Goal: Task Accomplishment & Management: Use online tool/utility

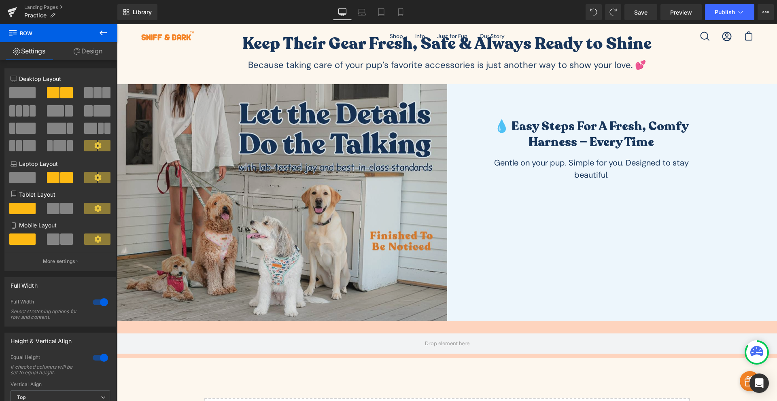
scroll to position [186, 0]
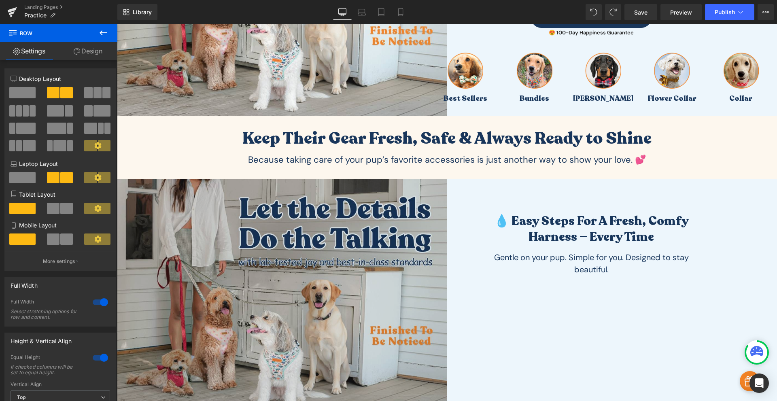
click at [358, 214] on img at bounding box center [282, 297] width 330 height 237
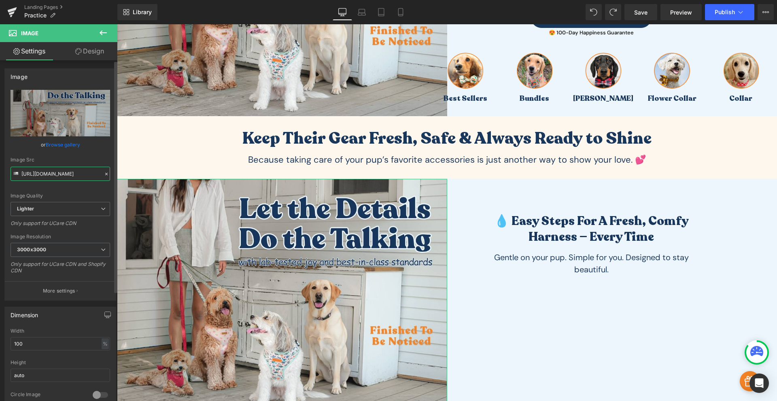
click at [48, 173] on input "[URL][DOMAIN_NAME]" at bounding box center [61, 174] width 100 height 14
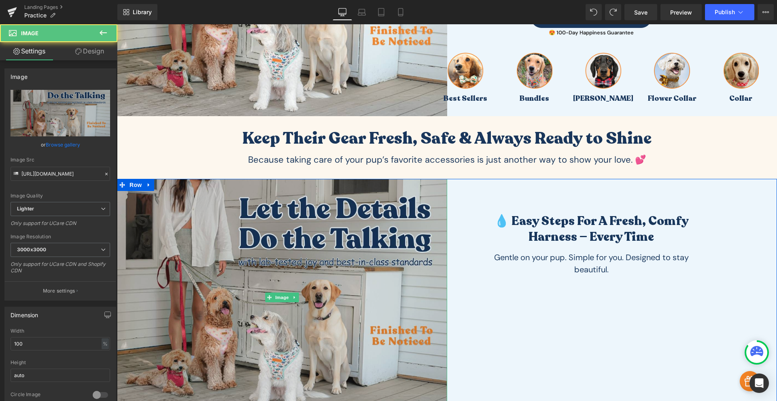
click at [299, 250] on img at bounding box center [282, 297] width 330 height 237
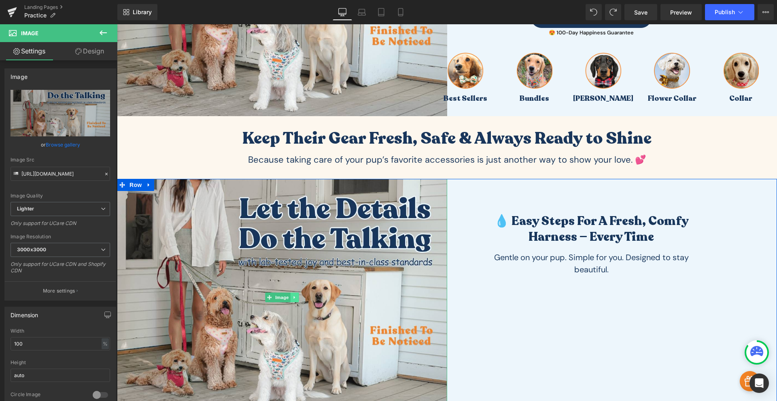
click at [293, 297] on icon at bounding box center [293, 297] width 1 height 3
click at [298, 296] on icon at bounding box center [298, 297] width 4 height 4
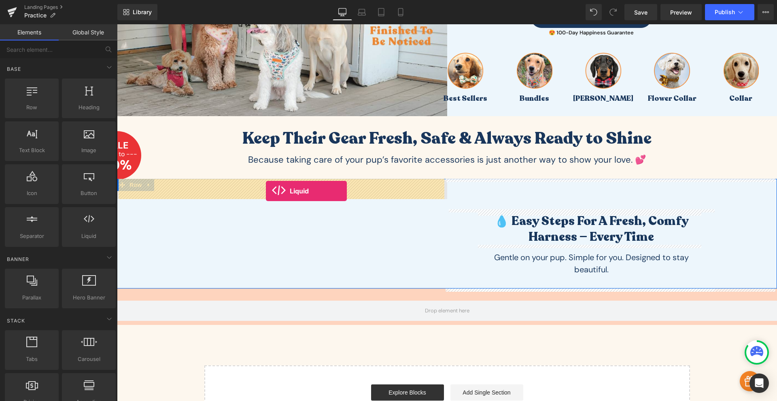
drag, startPoint x: 196, startPoint y: 256, endPoint x: 266, endPoint y: 191, distance: 95.0
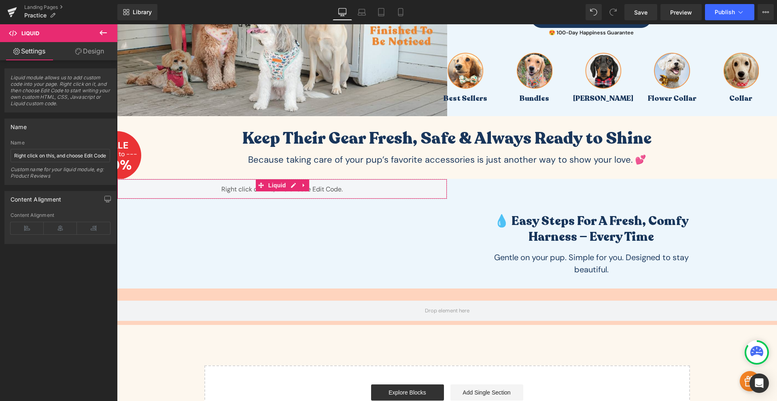
click at [79, 46] on link "Design" at bounding box center [89, 51] width 59 height 18
click at [0, 0] on div "Visibility" at bounding box center [0, 0] width 0 height 0
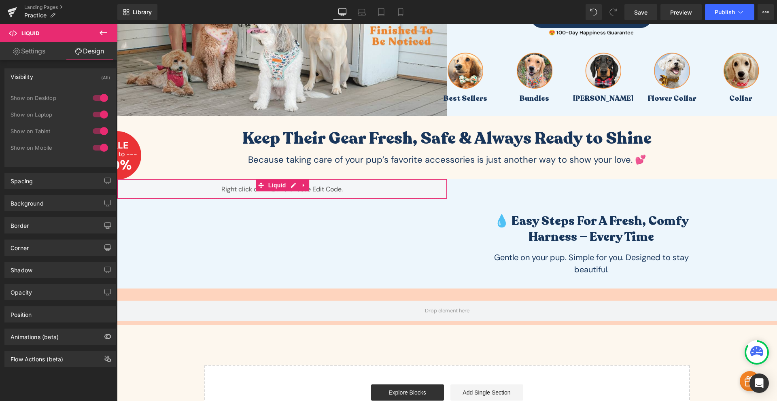
click at [44, 58] on link "Settings" at bounding box center [29, 51] width 59 height 18
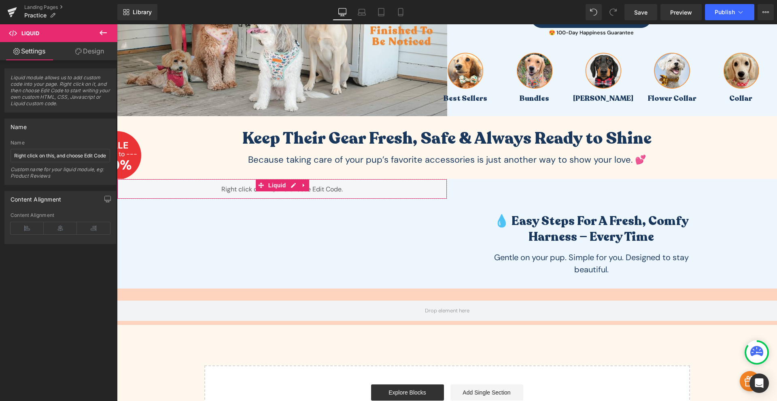
click at [87, 60] on link "Design" at bounding box center [89, 51] width 59 height 18
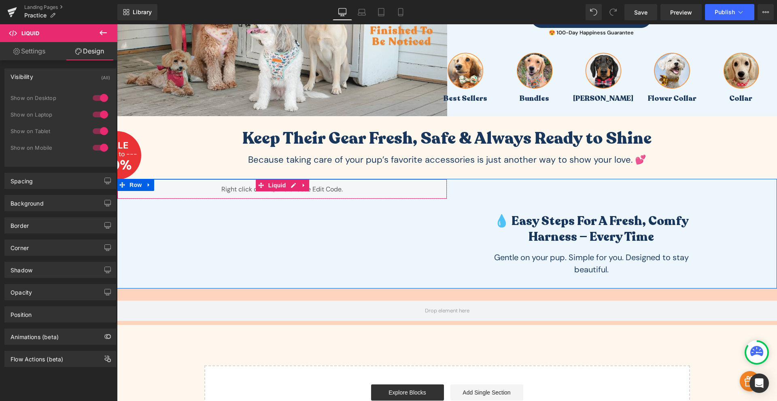
click at [244, 187] on div "Liquid" at bounding box center [282, 189] width 330 height 20
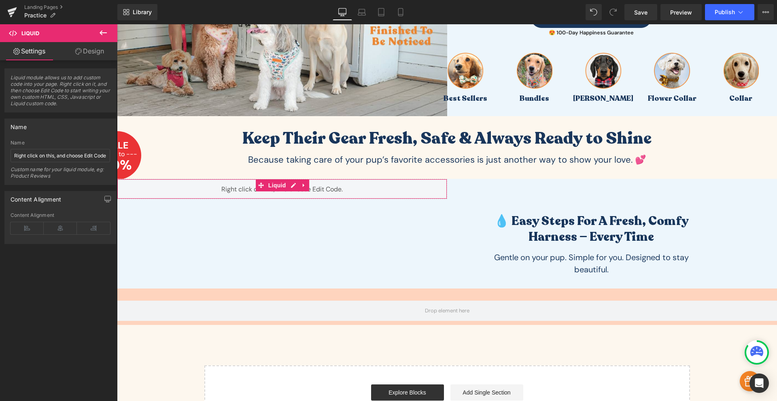
drag, startPoint x: 94, startPoint y: 55, endPoint x: 92, endPoint y: 197, distance: 142.4
click at [94, 55] on link "Design" at bounding box center [89, 51] width 59 height 18
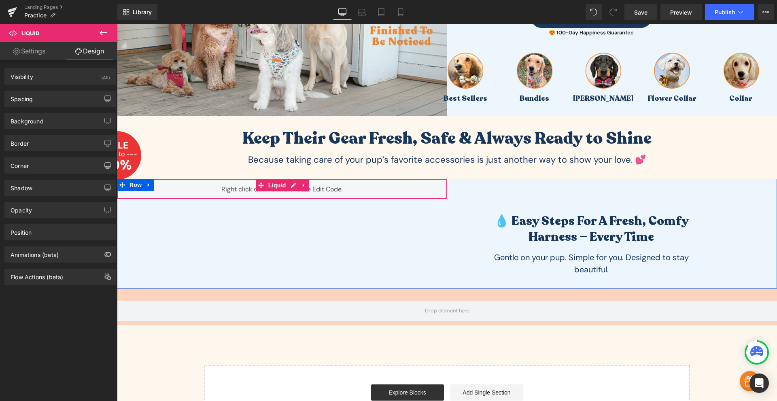
click at [240, 186] on div "Liquid" at bounding box center [282, 189] width 330 height 20
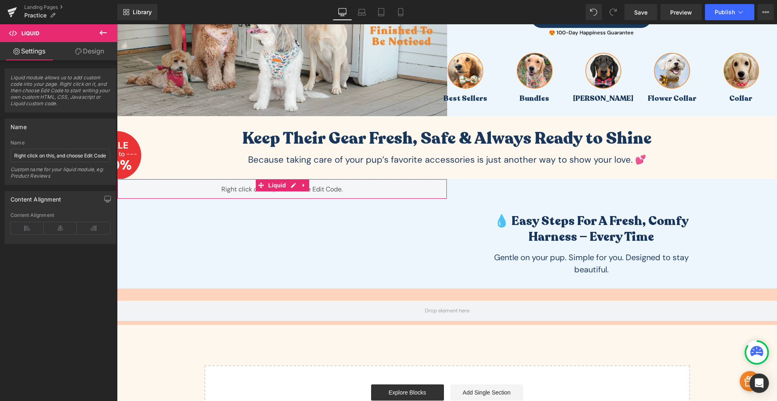
click at [81, 273] on div "Liquid module allows us to add custom code into your page. Right click on it, a…" at bounding box center [60, 232] width 121 height 344
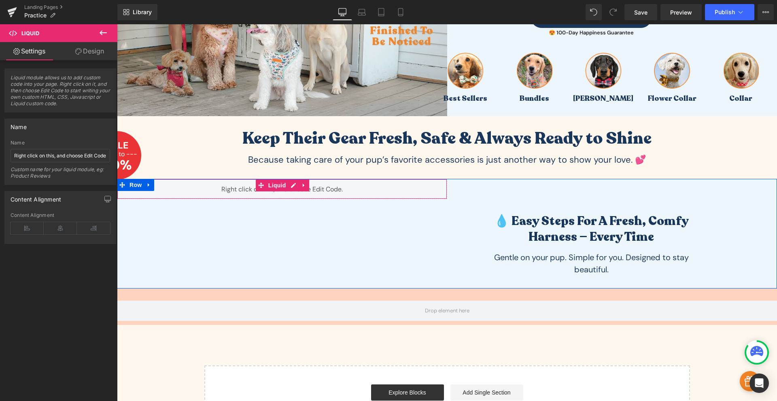
click at [246, 188] on div "Liquid" at bounding box center [282, 189] width 330 height 20
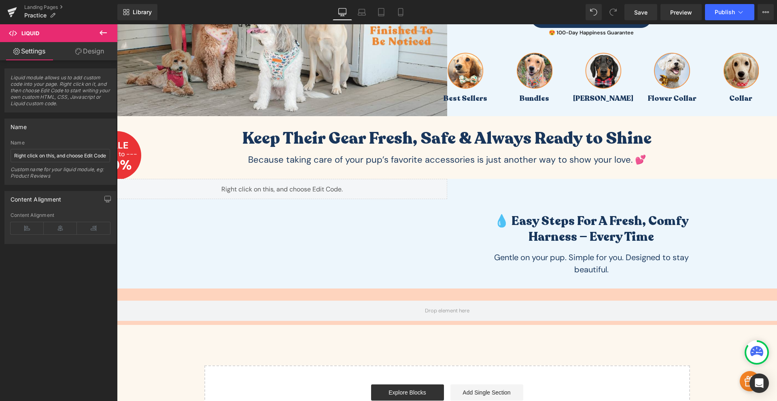
click at [101, 33] on icon at bounding box center [103, 32] width 7 height 5
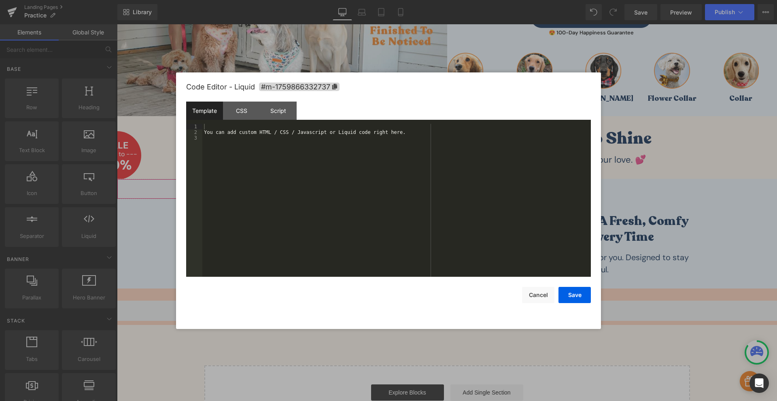
click at [231, 0] on div "Liquid You are previewing how the will restyle your page. You can not edit Elem…" at bounding box center [388, 0] width 777 height 0
click at [255, 174] on div "You can add custom HTML / CSS / Javascript or Liquid code right here." at bounding box center [396, 206] width 388 height 164
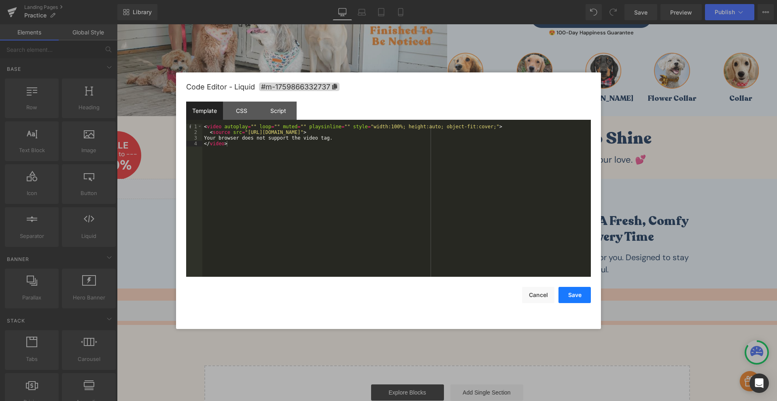
click at [573, 299] on button "Save" at bounding box center [574, 295] width 32 height 16
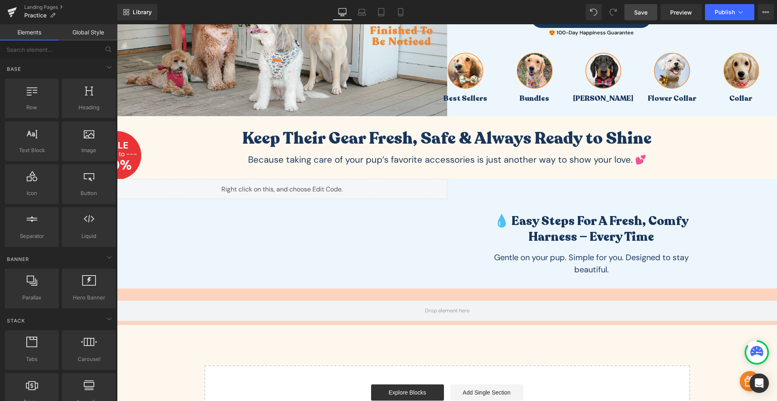
click at [650, 15] on link "Save" at bounding box center [640, 12] width 33 height 16
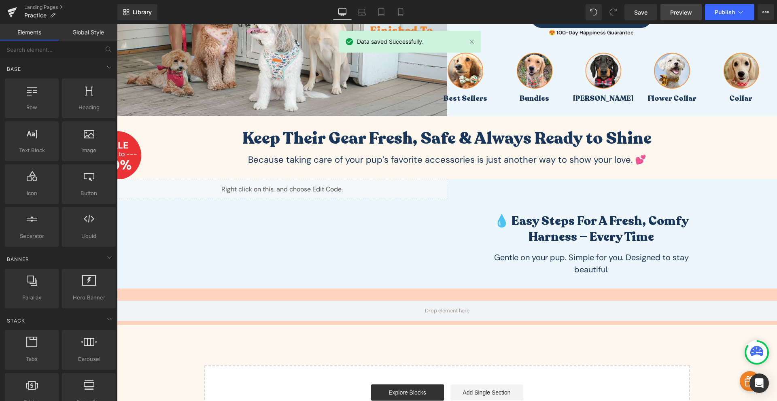
click at [680, 17] on link "Preview" at bounding box center [680, 12] width 41 height 16
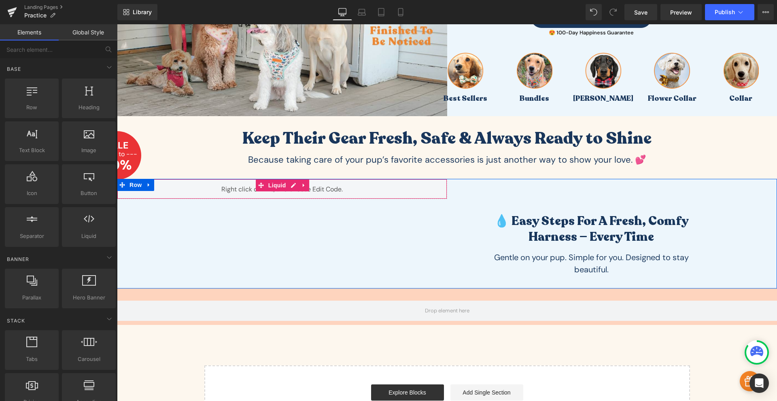
click at [261, 193] on div "Liquid" at bounding box center [282, 189] width 330 height 20
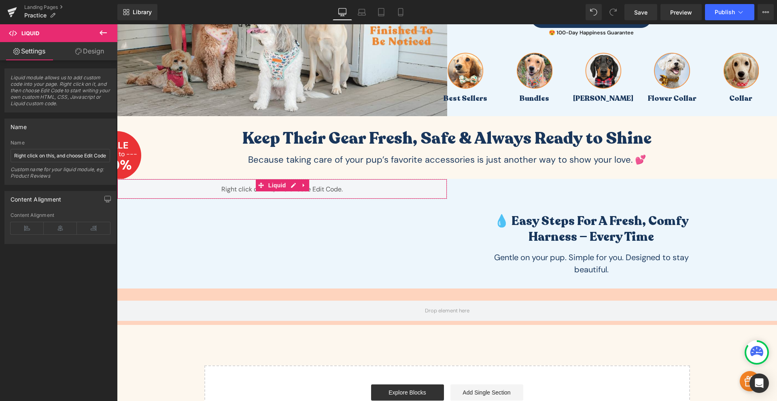
click at [94, 53] on link "Design" at bounding box center [89, 51] width 59 height 18
click at [0, 0] on div "Spacing" at bounding box center [0, 0] width 0 height 0
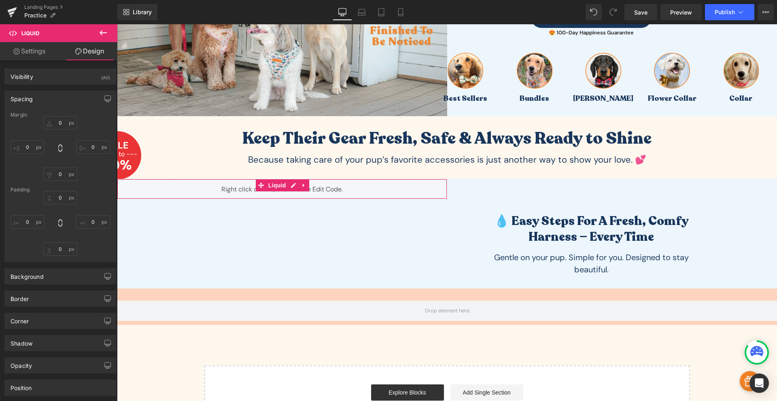
type input "0"
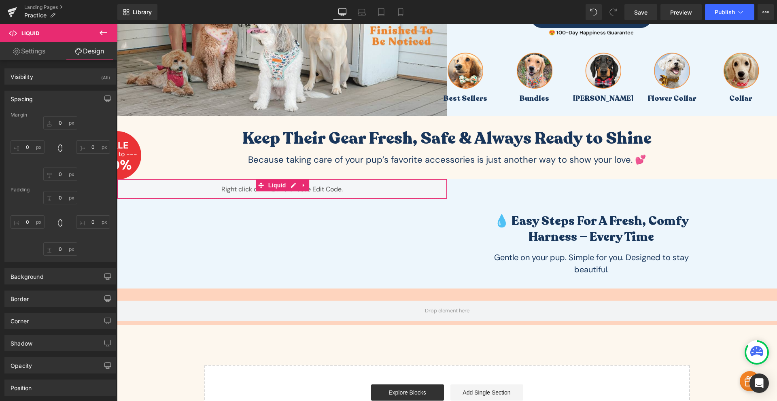
type input "0"
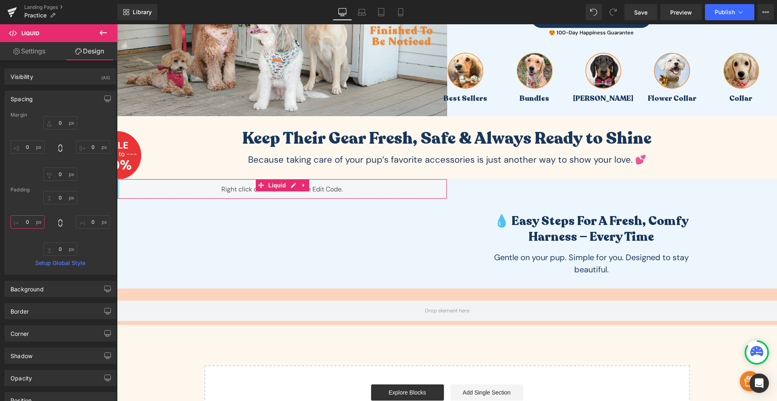
click at [34, 222] on input "0" at bounding box center [28, 221] width 34 height 13
type input "100"
click at [60, 225] on icon at bounding box center [60, 222] width 4 height 7
type input "100"
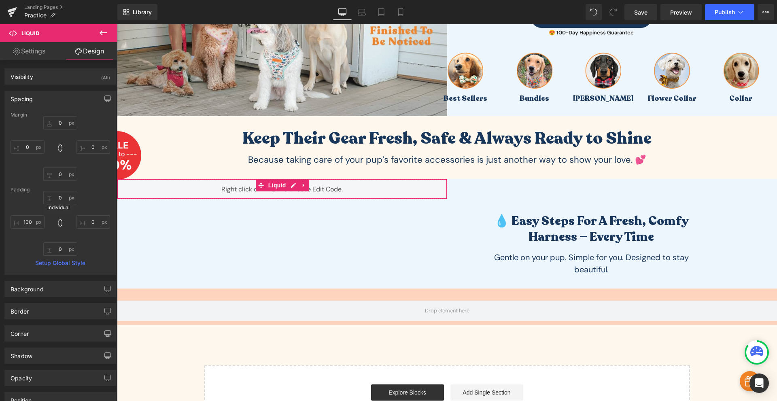
type input "100"
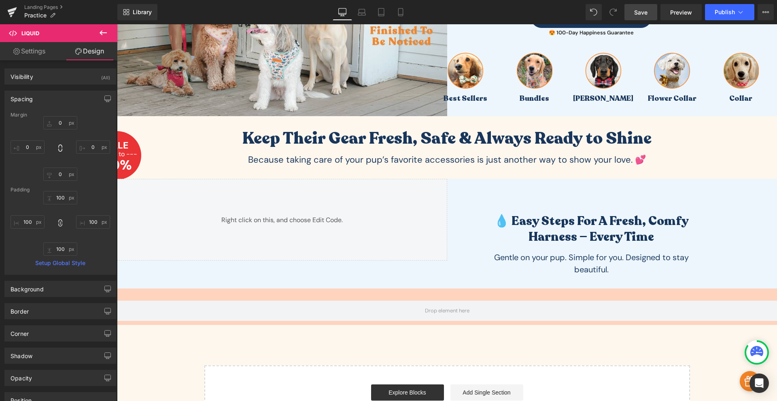
click at [643, 17] on link "Save" at bounding box center [640, 12] width 33 height 16
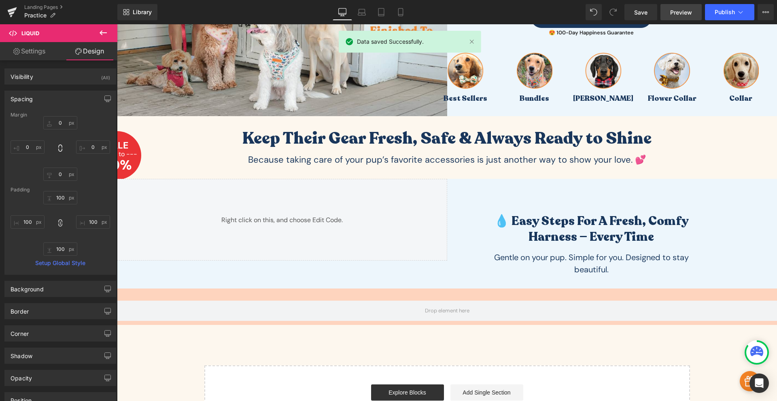
click at [672, 12] on span "Preview" at bounding box center [681, 12] width 22 height 8
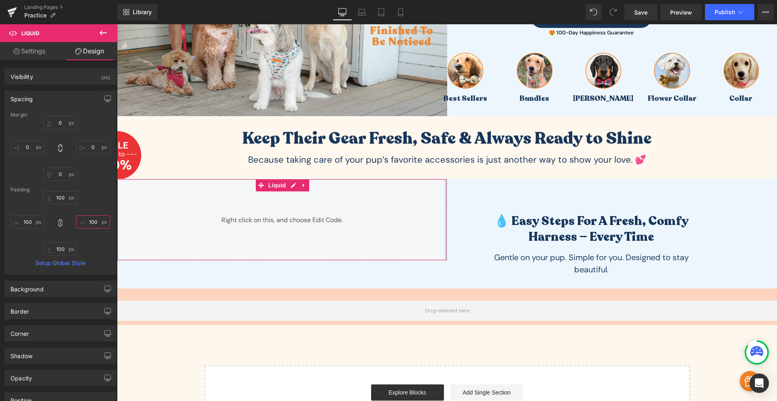
click at [90, 222] on input "100" at bounding box center [93, 221] width 34 height 13
click at [61, 227] on icon at bounding box center [60, 223] width 8 height 8
click at [93, 227] on input "100" at bounding box center [93, 221] width 34 height 13
type input "0"
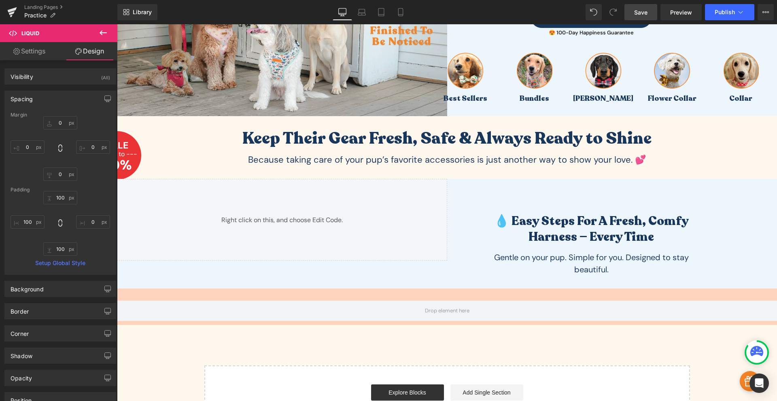
click at [642, 10] on span "Save" at bounding box center [640, 12] width 13 height 8
click at [671, 10] on span "Preview" at bounding box center [681, 12] width 22 height 8
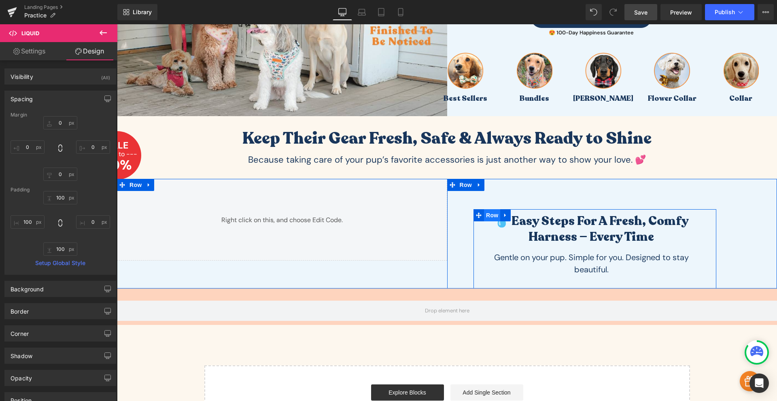
click at [484, 216] on span "Row" at bounding box center [492, 215] width 16 height 12
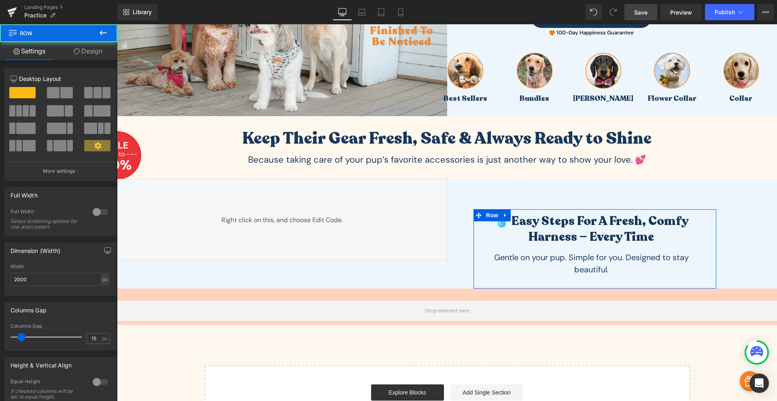
click at [87, 53] on link "Design" at bounding box center [88, 51] width 59 height 18
click at [0, 0] on div "Spacing" at bounding box center [0, 0] width 0 height 0
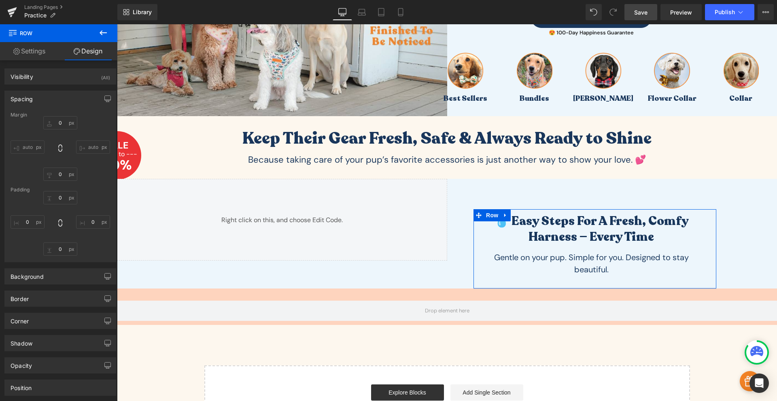
type input "0"
type input "-13"
type input "8"
type input "18"
type input "0"
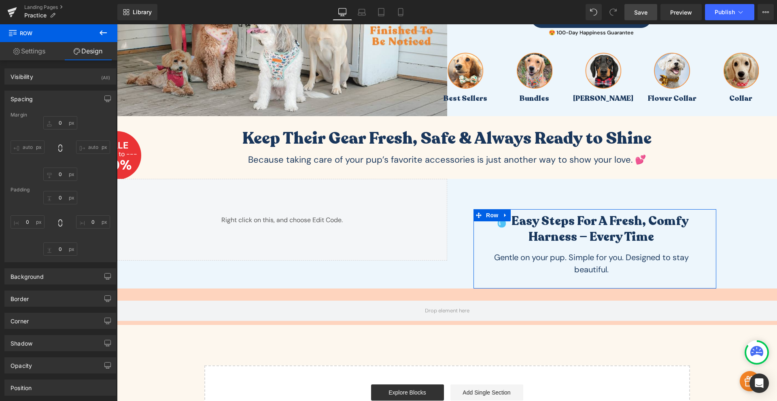
type input "0"
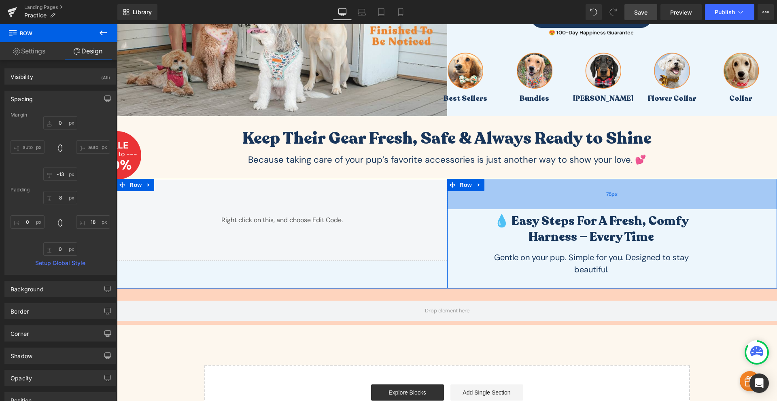
click at [550, 195] on div "75px" at bounding box center [612, 194] width 330 height 30
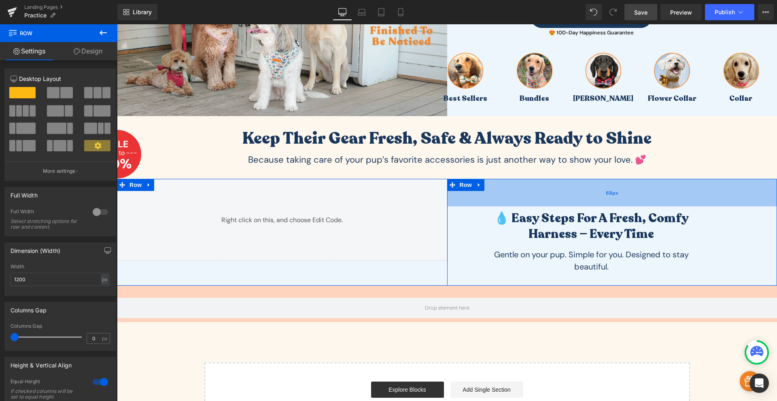
drag, startPoint x: 594, startPoint y: 193, endPoint x: 427, endPoint y: 43, distance: 225.1
click at [599, 191] on div "68px" at bounding box center [612, 193] width 330 height 28
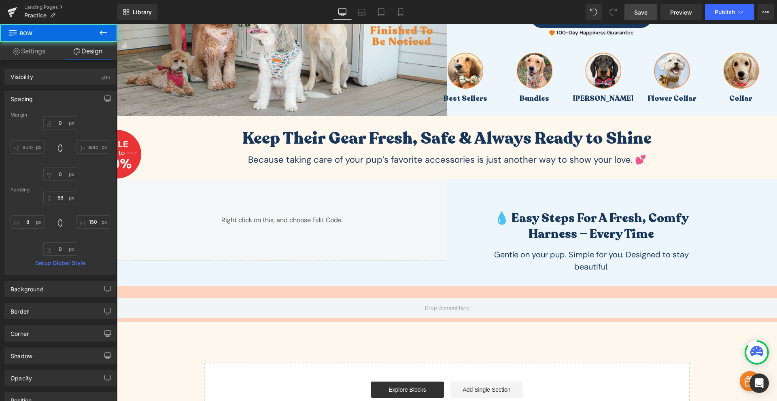
type input "0"
type input "68"
type input "150"
type input "0"
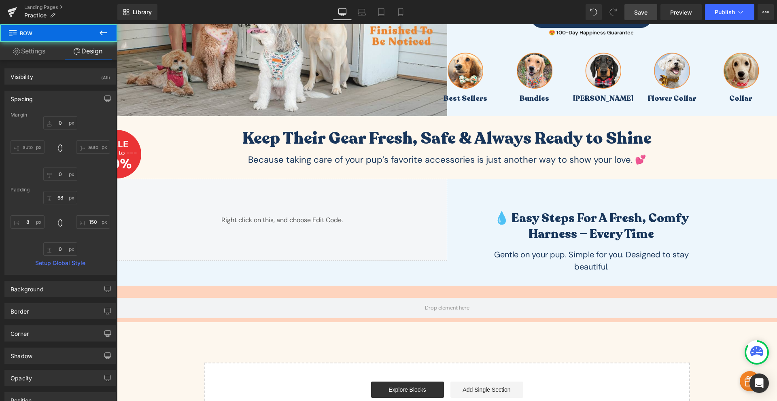
type input "8"
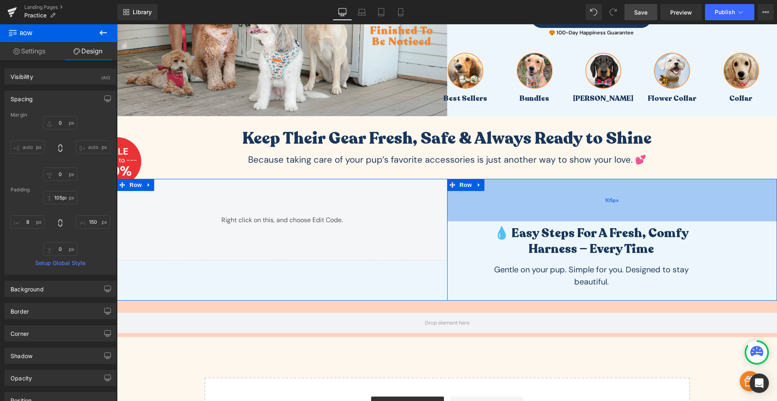
type input "109px"
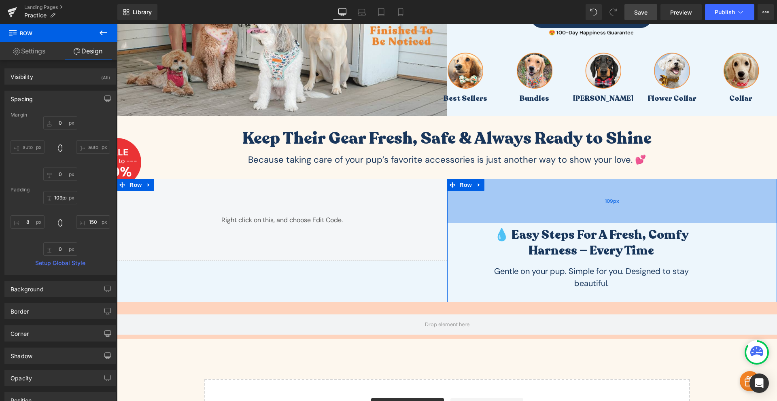
drag, startPoint x: 591, startPoint y: 192, endPoint x: 580, endPoint y: 209, distance: 19.6
click at [580, 209] on div "109px" at bounding box center [612, 201] width 330 height 44
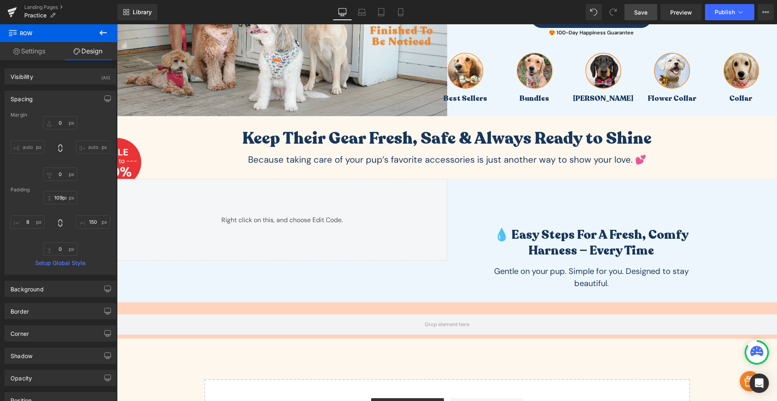
click at [643, 8] on span "Save" at bounding box center [640, 12] width 13 height 8
click at [678, 12] on span "Preview" at bounding box center [681, 12] width 22 height 8
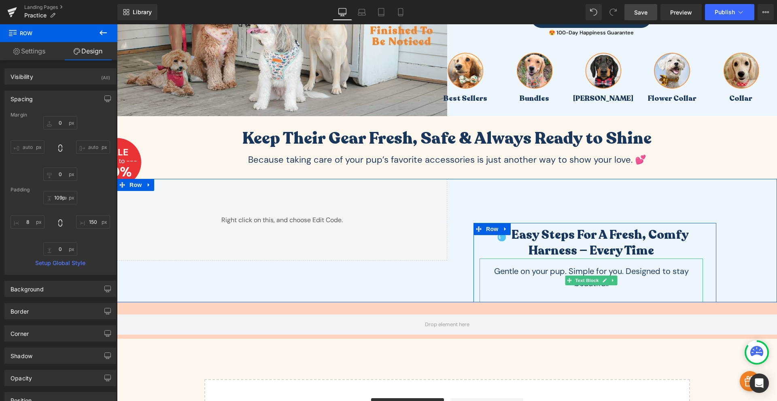
click at [634, 273] on p "Gentle on your pup. Simple for you. Designed to stay beautiful." at bounding box center [590, 277] width 207 height 24
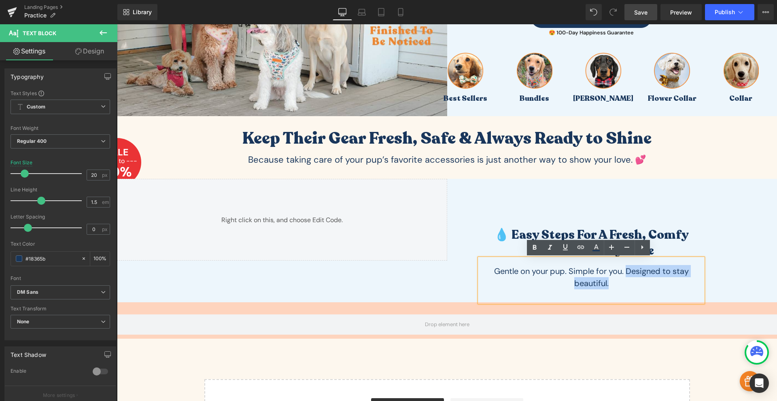
drag, startPoint x: 633, startPoint y: 284, endPoint x: 622, endPoint y: 272, distance: 16.9
click at [622, 272] on p "Gentle on your pup. Simple for you. Designed to stay beautiful." at bounding box center [590, 277] width 207 height 24
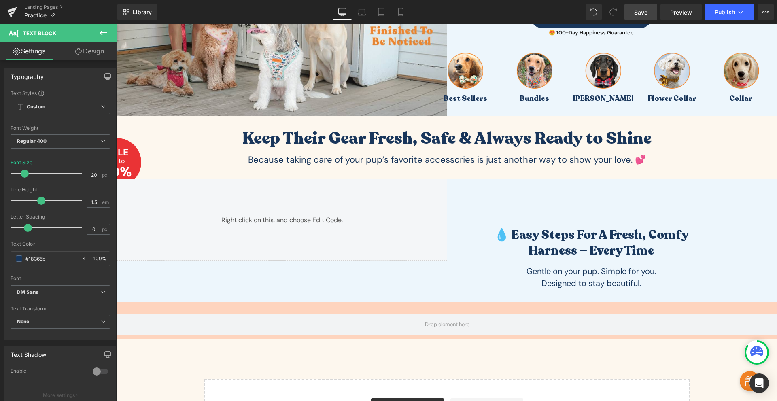
click at [80, 51] on icon at bounding box center [78, 51] width 6 height 6
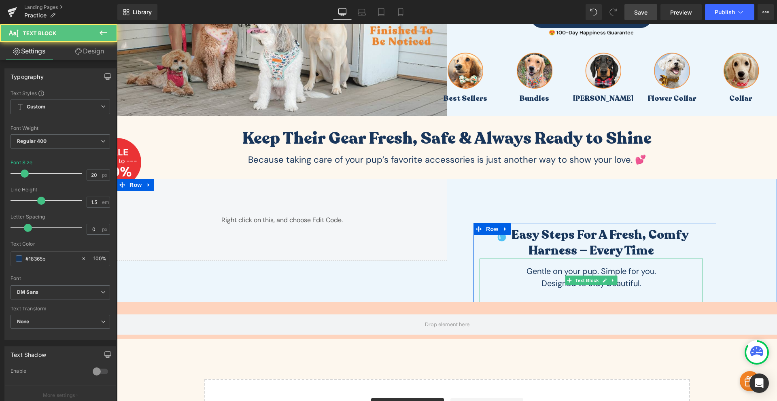
click at [577, 277] on div "Gentle on your pup. Simple for you. Designed to stay beautiful. Text Block" at bounding box center [590, 280] width 223 height 44
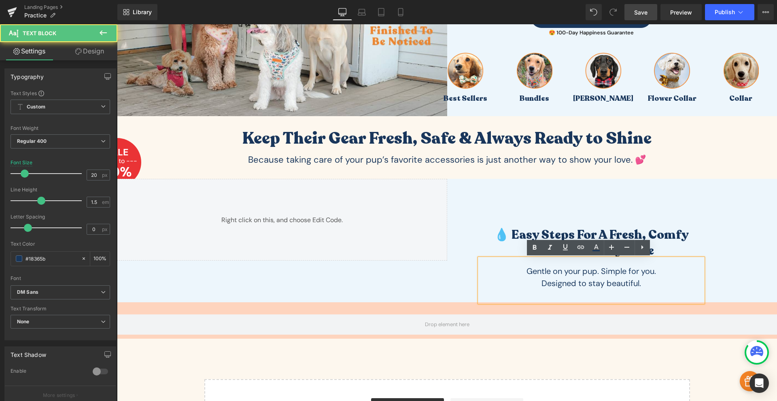
click at [580, 271] on p "Gentle on your pup. Simple for you." at bounding box center [590, 271] width 207 height 12
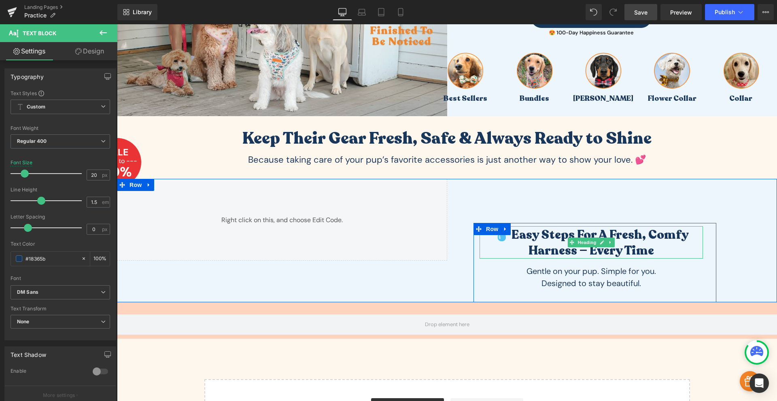
click at [546, 237] on h2 "💧 Easy Steps for a Fresh, Comfy Harness — Every Time" at bounding box center [590, 243] width 223 height 32
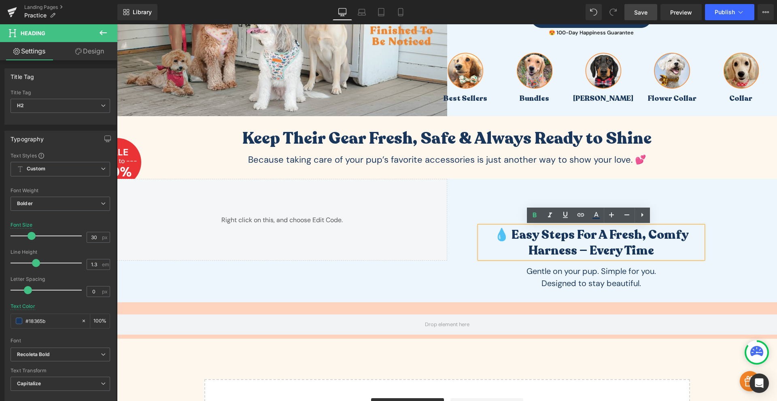
click at [570, 272] on p "Gentle on your pup. Simple for you." at bounding box center [590, 271] width 207 height 12
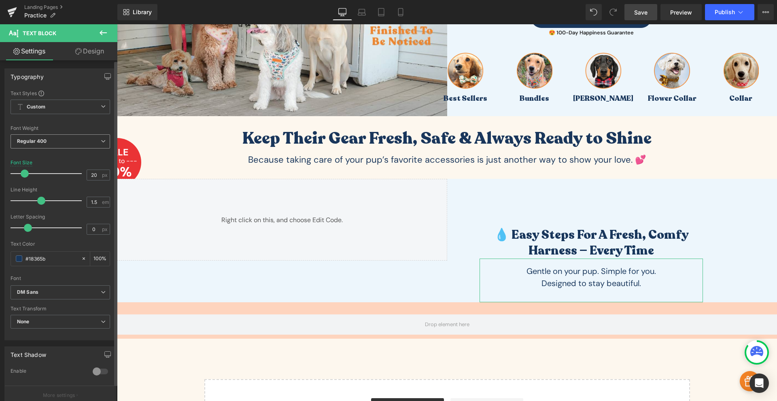
click at [72, 145] on span "Regular 400" at bounding box center [61, 141] width 100 height 14
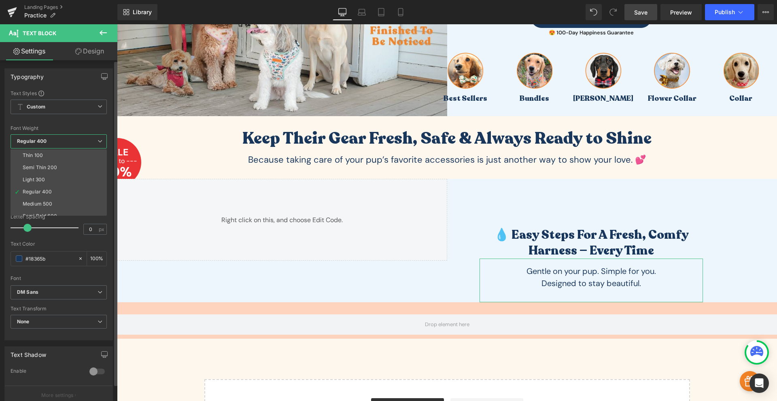
scroll to position [67, 0]
click at [66, 186] on li "Bold 700" at bounding box center [61, 185] width 100 height 12
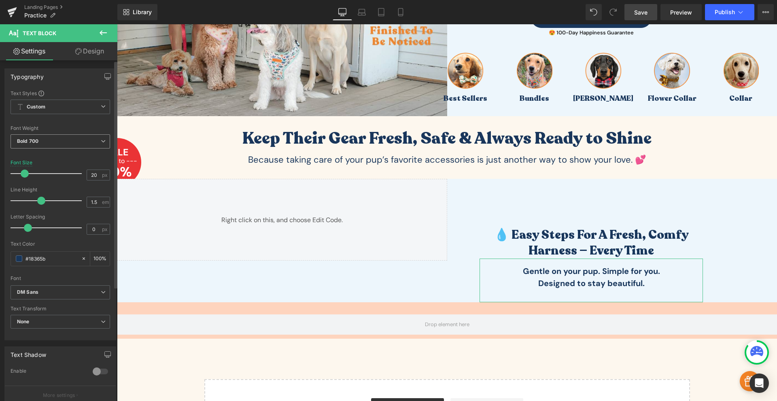
click at [65, 140] on span "Bold 700" at bounding box center [61, 141] width 100 height 14
click at [64, 237] on div at bounding box center [61, 238] width 100 height 5
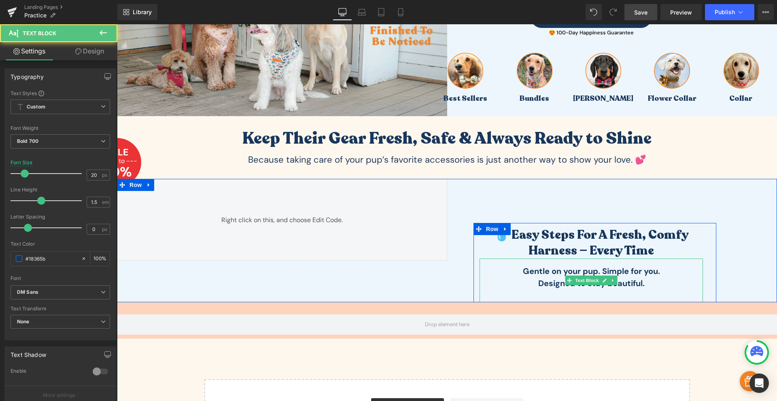
click at [562, 273] on p "Gentle on your pup. Simple for you." at bounding box center [590, 271] width 207 height 12
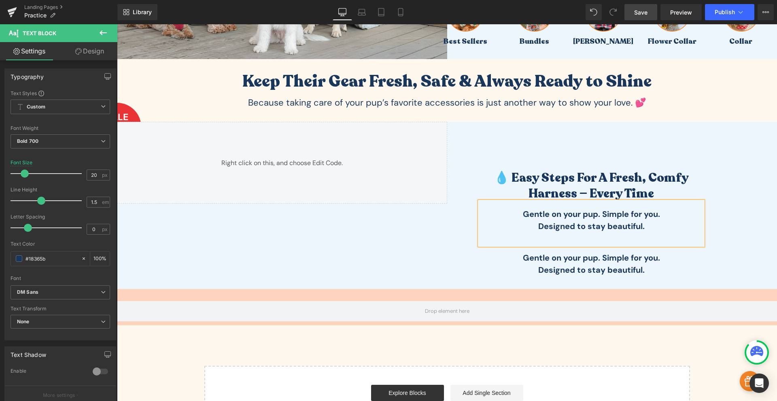
scroll to position [148, 0]
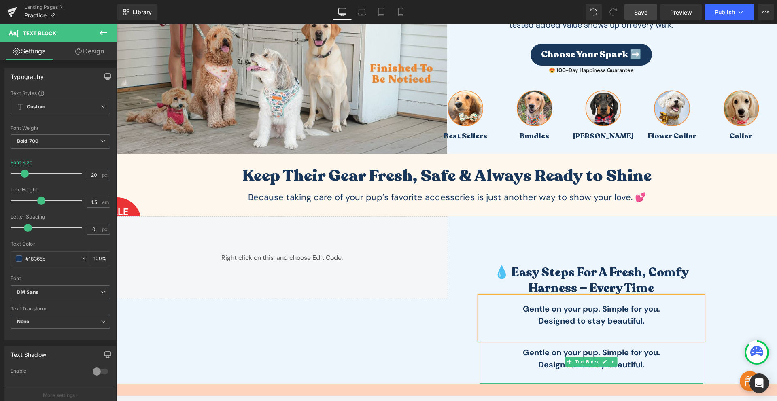
click at [560, 354] on p "Gentle on your pup. Simple for you." at bounding box center [590, 352] width 207 height 12
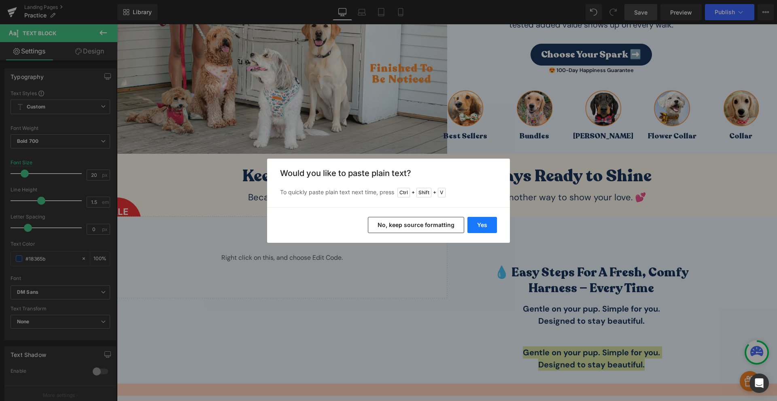
click at [488, 227] on button "Yes" at bounding box center [482, 225] width 30 height 16
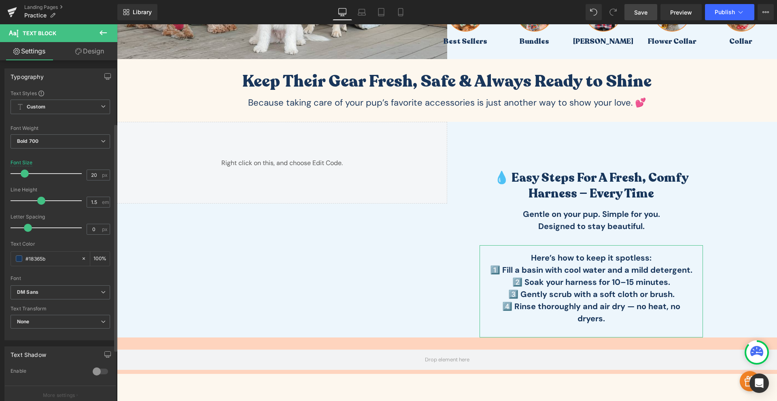
scroll to position [171, 0]
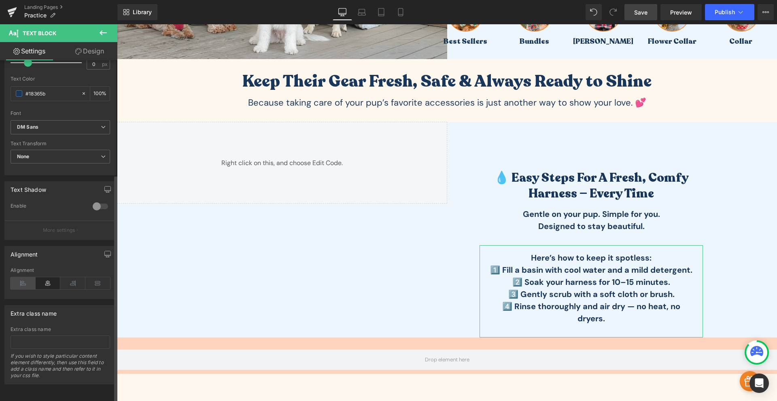
click at [30, 279] on icon at bounding box center [23, 283] width 25 height 12
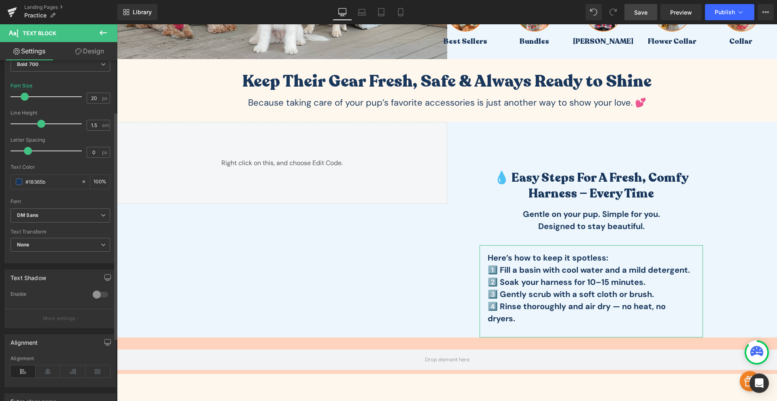
scroll to position [0, 0]
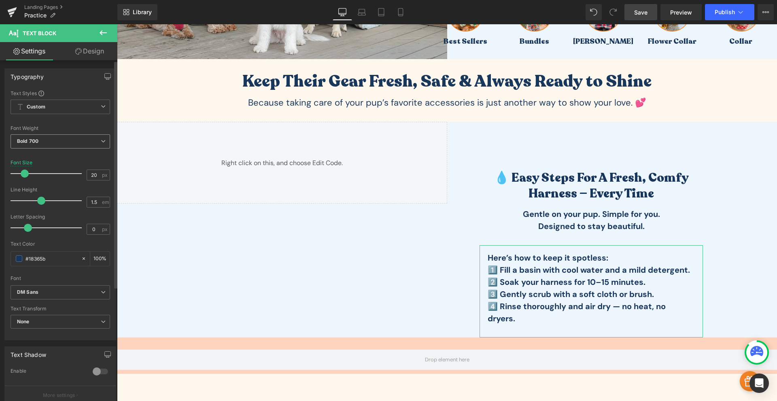
click at [54, 139] on span "Bold 700" at bounding box center [61, 141] width 100 height 14
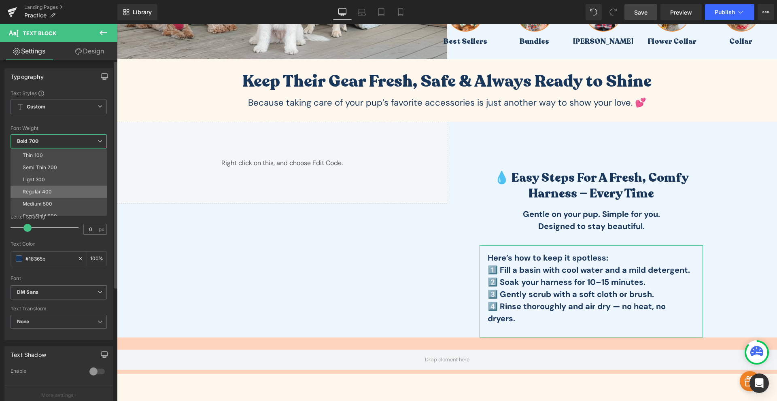
click at [59, 189] on li "Regular 400" at bounding box center [61, 192] width 100 height 12
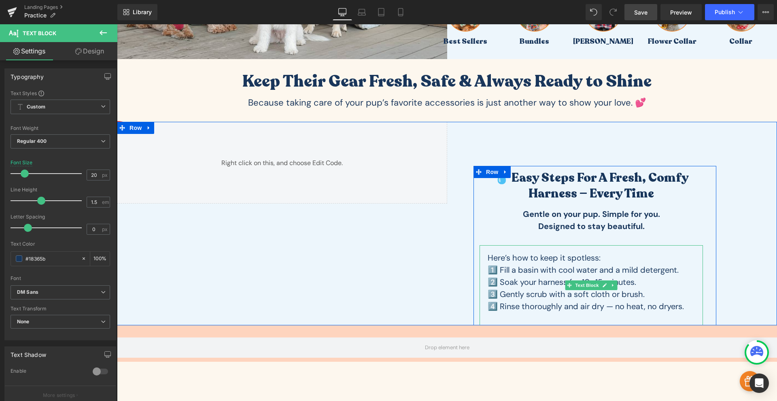
click at [612, 257] on p "Here’s how to keep it spotless:" at bounding box center [590, 258] width 207 height 12
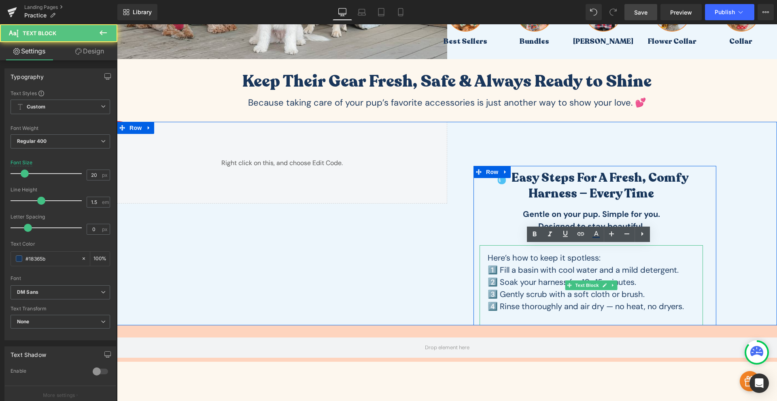
click at [612, 257] on p "Here’s how to keep it spotless:" at bounding box center [590, 258] width 207 height 12
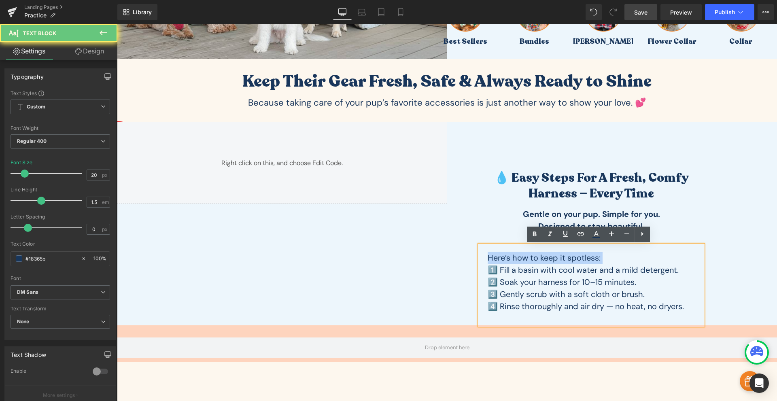
click at [612, 256] on p "Here’s how to keep it spotless:" at bounding box center [590, 258] width 207 height 12
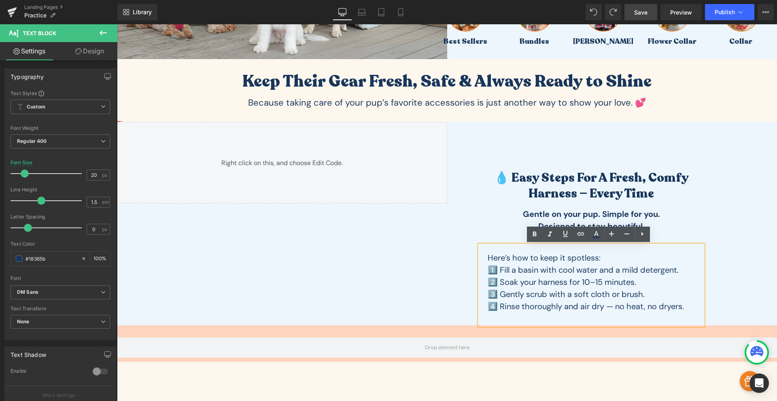
click at [540, 255] on p "Here’s how to keep it spotless:" at bounding box center [590, 258] width 207 height 12
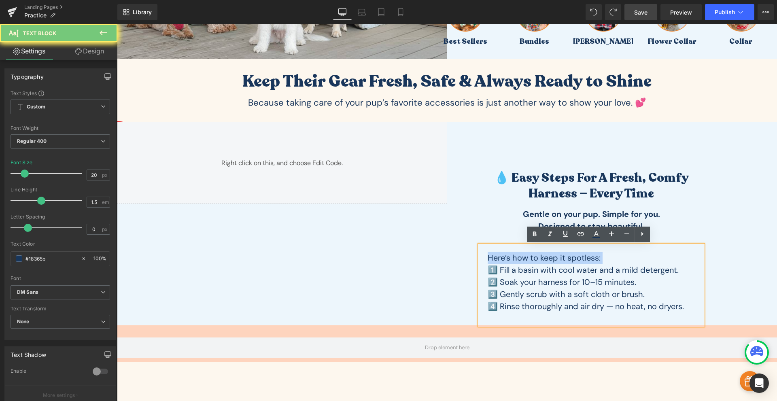
click at [540, 255] on p "Here’s how to keep it spotless:" at bounding box center [590, 258] width 207 height 12
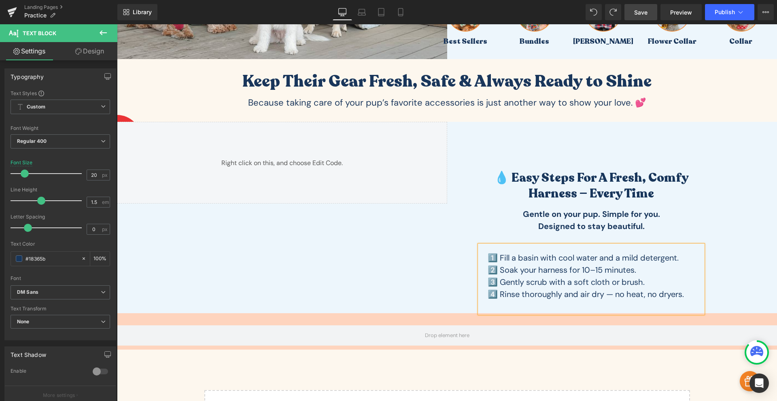
click at [74, 51] on link "Design" at bounding box center [89, 51] width 59 height 18
click at [0, 0] on div "Spacing" at bounding box center [0, 0] width 0 height 0
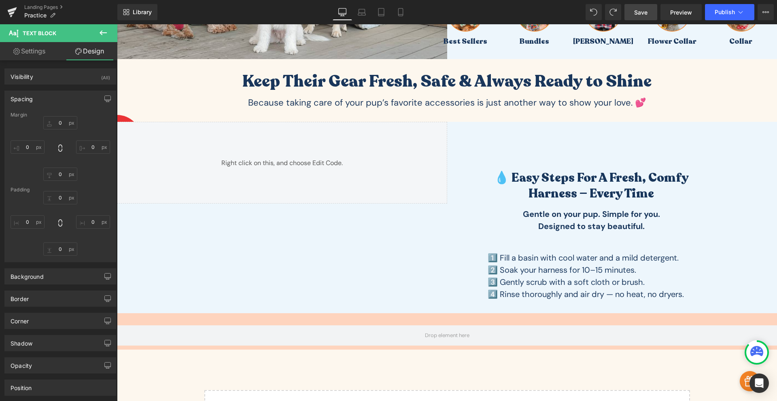
type input "0"
type input "16"
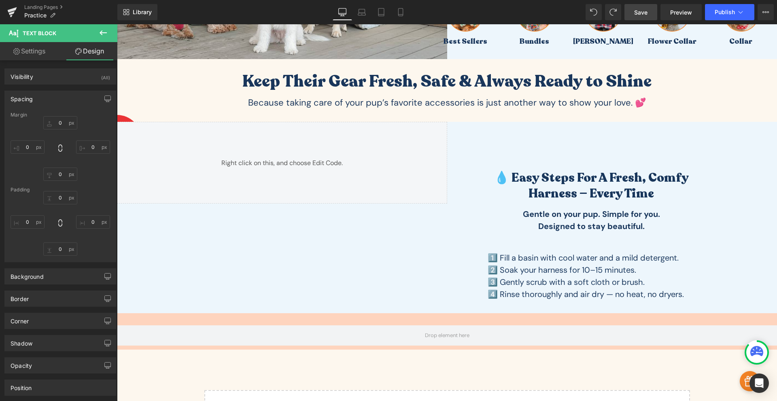
type input "20"
type input "32"
type input "20"
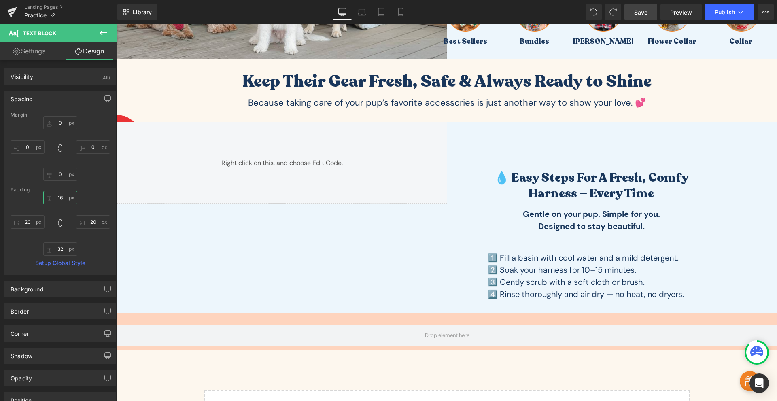
click at [58, 193] on input "16" at bounding box center [60, 197] width 34 height 13
type input "0"
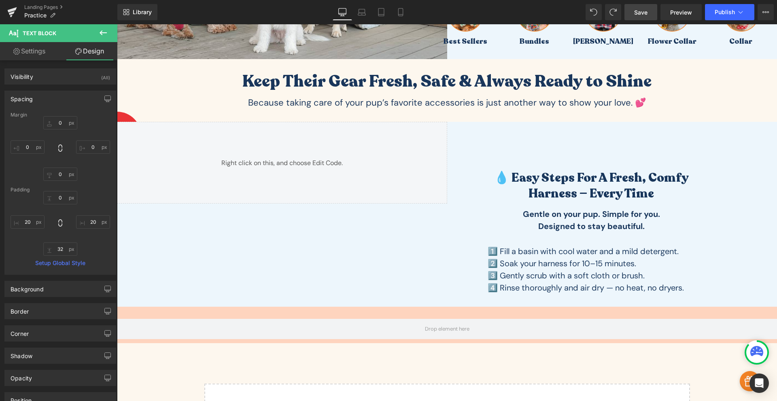
click at [640, 10] on span "Save" at bounding box center [640, 12] width 13 height 8
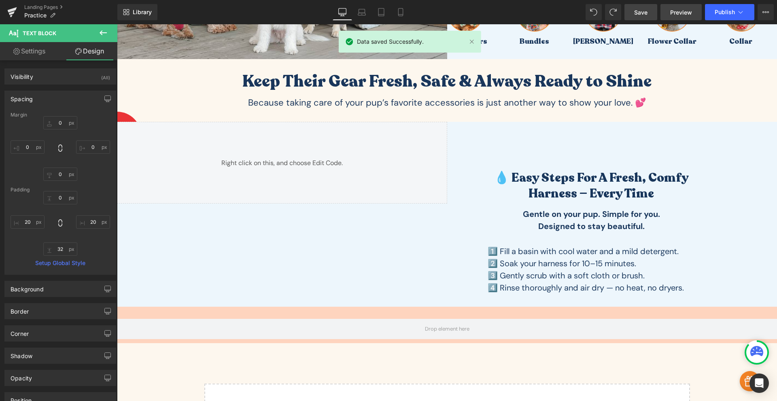
click at [676, 11] on span "Preview" at bounding box center [681, 12] width 22 height 8
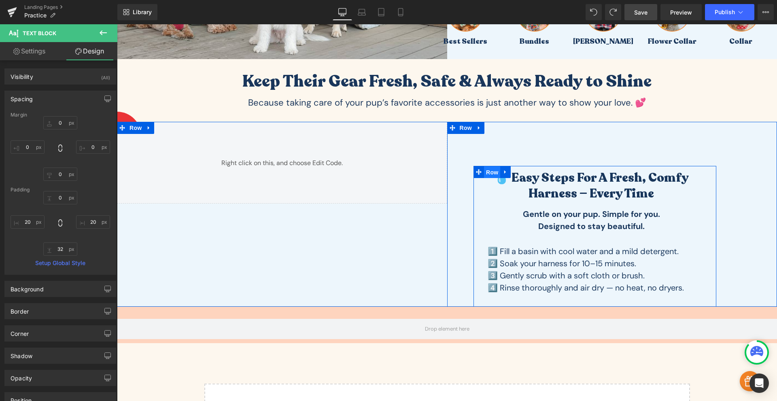
click at [487, 172] on span "Row" at bounding box center [492, 172] width 16 height 12
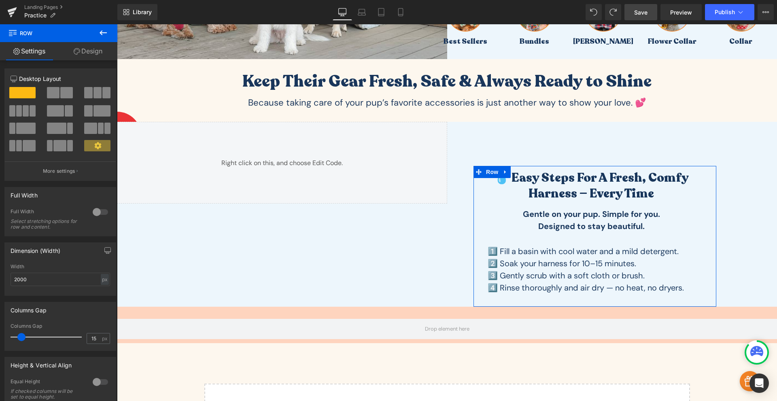
drag, startPoint x: 96, startPoint y: 55, endPoint x: 45, endPoint y: 104, distance: 70.7
click at [95, 55] on link "Design" at bounding box center [88, 51] width 59 height 18
click at [0, 0] on div "Spacing" at bounding box center [0, 0] width 0 height 0
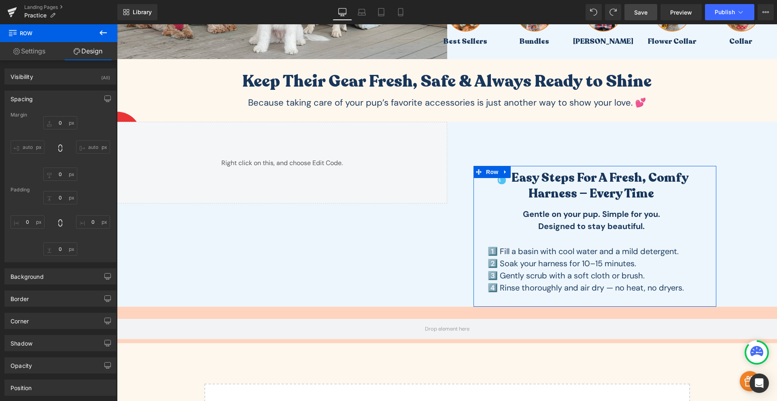
type input "0"
type input "-13"
type input "8"
type input "18"
type input "0"
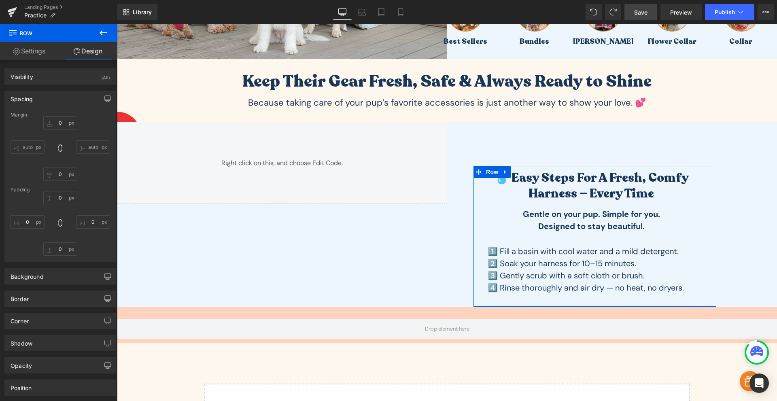
type input "0"
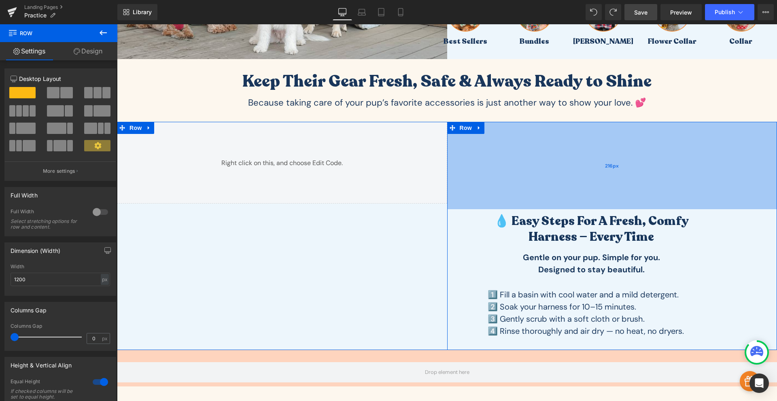
drag, startPoint x: 546, startPoint y: 144, endPoint x: 534, endPoint y: 187, distance: 45.0
click at [534, 187] on div "216px" at bounding box center [612, 165] width 330 height 87
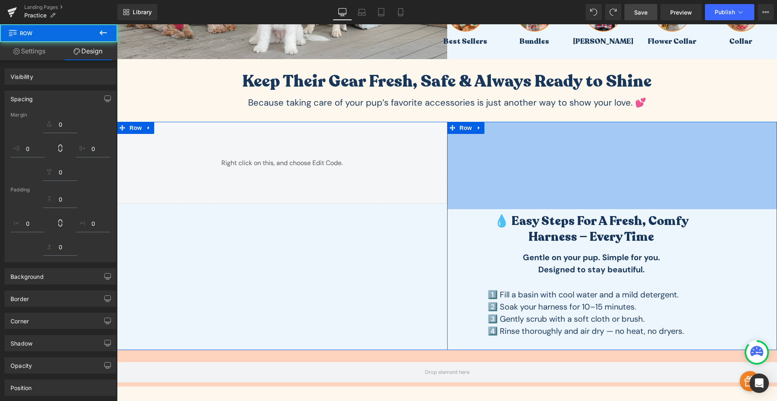
click at [646, 13] on span "Save" at bounding box center [640, 12] width 13 height 8
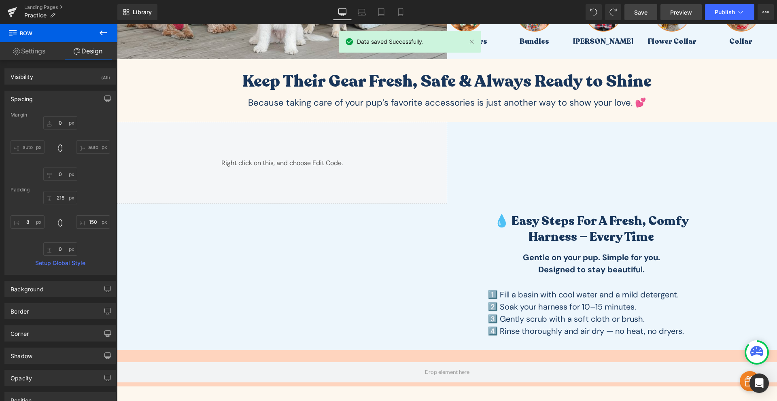
click at [692, 11] on link "Preview" at bounding box center [680, 12] width 41 height 16
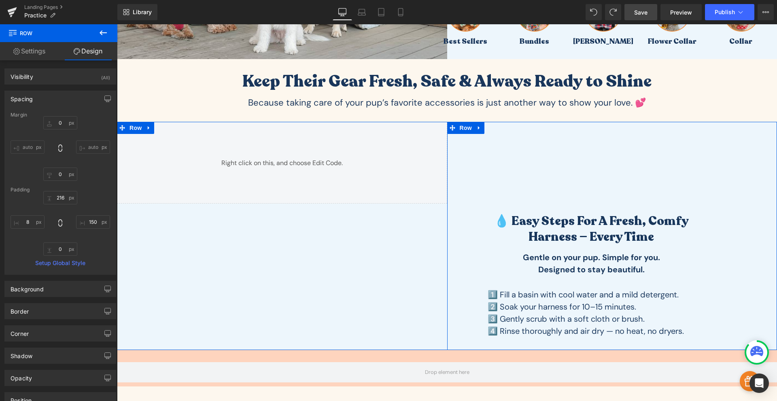
click at [734, 224] on div "💧 Easy Steps for a Fresh, Comfy Harness — Every Time Heading Gentle on your pup…" at bounding box center [612, 236] width 330 height 228
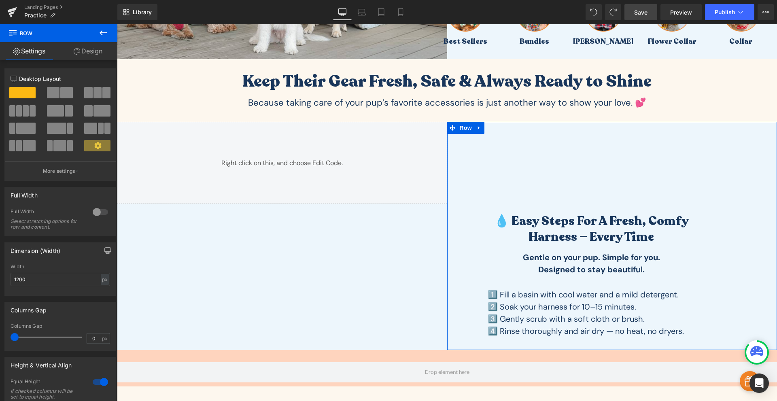
click at [100, 52] on link "Design" at bounding box center [88, 51] width 59 height 18
click at [0, 0] on div "Spacing" at bounding box center [0, 0] width 0 height 0
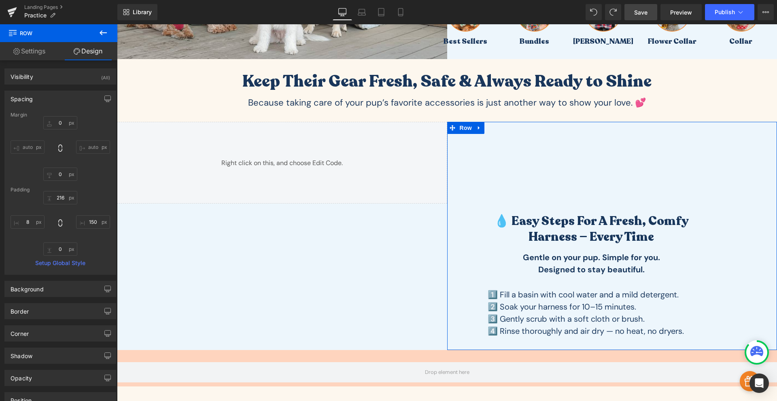
type input "0"
type input "216"
type input "150"
type input "0"
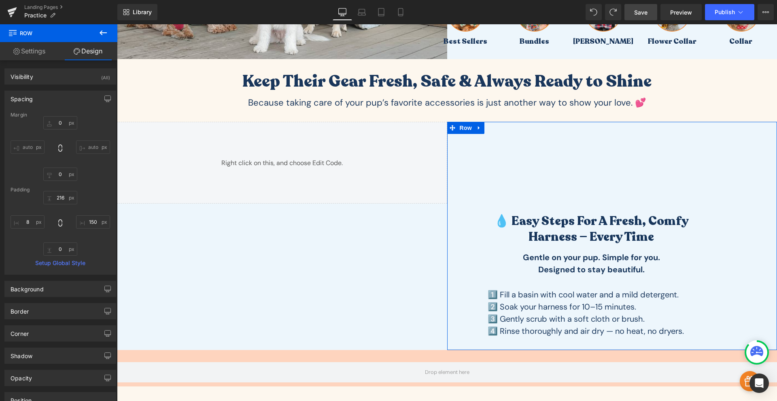
type input "8"
click at [91, 218] on input "150" at bounding box center [93, 221] width 34 height 13
click at [93, 222] on input "150" at bounding box center [93, 221] width 34 height 13
drag, startPoint x: 91, startPoint y: 222, endPoint x: 91, endPoint y: 211, distance: 11.3
click at [91, 211] on div "216px 216 150px 150 0px 0 8px 8" at bounding box center [61, 223] width 100 height 65
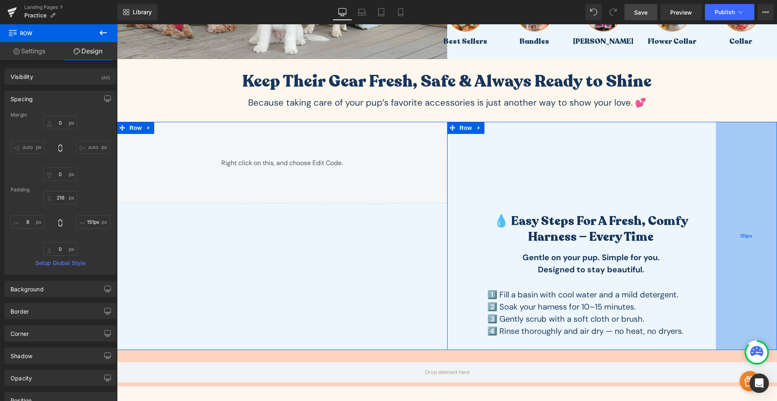
drag, startPoint x: 753, startPoint y: 250, endPoint x: 764, endPoint y: 260, distance: 14.3
click at [764, 260] on div "151px" at bounding box center [746, 236] width 61 height 228
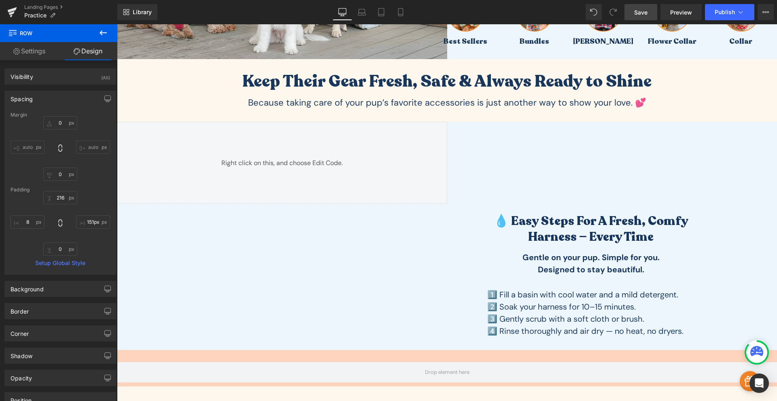
click at [641, 11] on span "Save" at bounding box center [640, 12] width 13 height 8
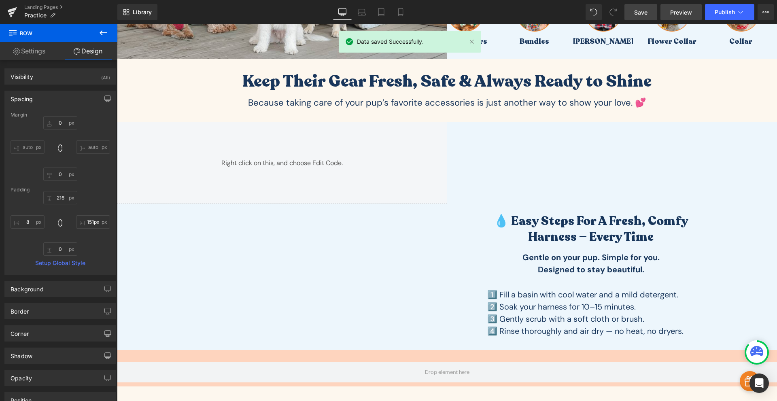
click at [681, 14] on span "Preview" at bounding box center [681, 12] width 22 height 8
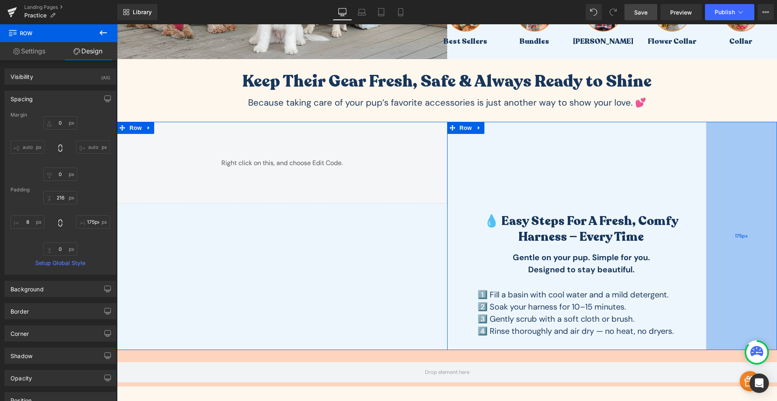
type input "176px"
drag, startPoint x: 732, startPoint y: 267, endPoint x: 722, endPoint y: 271, distance: 10.7
click at [722, 271] on div "176px" at bounding box center [740, 236] width 71 height 228
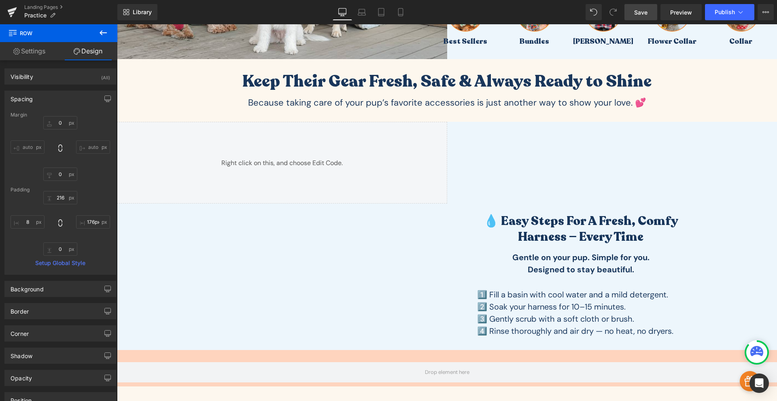
click at [650, 18] on link "Save" at bounding box center [640, 12] width 33 height 16
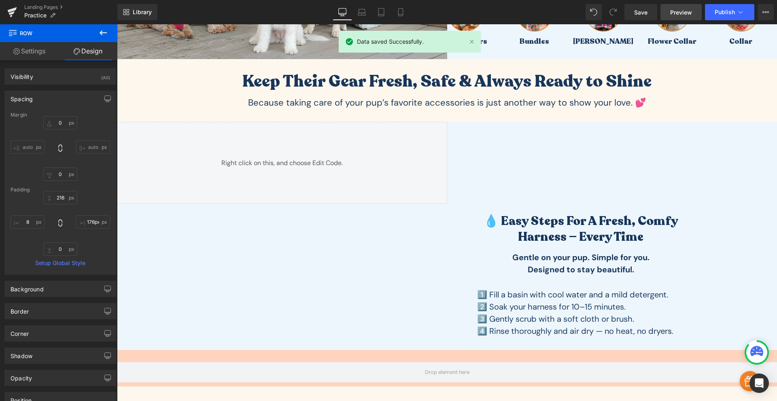
click at [681, 11] on span "Preview" at bounding box center [681, 12] width 22 height 8
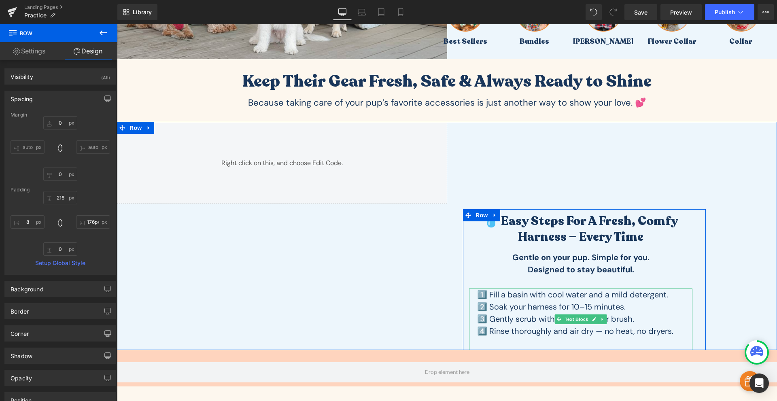
click at [519, 296] on span "1️⃣ Fill a basin with cool water and a mild detergent." at bounding box center [572, 294] width 191 height 11
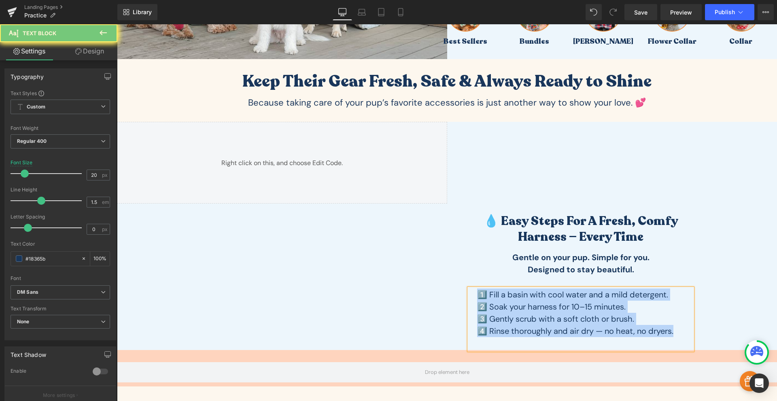
click at [521, 309] on p "2️⃣ Soak your harness for 10–15 minutes." at bounding box center [580, 307] width 207 height 12
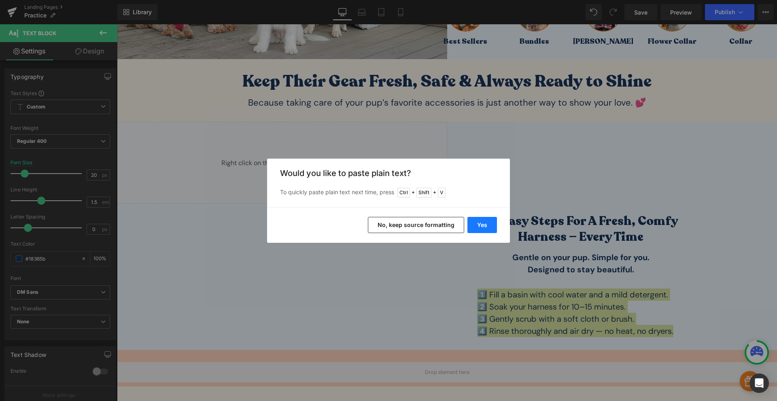
click at [491, 228] on button "Yes" at bounding box center [482, 225] width 30 height 16
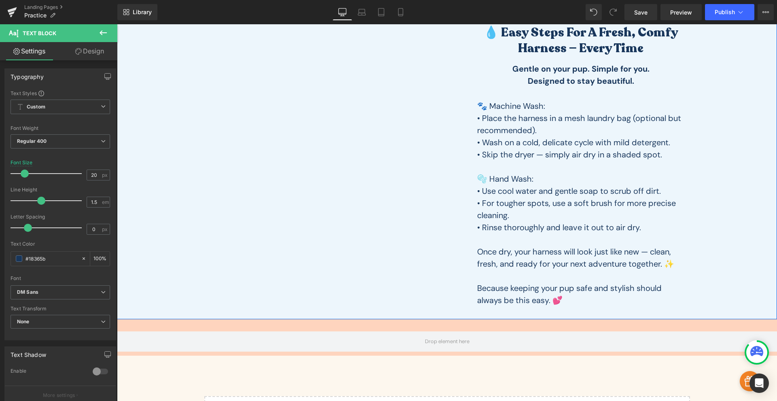
scroll to position [243, 0]
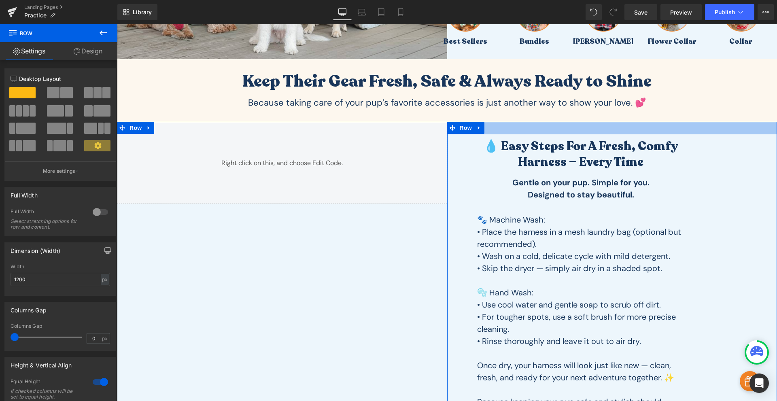
drag, startPoint x: 580, startPoint y: 140, endPoint x: 603, endPoint y: 109, distance: 38.2
click at [603, 109] on div ""The cutest set. I smile the whole block" [PERSON_NAME] Heading Image Proven ac…" at bounding box center [447, 199] width 660 height 754
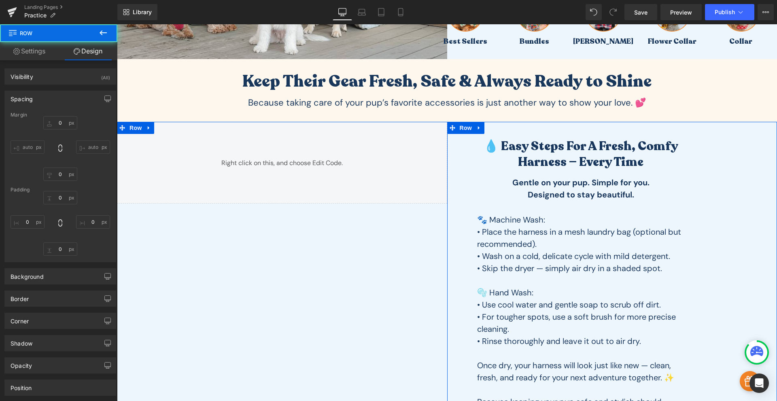
type input "0"
type input "31"
type input "176"
type input "0"
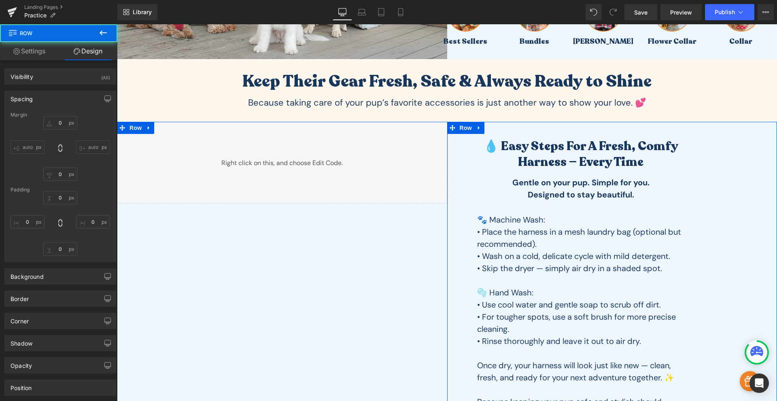
type input "8"
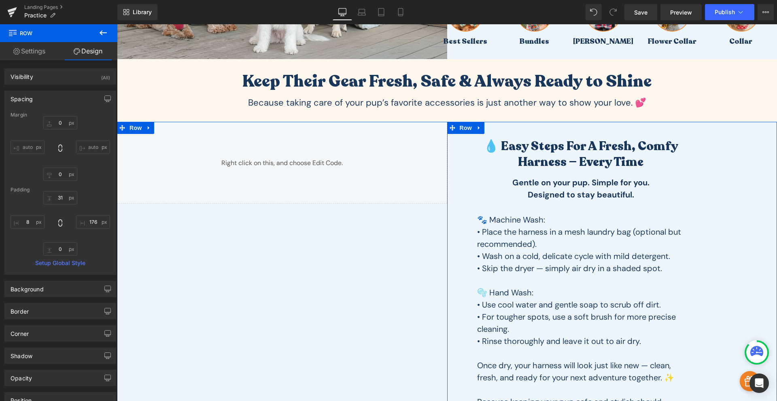
scroll to position [337, 0]
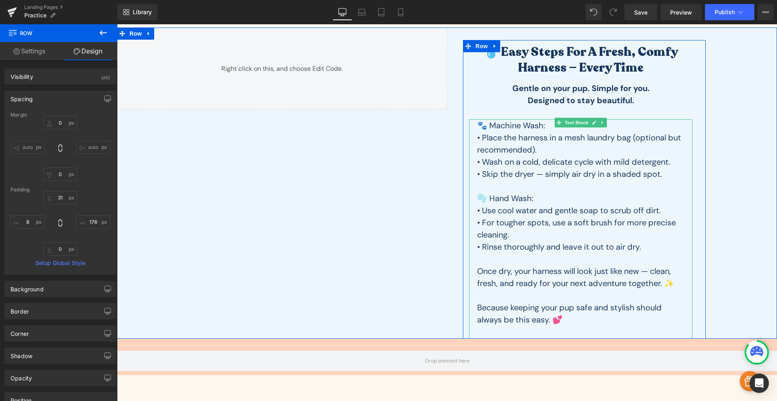
click at [554, 148] on p "• Place the harness in a mesh laundry bag (optional but recommended)." at bounding box center [580, 143] width 207 height 24
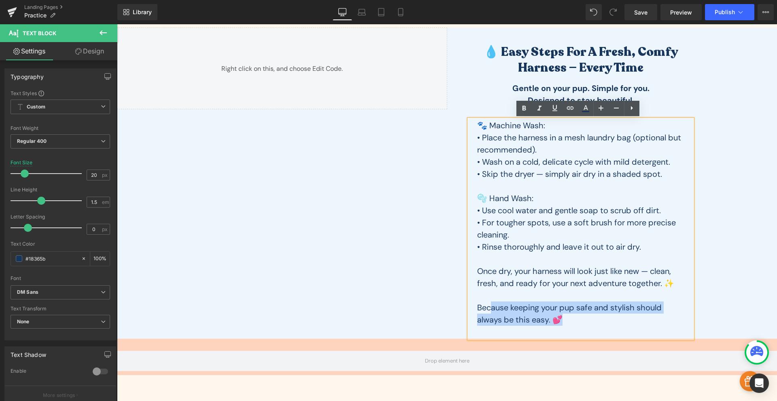
drag, startPoint x: 595, startPoint y: 318, endPoint x: 490, endPoint y: 305, distance: 106.4
click at [490, 305] on p "Because keeping your pup safe and stylish should always be this easy. 💕" at bounding box center [580, 313] width 207 height 24
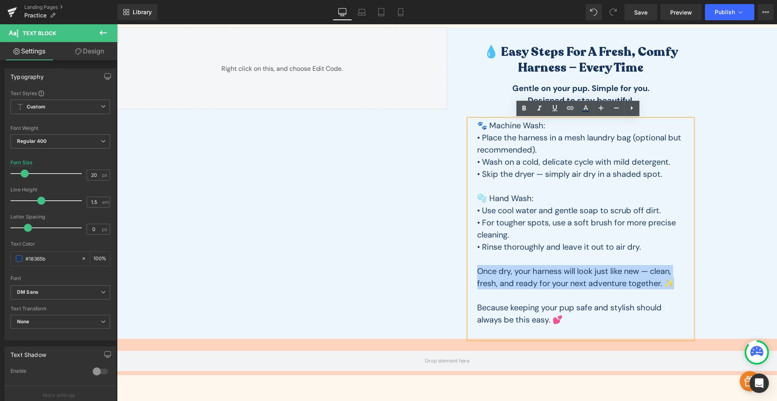
drag, startPoint x: 677, startPoint y: 282, endPoint x: 476, endPoint y: 271, distance: 201.4
click at [477, 271] on p "Once dry, your harness will look just like new — clean, fresh, and ready for yo…" at bounding box center [580, 277] width 207 height 24
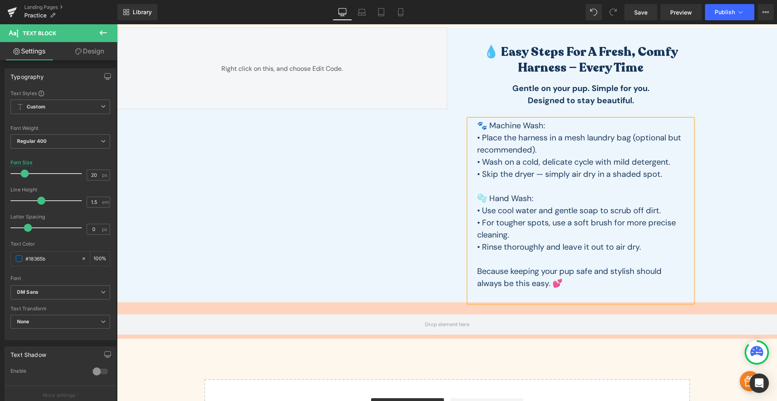
scroll to position [243, 0]
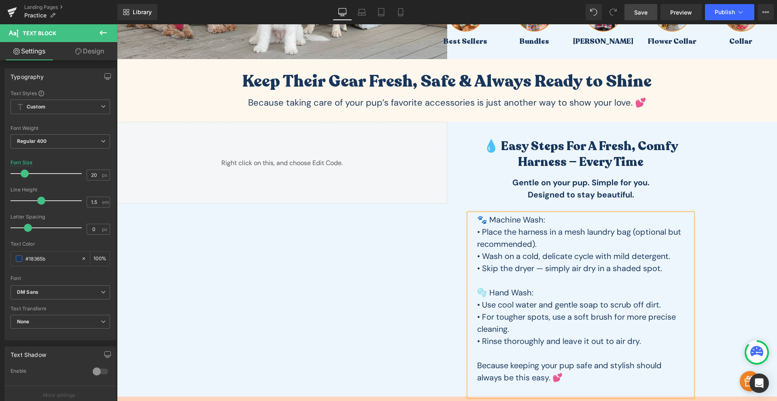
click at [640, 17] on link "Save" at bounding box center [640, 12] width 33 height 16
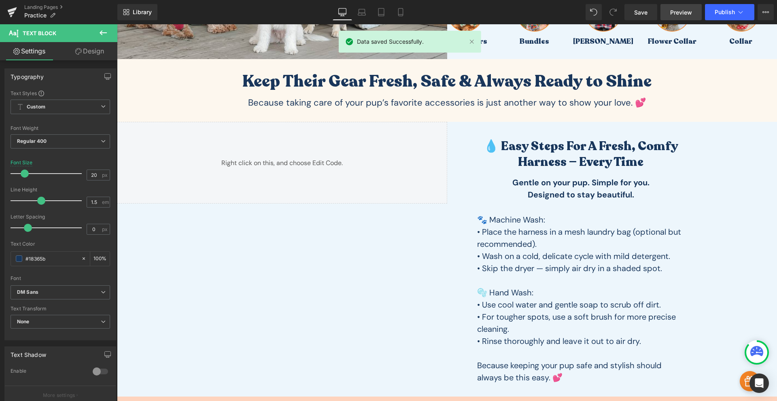
click at [677, 11] on span "Preview" at bounding box center [681, 12] width 22 height 8
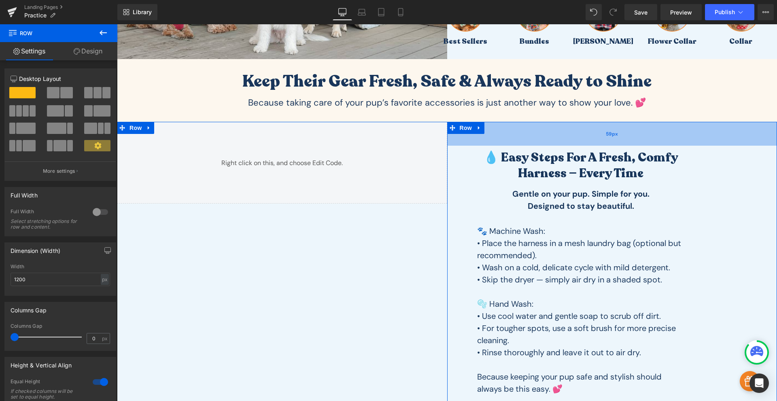
click at [571, 142] on div "59px" at bounding box center [612, 134] width 330 height 24
click at [646, 19] on link "Save" at bounding box center [640, 12] width 33 height 16
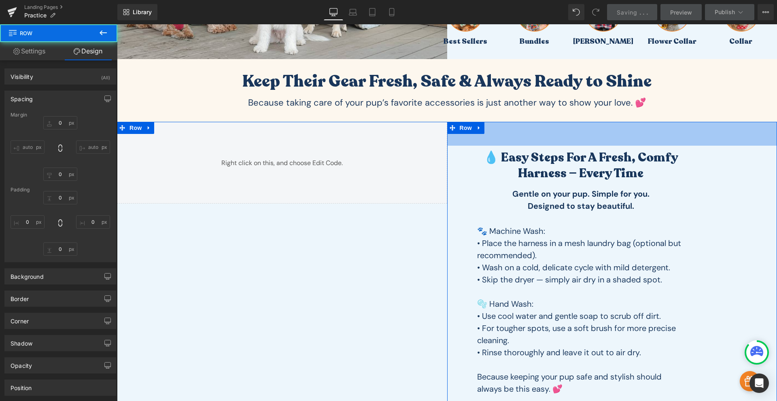
type input "0"
type input "59"
type input "176"
type input "0"
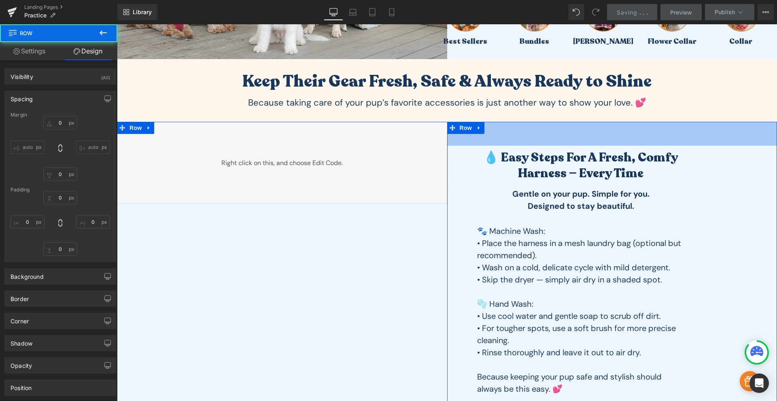
type input "8"
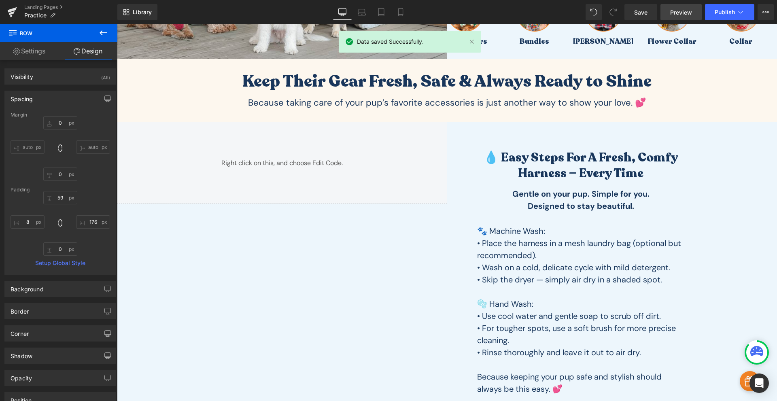
click at [669, 14] on link "Preview" at bounding box center [680, 12] width 41 height 16
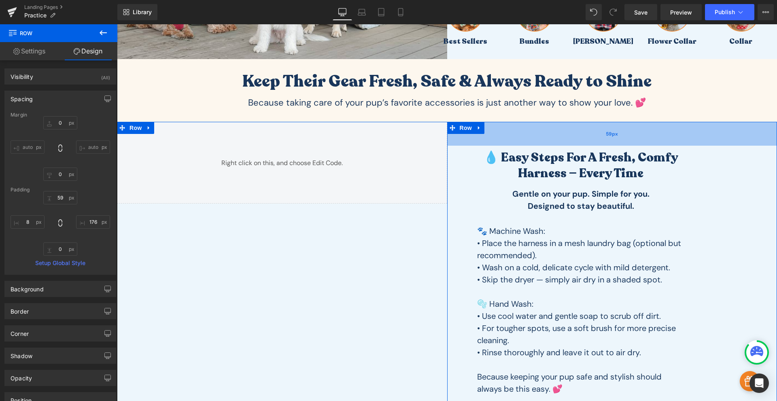
click at [562, 133] on div "59px" at bounding box center [612, 134] width 330 height 24
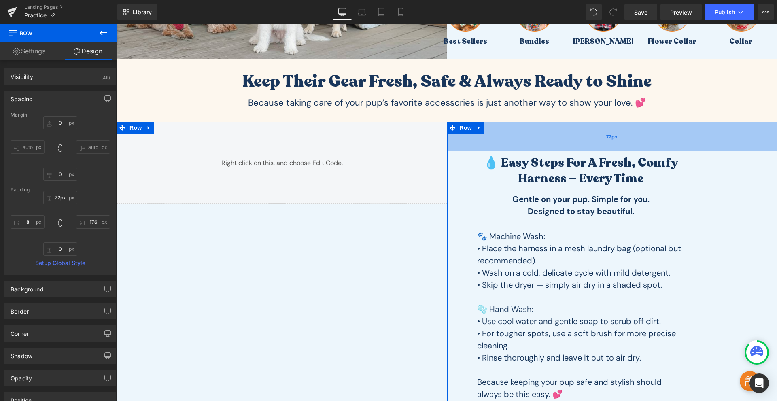
drag, startPoint x: 562, startPoint y: 133, endPoint x: 556, endPoint y: 139, distance: 7.7
click at [556, 139] on div "72px" at bounding box center [612, 136] width 330 height 29
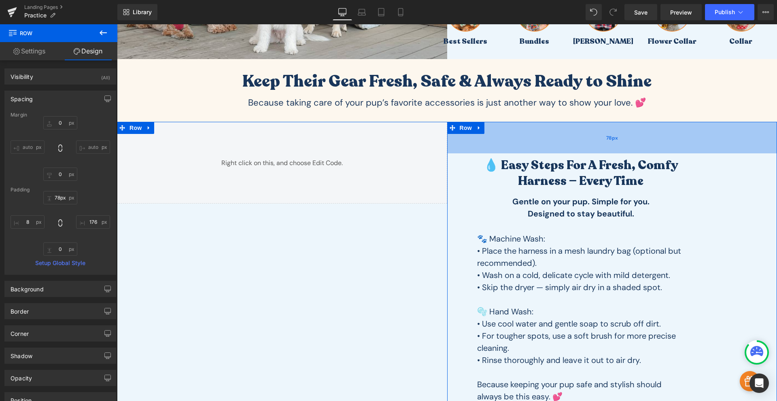
type input "79px"
click at [555, 142] on div "79px" at bounding box center [612, 138] width 330 height 32
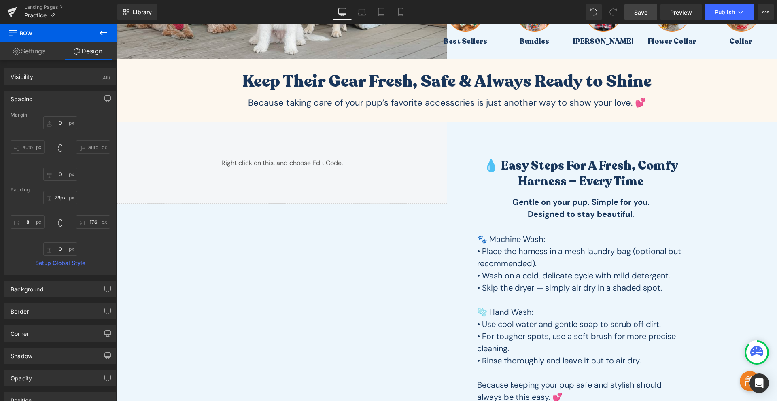
click at [637, 10] on span "Save" at bounding box center [640, 12] width 13 height 8
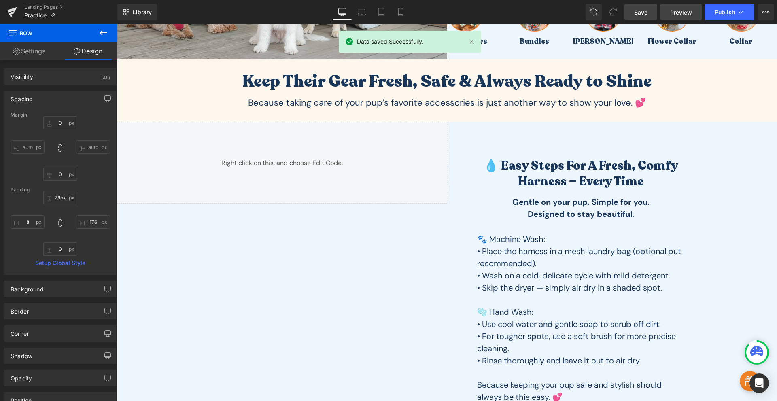
click at [684, 11] on span "Preview" at bounding box center [681, 12] width 22 height 8
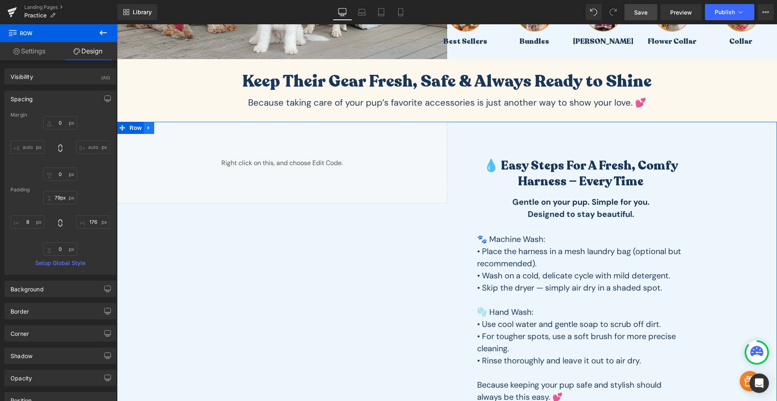
click at [146, 125] on icon at bounding box center [149, 128] width 6 height 6
click at [365, 11] on icon at bounding box center [362, 11] width 6 height 4
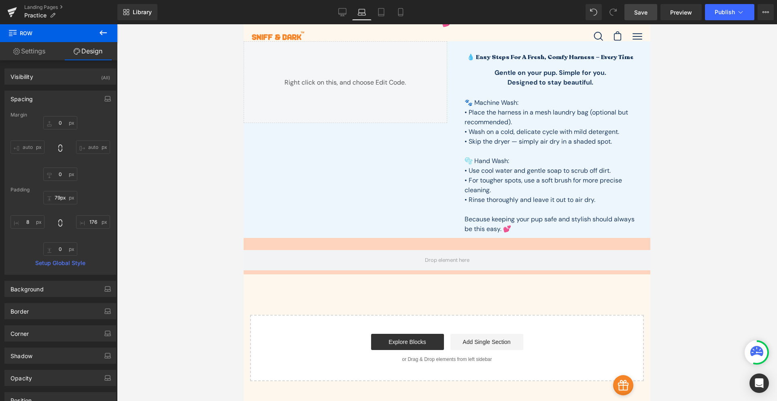
type input "0"
type input "20"
type input "0"
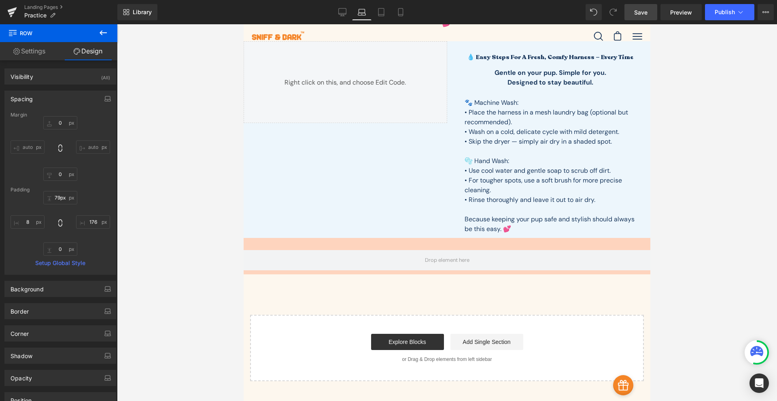
type input "8"
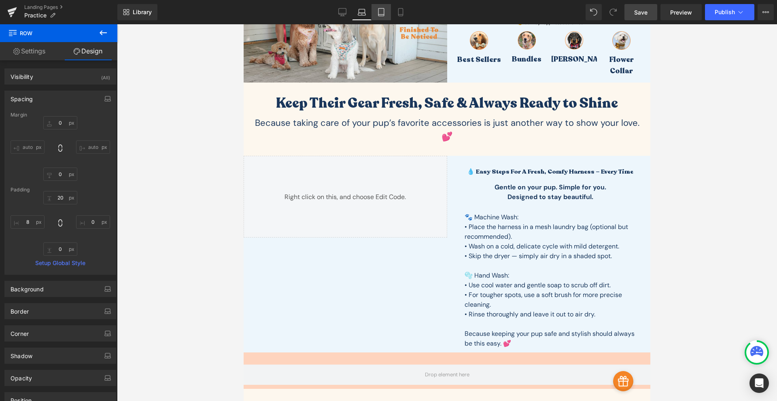
click at [377, 12] on icon at bounding box center [381, 12] width 8 height 8
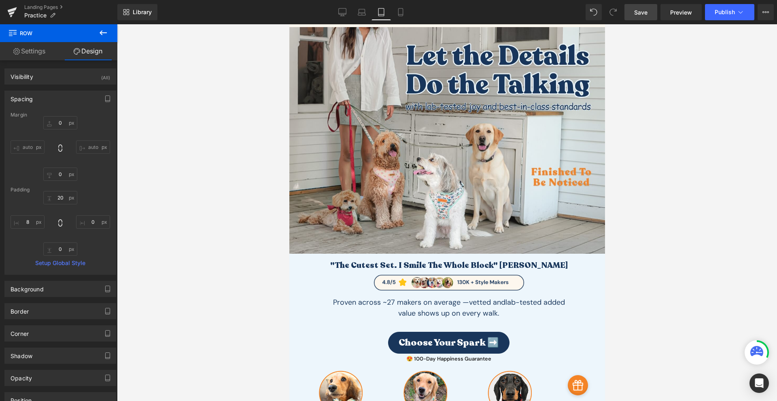
type input "0"
type input "75"
type input "219"
type input "0"
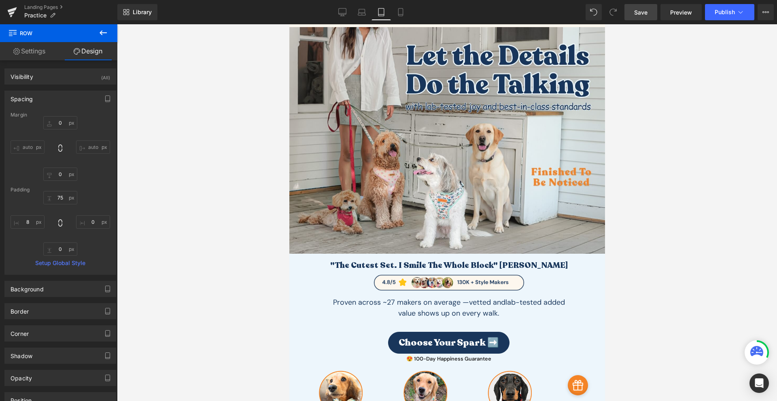
type input "8"
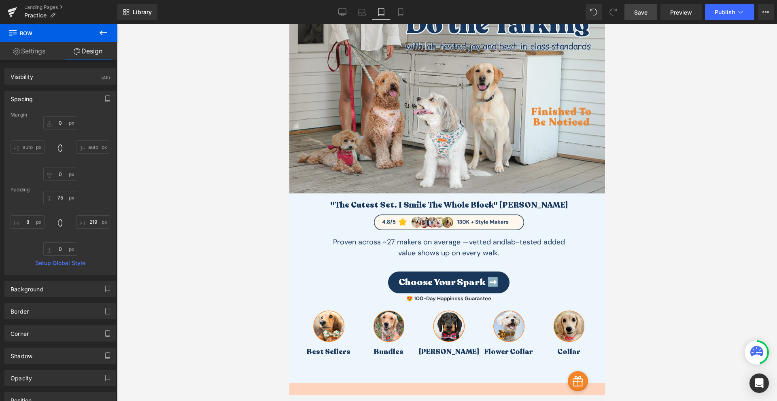
scroll to position [0, 0]
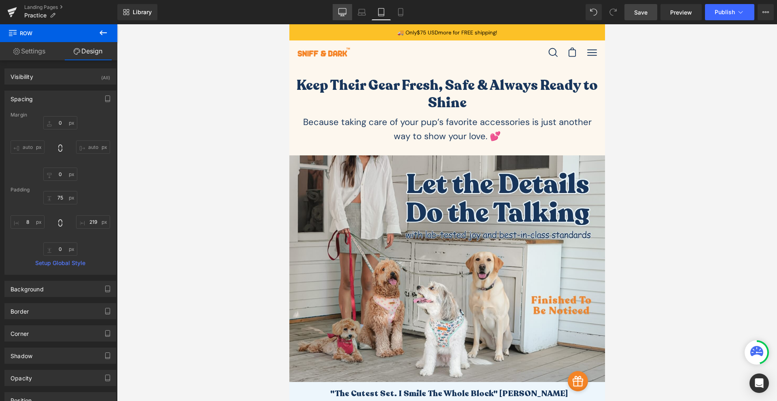
click at [346, 13] on link "Desktop" at bounding box center [341, 12] width 19 height 16
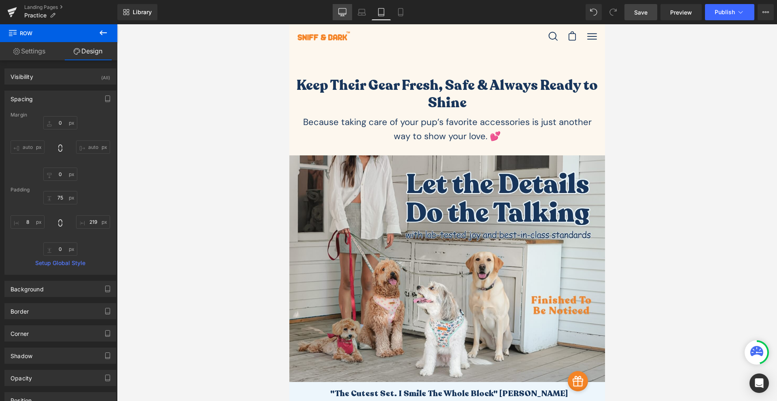
scroll to position [214, 0]
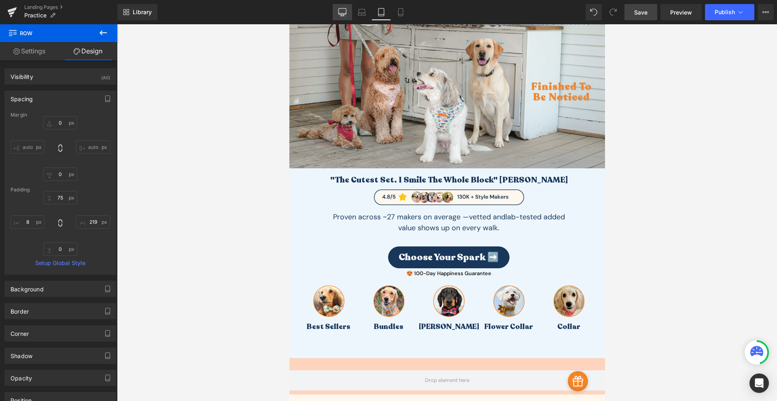
type input "0"
type input "79"
type input "176"
type input "0"
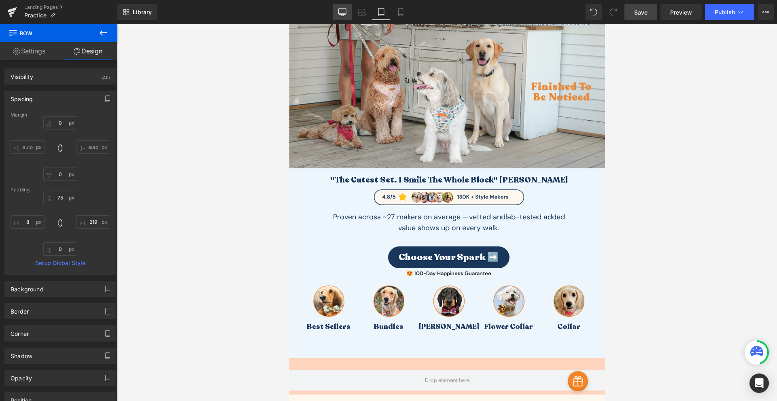
type input "8"
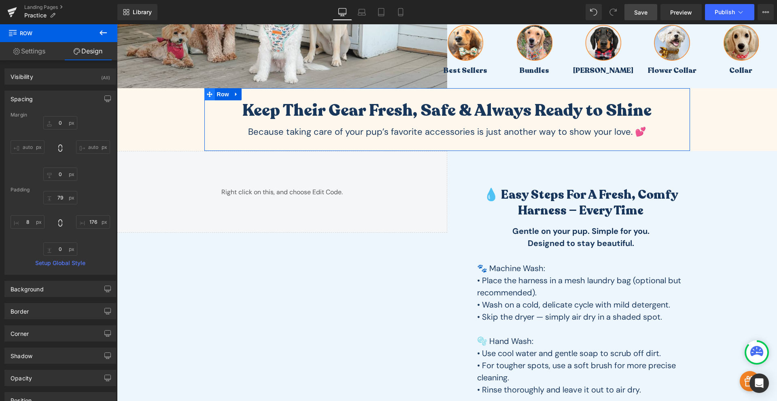
click at [208, 96] on icon at bounding box center [210, 94] width 6 height 6
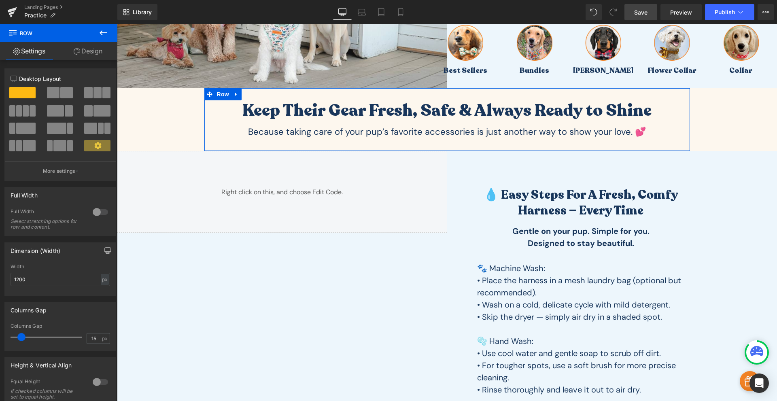
drag, startPoint x: 86, startPoint y: 57, endPoint x: 67, endPoint y: 82, distance: 31.1
click at [86, 57] on link "Design" at bounding box center [88, 51] width 59 height 18
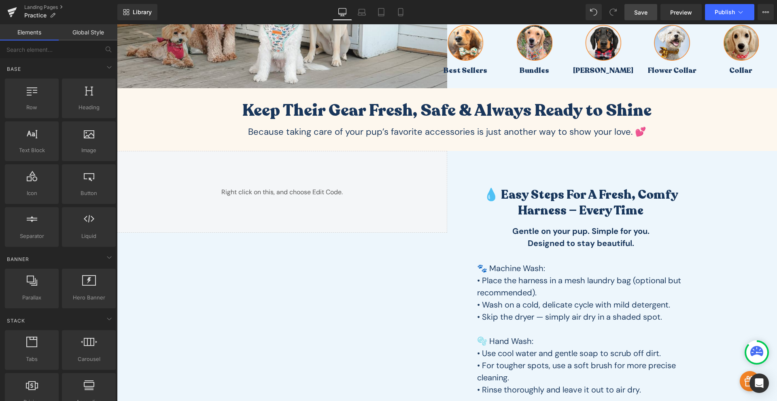
click at [144, 104] on div ""The cutest set. I smile the whole block" [PERSON_NAME] Heading Image Proven ac…" at bounding box center [447, 219] width 660 height 737
click at [136, 156] on span "Row" at bounding box center [135, 157] width 16 height 12
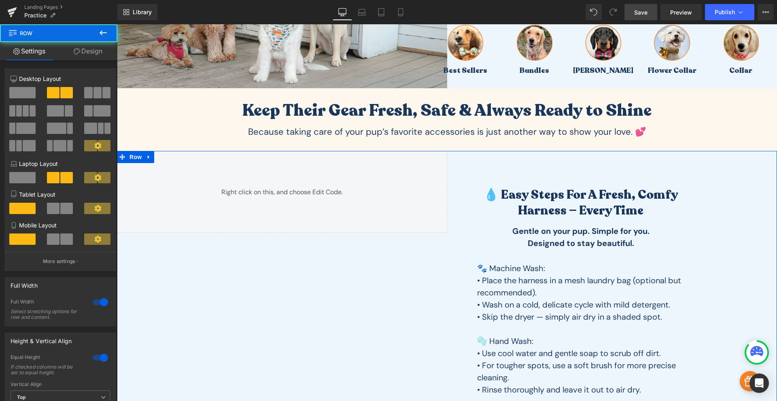
click at [74, 53] on icon at bounding box center [77, 51] width 6 height 6
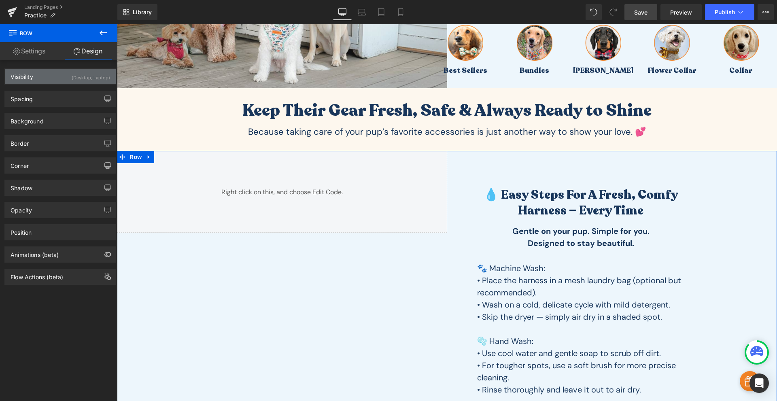
click at [72, 74] on div "(Desktop, Laptop)" at bounding box center [91, 75] width 38 height 13
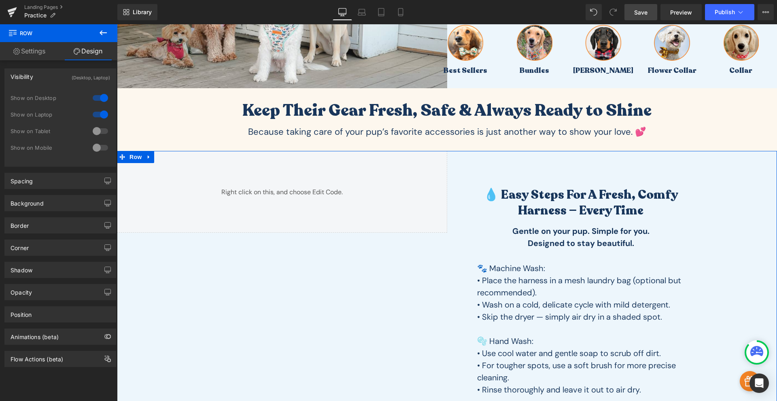
click at [93, 130] on div at bounding box center [100, 131] width 19 height 13
click at [95, 151] on div at bounding box center [100, 147] width 19 height 13
click at [376, 11] on link "Tablet" at bounding box center [380, 12] width 19 height 16
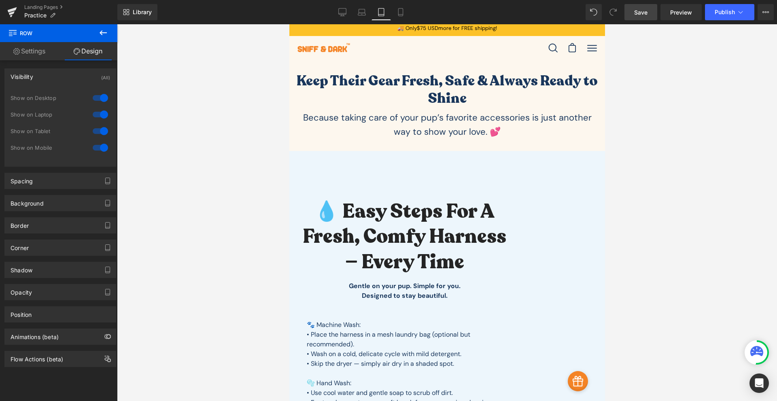
click at [396, 21] on div "Library Tablet Desktop Laptop Tablet Mobile Save Preview Publish Scheduled View…" at bounding box center [446, 12] width 659 height 24
click at [401, 18] on link "Mobile" at bounding box center [400, 12] width 19 height 16
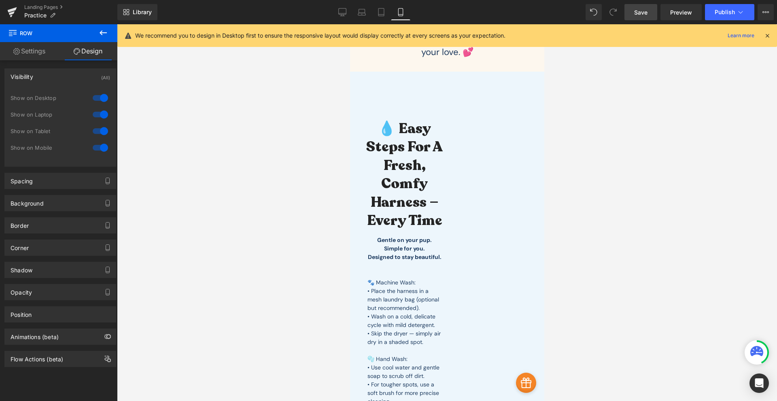
scroll to position [0, 0]
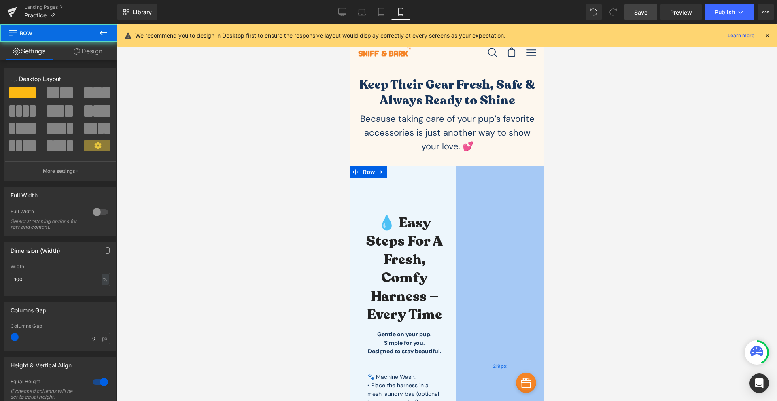
click at [482, 229] on div "219px" at bounding box center [499, 366] width 89 height 401
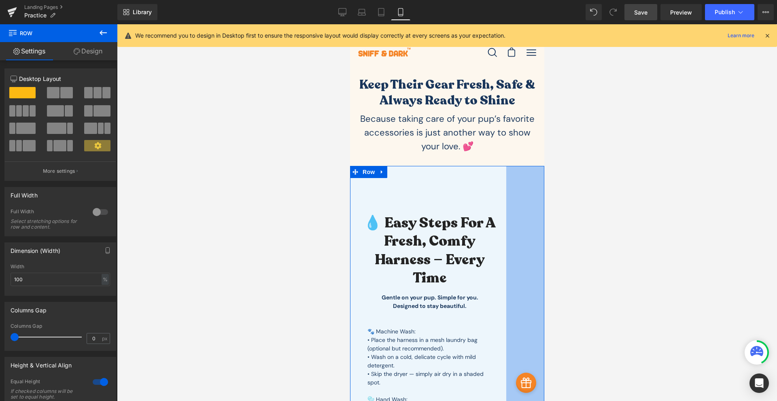
drag, startPoint x: 483, startPoint y: 235, endPoint x: 646, endPoint y: 248, distance: 163.2
drag, startPoint x: 528, startPoint y: 292, endPoint x: 579, endPoint y: 296, distance: 51.1
click at [532, 269] on div "97px" at bounding box center [523, 327] width 39 height 322
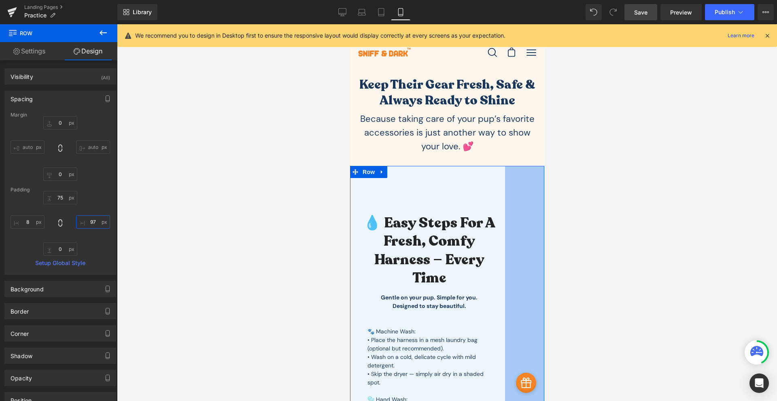
click at [82, 223] on input "97" at bounding box center [93, 221] width 34 height 13
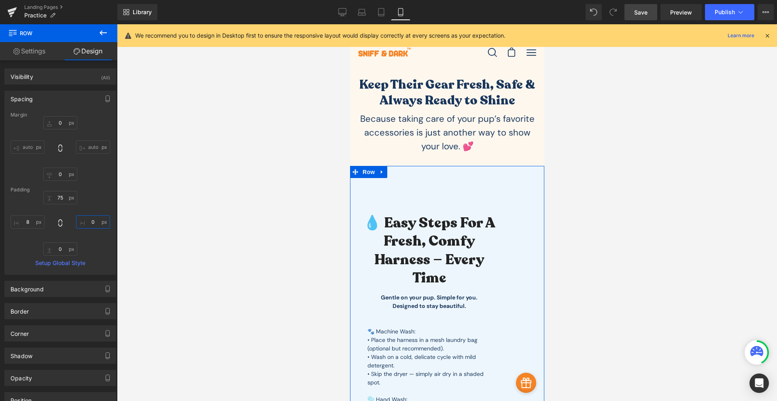
type input "0"
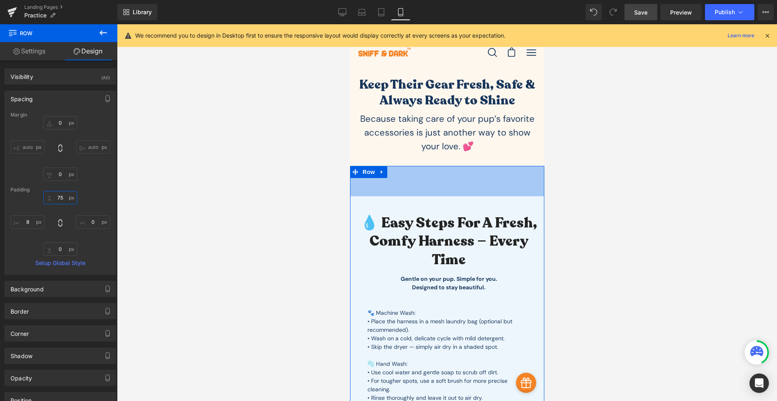
click at [59, 195] on input "75" at bounding box center [60, 197] width 34 height 13
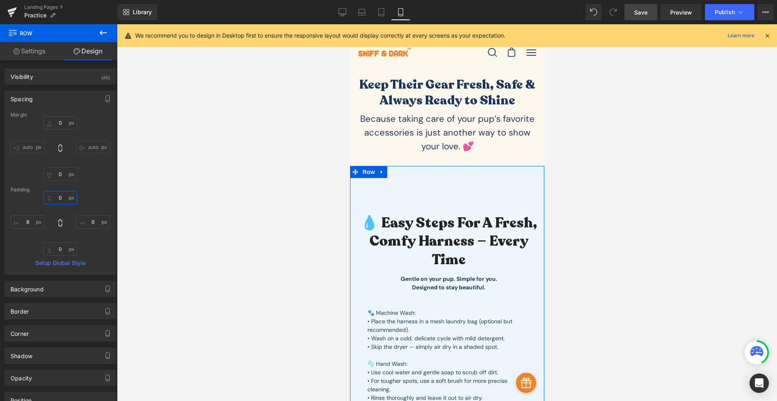
type input "0"
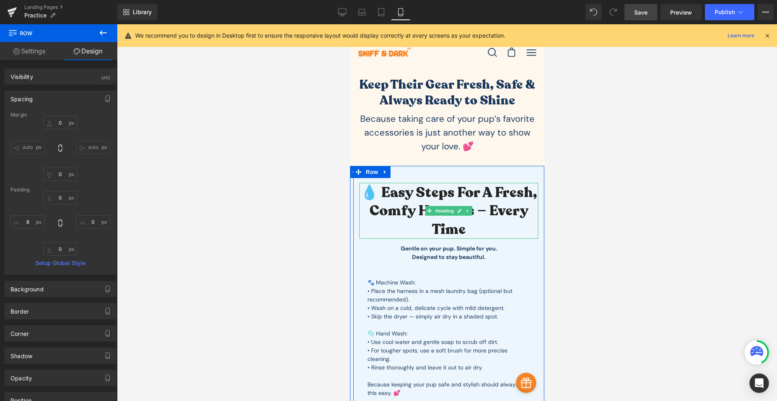
click at [481, 208] on h2 "💧 Easy Steps for a Fresh, Comfy Harness — Every Time" at bounding box center [448, 211] width 179 height 55
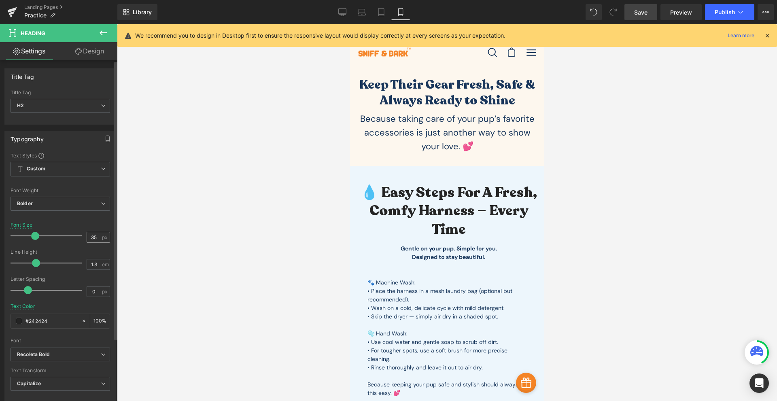
click at [88, 237] on input "35" at bounding box center [94, 237] width 14 height 10
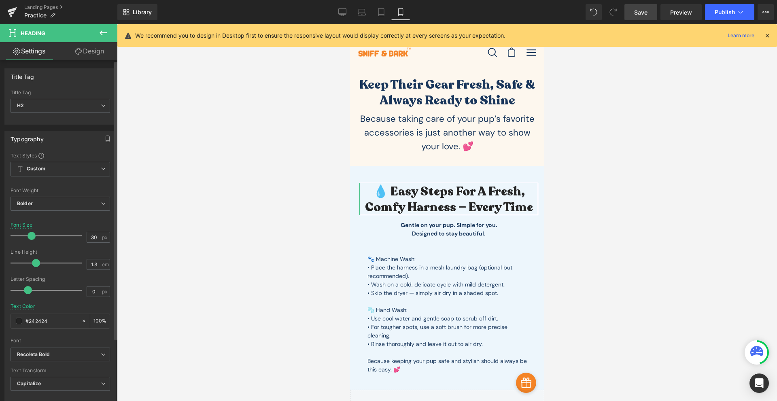
drag, startPoint x: 93, startPoint y: 238, endPoint x: 66, endPoint y: 240, distance: 27.6
click at [66, 240] on div "Font Size 30 px" at bounding box center [61, 235] width 100 height 27
type input "25"
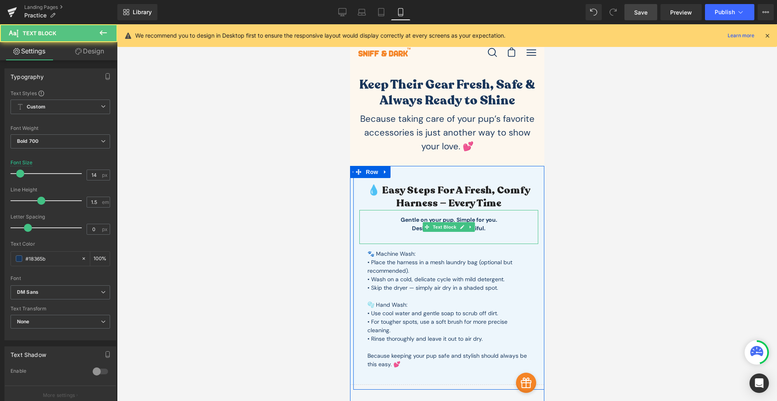
click at [482, 228] on p "Designed to stay beautiful." at bounding box center [448, 228] width 163 height 8
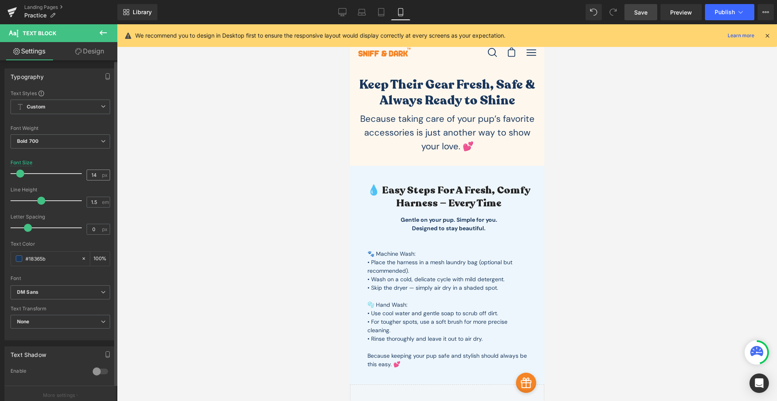
click at [97, 178] on input "14" at bounding box center [94, 175] width 14 height 10
type input "16"
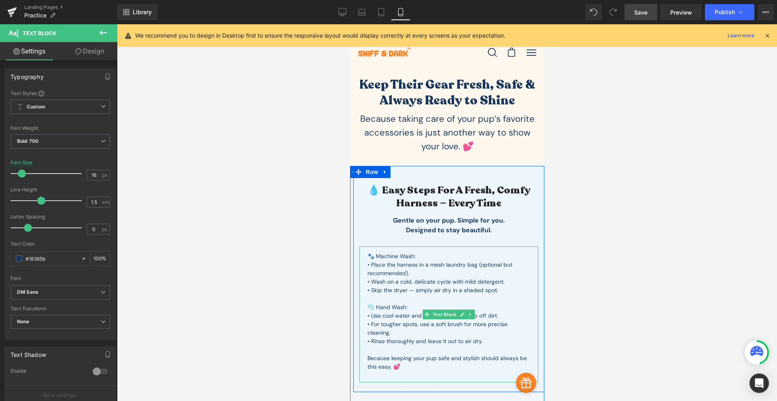
click at [437, 270] on p "• Place the harness in a mesh laundry bag (optional but recommended)." at bounding box center [448, 268] width 163 height 17
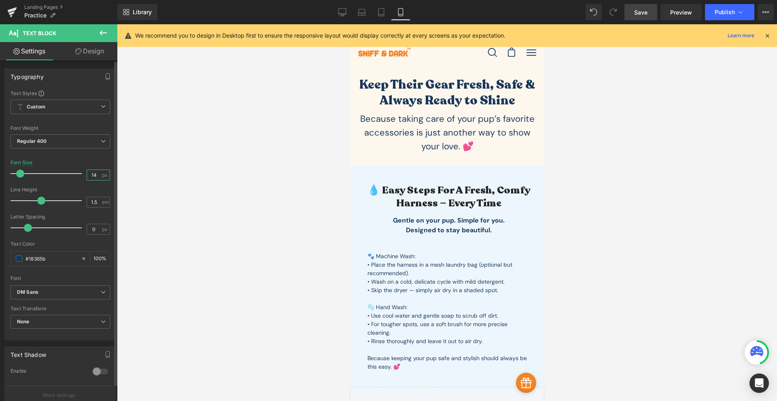
drag, startPoint x: 97, startPoint y: 176, endPoint x: 65, endPoint y: 178, distance: 32.0
click at [65, 178] on div "Font Size 14 px" at bounding box center [61, 173] width 100 height 27
type input "16"
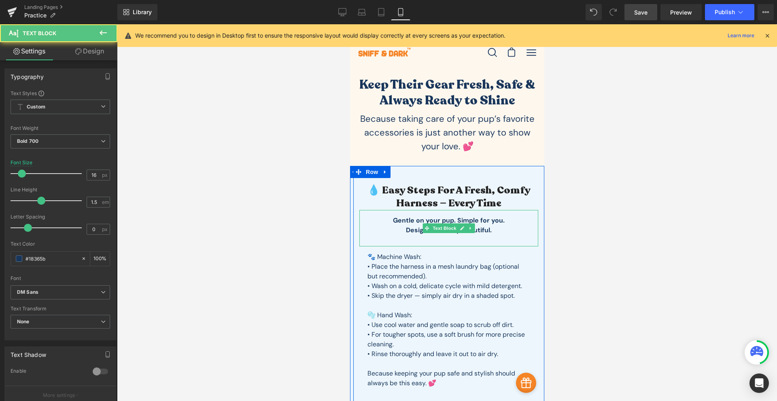
click at [502, 233] on p "Designed to stay beautiful." at bounding box center [448, 230] width 163 height 10
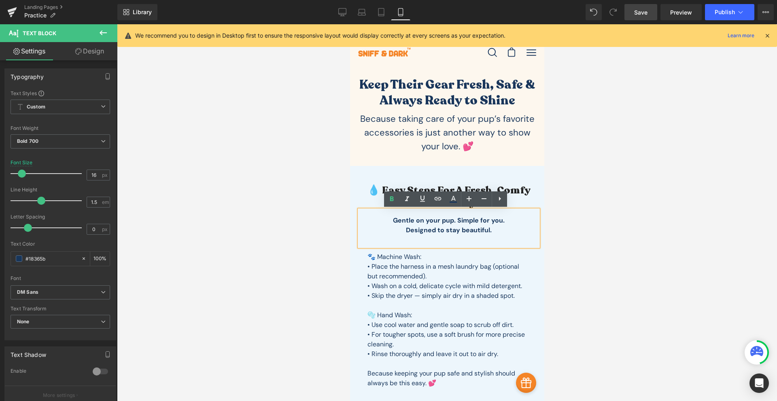
click at [454, 241] on div "Gentle on your pup. Simple for you. Designed to stay beautiful." at bounding box center [448, 228] width 179 height 36
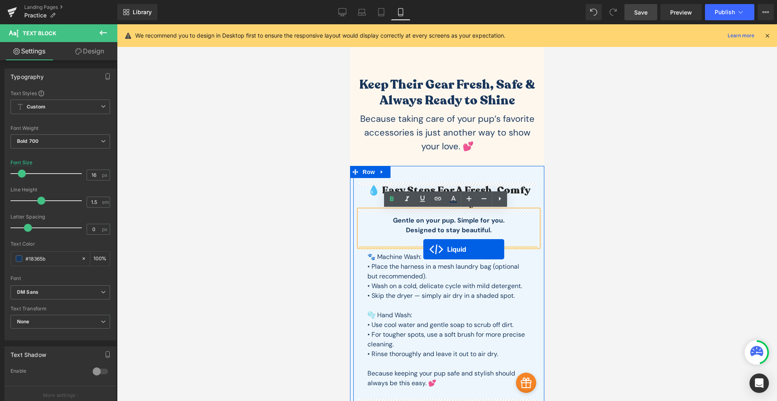
drag, startPoint x: 426, startPoint y: 318, endPoint x: 423, endPoint y: 249, distance: 68.8
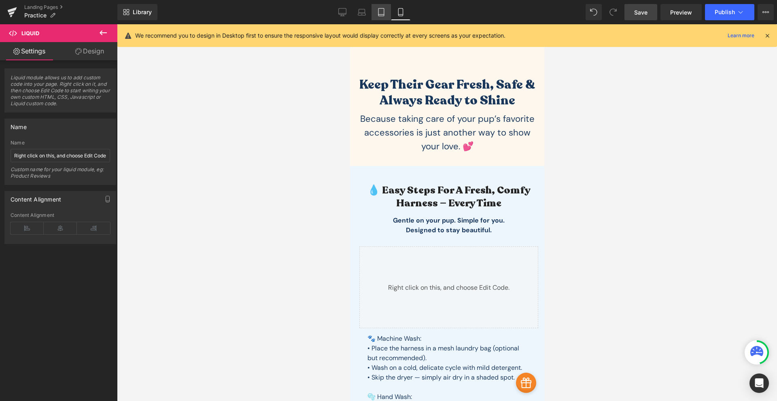
click at [381, 15] on icon at bounding box center [381, 15] width 6 height 0
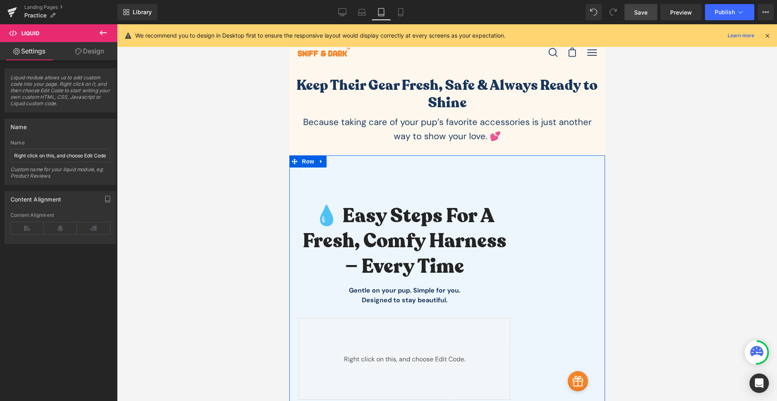
click at [535, 226] on div "💧 Easy Steps for a Fresh, Comfy Harness — Every Time Heading Gentle on your pup…" at bounding box center [447, 352] width 316 height 394
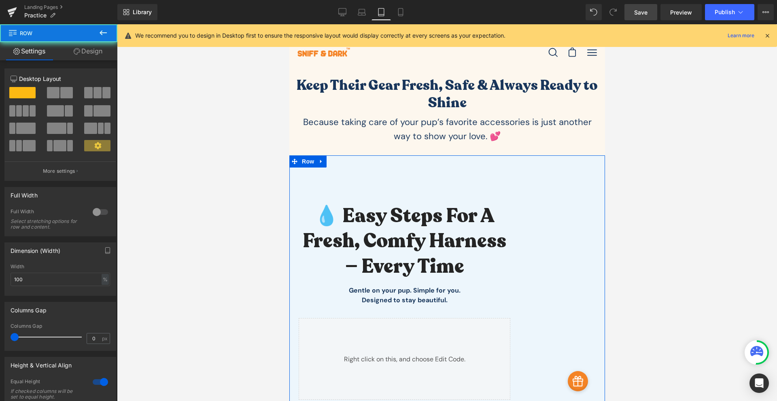
click at [548, 241] on div "💧 Easy Steps for a Fresh, Comfy Harness — Every Time Heading Gentle on your pup…" at bounding box center [447, 352] width 316 height 394
click at [545, 243] on div "💧 Easy Steps for a Fresh, Comfy Harness — Every Time Heading Gentle on your pup…" at bounding box center [447, 352] width 316 height 394
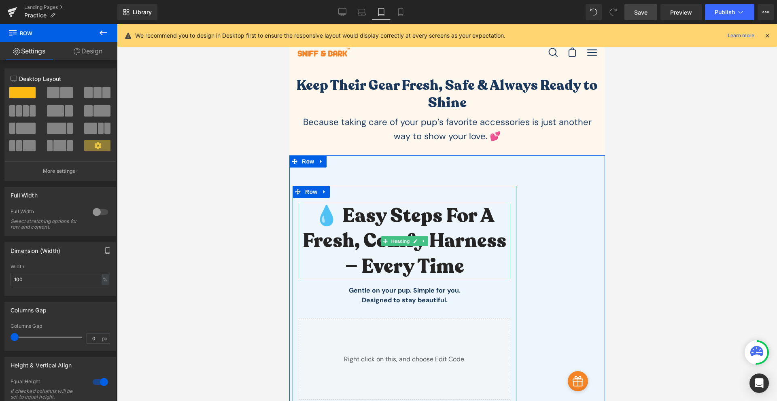
click at [499, 231] on h2 "💧 Easy Steps for a Fresh, Comfy Harness — Every Time" at bounding box center [404, 241] width 212 height 76
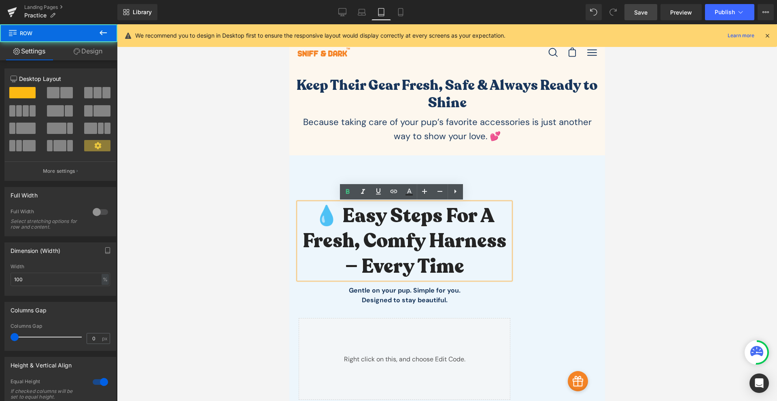
click at [545, 258] on div "💧 Easy Steps for a Fresh, Comfy Harness — Every Time Heading Gentle on your pup…" at bounding box center [447, 352] width 316 height 394
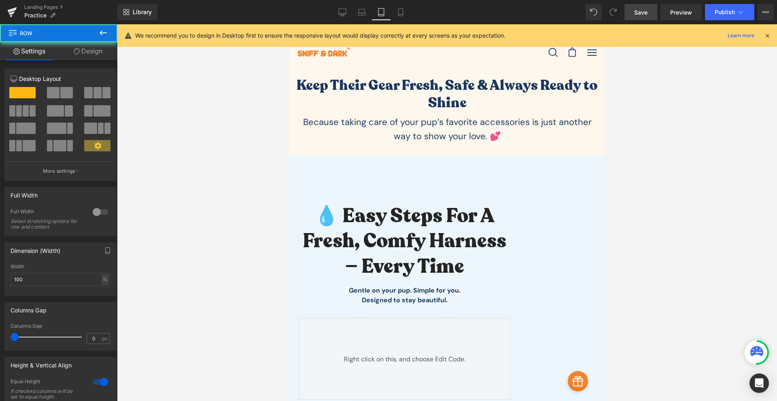
click at [574, 274] on div "💧 Easy Steps for a Fresh, Comfy Harness — Every Time Heading Gentle on your pup…" at bounding box center [447, 352] width 316 height 394
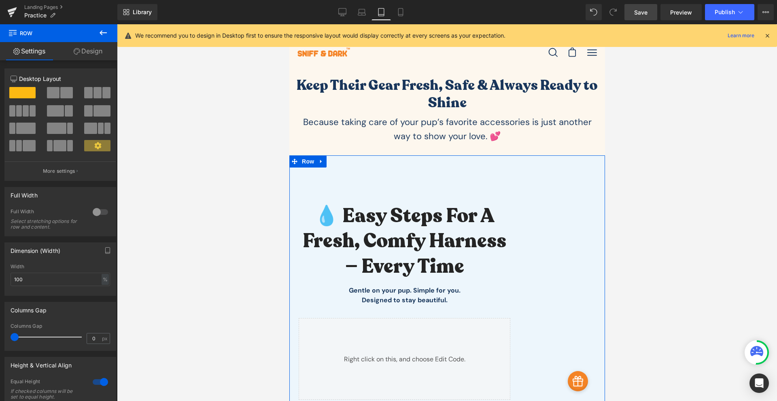
click at [95, 50] on link "Design" at bounding box center [88, 51] width 59 height 18
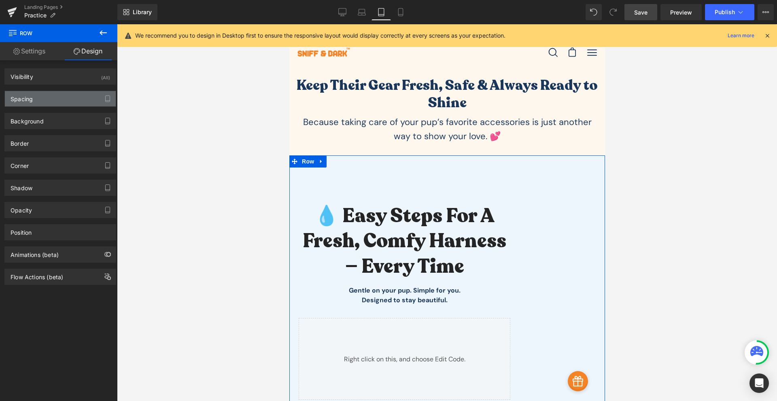
click at [58, 97] on div "Spacing" at bounding box center [60, 98] width 111 height 15
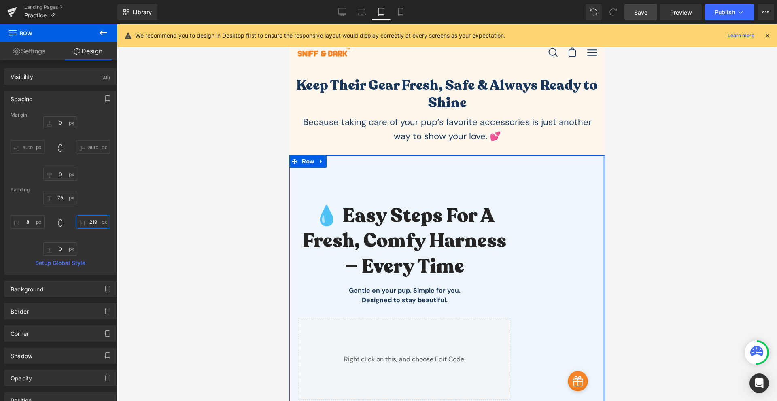
click at [87, 224] on input "219" at bounding box center [93, 221] width 34 height 13
type input "0"
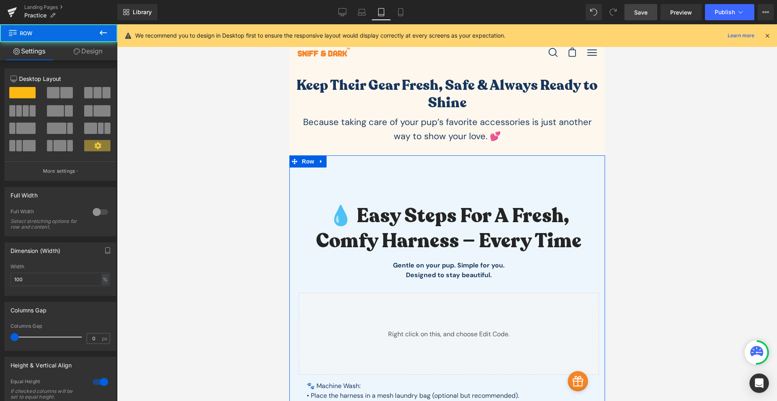
click at [427, 169] on div "💧 Easy Steps for a Fresh, Comfy Harness — Every Time Heading Gentle on your pup…" at bounding box center [447, 330] width 316 height 350
click at [447, 177] on div "💧 Easy Steps for a Fresh, Comfy Harness — Every Time Heading Gentle on your pup…" at bounding box center [447, 330] width 316 height 350
click at [400, 172] on div "💧 Easy Steps for a Fresh, Comfy Harness — Every Time Heading Gentle on your pup…" at bounding box center [447, 330] width 316 height 350
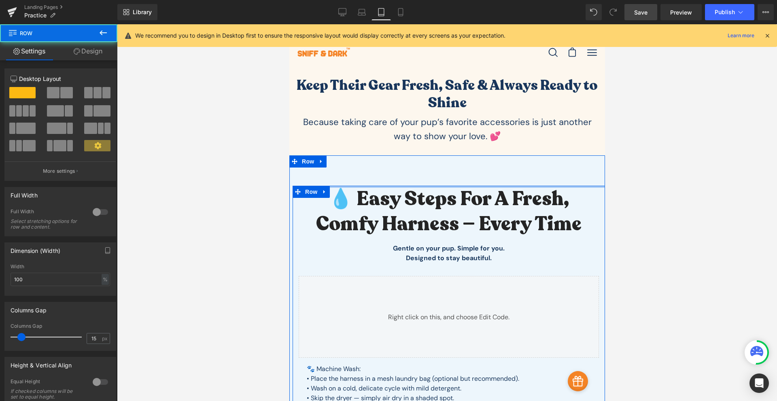
drag, startPoint x: 447, startPoint y: 196, endPoint x: 472, endPoint y: 162, distance: 41.8
click at [472, 162] on div "💧 Easy Steps for a Fresh, Comfy Harness — Every Time Heading Gentle on your pup…" at bounding box center [447, 321] width 316 height 333
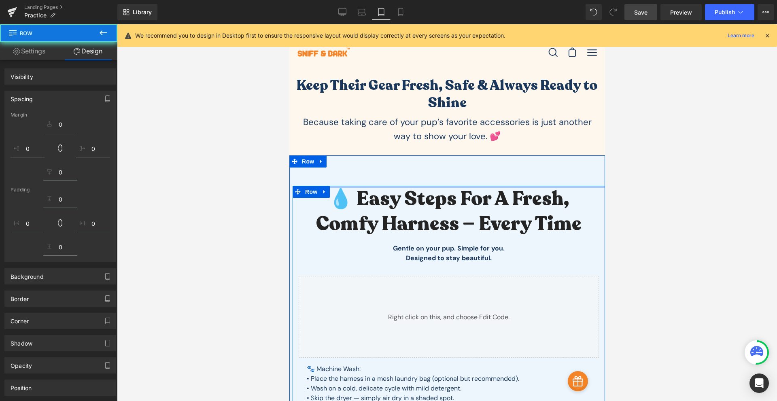
click at [458, 164] on div "💧 Easy Steps for a Fresh, Comfy Harness — Every Time Heading Gentle on your pup…" at bounding box center [447, 321] width 316 height 333
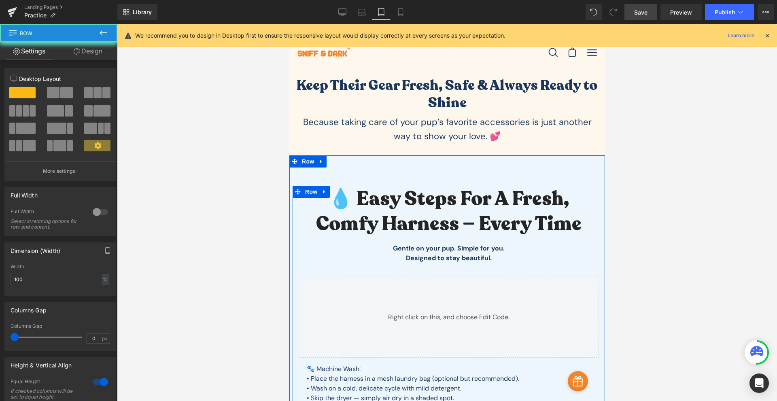
click at [436, 173] on div "💧 Easy Steps for a Fresh, Comfy Harness — Every Time Heading Gentle on your pup…" at bounding box center [447, 321] width 316 height 333
click at [455, 216] on h2 "💧 Easy Steps for a Fresh, Comfy Harness — Every Time" at bounding box center [448, 211] width 300 height 51
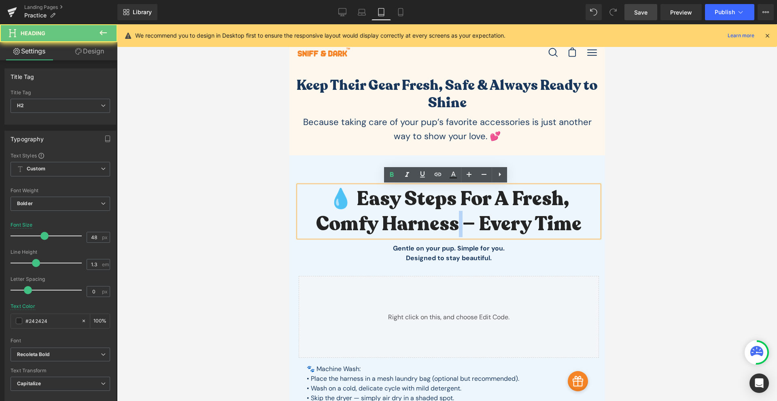
click at [455, 216] on h2 "💧 Easy Steps for a Fresh, Comfy Harness — Every Time" at bounding box center [448, 211] width 300 height 51
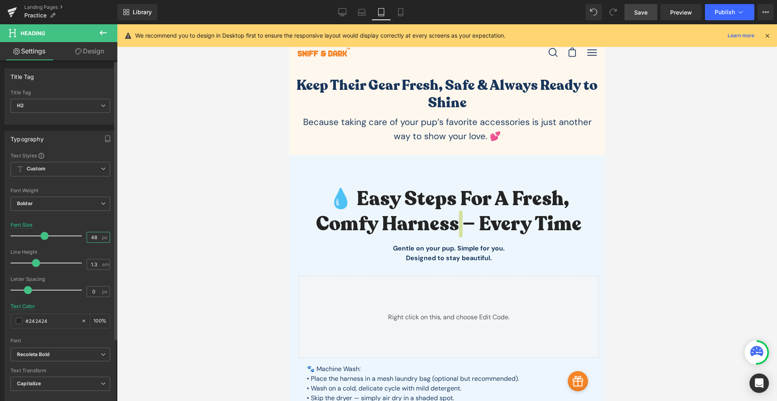
drag, startPoint x: 96, startPoint y: 236, endPoint x: 69, endPoint y: 242, distance: 27.4
click at [69, 242] on div "Font Size 48 px" at bounding box center [61, 235] width 100 height 27
type input "30"
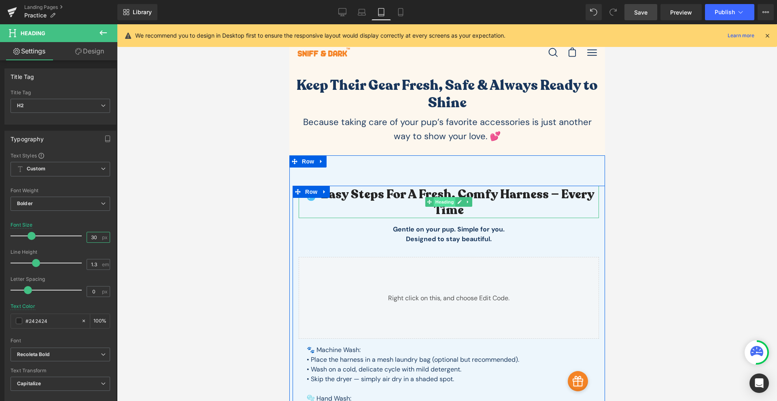
click at [442, 199] on span "Heading" at bounding box center [444, 202] width 22 height 10
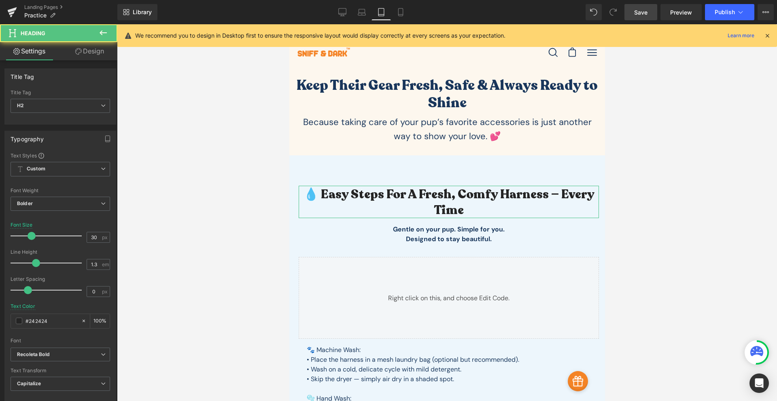
click at [95, 57] on link "Design" at bounding box center [89, 51] width 59 height 18
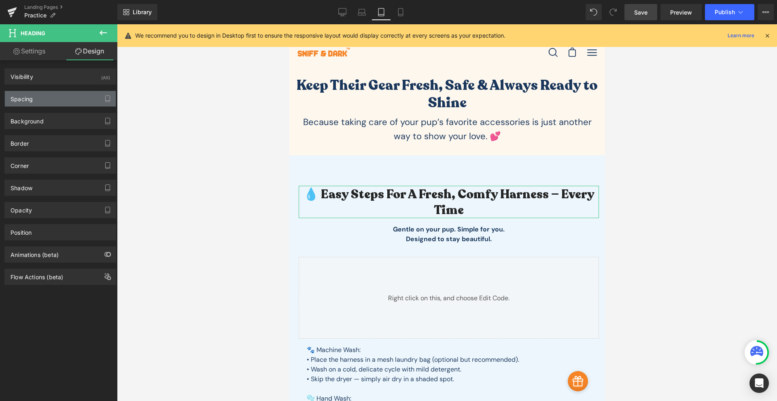
click at [32, 105] on div "Spacing" at bounding box center [60, 98] width 111 height 15
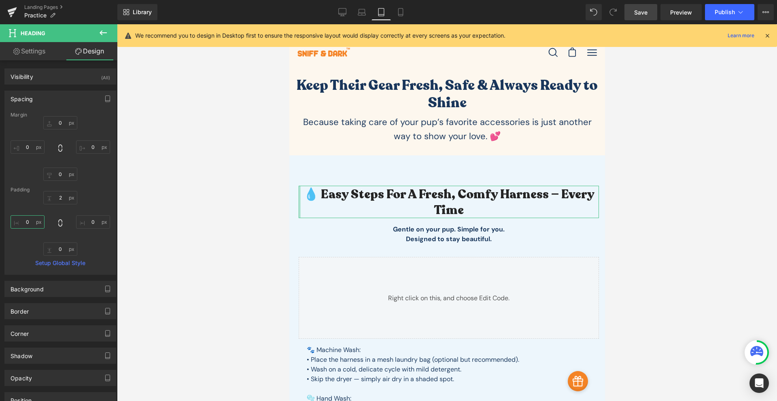
click at [31, 224] on input "0" at bounding box center [28, 221] width 34 height 13
drag, startPoint x: 32, startPoint y: 224, endPoint x: 13, endPoint y: 227, distance: 18.5
click at [13, 227] on input "30" at bounding box center [28, 221] width 34 height 13
type input "70"
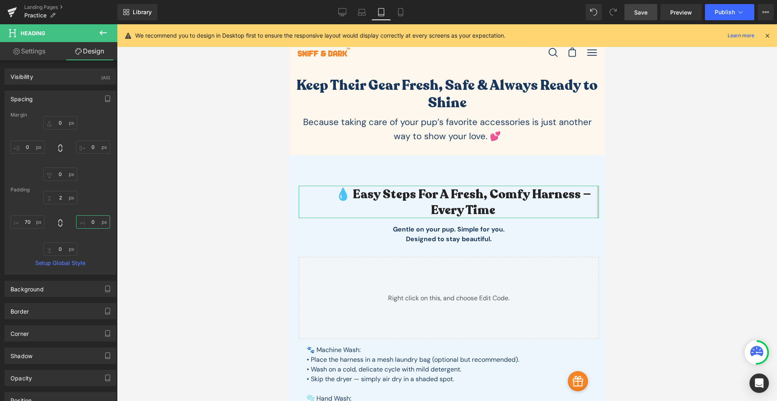
click at [91, 220] on input "0" at bounding box center [93, 221] width 34 height 13
type input "70"
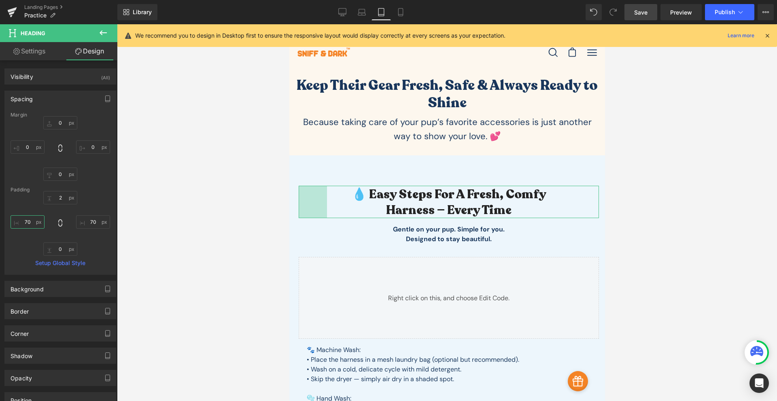
click at [28, 224] on input "70" at bounding box center [28, 221] width 34 height 13
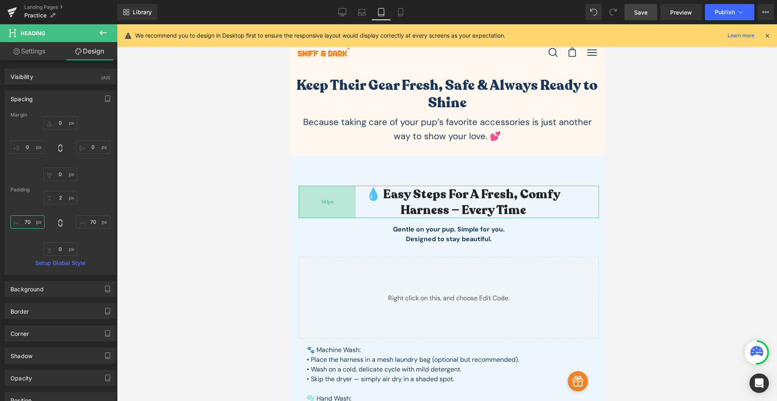
drag, startPoint x: 319, startPoint y: 204, endPoint x: 338, endPoint y: 206, distance: 19.1
click at [338, 206] on div "141px" at bounding box center [326, 202] width 57 height 32
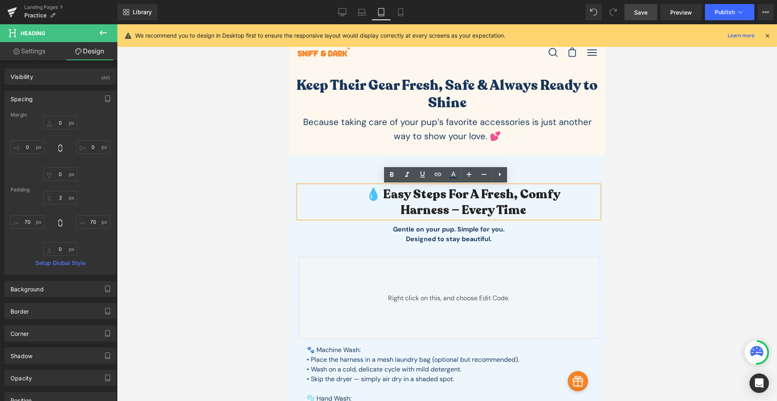
click at [585, 205] on div "💧 Easy Steps for a Fresh, Comfy Harness — Every Time" at bounding box center [448, 202] width 300 height 32
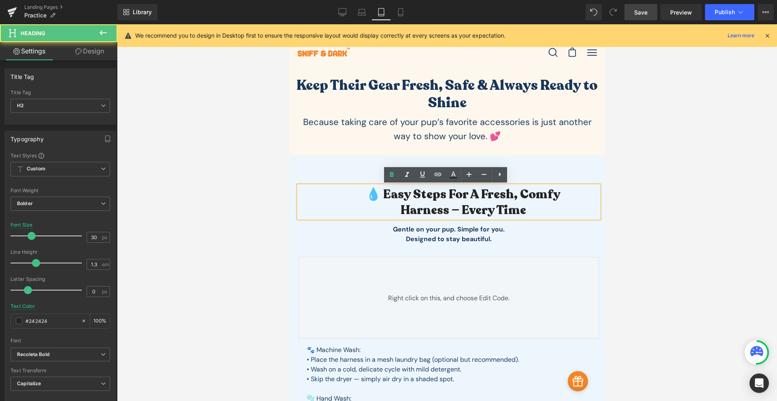
click at [596, 200] on div "💧 Easy Steps for a Fresh, Comfy Harness — Every Time" at bounding box center [448, 202] width 300 height 32
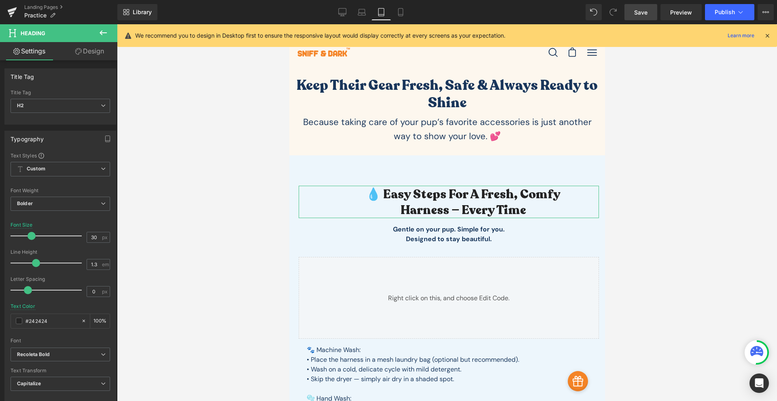
click at [93, 55] on link "Design" at bounding box center [89, 51] width 59 height 18
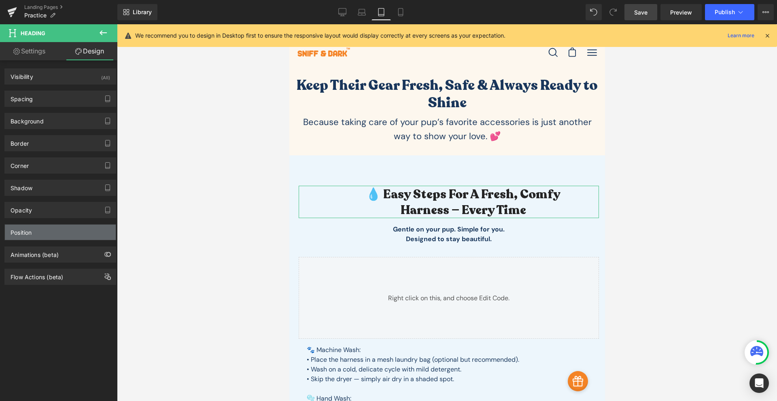
click at [68, 236] on div "Position" at bounding box center [60, 231] width 111 height 15
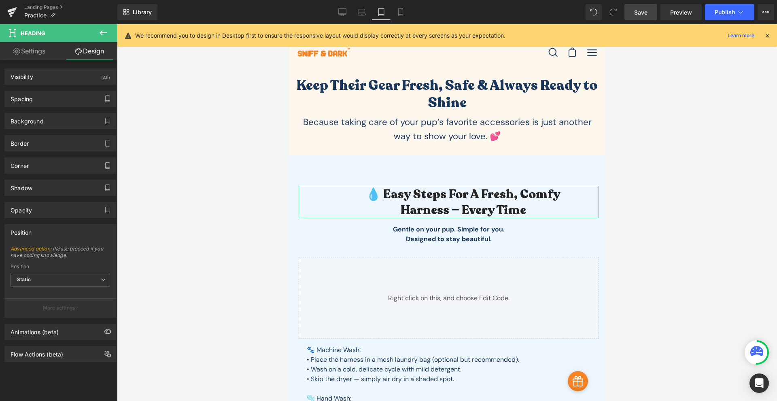
click at [68, 236] on div "Position" at bounding box center [60, 231] width 111 height 15
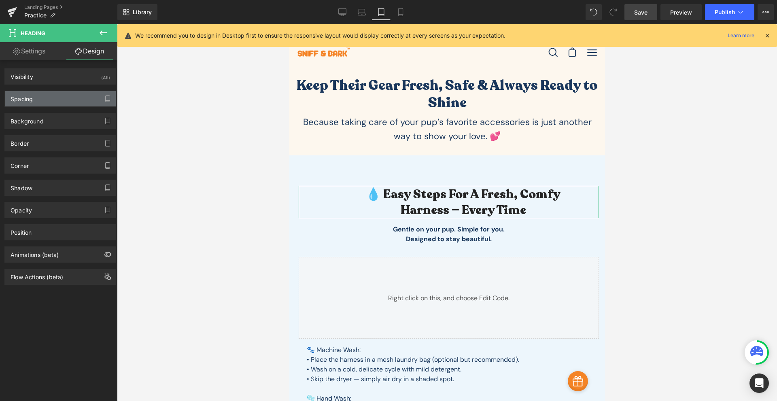
click at [91, 101] on div "Spacing" at bounding box center [60, 98] width 111 height 15
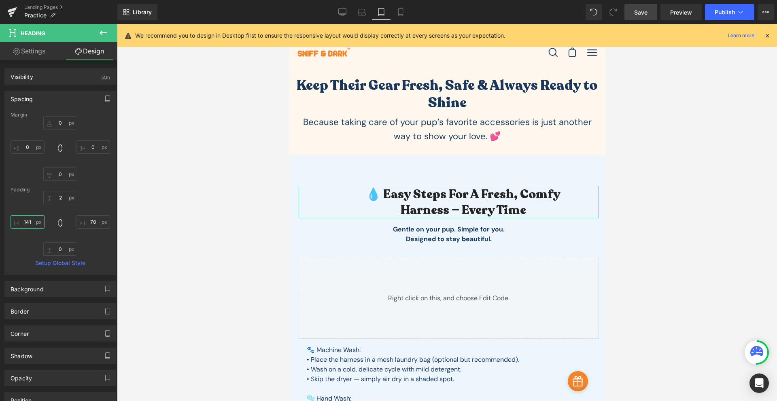
click at [26, 217] on input "141" at bounding box center [28, 221] width 34 height 13
type input "130"
click at [91, 225] on input "70" at bounding box center [93, 221] width 34 height 13
type input "130"
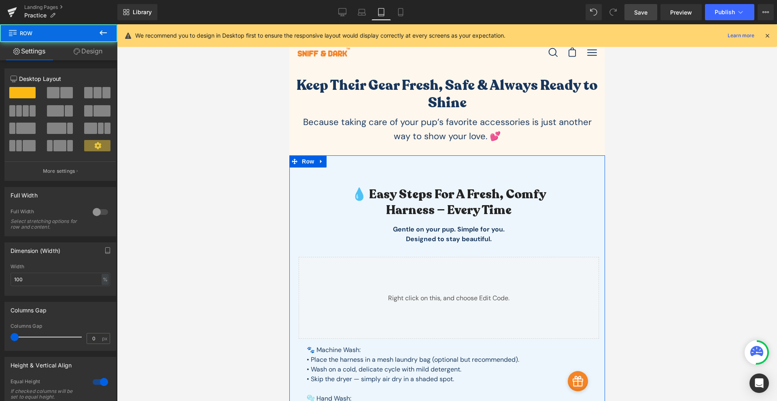
click at [427, 168] on div "💧 Easy Steps for a Fresh, Comfy Harness — Every Time Heading 130px 130px Gentle…" at bounding box center [447, 312] width 316 height 314
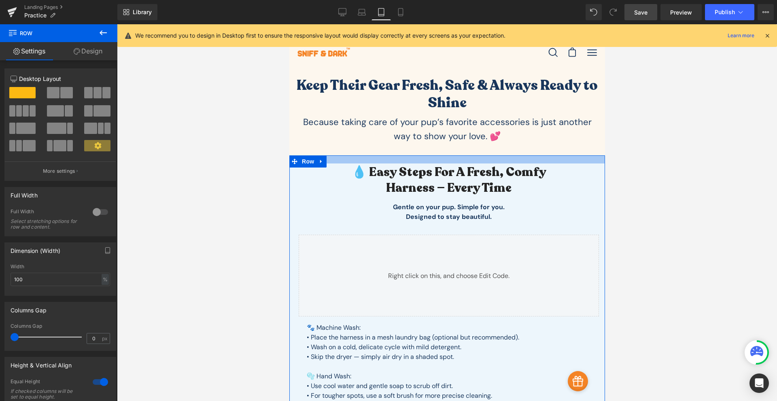
drag, startPoint x: 444, startPoint y: 170, endPoint x: 480, endPoint y: 148, distance: 42.3
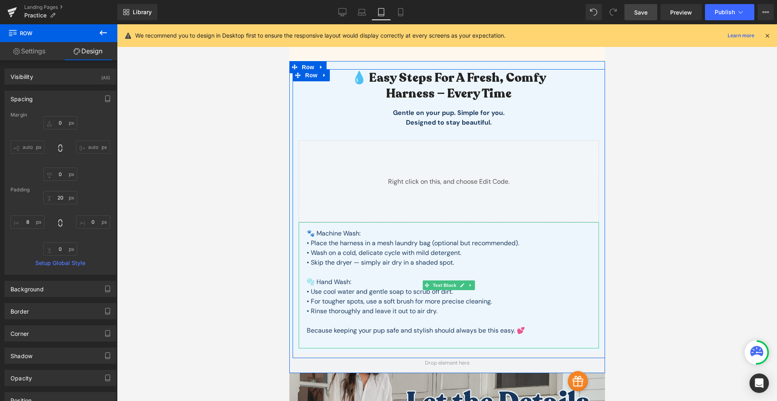
scroll to position [283, 0]
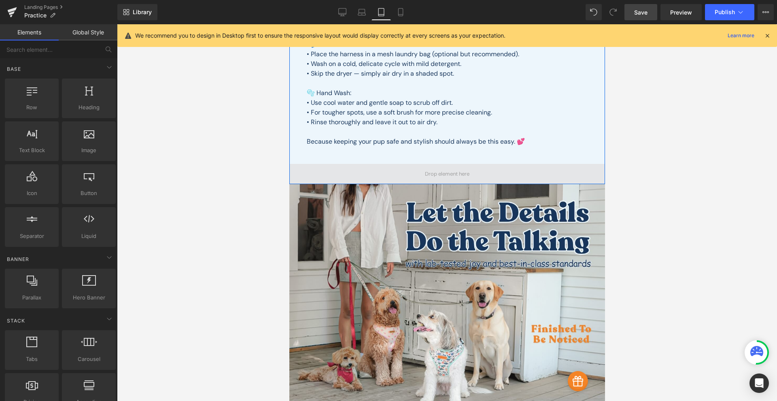
click at [450, 174] on span at bounding box center [446, 174] width 50 height 12
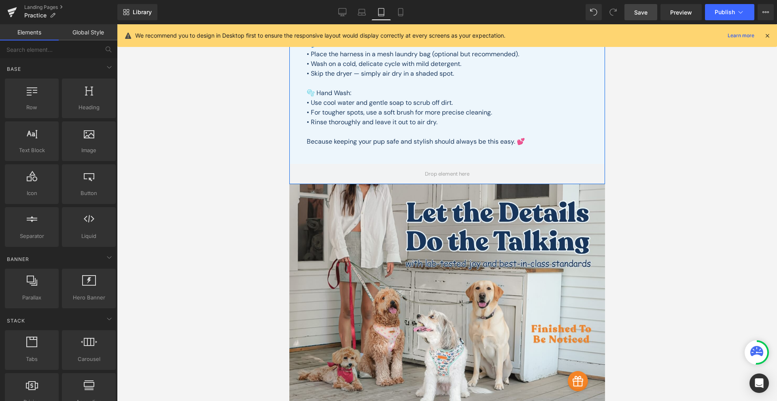
scroll to position [94, 0]
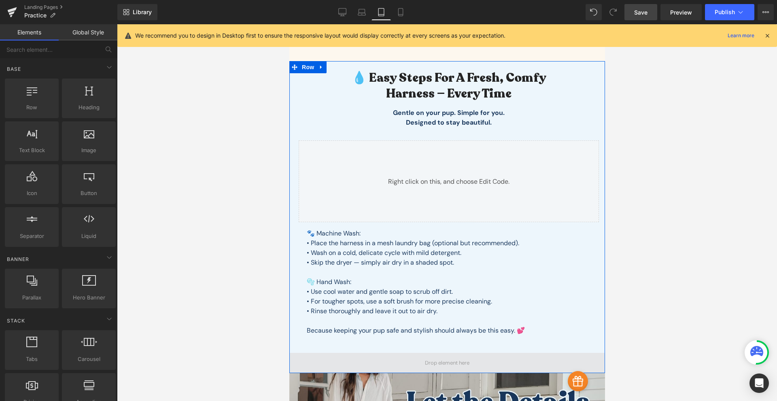
click at [439, 362] on span at bounding box center [446, 363] width 50 height 12
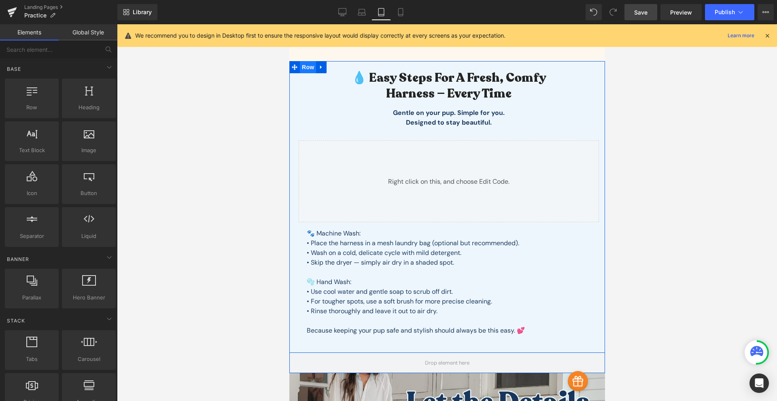
click at [303, 68] on span "Row" at bounding box center [307, 67] width 16 height 12
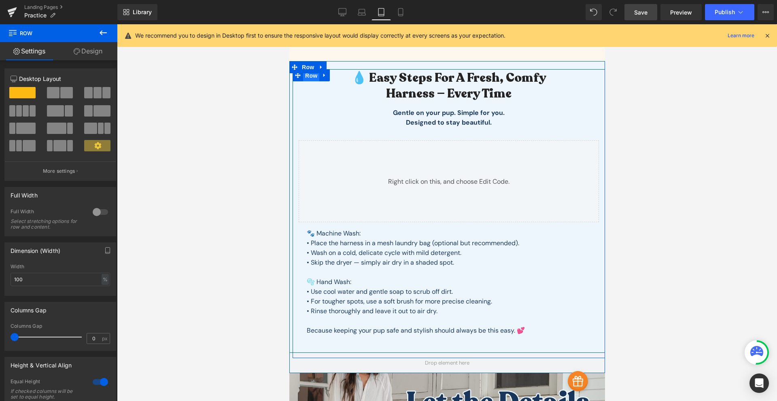
click at [310, 79] on span "Row" at bounding box center [311, 76] width 16 height 12
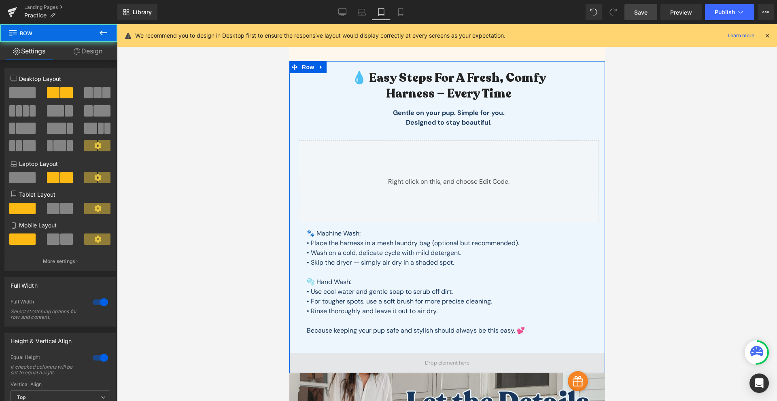
click at [396, 362] on span at bounding box center [447, 363] width 316 height 20
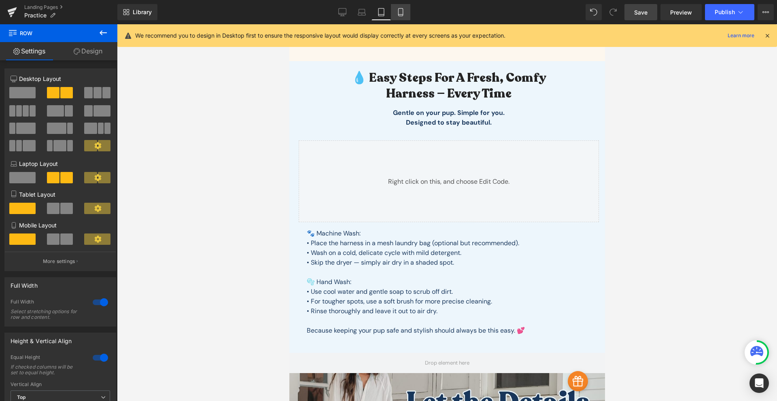
click at [405, 15] on link "Mobile" at bounding box center [400, 12] width 19 height 16
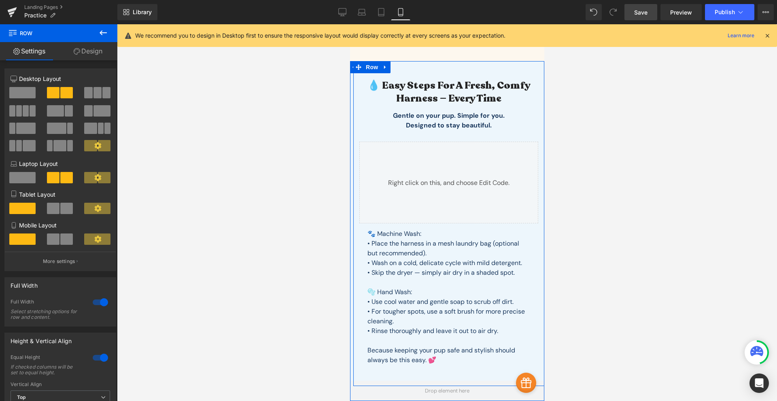
scroll to position [0, 0]
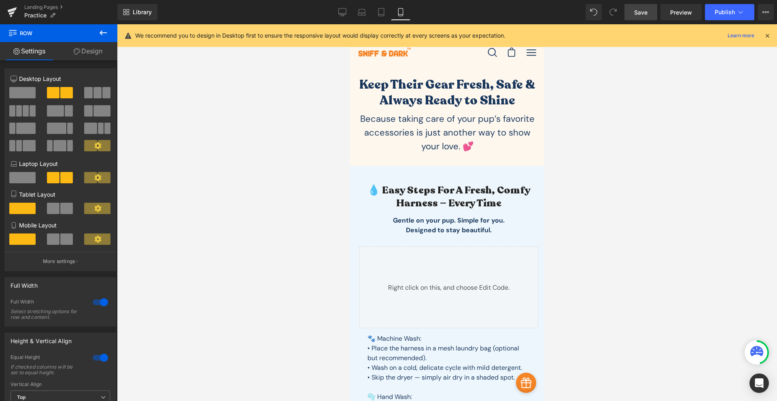
click at [637, 8] on span "Save" at bounding box center [640, 12] width 13 height 8
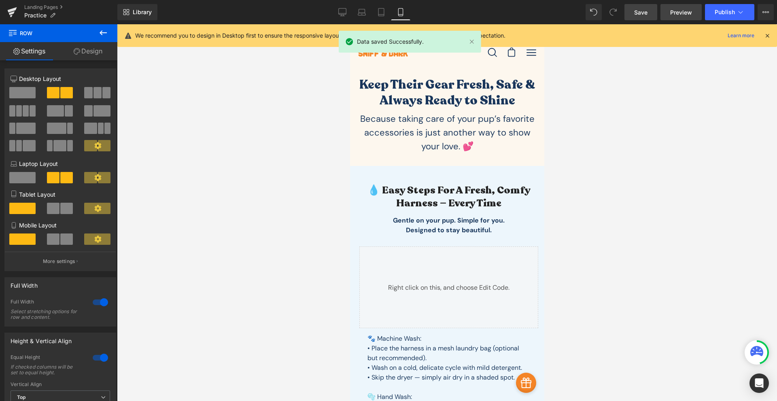
click at [678, 13] on span "Preview" at bounding box center [681, 12] width 22 height 8
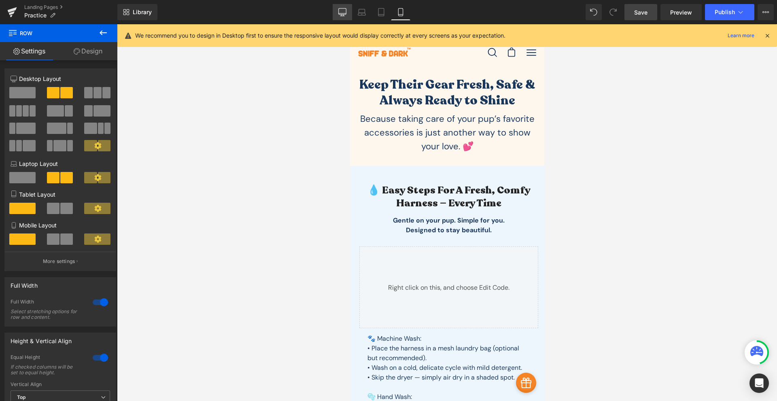
click at [345, 16] on link "Desktop" at bounding box center [341, 12] width 19 height 16
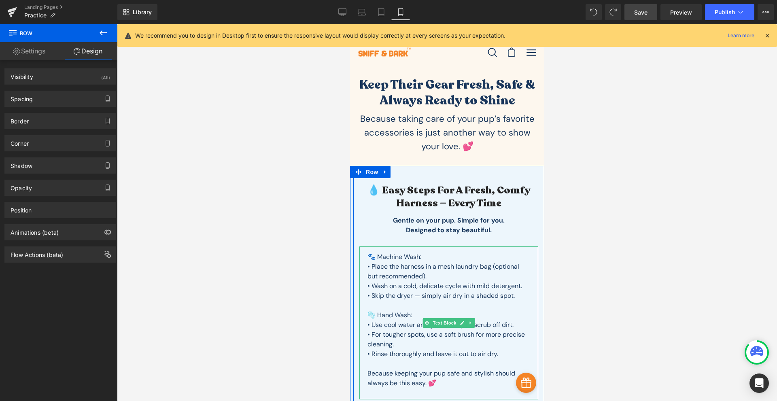
scroll to position [94, 0]
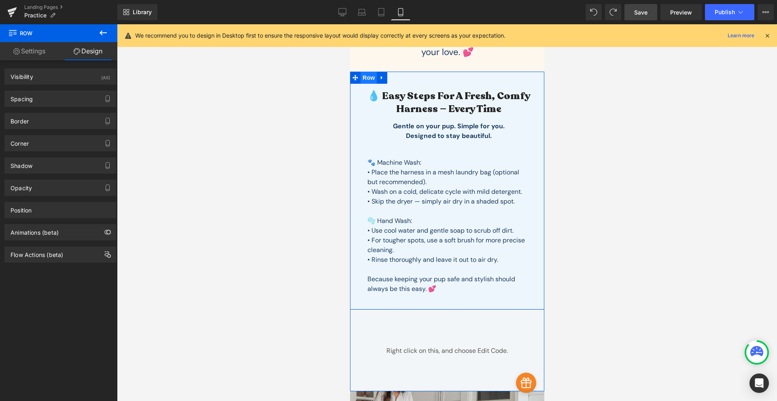
click at [367, 83] on span "Row" at bounding box center [368, 78] width 16 height 12
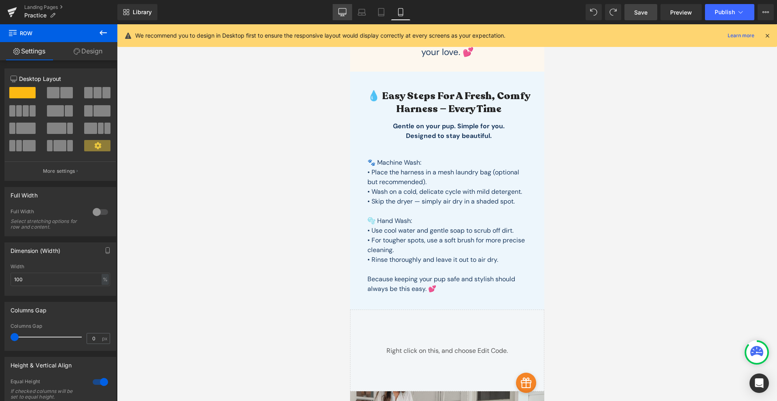
click at [341, 13] on icon at bounding box center [342, 12] width 8 height 8
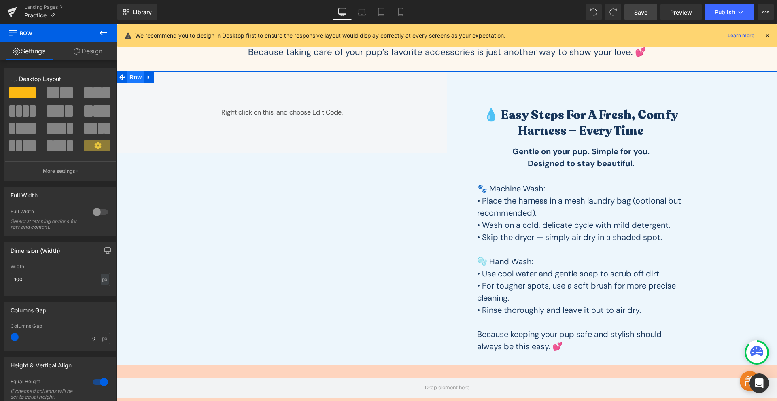
click at [133, 79] on span "Row" at bounding box center [135, 77] width 16 height 12
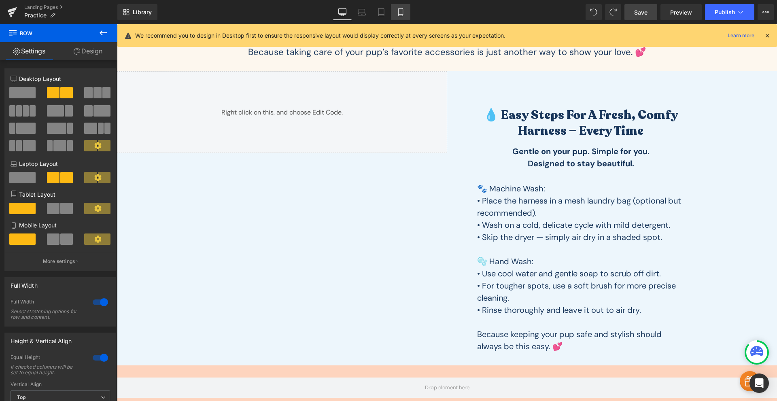
click at [398, 17] on link "Mobile" at bounding box center [400, 12] width 19 height 16
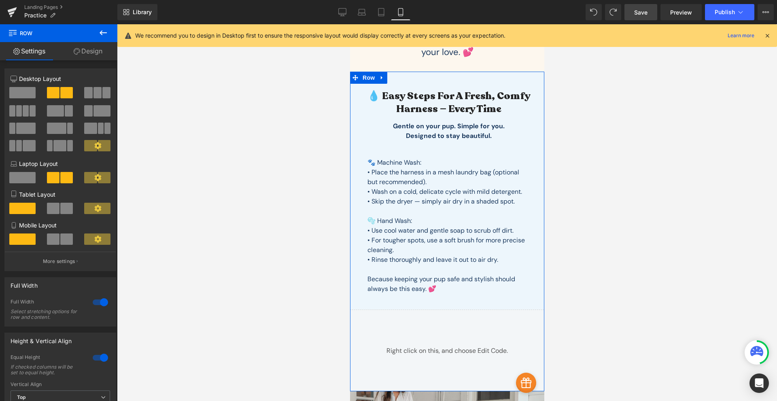
click at [61, 239] on span at bounding box center [66, 238] width 13 height 11
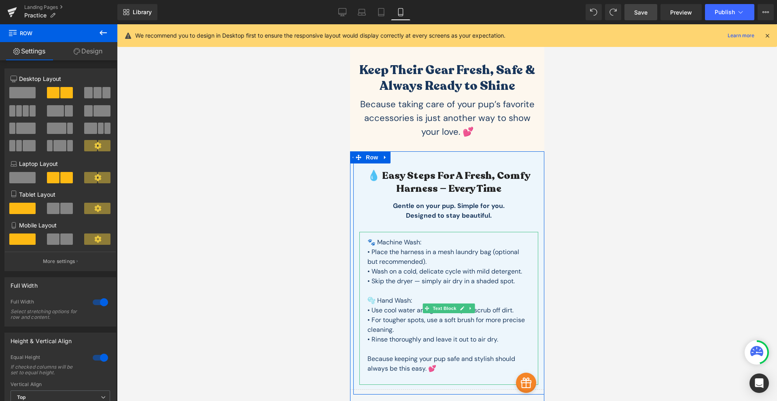
scroll to position [109, 0]
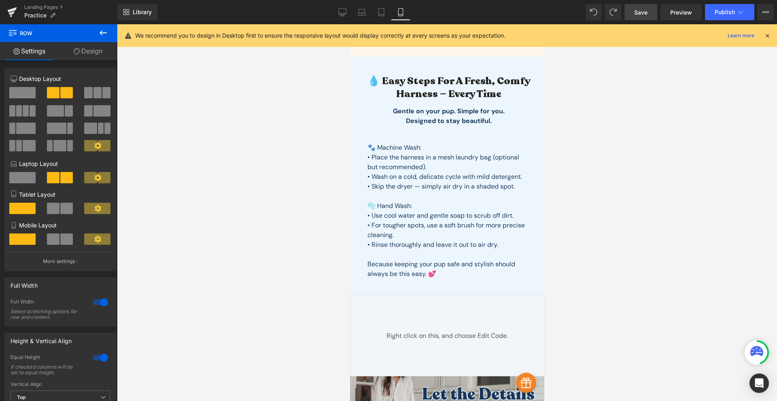
click at [640, 15] on span "Save" at bounding box center [640, 12] width 13 height 8
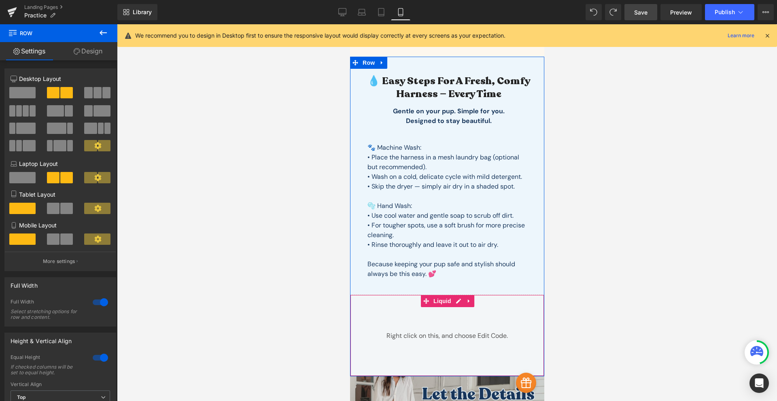
click at [438, 302] on span "Liquid" at bounding box center [442, 301] width 22 height 12
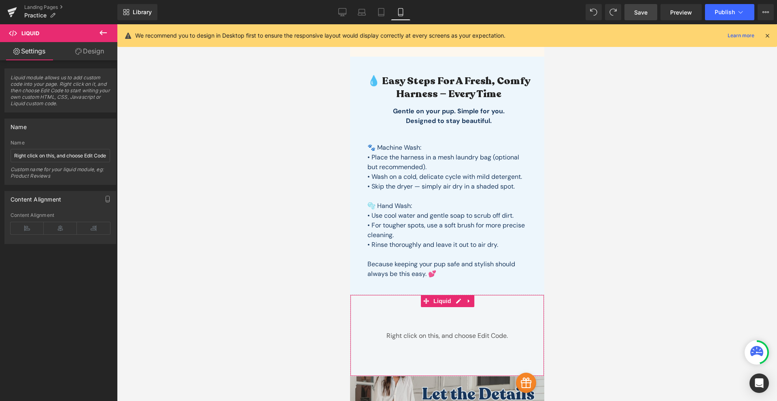
click at [94, 53] on link "Design" at bounding box center [89, 51] width 59 height 18
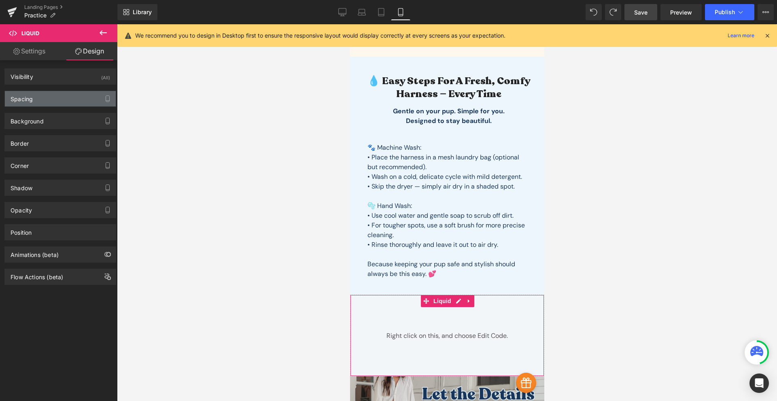
click at [36, 102] on div "Spacing" at bounding box center [60, 98] width 111 height 15
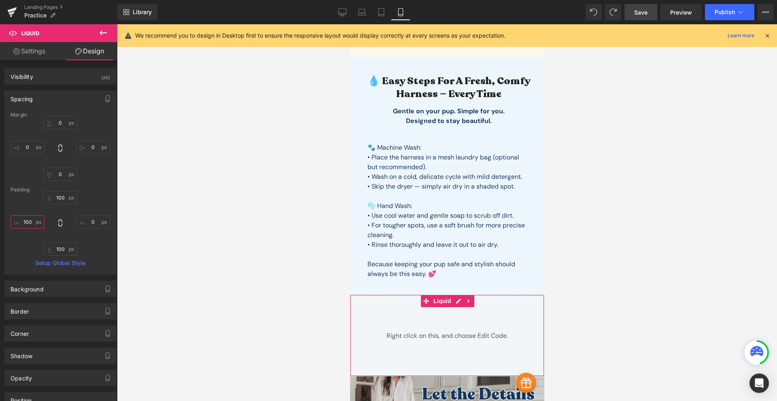
click at [25, 220] on input "100" at bounding box center [28, 221] width 34 height 13
click at [61, 225] on icon at bounding box center [60, 223] width 8 height 8
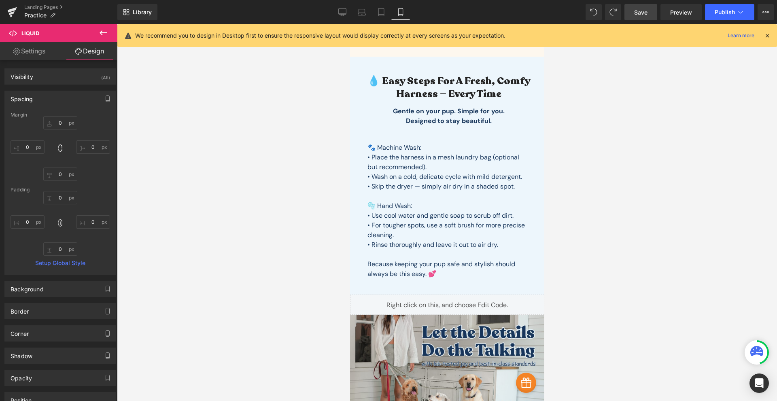
click at [652, 19] on link "Save" at bounding box center [640, 12] width 33 height 16
click at [30, 224] on input "0" at bounding box center [28, 221] width 34 height 13
type input "10"
click at [59, 223] on icon at bounding box center [60, 223] width 8 height 8
click at [61, 199] on input "100" at bounding box center [60, 197] width 34 height 13
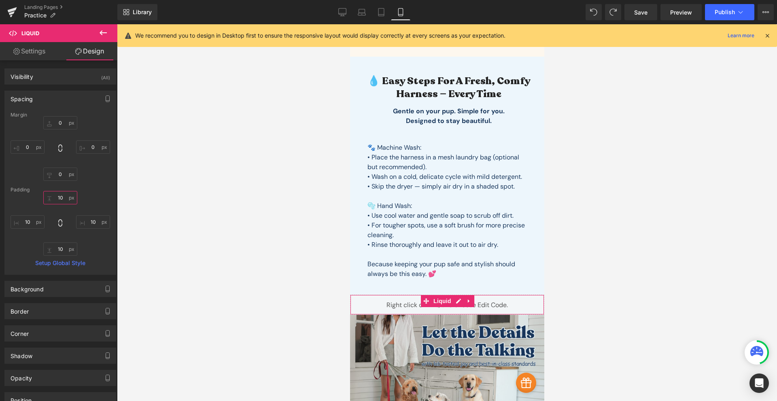
click at [61, 199] on input "100" at bounding box center [60, 197] width 34 height 13
type input "0"
click at [68, 249] on input "100" at bounding box center [60, 248] width 34 height 13
type input "0"
click at [342, 18] on link "Desktop" at bounding box center [341, 12] width 19 height 16
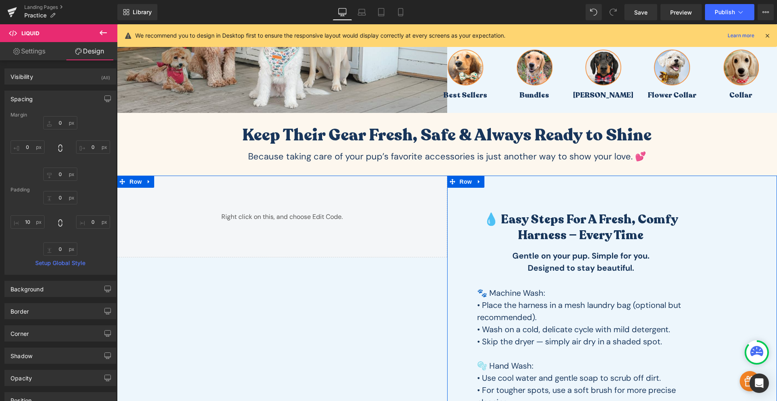
scroll to position [283, 0]
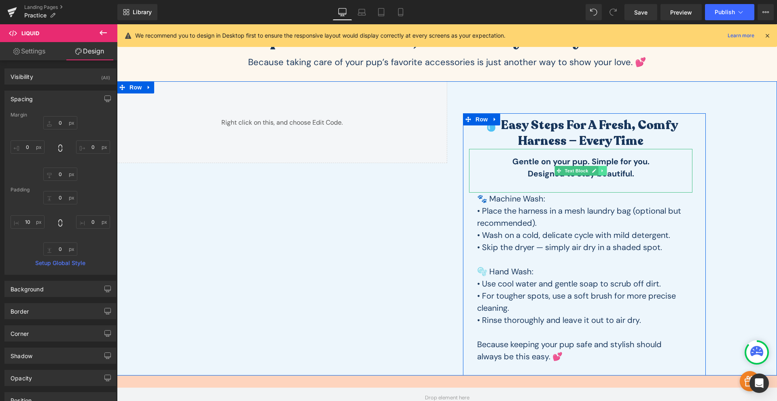
click at [600, 170] on icon at bounding box center [602, 170] width 4 height 5
click at [604, 171] on icon at bounding box center [606, 170] width 4 height 5
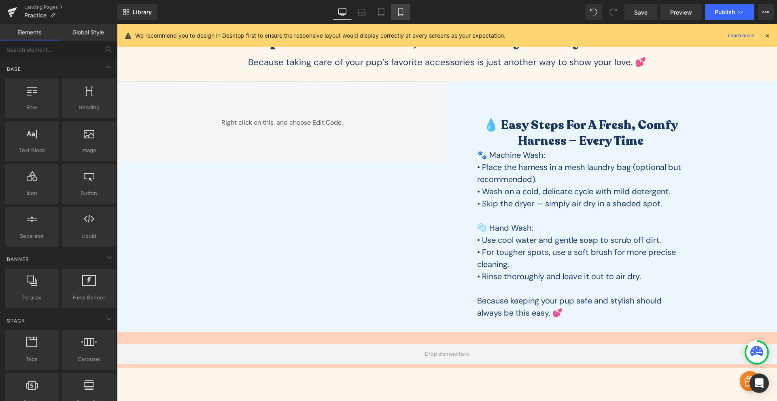
click at [402, 15] on icon at bounding box center [400, 15] width 4 height 0
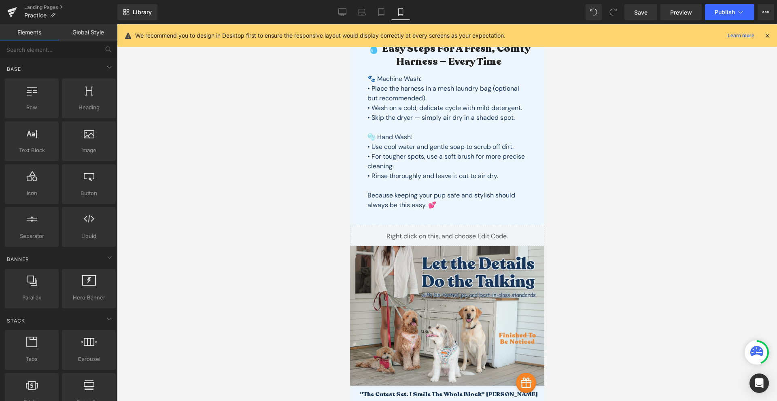
scroll to position [47, 0]
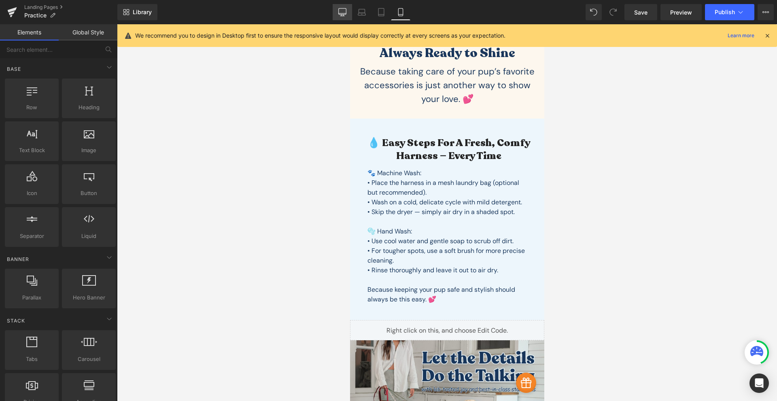
click at [346, 16] on link "Desktop" at bounding box center [341, 12] width 19 height 16
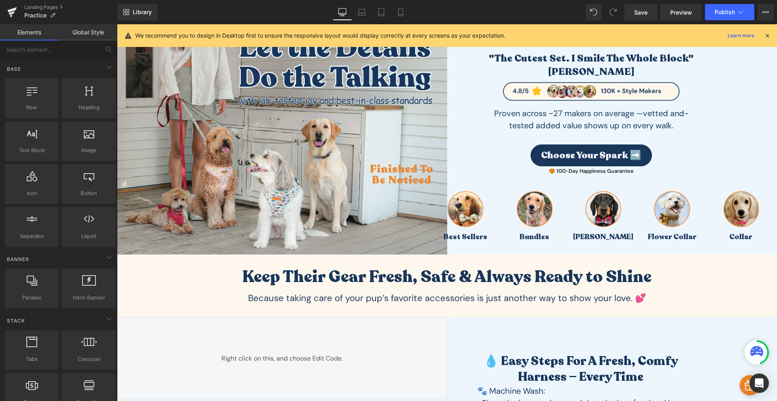
scroll to position [340, 0]
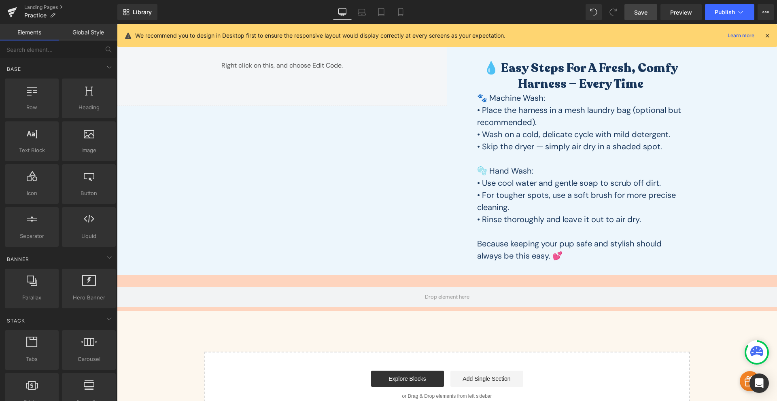
click at [644, 18] on link "Save" at bounding box center [640, 12] width 33 height 16
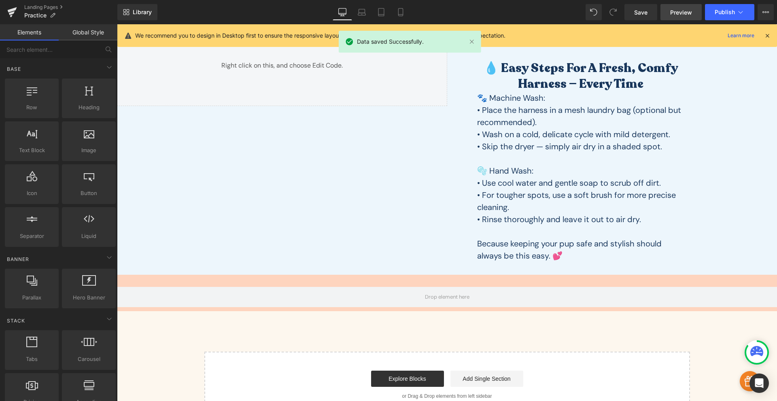
click at [676, 13] on span "Preview" at bounding box center [681, 12] width 22 height 8
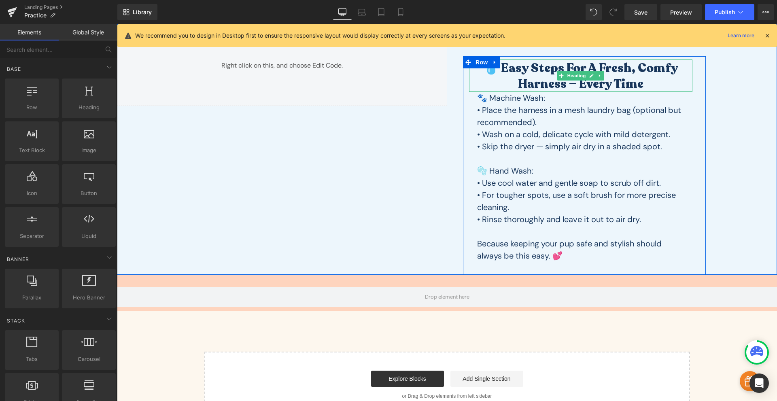
scroll to position [246, 0]
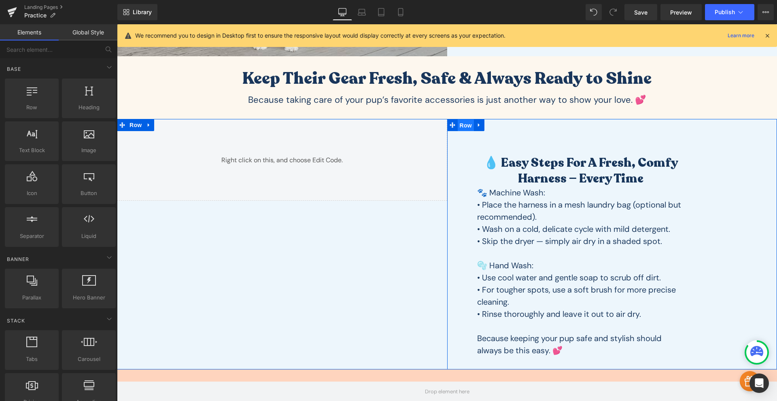
click at [463, 127] on span "Row" at bounding box center [465, 125] width 16 height 12
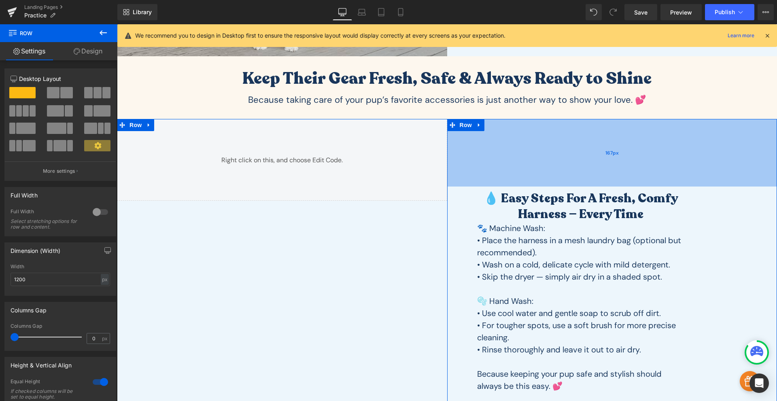
drag, startPoint x: 580, startPoint y: 141, endPoint x: 572, endPoint y: 177, distance: 36.5
click at [572, 177] on div "167px" at bounding box center [612, 153] width 330 height 68
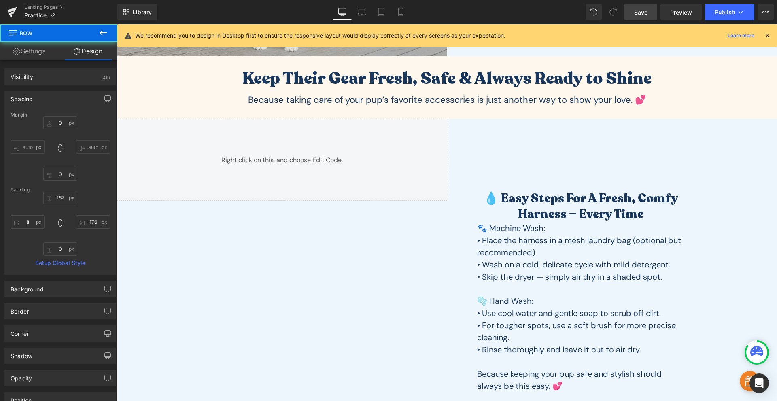
drag, startPoint x: 639, startPoint y: 13, endPoint x: 651, endPoint y: 11, distance: 12.2
click at [639, 13] on span "Save" at bounding box center [640, 12] width 13 height 8
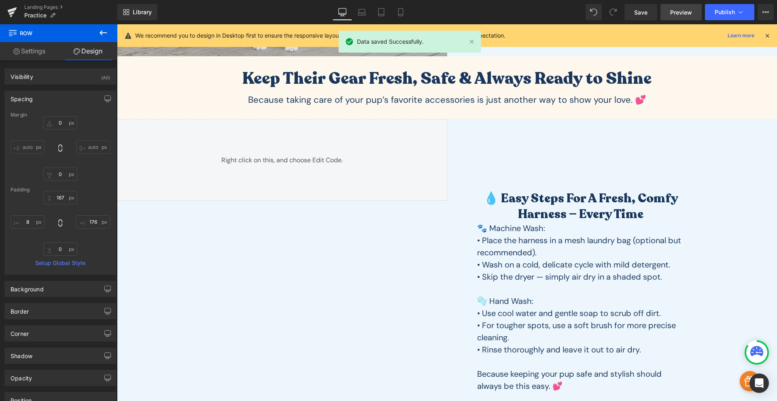
click at [671, 11] on span "Preview" at bounding box center [681, 12] width 22 height 8
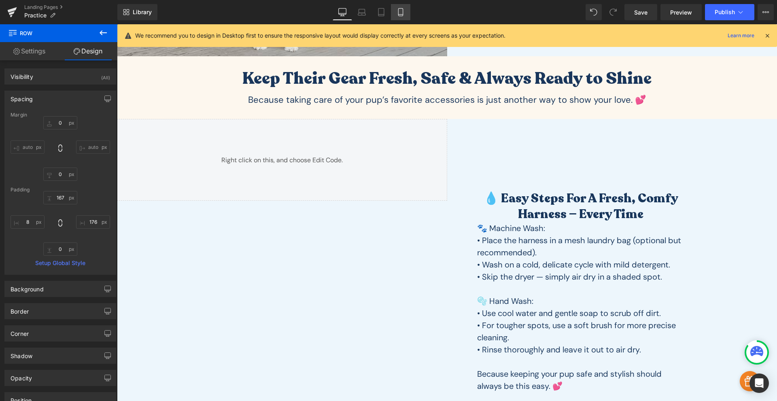
click at [402, 13] on icon at bounding box center [400, 12] width 8 height 8
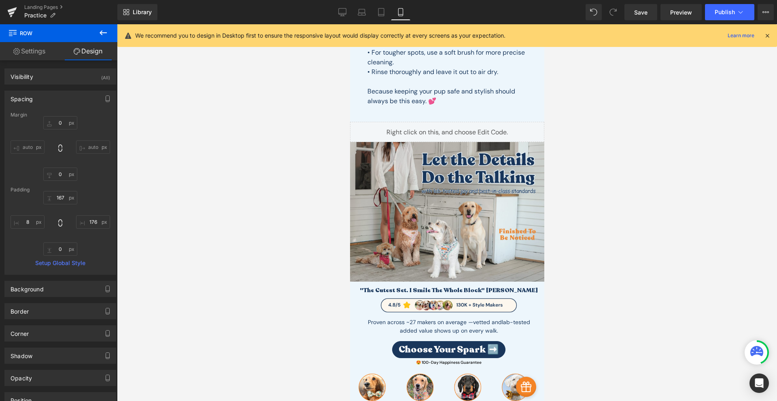
scroll to position [47, 0]
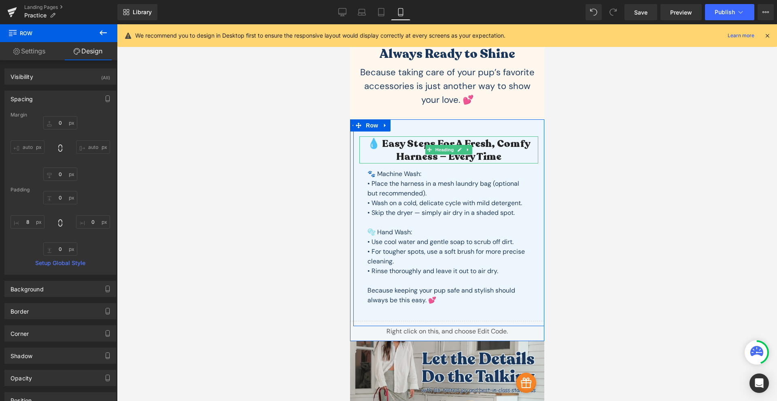
click at [421, 140] on h2 "💧 Easy Steps for a Fresh, Comfy Harness — Every Time" at bounding box center [448, 150] width 179 height 26
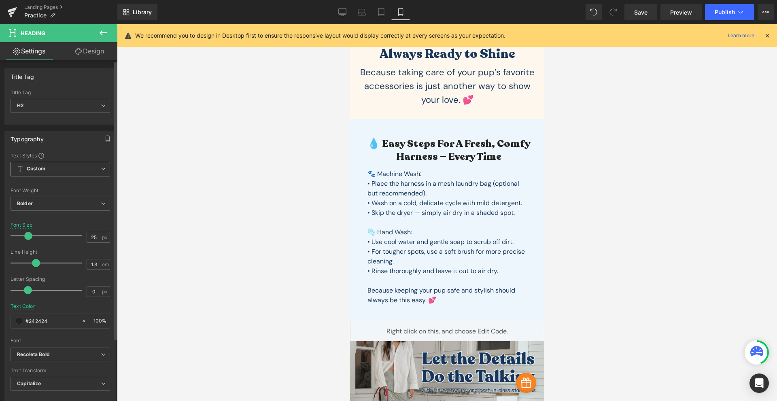
click at [55, 165] on span "Custom Setup Global Style" at bounding box center [61, 169] width 100 height 15
click at [56, 165] on span "Custom Setup Global Style" at bounding box center [59, 169] width 96 height 15
click at [47, 317] on input "#242424" at bounding box center [51, 320] width 52 height 9
click at [47, 324] on input "#242424" at bounding box center [51, 320] width 52 height 9
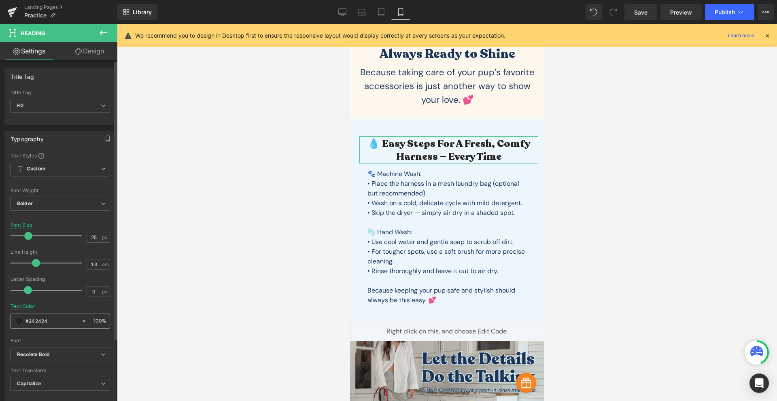
click at [47, 324] on input "#242424" at bounding box center [51, 320] width 52 height 9
paste input "18365b"
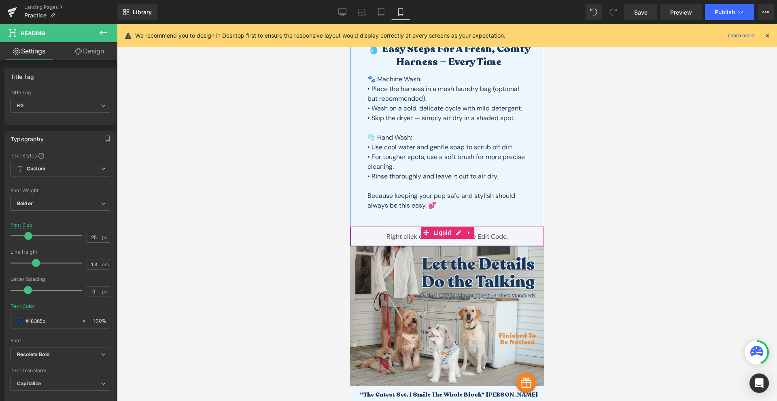
scroll to position [0, 0]
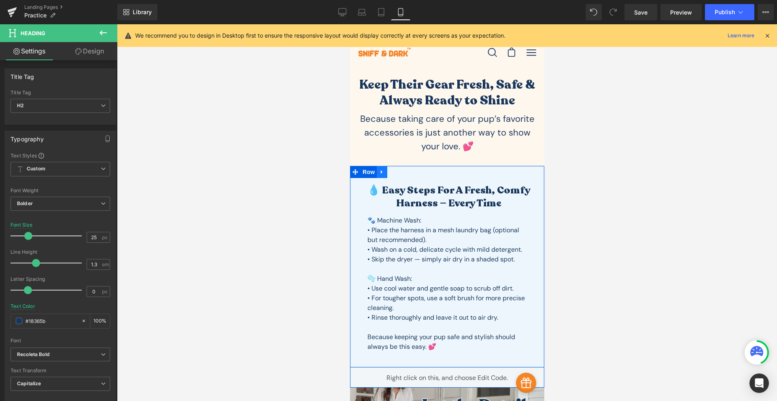
type input "#18365b"
click at [380, 172] on icon at bounding box center [381, 172] width 2 height 4
click at [375, 180] on div "💧 Easy Steps for a Fresh, Comfy Harness — Every Time Heading 🐾 Machine Wash: • …" at bounding box center [448, 269] width 191 height 207
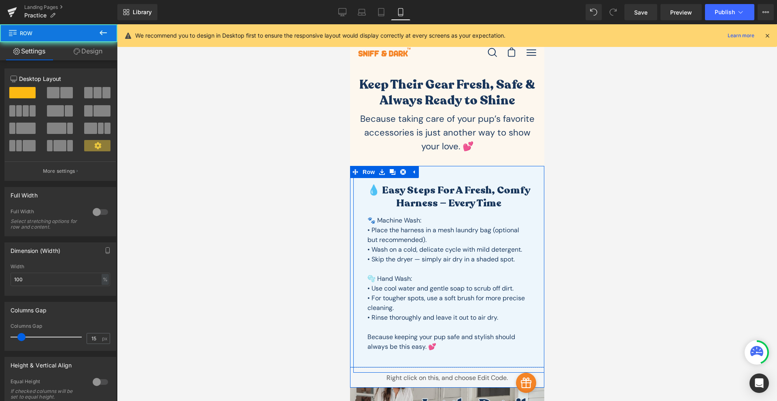
click at [423, 173] on div "💧 Easy Steps for a Fresh, Comfy Harness — Every Time Heading 🐾 Machine Wash: • …" at bounding box center [448, 269] width 191 height 207
click at [354, 192] on div "💧 Easy Steps for a Fresh, Comfy Harness — Every Time Heading 🐾 Machine Wash: • …" at bounding box center [448, 273] width 191 height 180
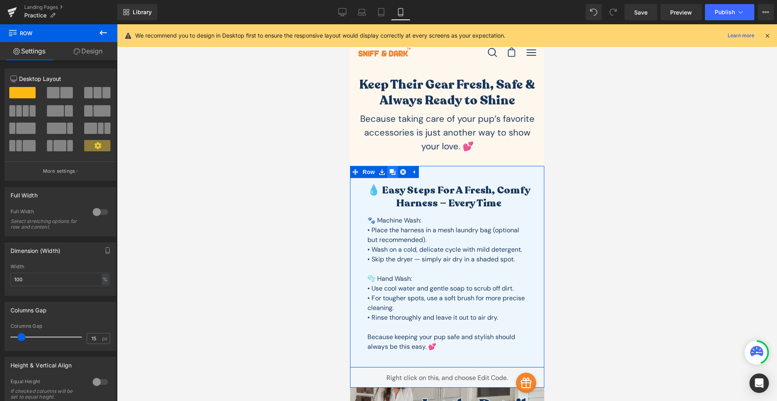
click at [390, 172] on icon at bounding box center [392, 172] width 6 height 6
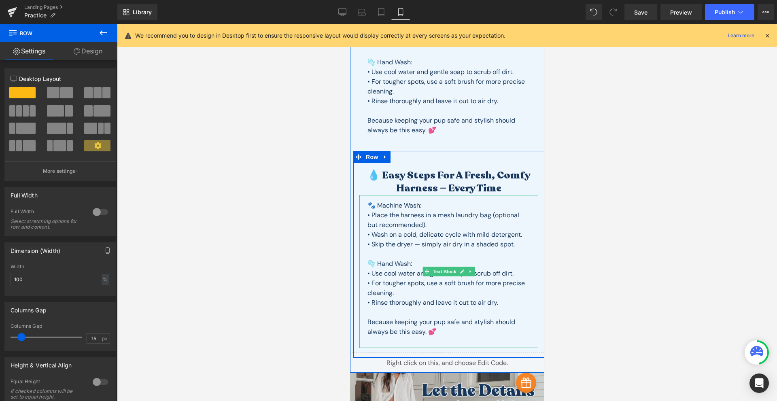
scroll to position [28, 0]
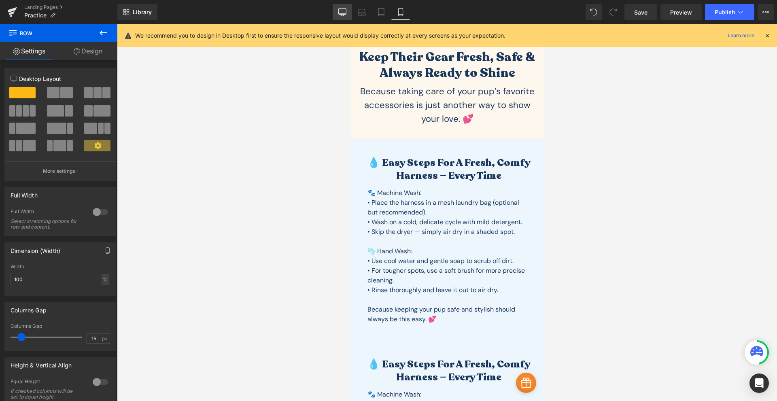
click at [336, 15] on link "Desktop" at bounding box center [341, 12] width 19 height 16
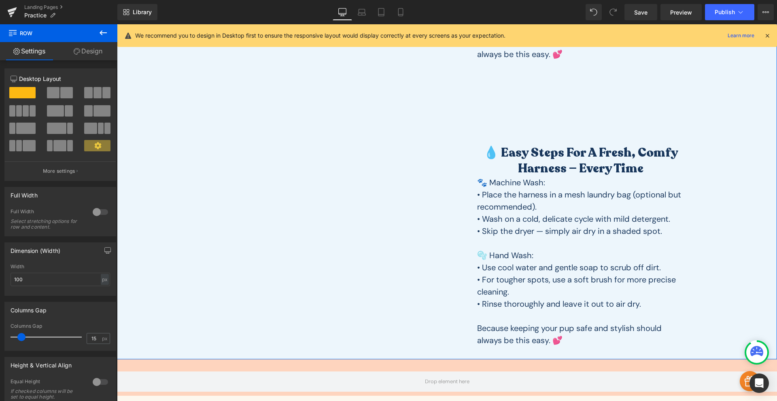
scroll to position [483, 0]
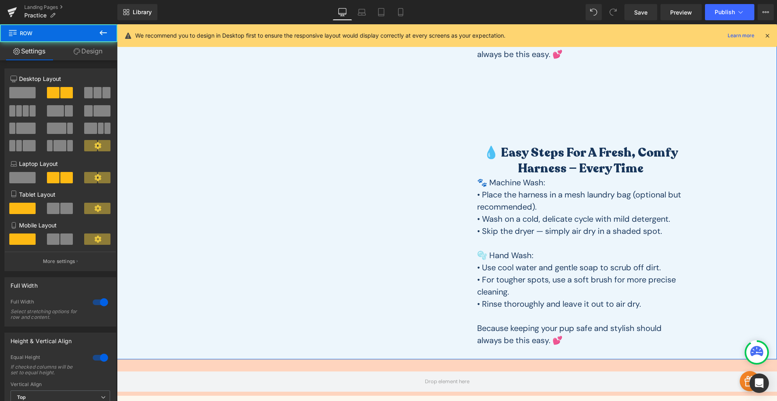
click at [286, 253] on div "Liquid" at bounding box center [282, 73] width 330 height 572
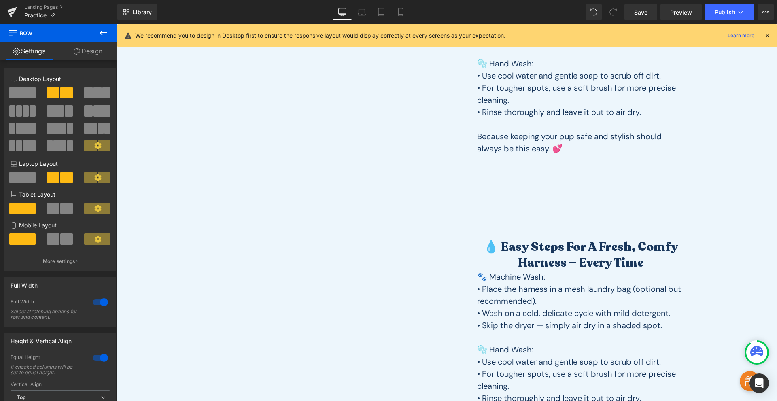
click at [318, 256] on div "Liquid" at bounding box center [282, 167] width 330 height 572
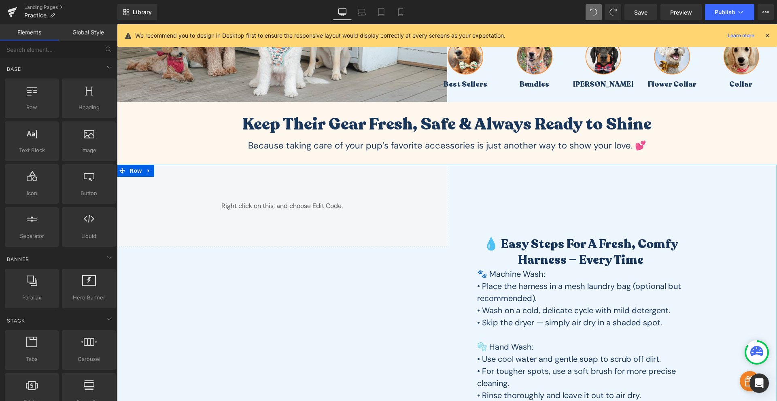
scroll to position [294, 0]
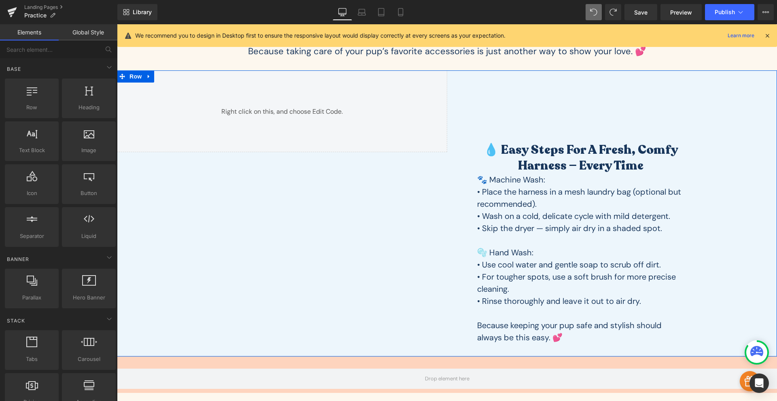
click at [343, 262] on div "Liquid" at bounding box center [282, 213] width 330 height 286
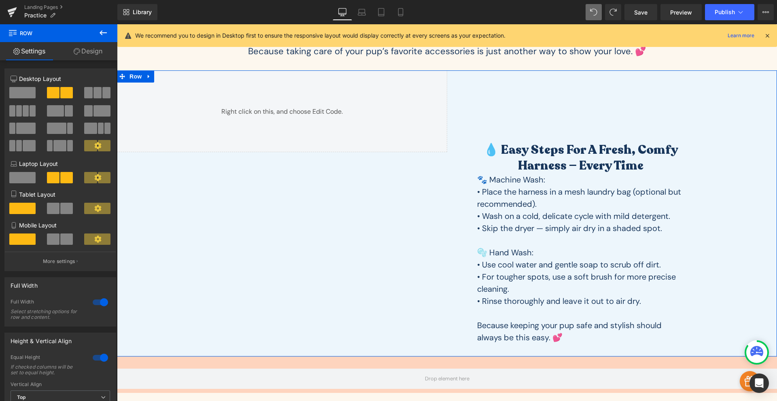
click at [148, 78] on icon at bounding box center [149, 77] width 6 height 6
click at [156, 80] on link at bounding box center [159, 76] width 11 height 12
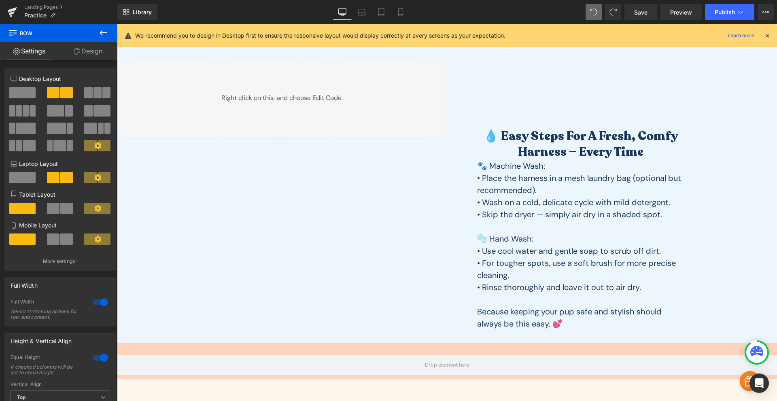
scroll to position [500, 0]
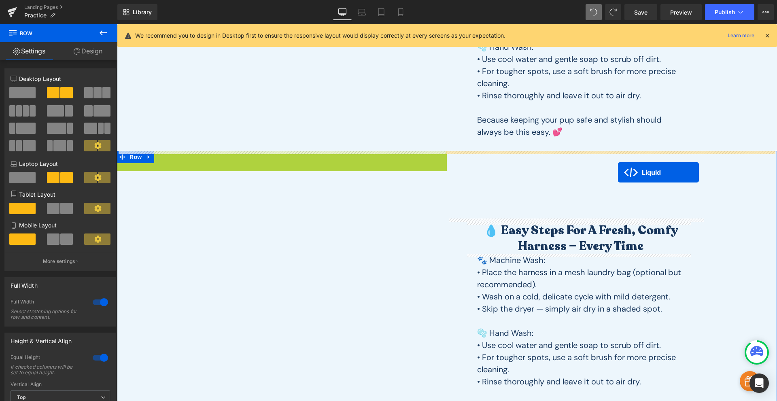
drag, startPoint x: 257, startPoint y: 159, endPoint x: 618, endPoint y: 173, distance: 361.1
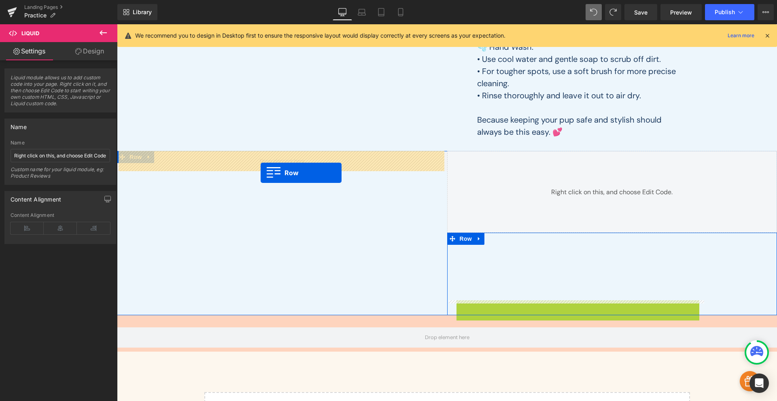
drag, startPoint x: 466, startPoint y: 307, endPoint x: 260, endPoint y: 173, distance: 245.6
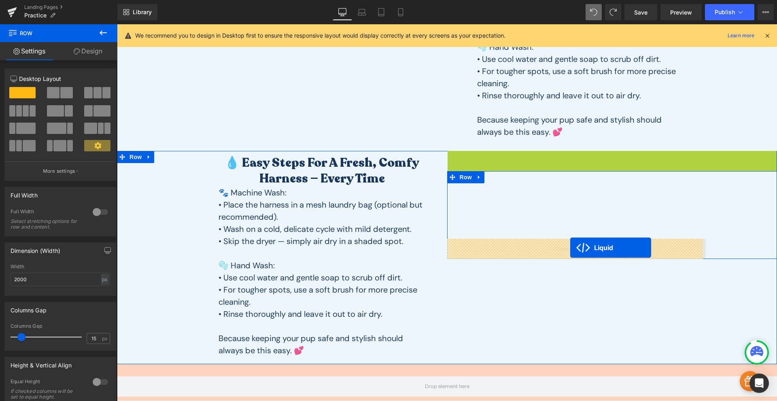
drag, startPoint x: 589, startPoint y: 160, endPoint x: 570, endPoint y: 248, distance: 89.3
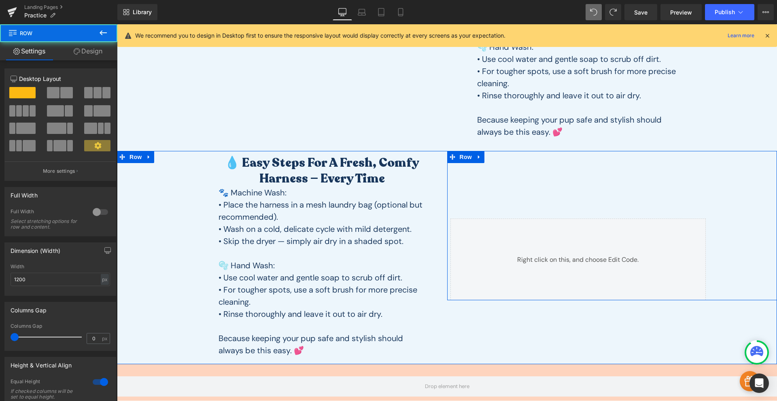
click at [558, 189] on div "Liquid 100px Row" at bounding box center [612, 225] width 330 height 149
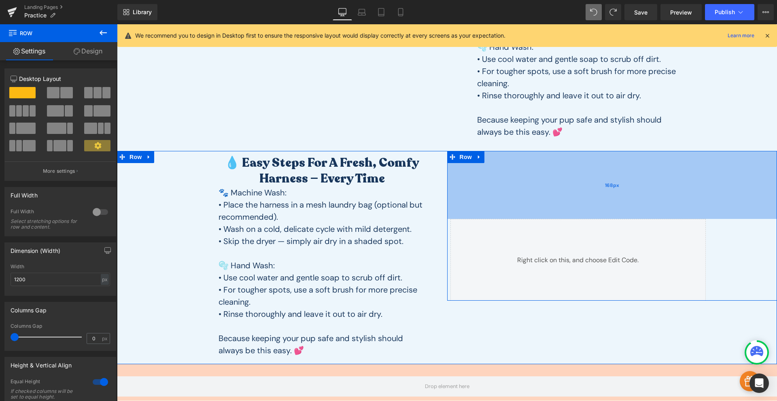
click at [506, 154] on div "168px" at bounding box center [612, 185] width 330 height 68
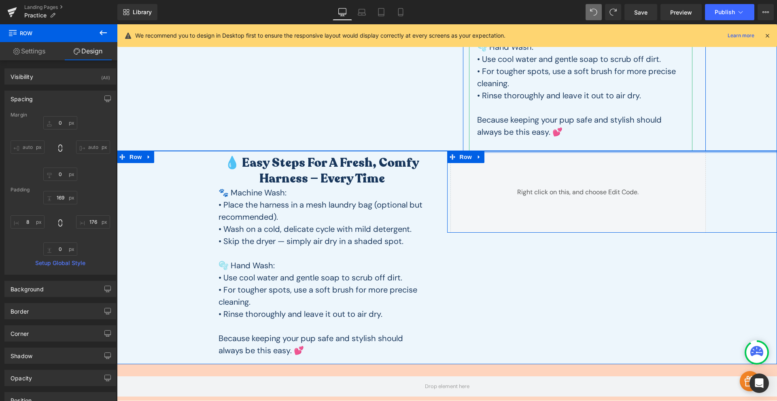
drag, startPoint x: 523, startPoint y: 164, endPoint x: 559, endPoint y: 80, distance: 91.8
click at [559, 80] on div ""The cutest set. I smile the whole block" [PERSON_NAME] Heading Image Proven ac…" at bounding box center [447, 36] width 660 height 942
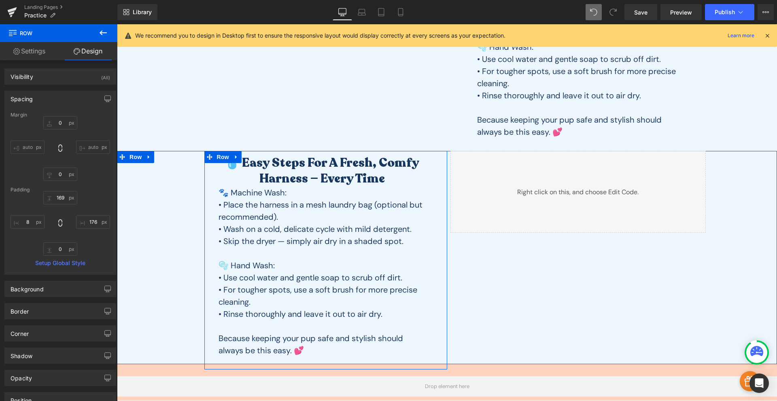
click at [336, 176] on h2 "💧 Easy Steps for a Fresh, Comfy Harness — Every Time" at bounding box center [321, 171] width 223 height 32
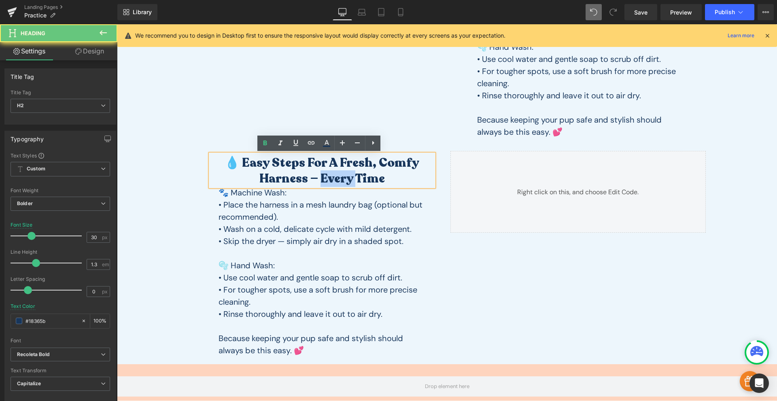
click at [336, 175] on h2 "💧 Easy Steps for a Fresh, Comfy Harness — Every Time" at bounding box center [321, 171] width 223 height 32
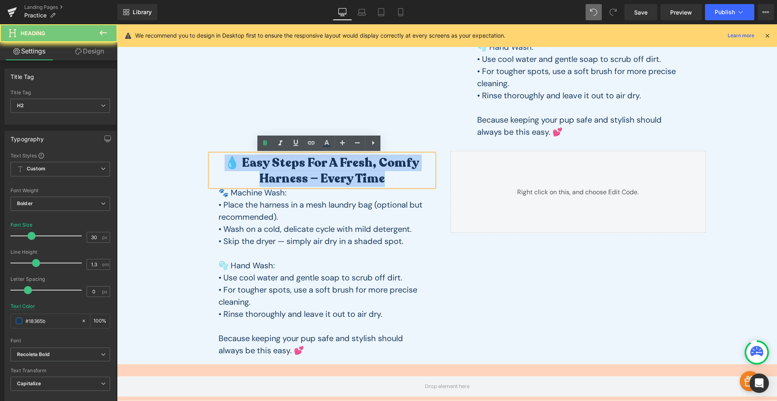
click at [336, 175] on h2 "💧 Easy Steps for a Fresh, Comfy Harness — Every Time" at bounding box center [321, 171] width 223 height 32
paste div
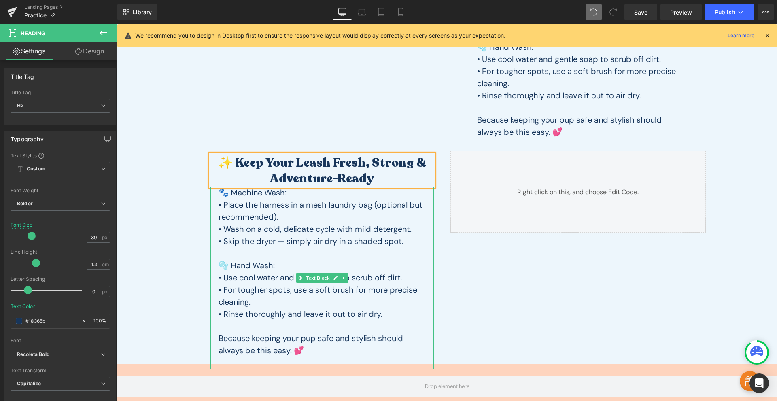
click at [302, 211] on p "• Place the harness in a mesh laundry bag (optional but recommended)." at bounding box center [321, 211] width 207 height 24
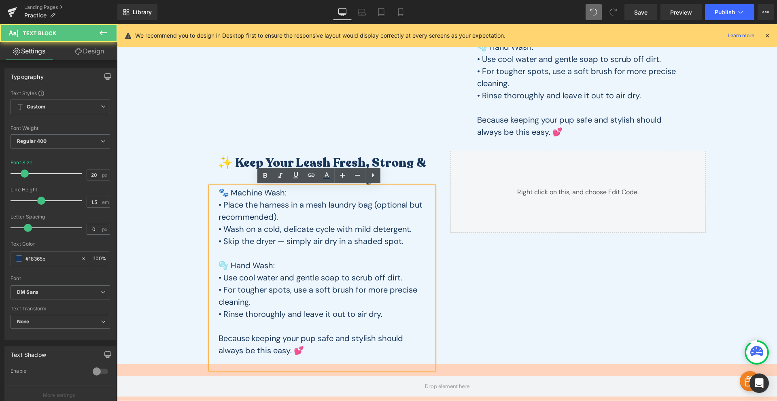
click at [302, 211] on p "• Place the harness in a mesh laundry bag (optional but recommended)." at bounding box center [321, 211] width 207 height 24
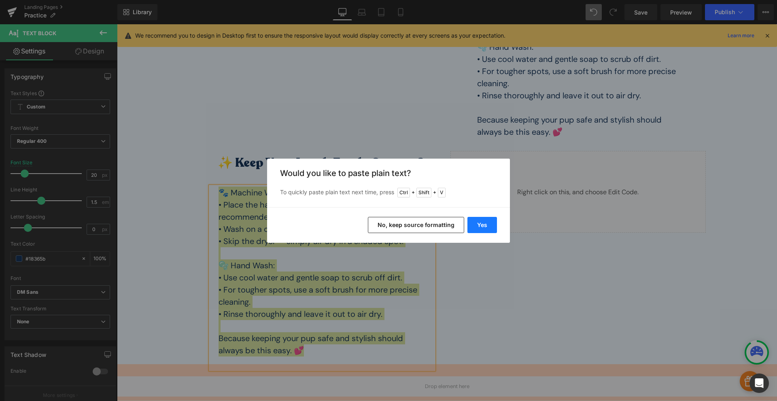
click at [474, 222] on button "Yes" at bounding box center [482, 225] width 30 height 16
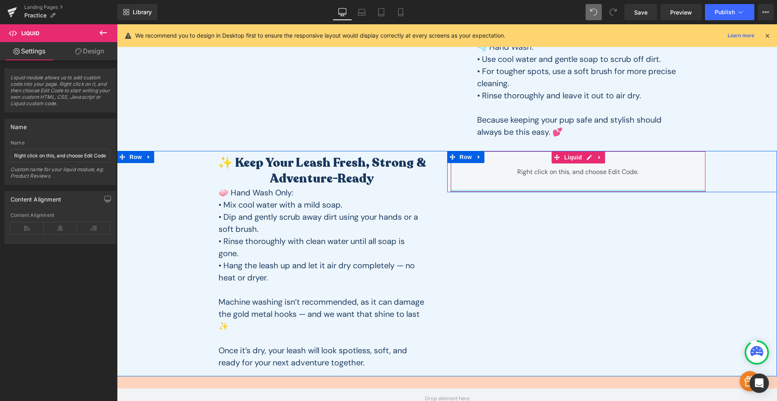
drag, startPoint x: 582, startPoint y: 214, endPoint x: 712, endPoint y: 176, distance: 134.9
click at [581, 170] on div "Liquid" at bounding box center [578, 171] width 256 height 41
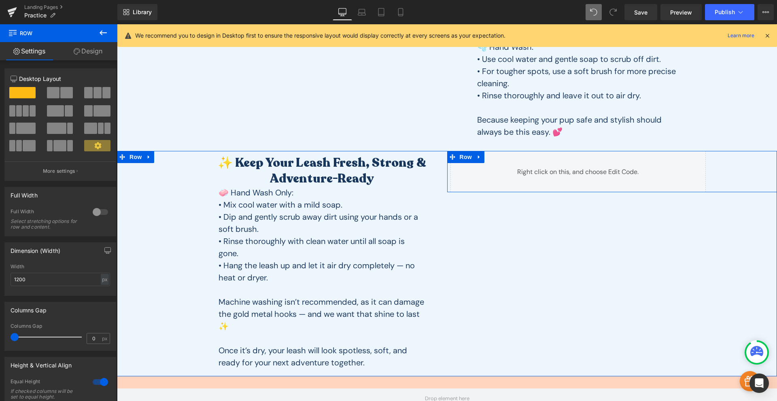
click at [723, 169] on div "Liquid Row" at bounding box center [612, 171] width 330 height 41
click at [730, 168] on div "Liquid Row" at bounding box center [612, 171] width 330 height 41
click at [750, 169] on div "Liquid Row" at bounding box center [612, 171] width 330 height 41
click at [727, 174] on div "Liquid Row" at bounding box center [612, 171] width 330 height 41
click at [88, 50] on link "Design" at bounding box center [88, 51] width 59 height 18
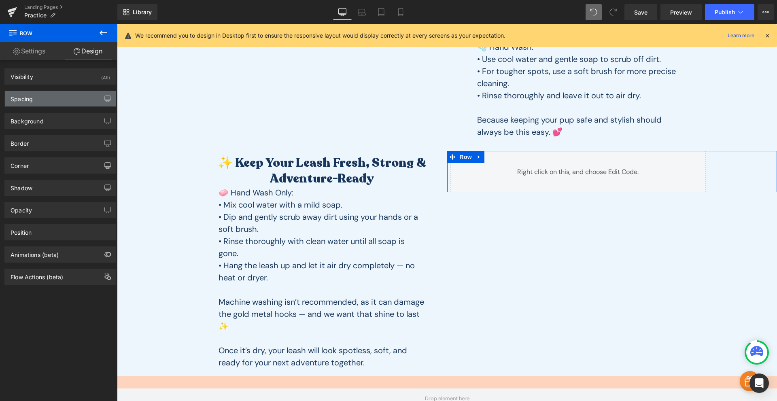
click at [24, 103] on div "Spacing" at bounding box center [60, 98] width 111 height 15
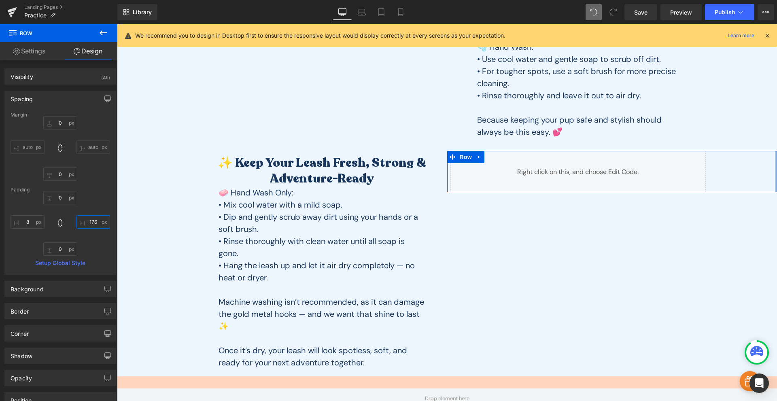
click at [87, 224] on input "176" at bounding box center [93, 221] width 34 height 13
type input "0"
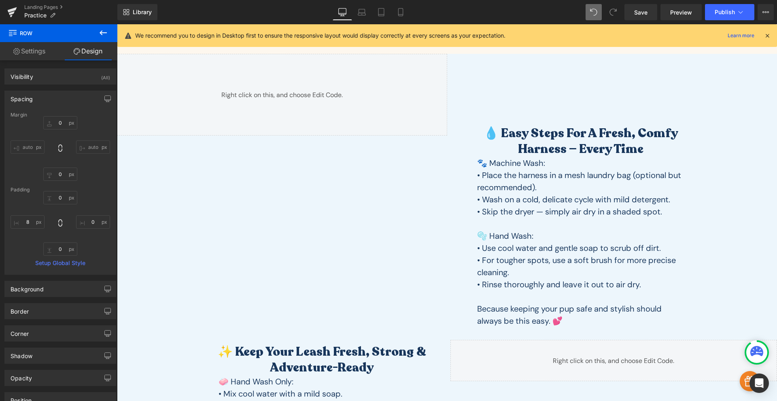
scroll to position [216, 0]
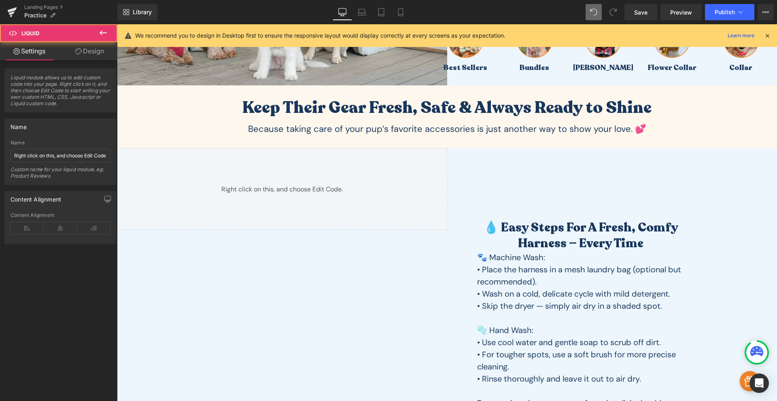
click at [249, 190] on div "Liquid" at bounding box center [282, 189] width 330 height 82
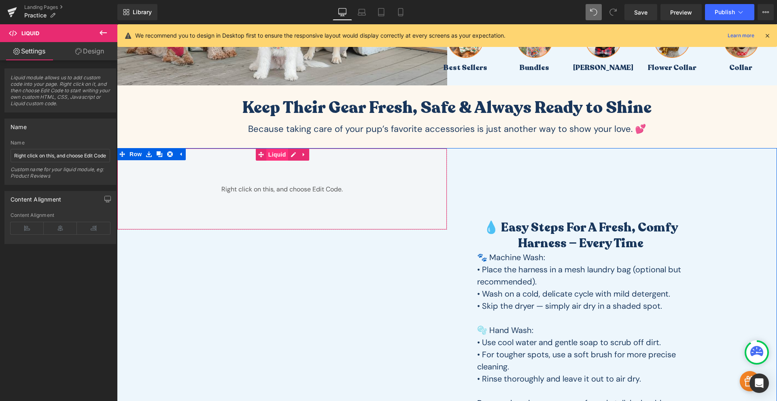
click at [270, 155] on span "Liquid" at bounding box center [277, 154] width 22 height 12
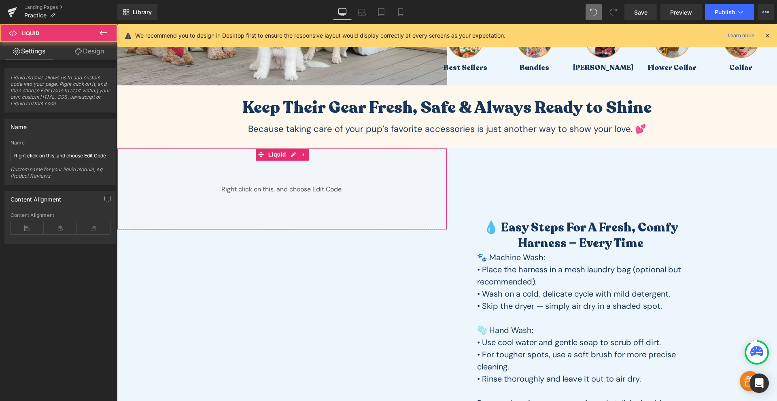
click at [90, 55] on link "Design" at bounding box center [89, 51] width 59 height 18
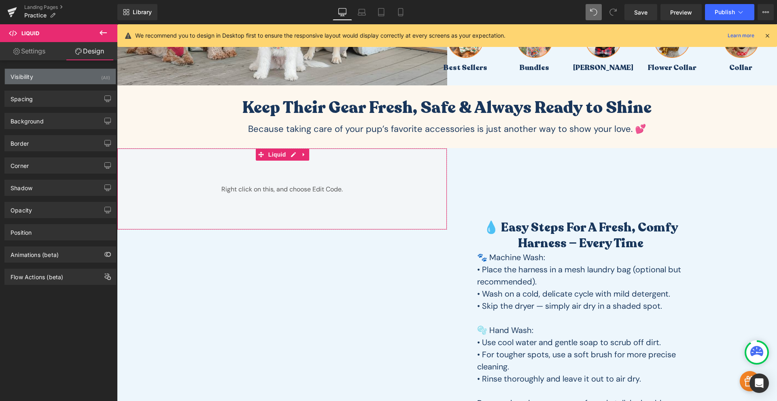
click at [69, 82] on div "Visibility (All)" at bounding box center [60, 76] width 111 height 15
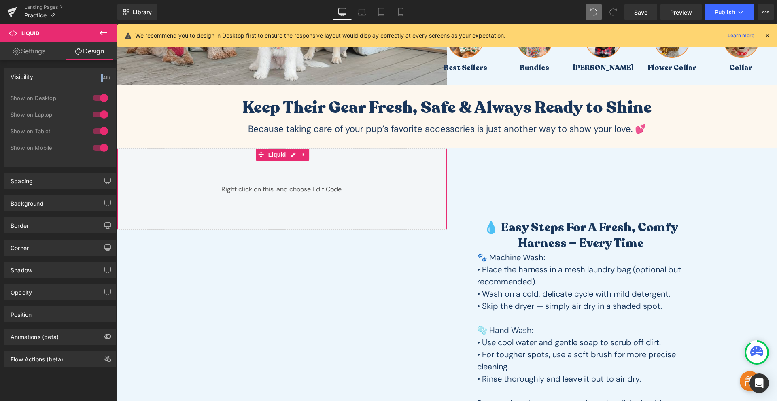
click at [69, 81] on div "Visibility (All)" at bounding box center [60, 76] width 111 height 15
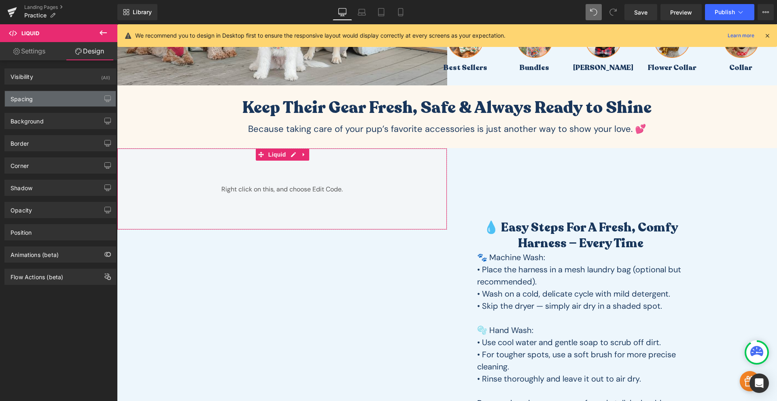
click at [55, 96] on div "Spacing" at bounding box center [60, 98] width 111 height 15
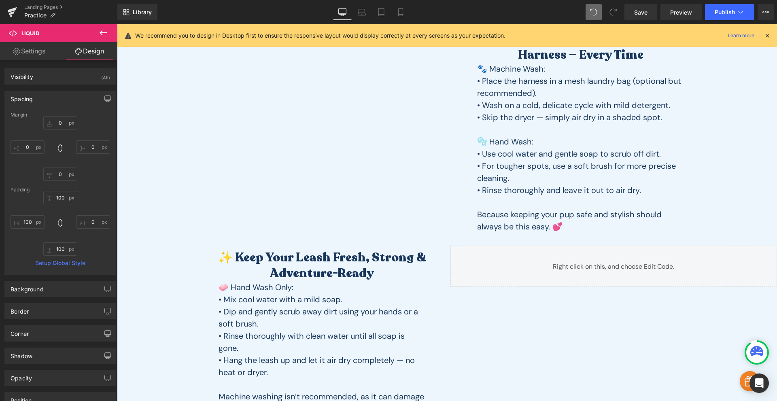
scroll to position [500, 0]
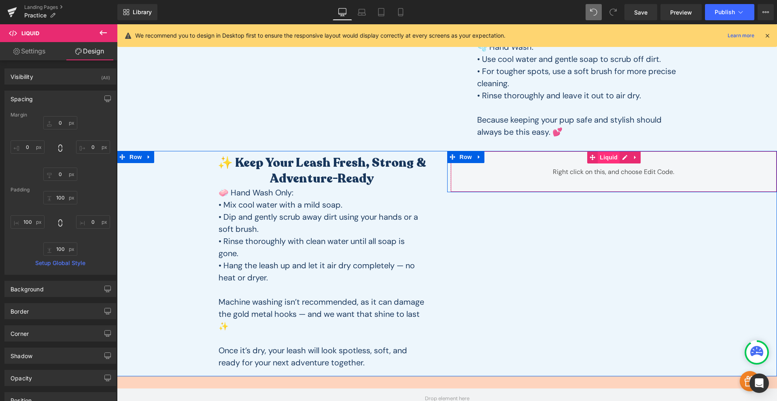
click at [604, 159] on span "Liquid" at bounding box center [608, 157] width 22 height 12
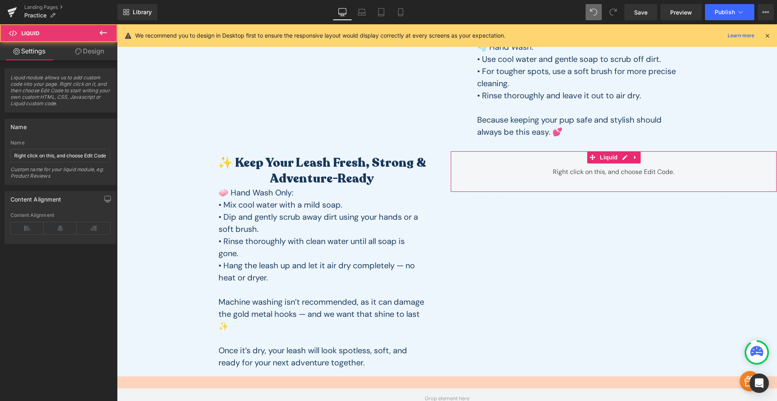
click at [84, 49] on link "Design" at bounding box center [89, 51] width 59 height 18
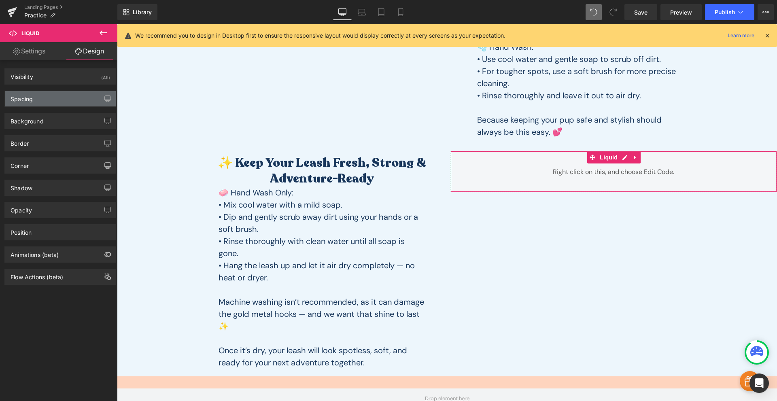
click at [43, 99] on div "Spacing" at bounding box center [60, 98] width 111 height 15
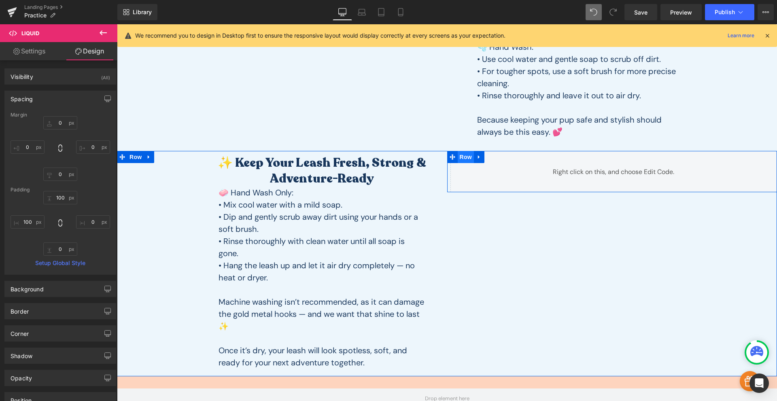
click at [460, 157] on span "Row" at bounding box center [465, 157] width 16 height 12
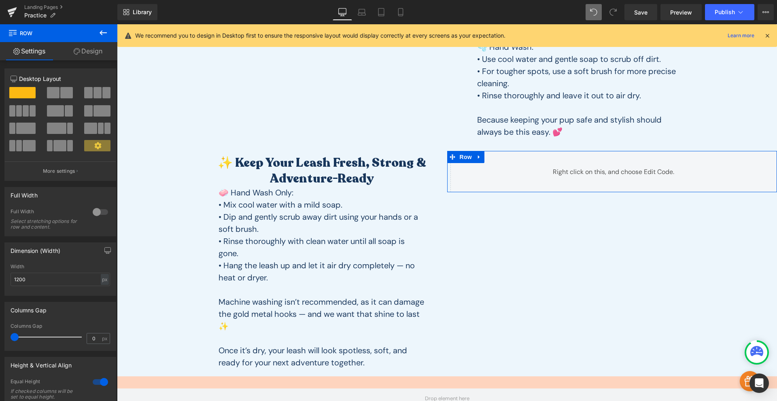
click at [87, 50] on link "Design" at bounding box center [88, 51] width 59 height 18
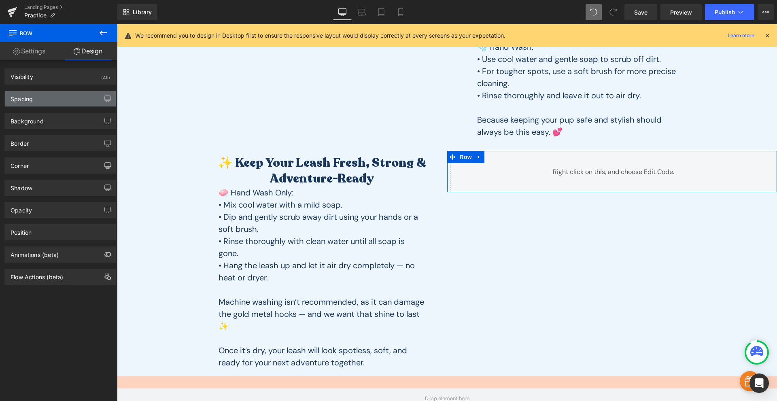
click at [57, 95] on div "Spacing" at bounding box center [60, 98] width 111 height 15
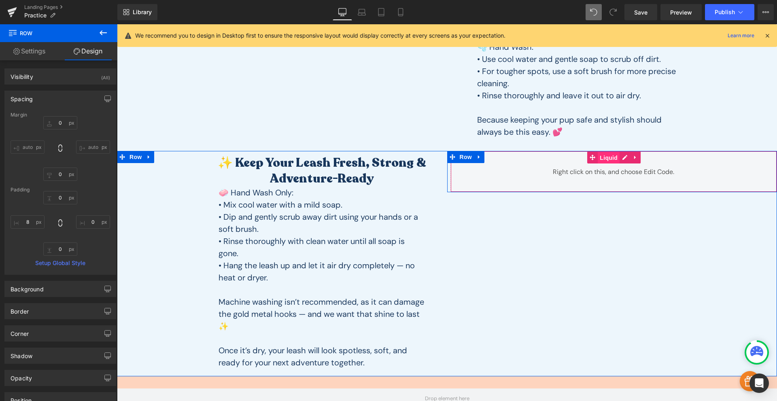
click at [602, 158] on span "Liquid" at bounding box center [608, 158] width 22 height 12
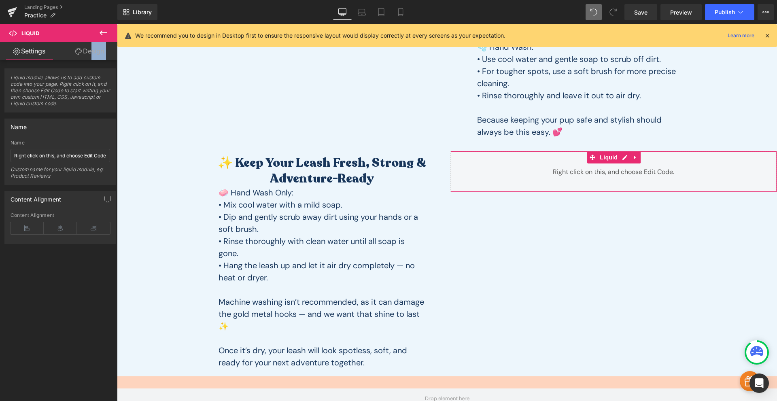
click at [91, 60] on div "Settings Design Liquid module allows us to add custom code into your page. Righ…" at bounding box center [58, 232] width 117 height 381
click at [91, 59] on link "Design" at bounding box center [89, 51] width 59 height 18
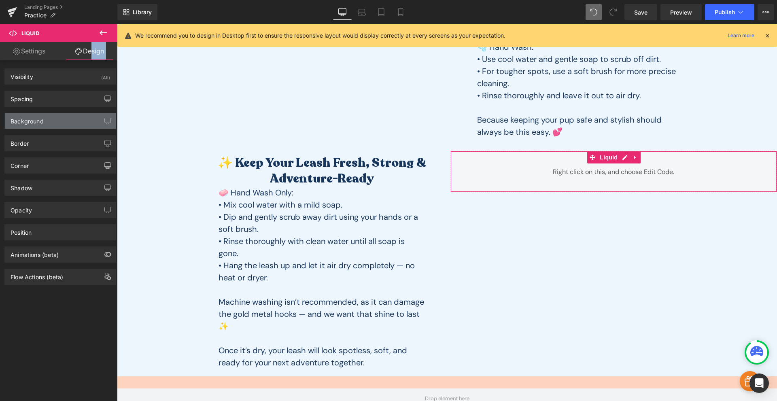
click at [49, 123] on div "Background" at bounding box center [60, 120] width 111 height 15
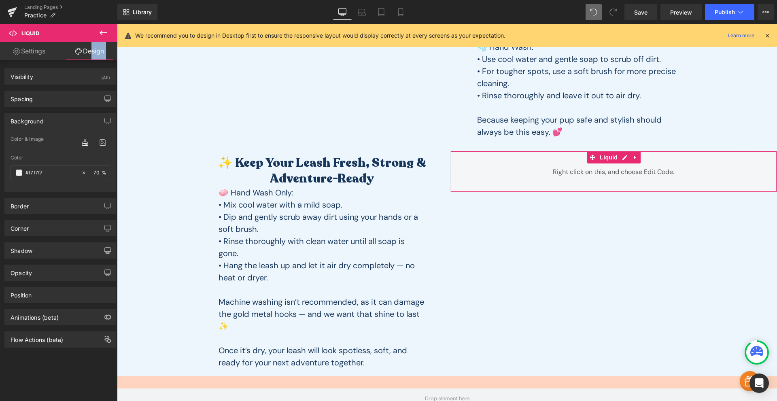
click at [49, 123] on div "Background" at bounding box center [60, 120] width 111 height 15
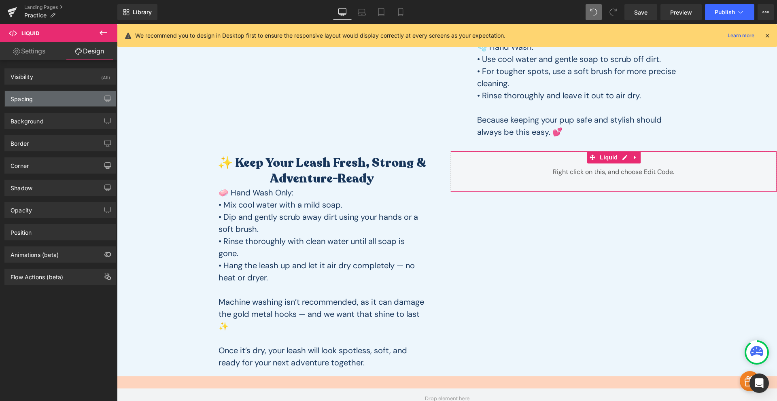
click at [47, 101] on div "Spacing" at bounding box center [60, 98] width 111 height 15
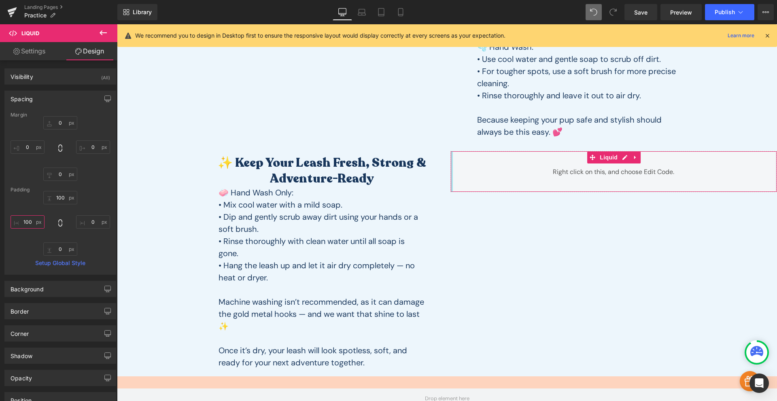
click at [25, 216] on input "text" at bounding box center [28, 221] width 34 height 13
type input "0"
click at [94, 216] on input "text" at bounding box center [93, 221] width 34 height 13
type input "100"
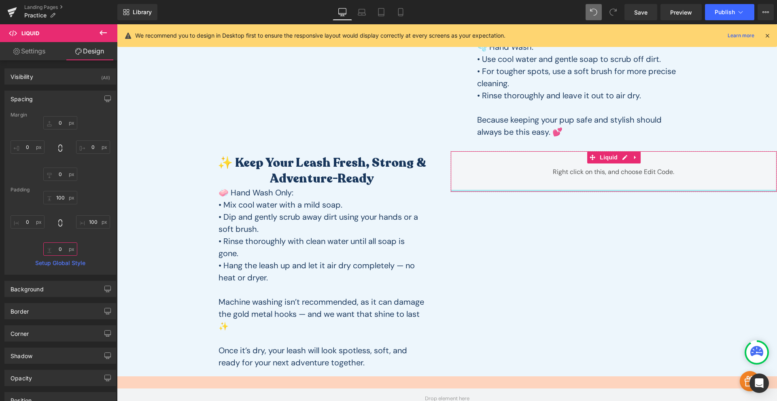
click at [57, 250] on input "text" at bounding box center [60, 248] width 34 height 13
type input "100"
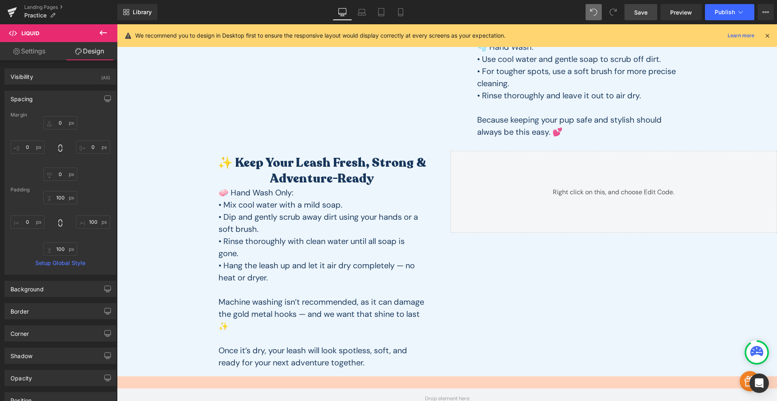
click at [644, 13] on span "Save" at bounding box center [640, 12] width 13 height 8
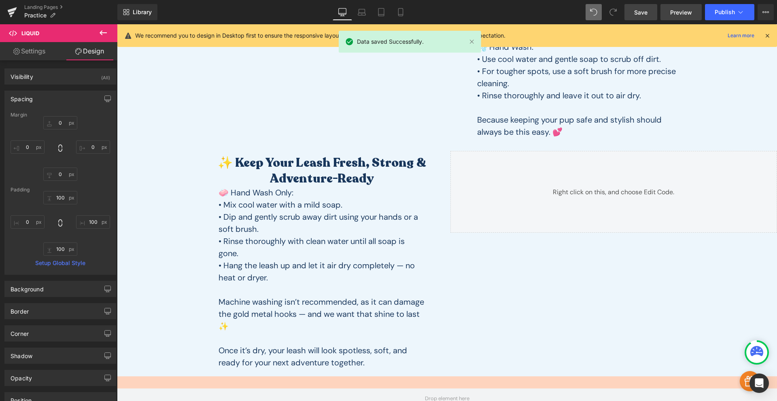
click at [687, 12] on span "Preview" at bounding box center [681, 12] width 22 height 8
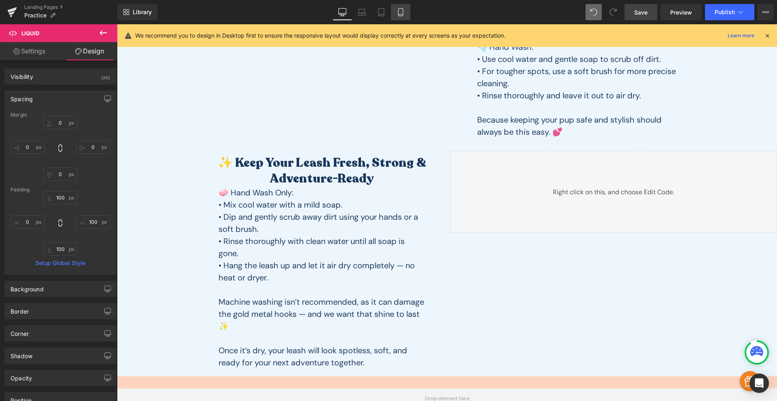
click at [400, 17] on link "Mobile" at bounding box center [400, 12] width 19 height 16
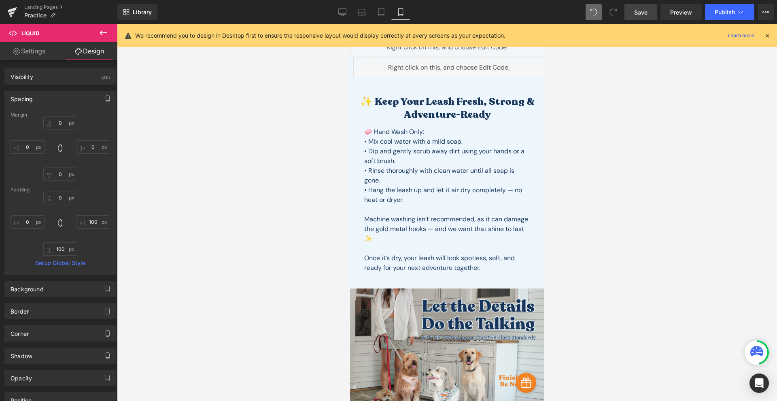
scroll to position [236, 0]
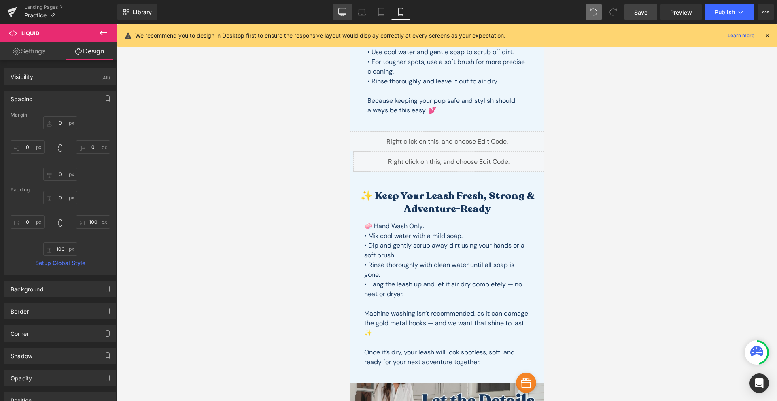
click at [340, 18] on link "Desktop" at bounding box center [341, 12] width 19 height 16
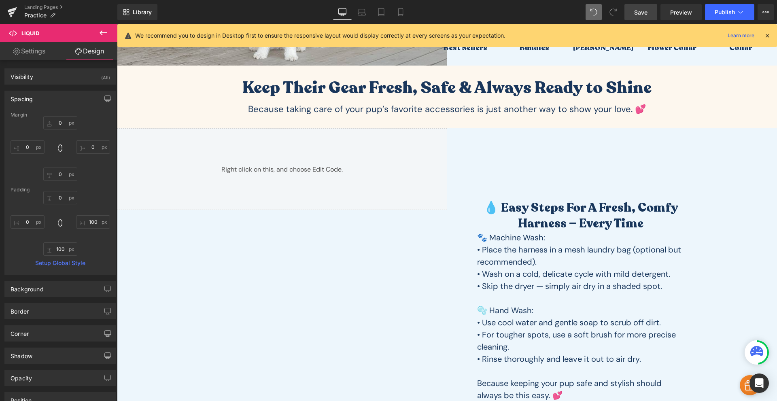
scroll to position [500, 0]
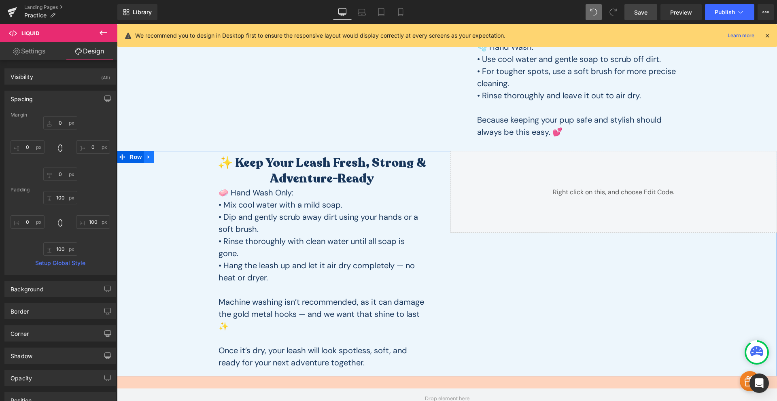
click at [148, 159] on icon at bounding box center [149, 157] width 6 height 6
click at [161, 157] on link at bounding box center [159, 157] width 11 height 12
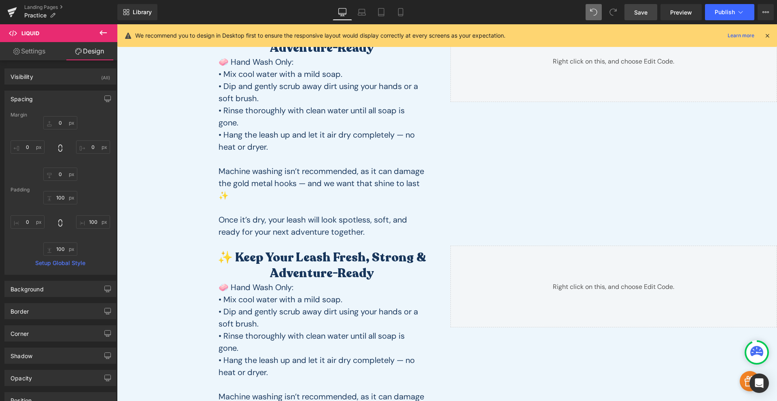
scroll to position [536, 0]
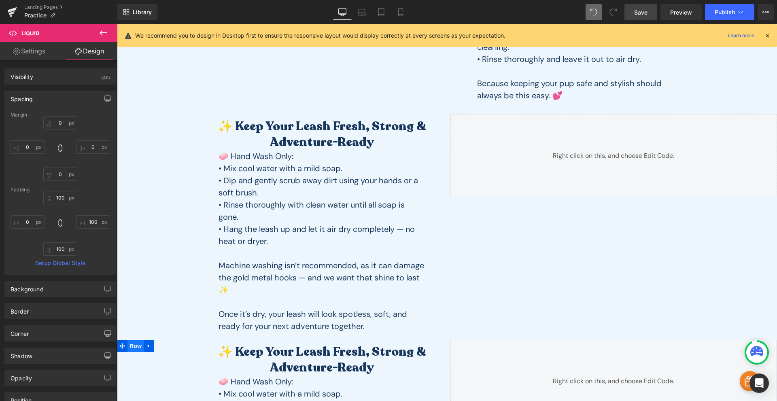
click at [138, 348] on span "Row" at bounding box center [135, 346] width 16 height 12
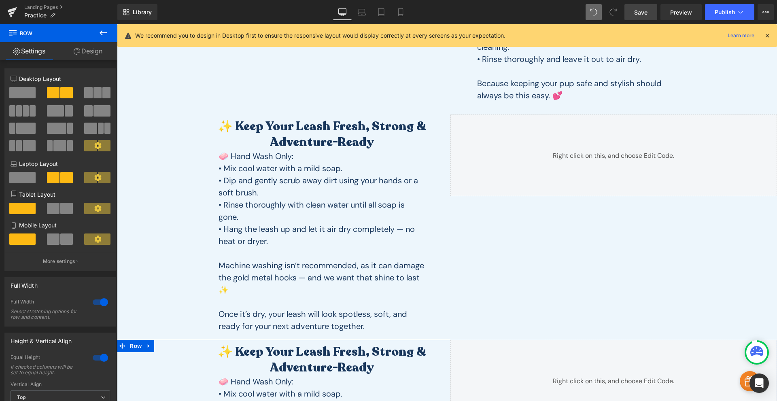
click at [81, 56] on link "Design" at bounding box center [88, 51] width 59 height 18
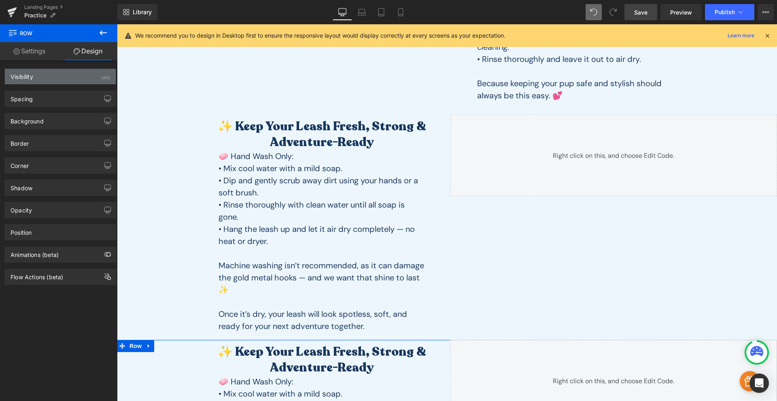
click at [80, 80] on div "Visibility (All)" at bounding box center [60, 76] width 111 height 15
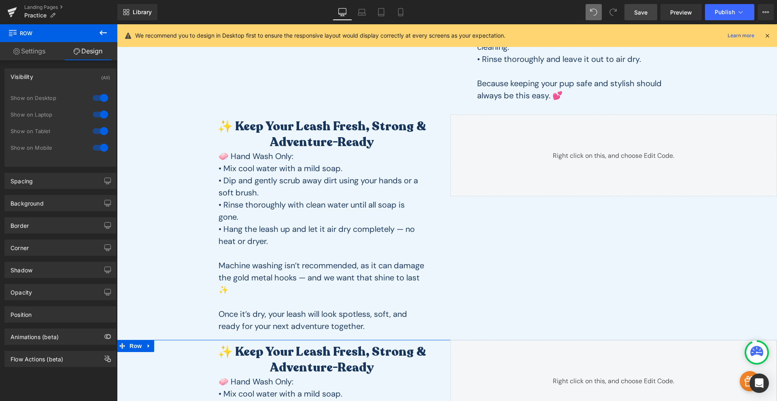
click at [98, 130] on div at bounding box center [100, 131] width 19 height 13
click at [100, 147] on div at bounding box center [100, 147] width 19 height 13
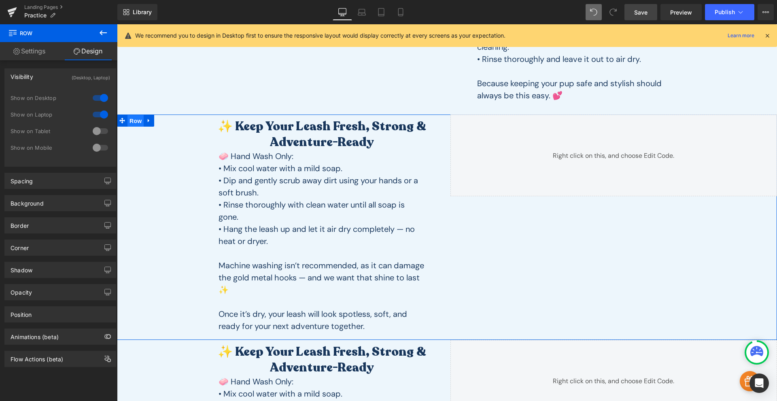
click at [136, 124] on span "Row" at bounding box center [135, 121] width 16 height 12
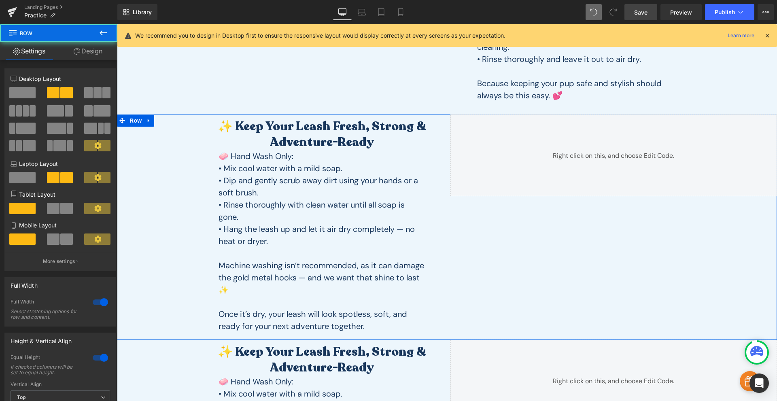
click at [100, 57] on link "Design" at bounding box center [88, 51] width 59 height 18
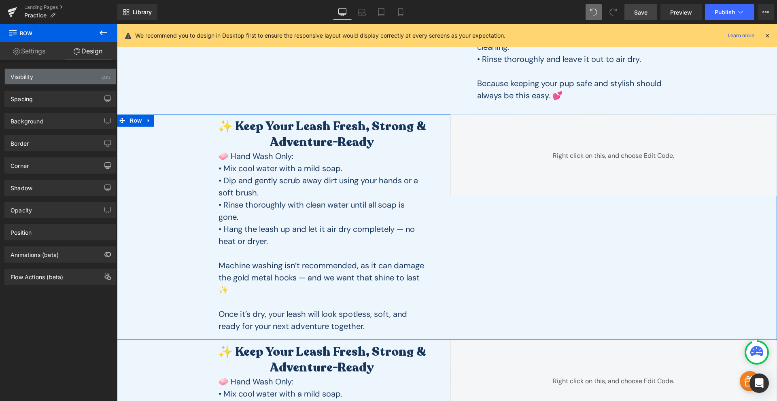
click at [72, 81] on div "Visibility (All)" at bounding box center [60, 76] width 111 height 15
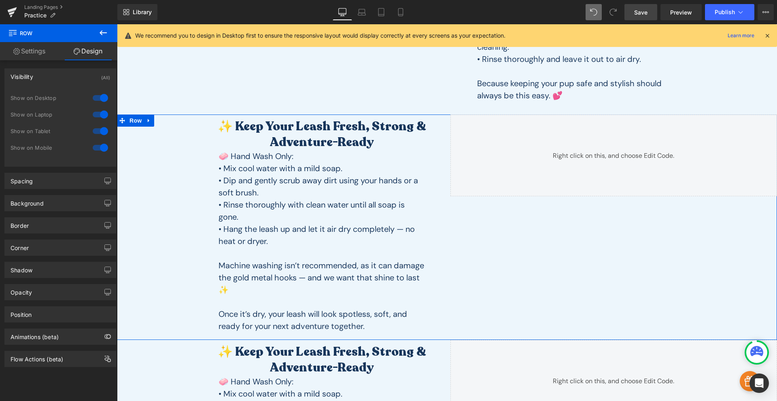
click at [97, 112] on div at bounding box center [100, 114] width 19 height 13
click at [93, 99] on div at bounding box center [100, 97] width 19 height 13
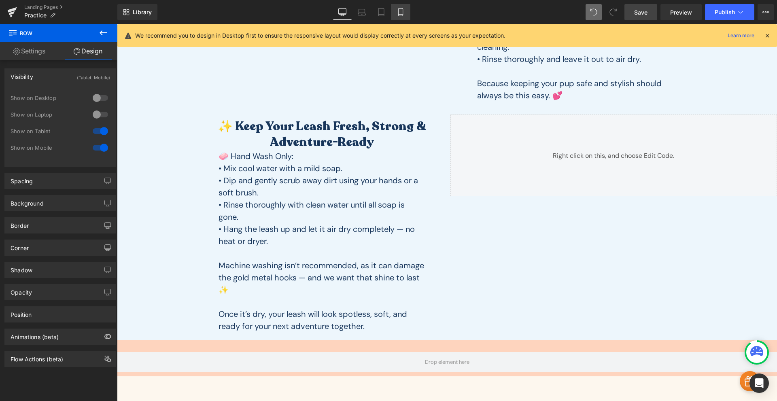
click at [402, 11] on icon at bounding box center [400, 12] width 8 height 8
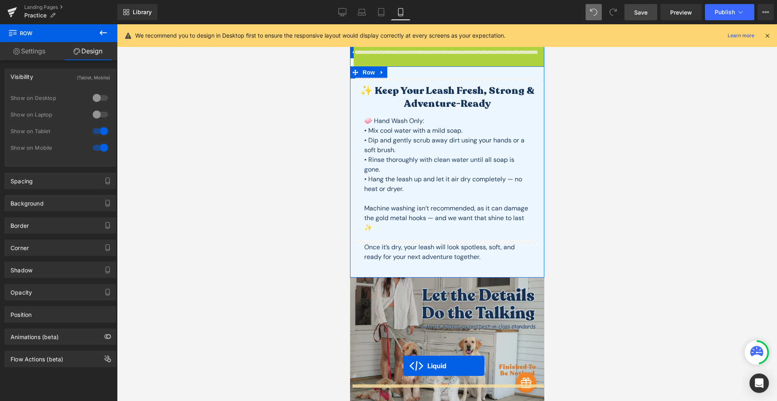
scroll to position [374, 0]
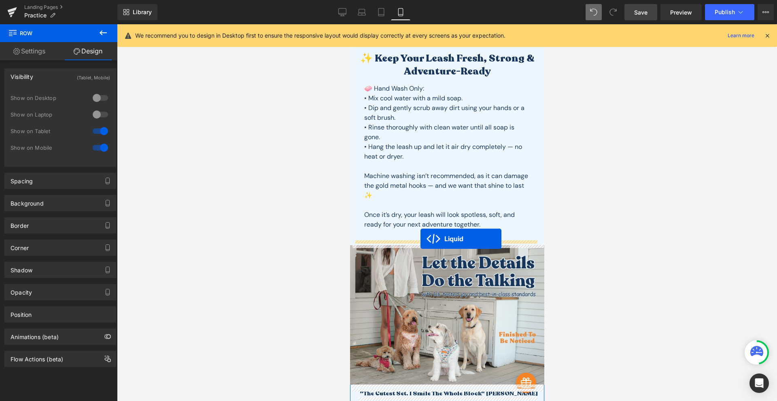
drag, startPoint x: 422, startPoint y: 159, endPoint x: 420, endPoint y: 239, distance: 80.1
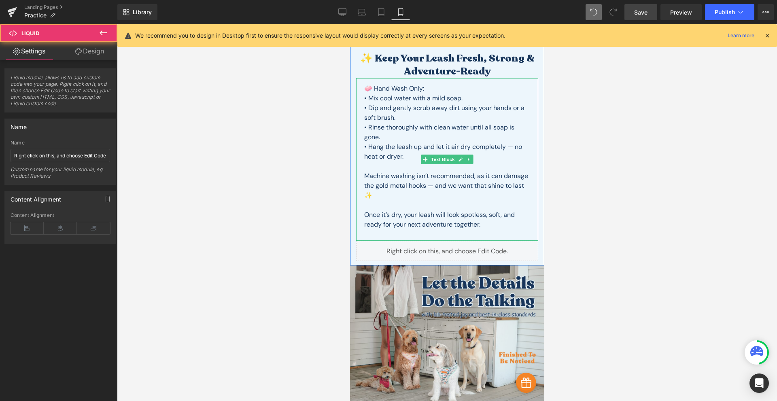
scroll to position [279, 0]
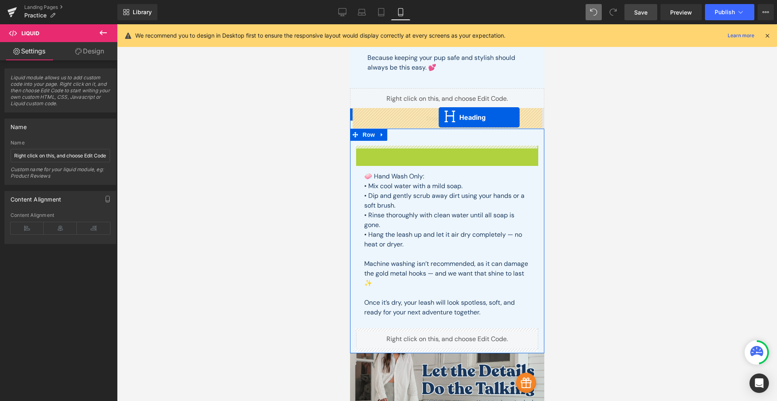
drag, startPoint x: 423, startPoint y: 158, endPoint x: 438, endPoint y: 117, distance: 43.3
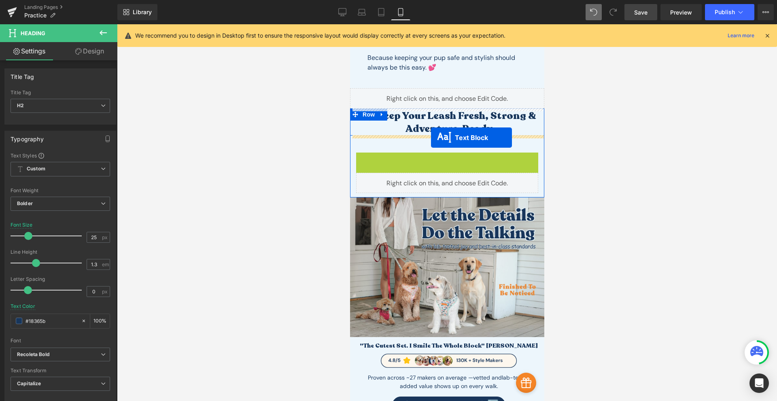
drag, startPoint x: 422, startPoint y: 235, endPoint x: 430, endPoint y: 138, distance: 98.3
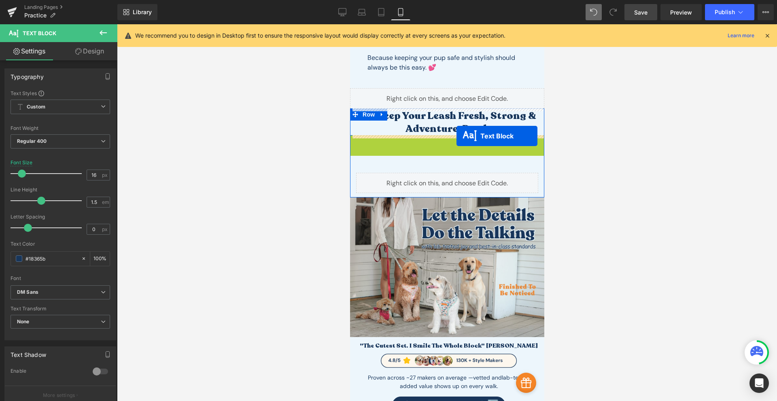
drag, startPoint x: 420, startPoint y: 207, endPoint x: 456, endPoint y: 136, distance: 79.6
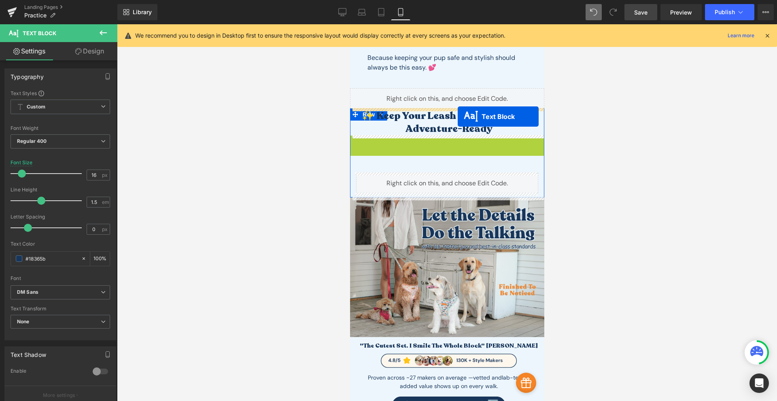
drag, startPoint x: 422, startPoint y: 208, endPoint x: 457, endPoint y: 116, distance: 98.0
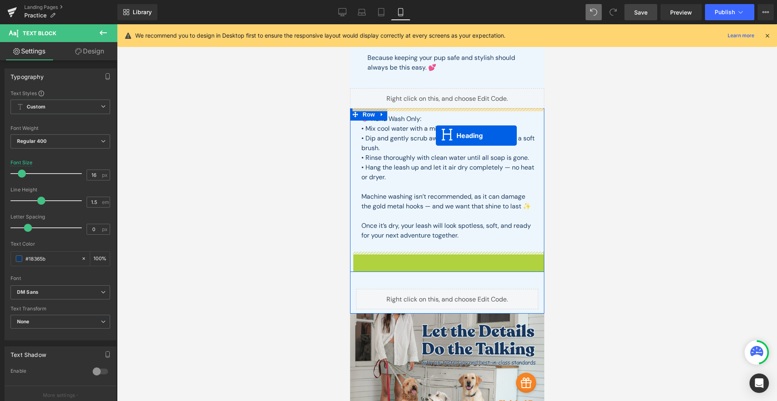
drag, startPoint x: 424, startPoint y: 265, endPoint x: 435, endPoint y: 131, distance: 133.6
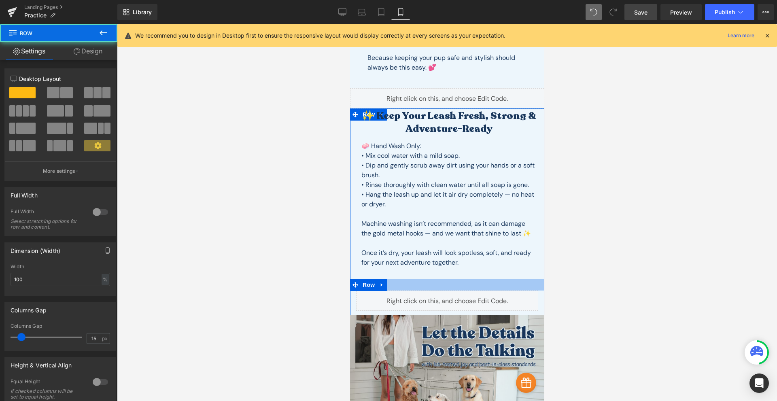
drag, startPoint x: 447, startPoint y: 288, endPoint x: 450, endPoint y: 284, distance: 4.9
click at [450, 284] on div at bounding box center [446, 285] width 194 height 12
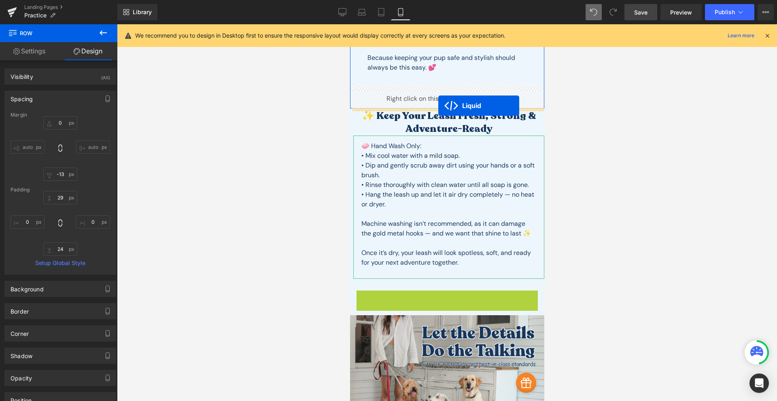
drag, startPoint x: 424, startPoint y: 297, endPoint x: 438, endPoint y: 108, distance: 189.1
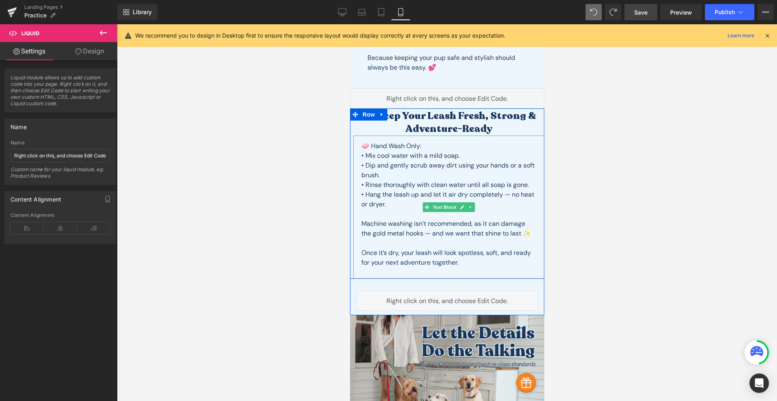
scroll to position [91, 0]
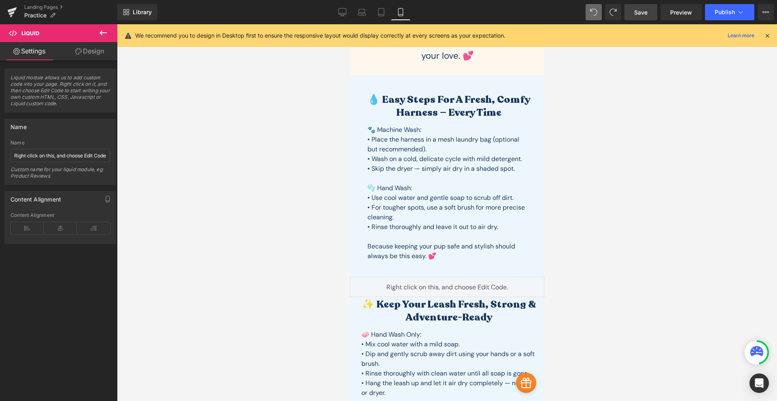
click at [646, 18] on link "Save" at bounding box center [640, 12] width 33 height 16
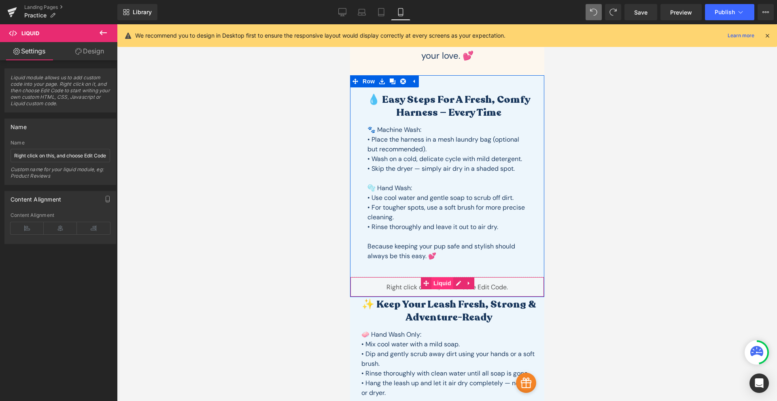
click at [441, 285] on span "Liquid" at bounding box center [442, 283] width 22 height 12
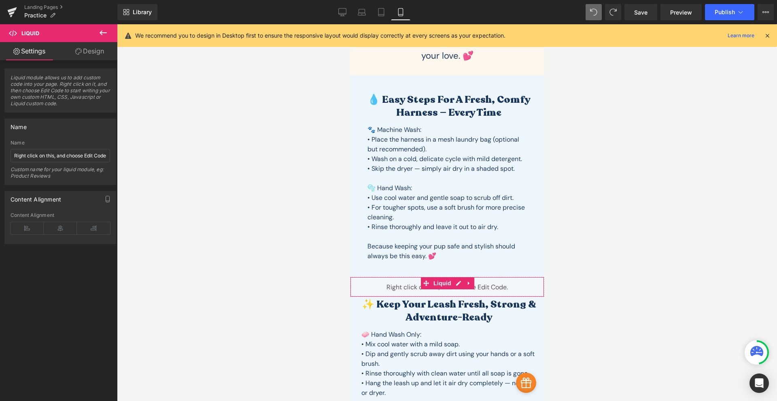
click at [80, 48] on link "Design" at bounding box center [89, 51] width 59 height 18
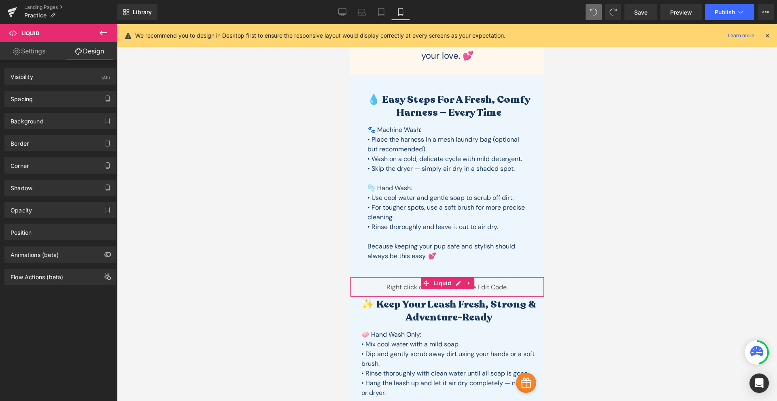
click at [30, 108] on div "Background Color & Image color Color % Image Replace Image Upload image or Brow…" at bounding box center [60, 118] width 121 height 22
click at [40, 102] on div "Spacing" at bounding box center [60, 98] width 111 height 15
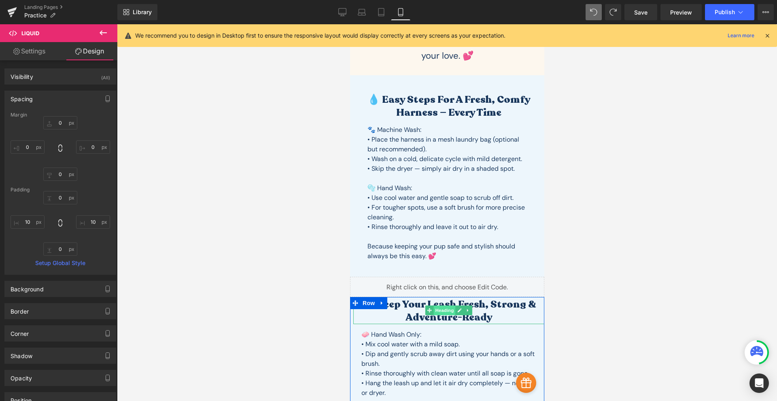
click at [445, 308] on span "Heading" at bounding box center [444, 310] width 22 height 10
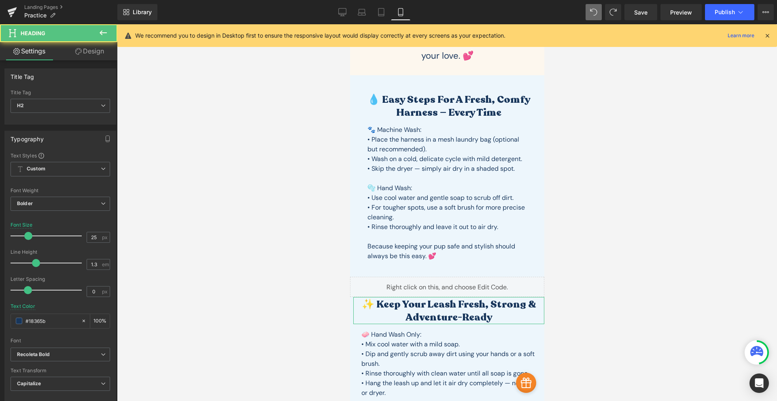
drag, startPoint x: 105, startPoint y: 55, endPoint x: 50, endPoint y: 87, distance: 63.8
click at [105, 56] on link "Design" at bounding box center [89, 51] width 59 height 18
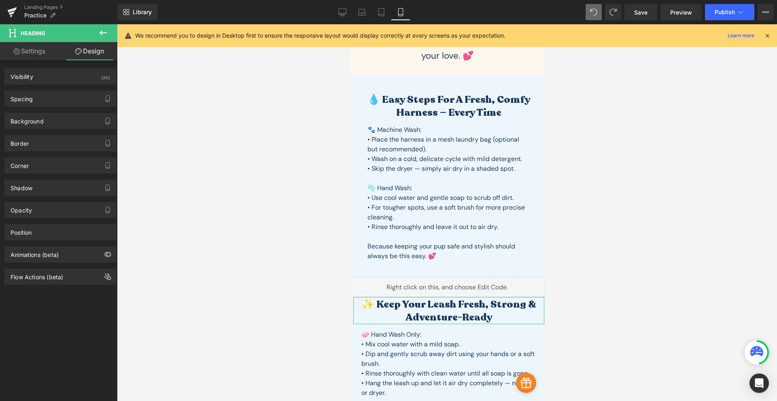
click at [43, 106] on div "Spacing [GEOGRAPHIC_DATA] [GEOGRAPHIC_DATA] Setup Global Style" at bounding box center [60, 99] width 112 height 16
click at [43, 105] on div "Spacing" at bounding box center [60, 98] width 111 height 15
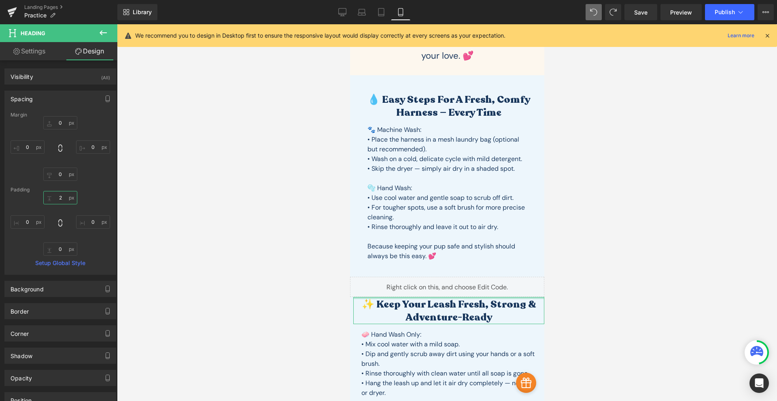
click at [61, 199] on input "text" at bounding box center [60, 197] width 34 height 13
type input "30"
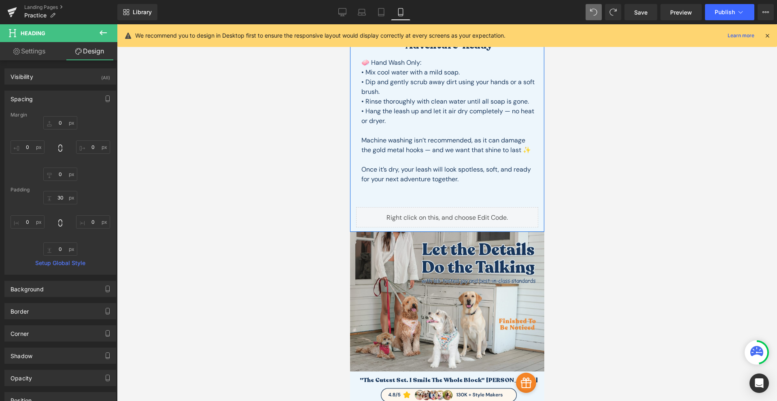
scroll to position [0, 0]
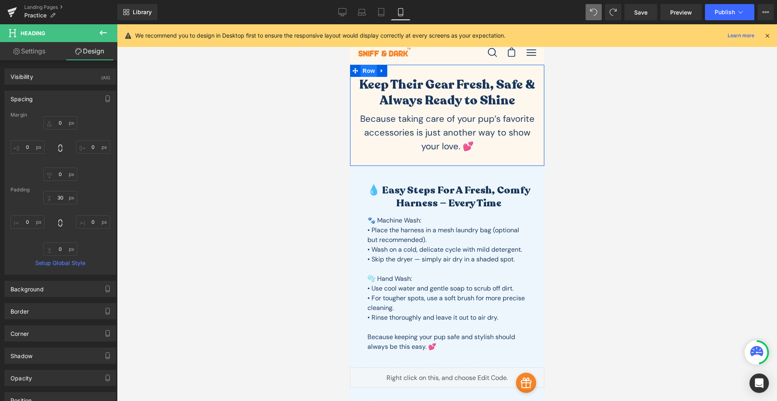
click at [366, 69] on span "Row" at bounding box center [368, 71] width 16 height 12
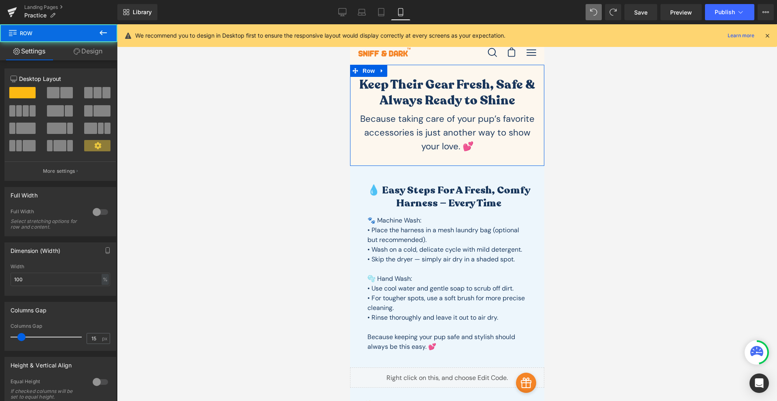
click at [78, 48] on link "Design" at bounding box center [88, 51] width 59 height 18
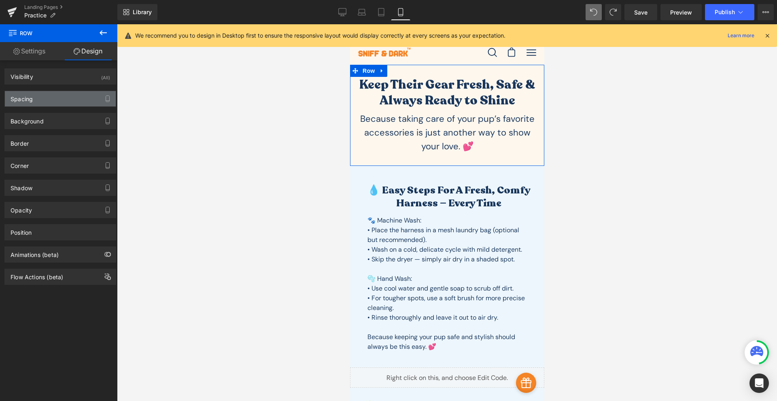
click at [34, 96] on div "Spacing" at bounding box center [60, 98] width 111 height 15
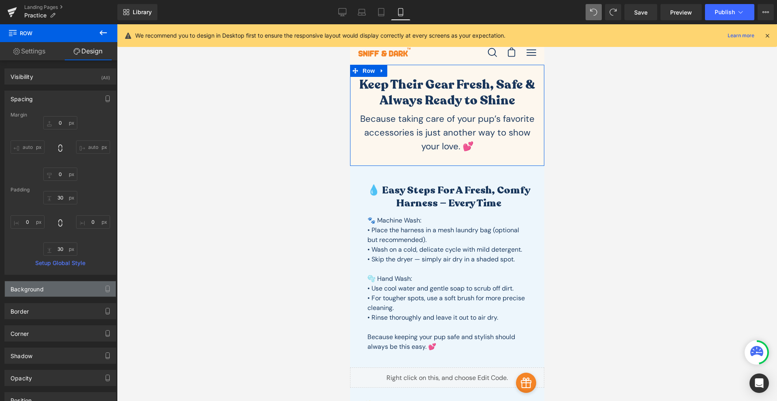
click at [44, 289] on div "Background" at bounding box center [60, 288] width 111 height 15
drag, startPoint x: 31, startPoint y: 349, endPoint x: 35, endPoint y: 345, distance: 4.9
click at [31, 347] on div "Color %" at bounding box center [61, 340] width 100 height 34
click at [37, 343] on input "text" at bounding box center [51, 340] width 52 height 9
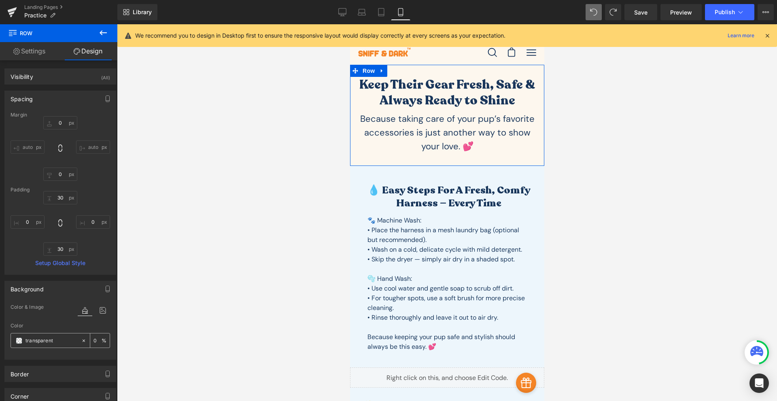
paste input "edf6fc"
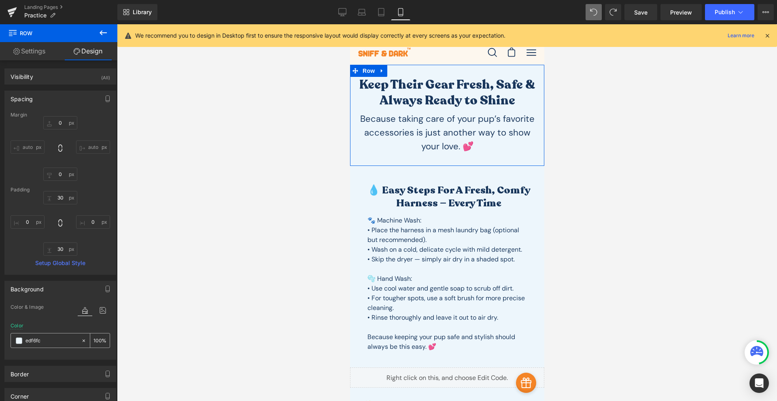
type input "edf6fc"
click at [46, 51] on link "Settings" at bounding box center [29, 51] width 59 height 18
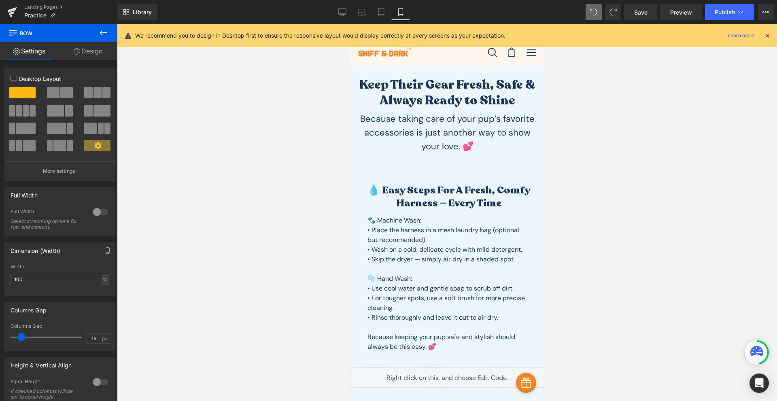
click at [101, 32] on icon at bounding box center [103, 32] width 7 height 5
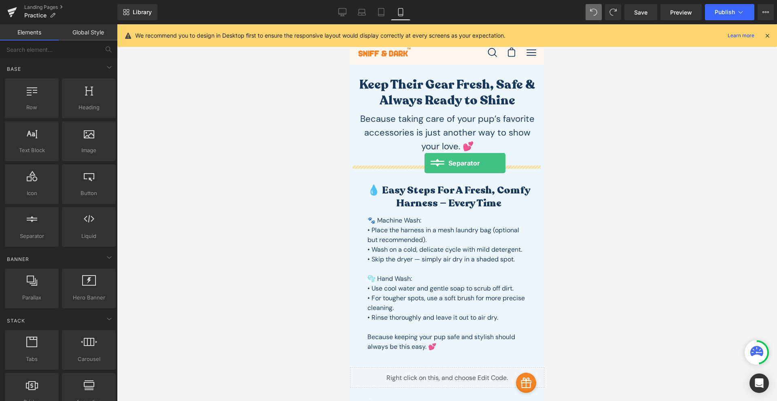
drag, startPoint x: 381, startPoint y: 247, endPoint x: 424, endPoint y: 163, distance: 94.6
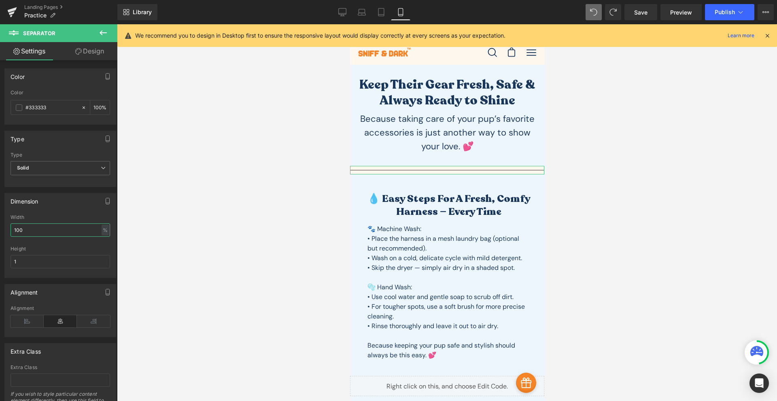
click at [53, 231] on input "100" at bounding box center [61, 229] width 100 height 13
click at [45, 165] on span "Solid" at bounding box center [61, 168] width 100 height 14
click at [38, 197] on div "Dashed" at bounding box center [32, 195] width 18 height 6
click at [43, 107] on input "#333333" at bounding box center [51, 107] width 52 height 9
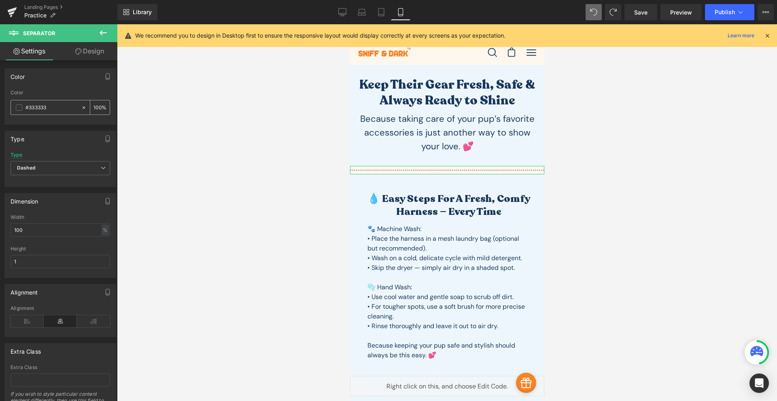
paste input "fed4be"
type input "#fed4be"
drag, startPoint x: 40, startPoint y: 234, endPoint x: -28, endPoint y: 243, distance: 68.6
click at [0, 243] on html "Separator You are previewing how the will restyle your page. You can not edit E…" at bounding box center [388, 200] width 777 height 401
type input "80"
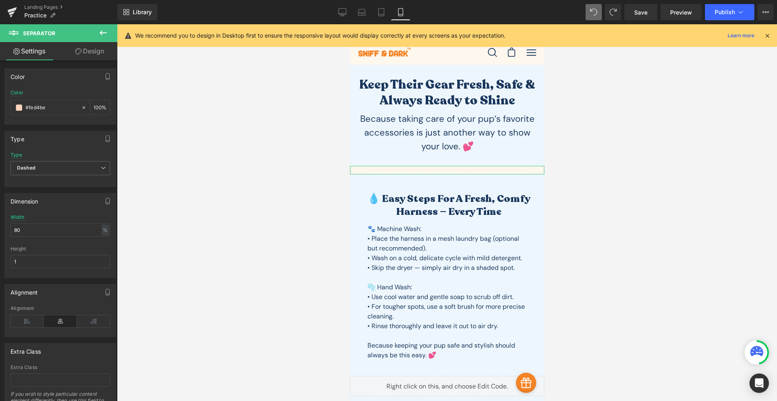
drag, startPoint x: 84, startPoint y: 48, endPoint x: 61, endPoint y: 91, distance: 49.4
click at [84, 48] on link "Design" at bounding box center [89, 51] width 59 height 18
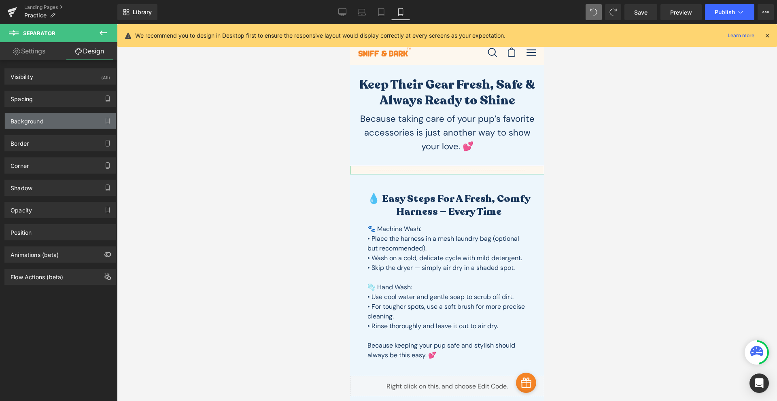
click at [57, 121] on div "Background" at bounding box center [60, 120] width 111 height 15
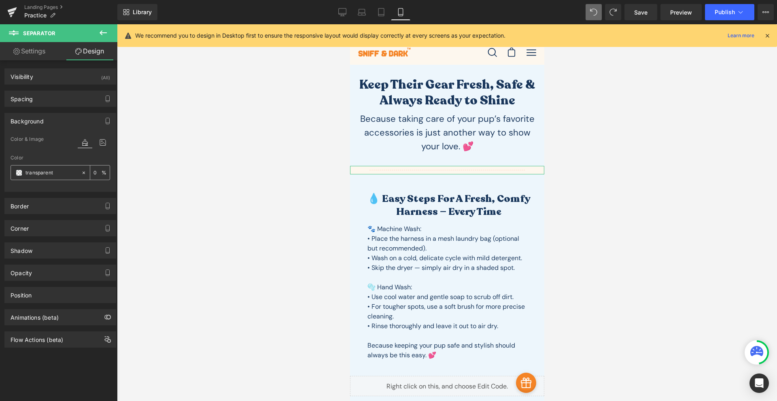
click at [82, 170] on icon at bounding box center [84, 173] width 6 height 6
click at [47, 172] on input "text" at bounding box center [51, 172] width 52 height 9
paste input "edf6fc"
click at [49, 187] on div at bounding box center [61, 186] width 100 height 5
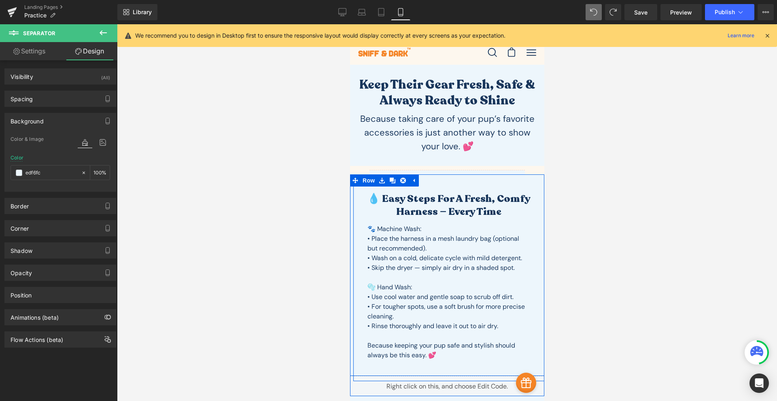
type input "#edf6fc"
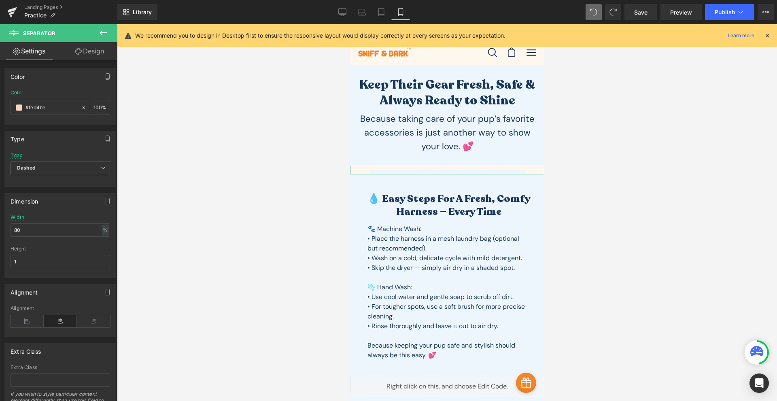
click at [97, 52] on link "Design" at bounding box center [89, 51] width 59 height 18
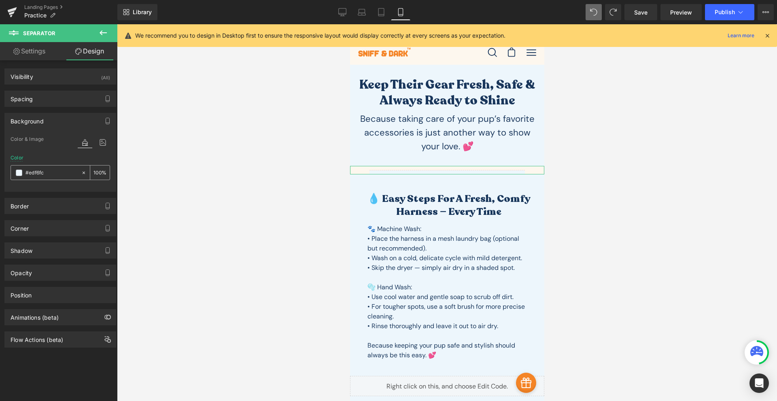
click at [81, 170] on icon at bounding box center [84, 173] width 6 height 6
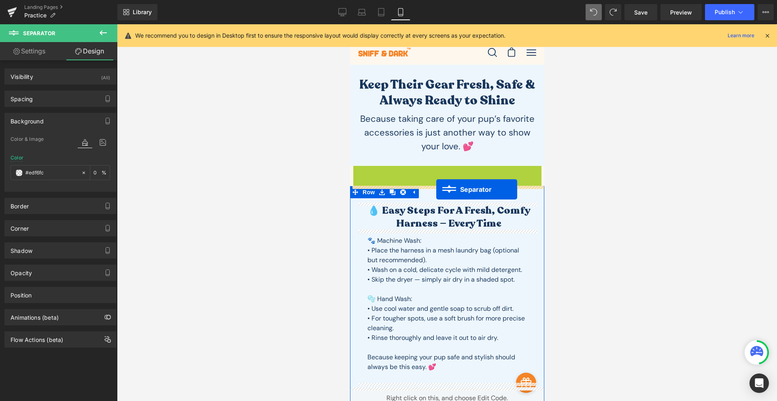
drag, startPoint x: 427, startPoint y: 168, endPoint x: 436, endPoint y: 189, distance: 22.8
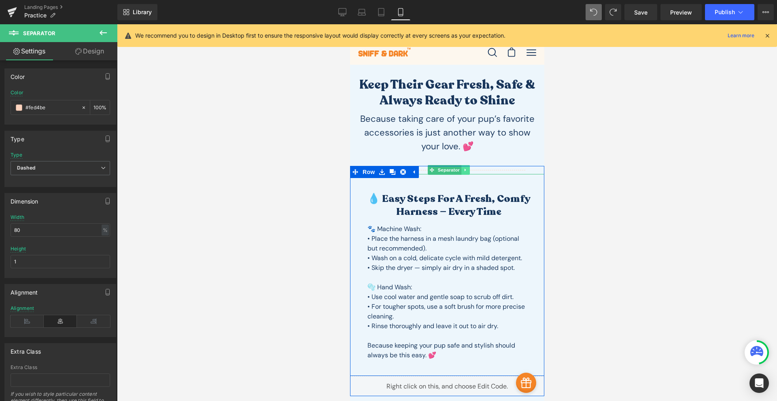
click at [463, 171] on icon at bounding box center [465, 169] width 4 height 5
click at [465, 170] on link at bounding box center [469, 170] width 8 height 10
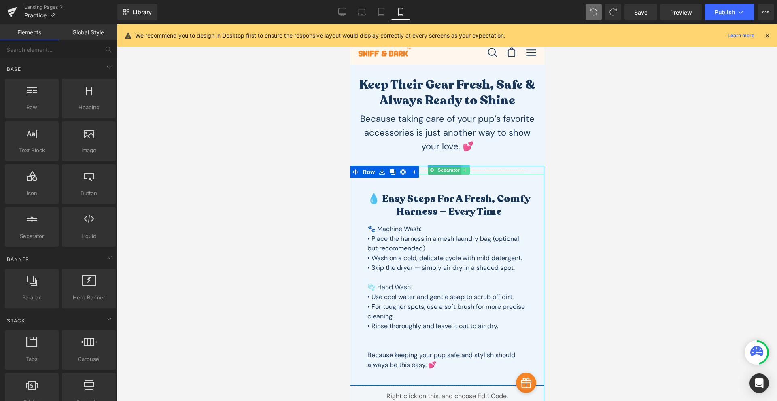
click at [463, 172] on icon at bounding box center [465, 169] width 4 height 5
click at [459, 172] on link at bounding box center [461, 170] width 8 height 10
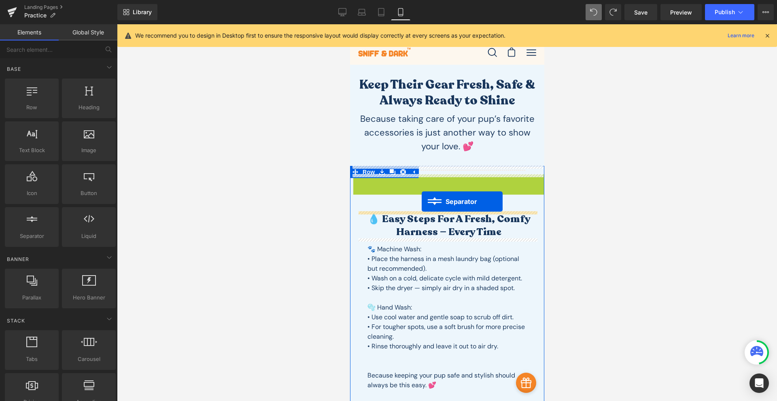
scroll to position [189, 0]
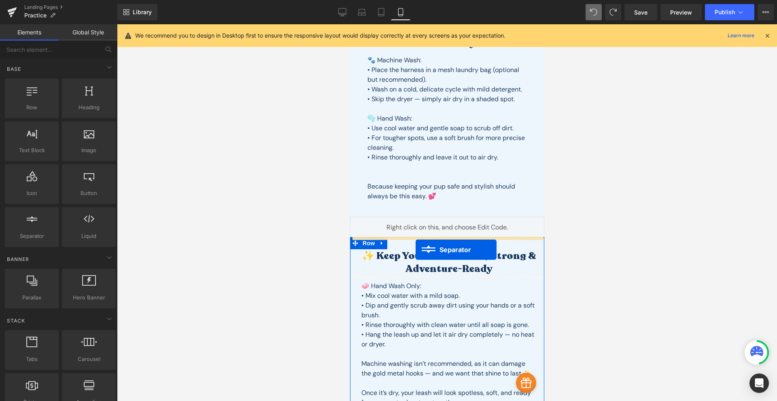
drag, startPoint x: 429, startPoint y: 177, endPoint x: 415, endPoint y: 250, distance: 74.1
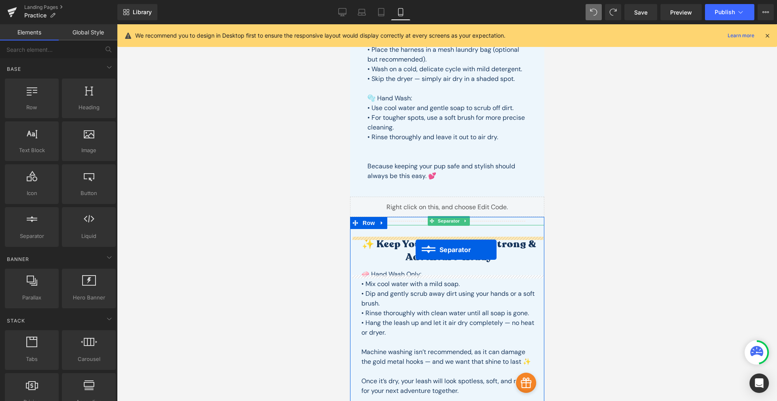
scroll to position [169, 0]
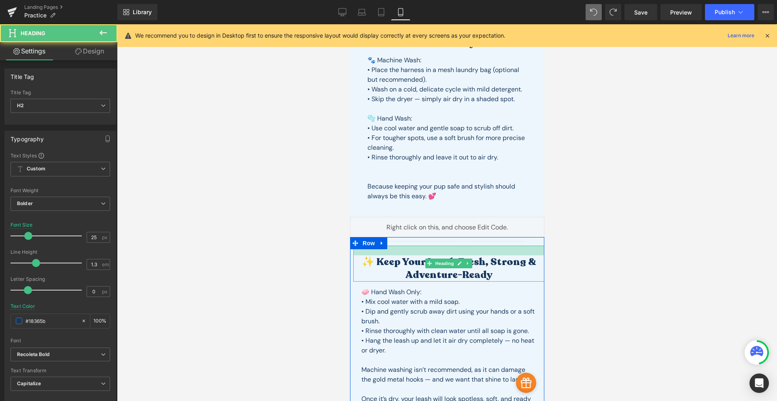
click at [445, 252] on div at bounding box center [448, 251] width 191 height 10
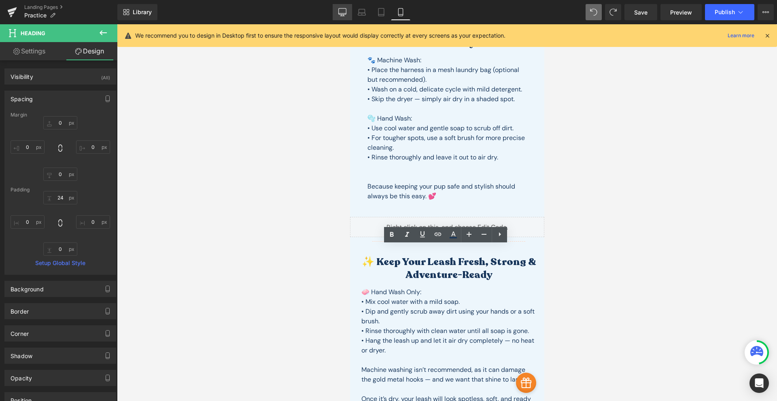
click at [341, 14] on icon at bounding box center [343, 11] width 8 height 6
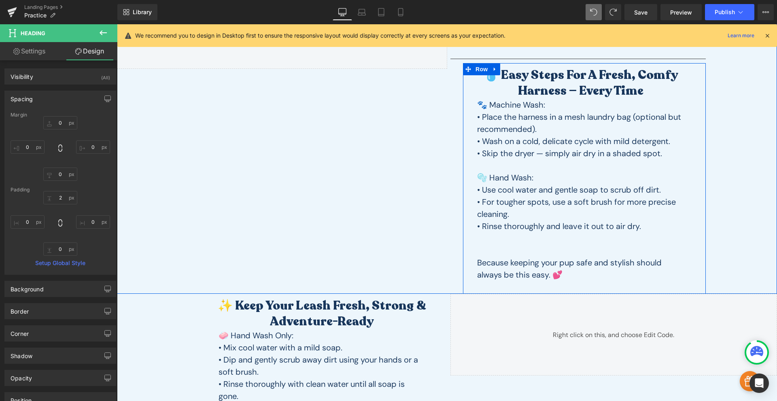
scroll to position [283, 0]
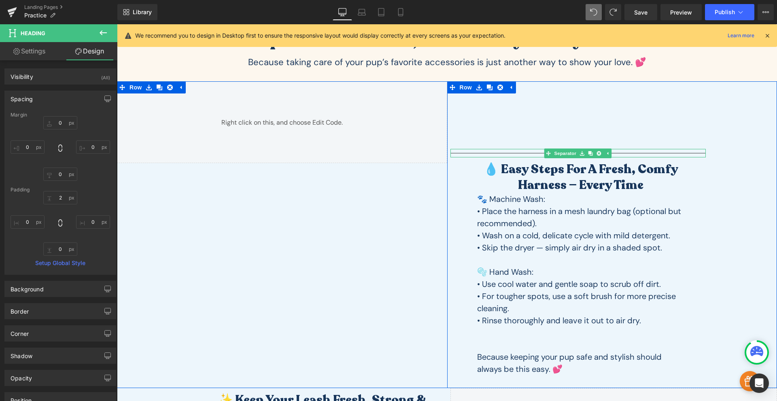
click at [545, 155] on div "Separator" at bounding box center [578, 153] width 256 height 8
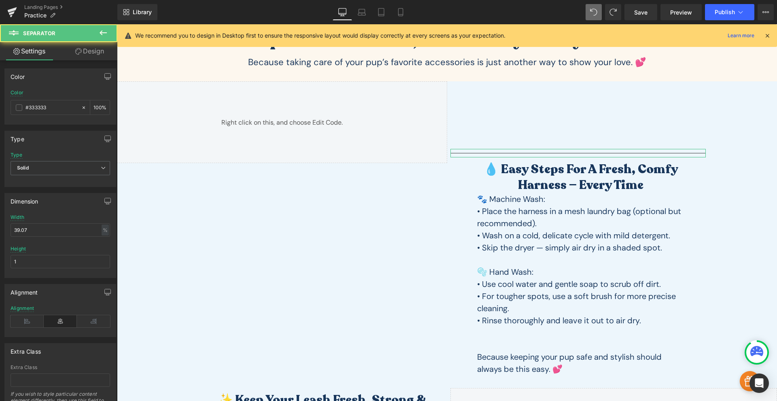
click at [92, 50] on link "Design" at bounding box center [89, 51] width 59 height 18
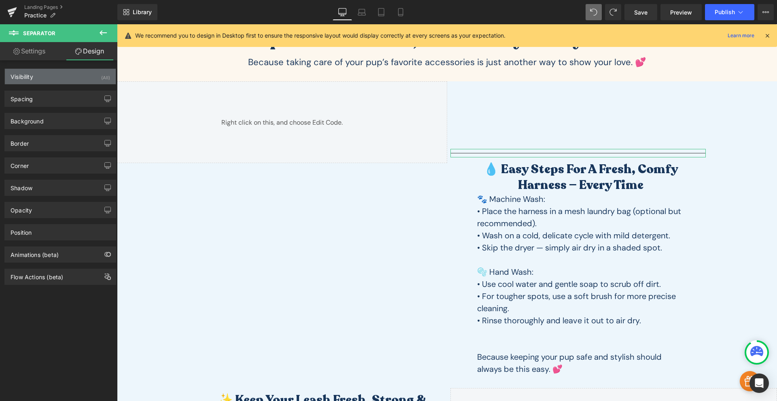
click at [60, 75] on div "Visibility (All)" at bounding box center [60, 76] width 111 height 15
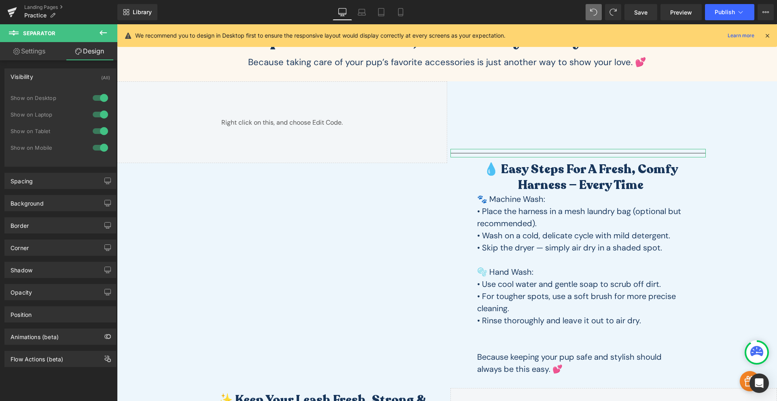
click at [91, 101] on div at bounding box center [100, 97] width 19 height 13
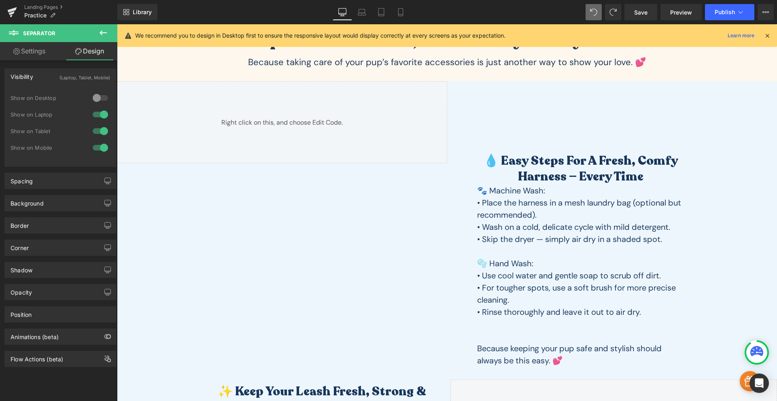
click at [94, 114] on div at bounding box center [100, 114] width 19 height 13
click at [407, 19] on link "Mobile" at bounding box center [400, 12] width 19 height 16
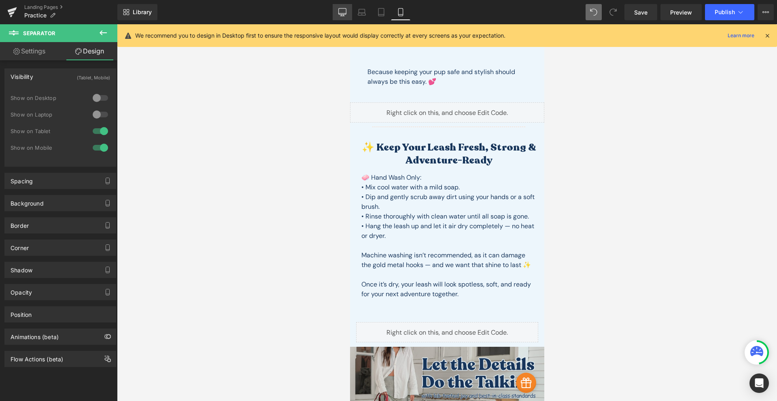
click at [345, 17] on link "Desktop" at bounding box center [341, 12] width 19 height 16
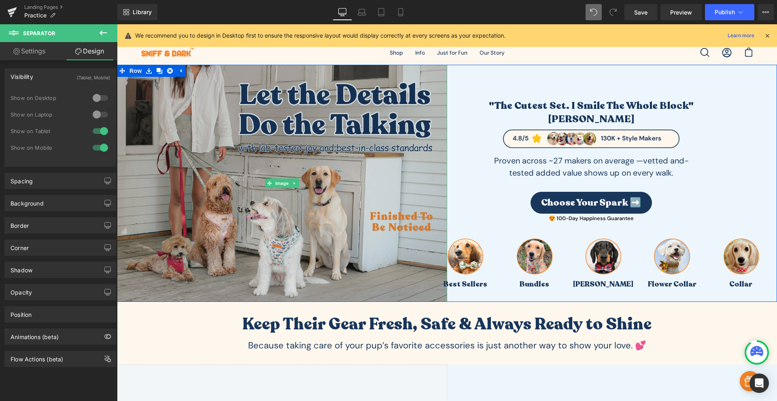
scroll to position [94, 0]
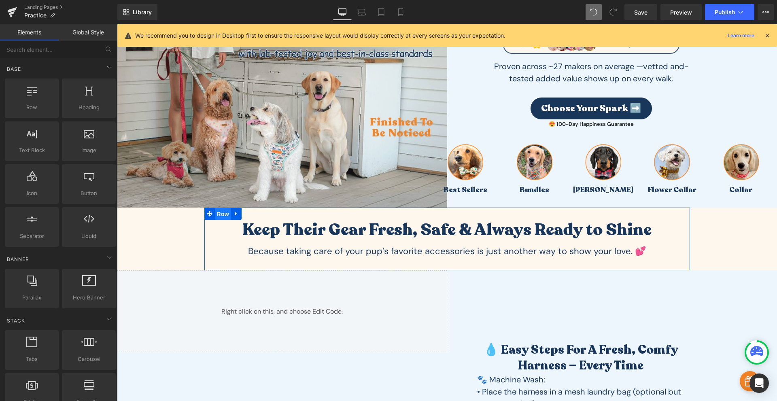
click at [216, 214] on span "Row" at bounding box center [223, 214] width 16 height 12
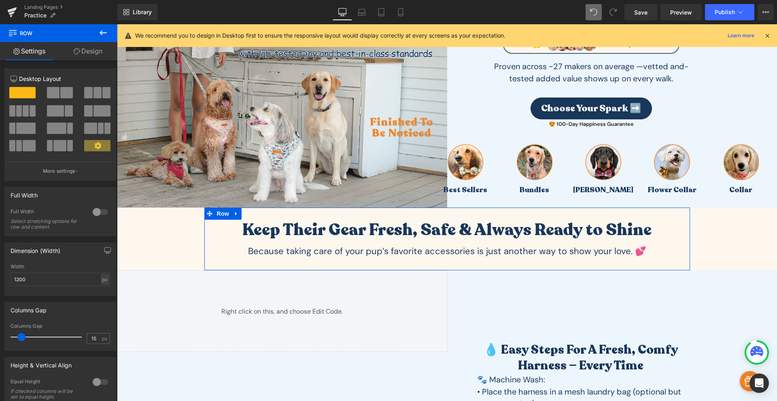
click at [97, 216] on div at bounding box center [100, 211] width 19 height 13
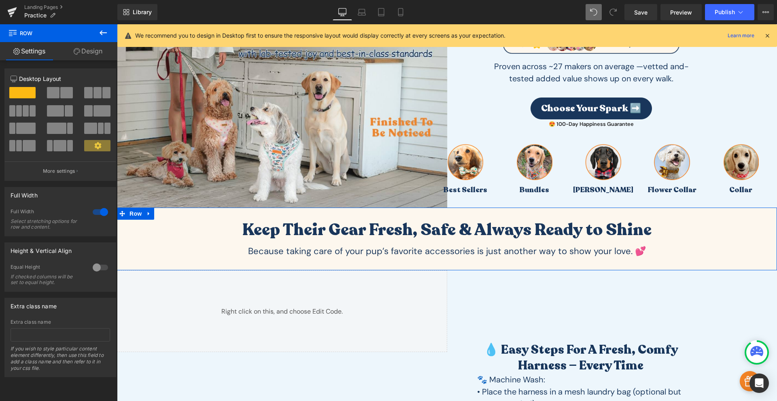
click at [95, 48] on link "Design" at bounding box center [88, 51] width 59 height 18
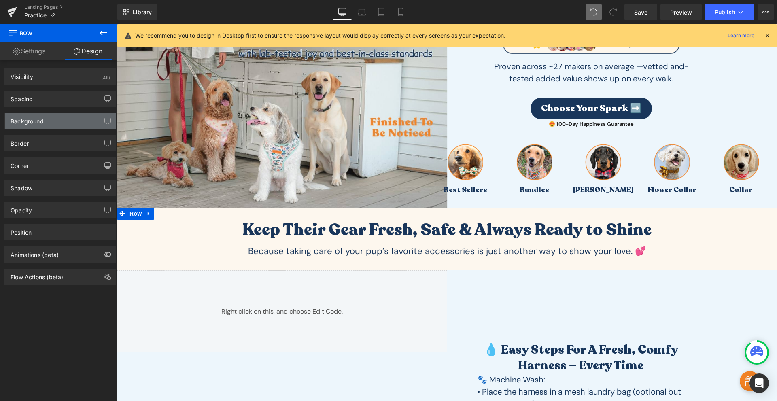
click at [54, 115] on div "Background" at bounding box center [60, 120] width 111 height 15
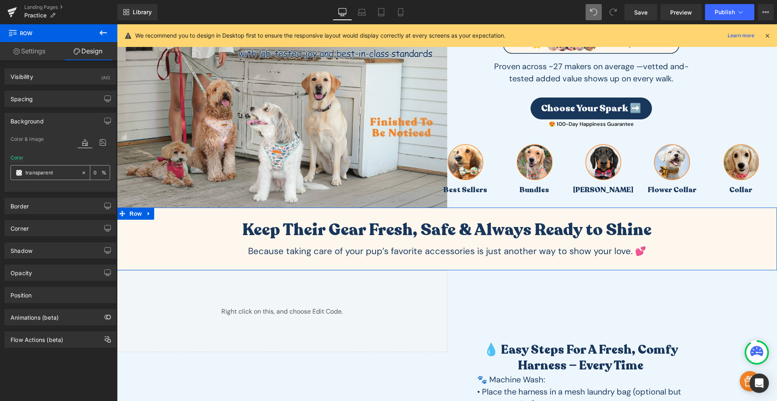
click at [52, 176] on input "transparent" at bounding box center [51, 172] width 52 height 9
click at [51, 176] on input "transparent" at bounding box center [51, 172] width 52 height 9
paste input "edf6fc"
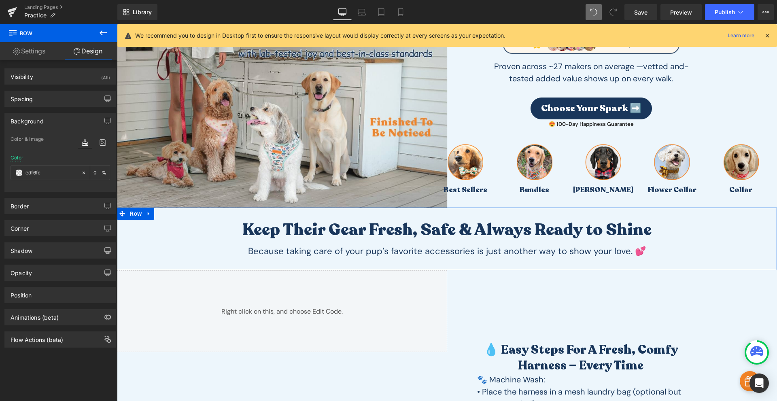
type input "edf6fc"
click at [51, 182] on div "Color edf6fc 0 %" at bounding box center [61, 172] width 100 height 34
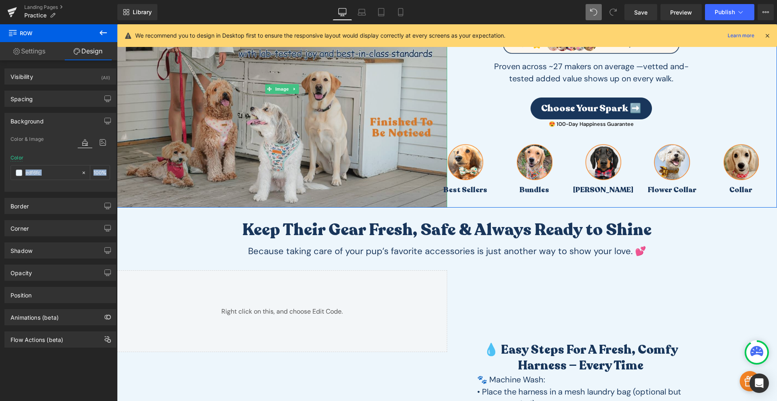
scroll to position [0, 0]
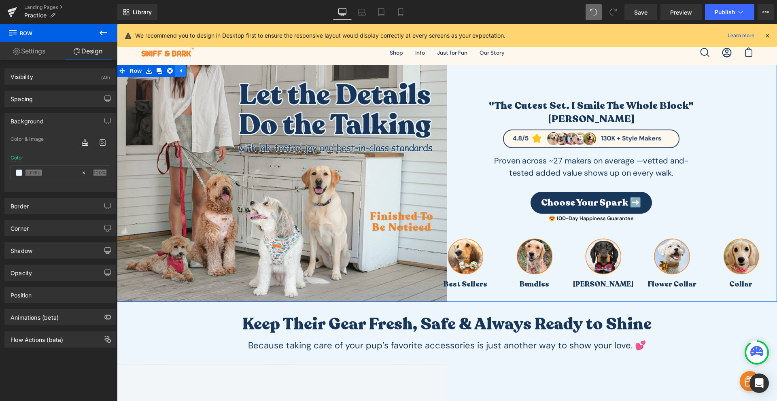
click at [180, 71] on icon at bounding box center [181, 71] width 2 height 4
click at [147, 70] on icon at bounding box center [149, 71] width 6 height 6
click at [167, 71] on icon at bounding box center [170, 71] width 6 height 6
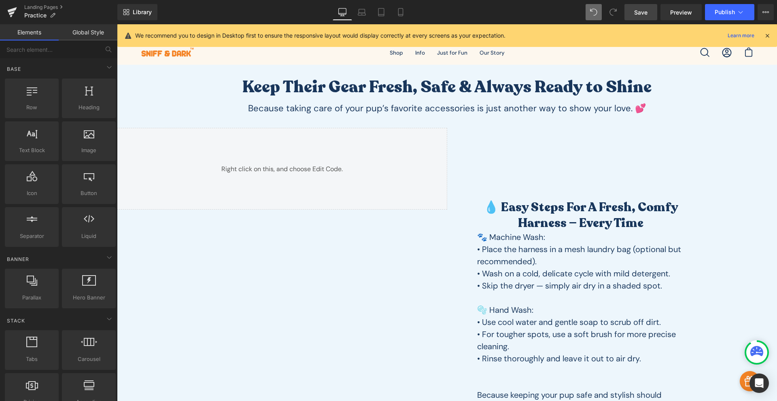
click at [637, 17] on link "Save" at bounding box center [640, 12] width 33 height 16
click at [354, 17] on link "Laptop" at bounding box center [352, 12] width 19 height 16
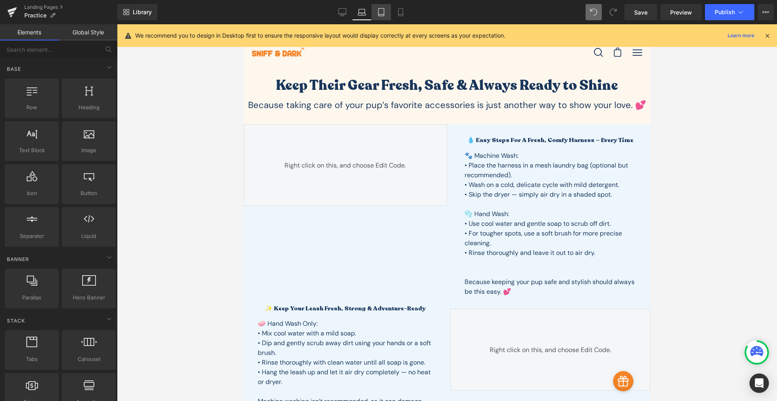
click at [377, 16] on link "Tablet" at bounding box center [380, 12] width 19 height 16
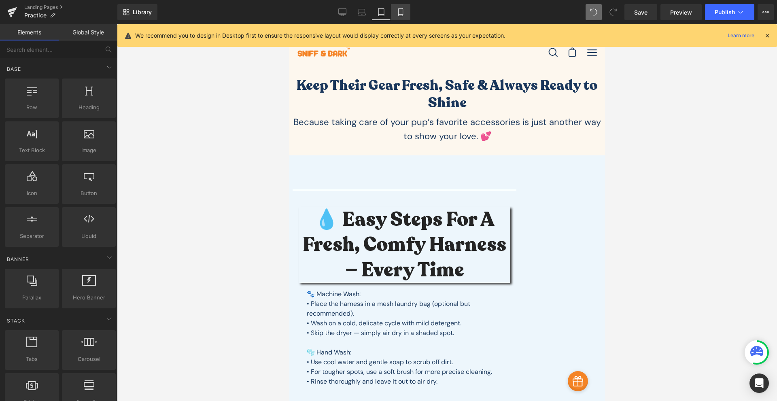
click at [399, 13] on icon at bounding box center [400, 12] width 8 height 8
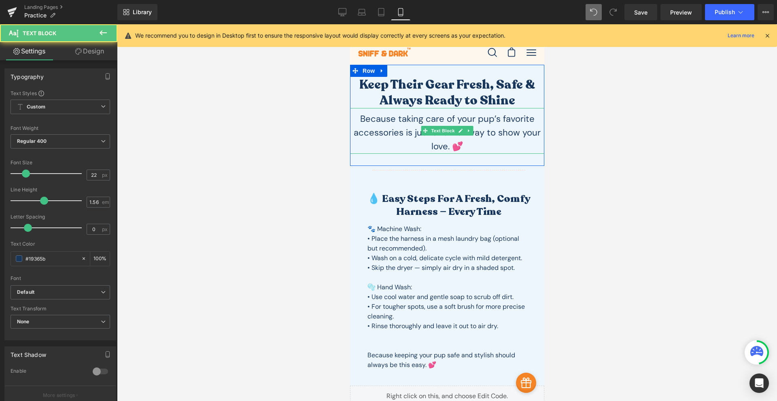
click at [483, 124] on p "Because taking care of your pup’s favorite accessories is just another way to s…" at bounding box center [446, 133] width 194 height 42
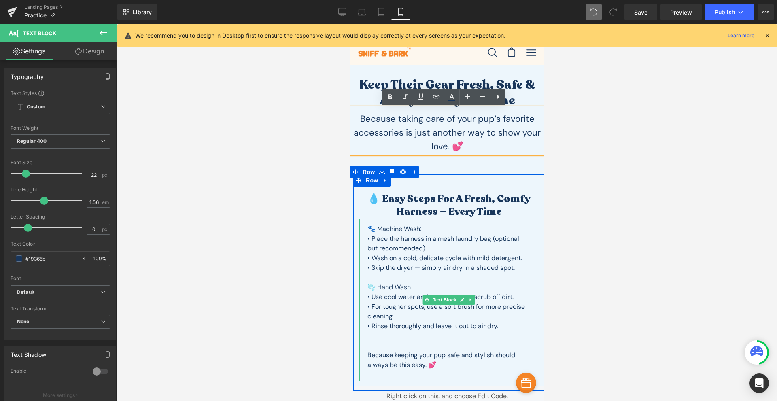
click at [441, 256] on p "• Wash on a cold, delicate cycle with mild detergent." at bounding box center [448, 258] width 163 height 10
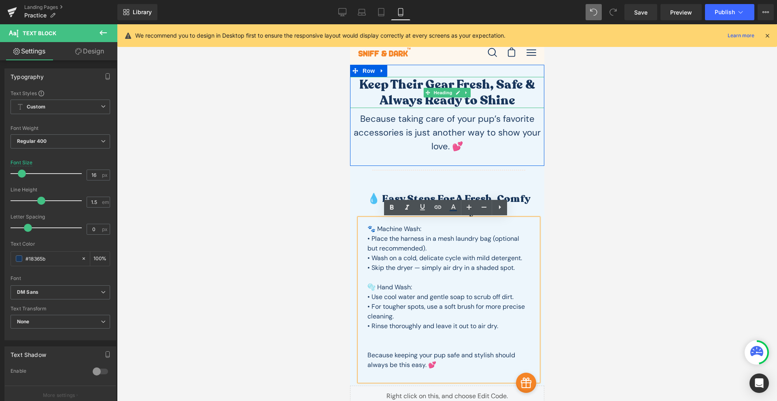
click at [478, 87] on h1 "Keep Their Gear Fresh, Safe & Always Ready to Shine" at bounding box center [446, 92] width 194 height 31
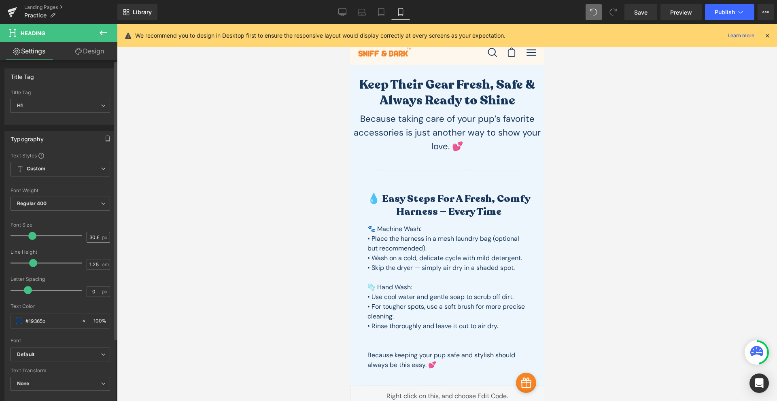
click at [96, 236] on input "30.6" at bounding box center [94, 237] width 14 height 10
type input "25"
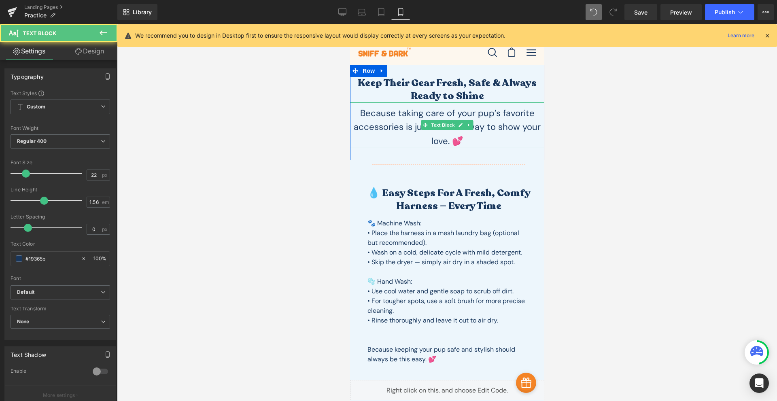
click at [482, 121] on p "Because taking care of your pup’s favorite accessories is just another way to s…" at bounding box center [446, 127] width 194 height 42
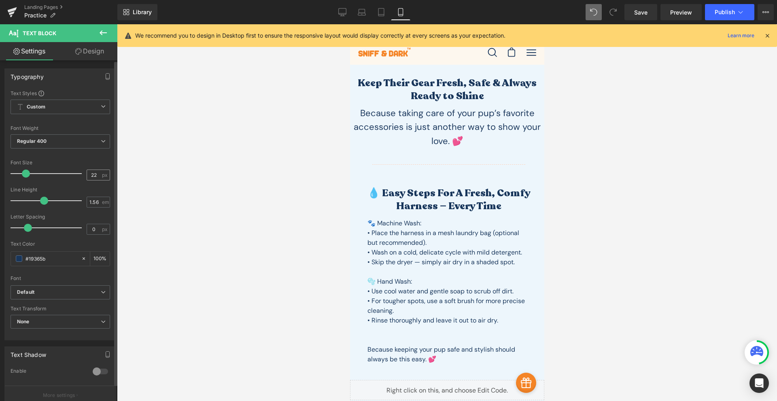
click at [87, 172] on div "22 px" at bounding box center [98, 174] width 23 height 11
click at [87, 171] on input "22" at bounding box center [94, 175] width 14 height 10
type input "18"
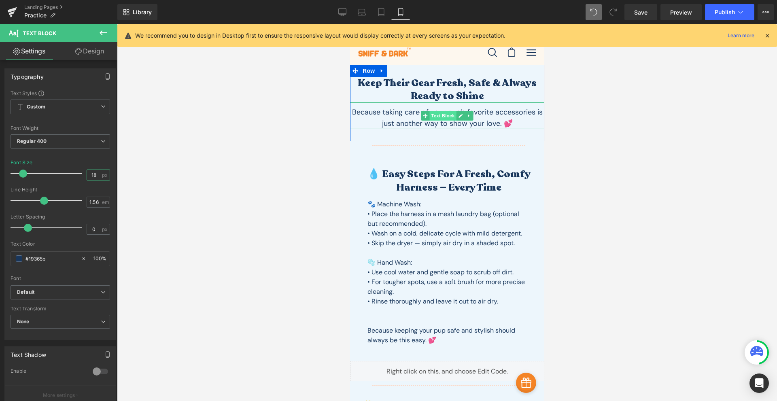
click at [435, 119] on span "Text Block" at bounding box center [442, 116] width 27 height 10
click at [82, 51] on link "Design" at bounding box center [89, 51] width 59 height 18
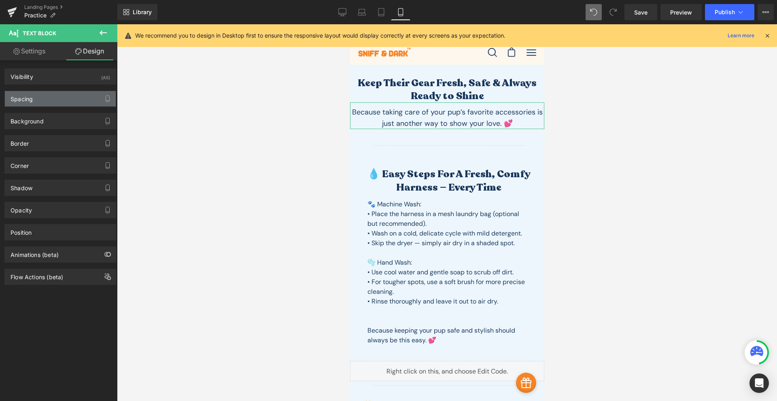
click at [34, 99] on div "Spacing" at bounding box center [60, 98] width 111 height 15
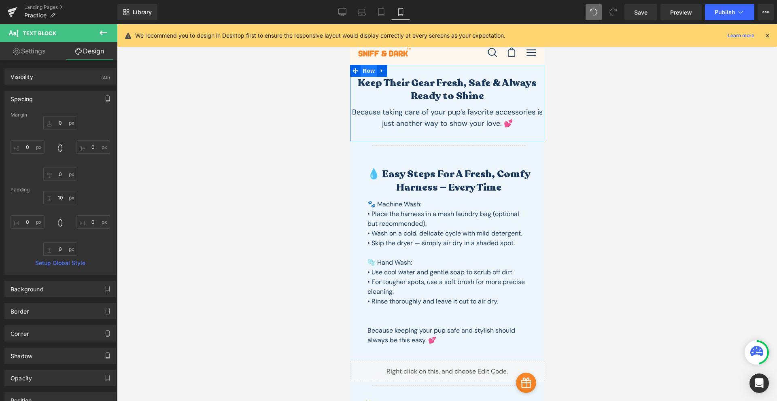
click at [364, 72] on span "Row" at bounding box center [368, 71] width 16 height 12
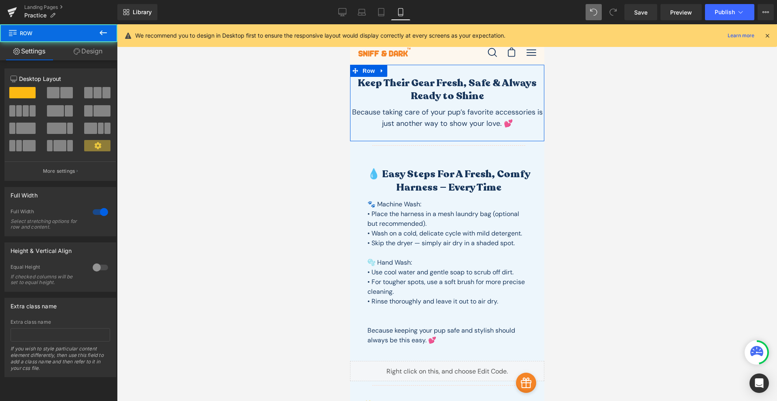
drag, startPoint x: 91, startPoint y: 55, endPoint x: 79, endPoint y: 67, distance: 16.6
click at [91, 55] on link "Design" at bounding box center [88, 51] width 59 height 18
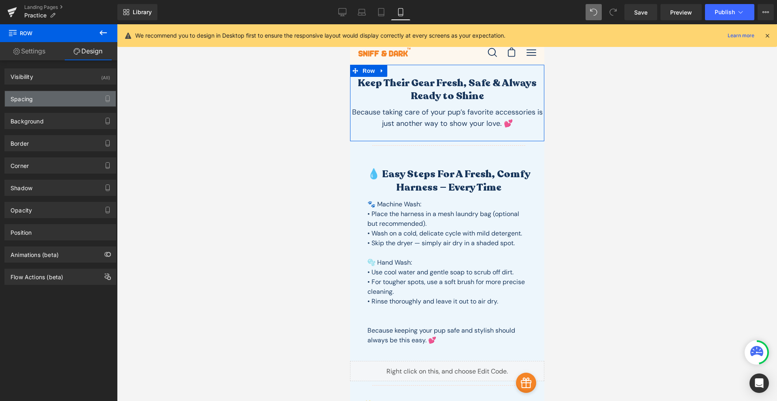
click at [54, 100] on div "Spacing" at bounding box center [60, 98] width 111 height 15
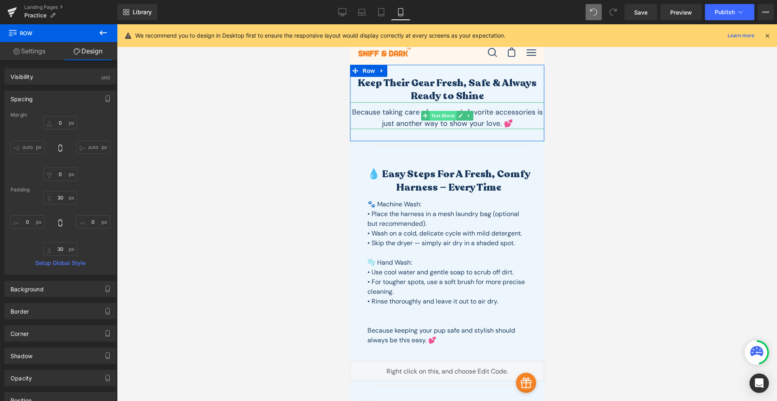
click at [435, 115] on span "Text Block" at bounding box center [442, 116] width 27 height 10
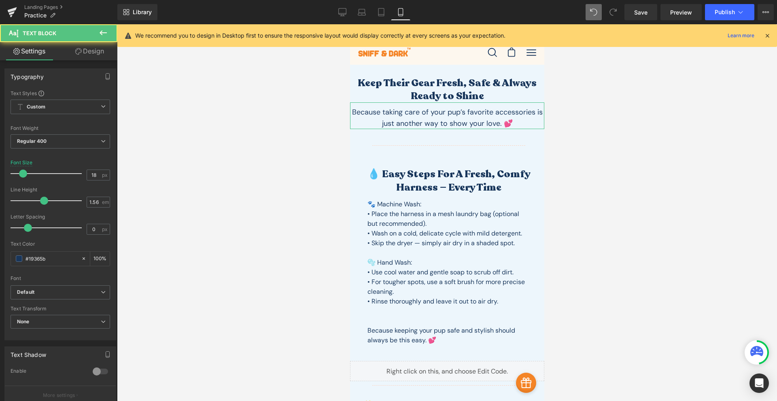
click at [100, 56] on link "Design" at bounding box center [89, 51] width 59 height 18
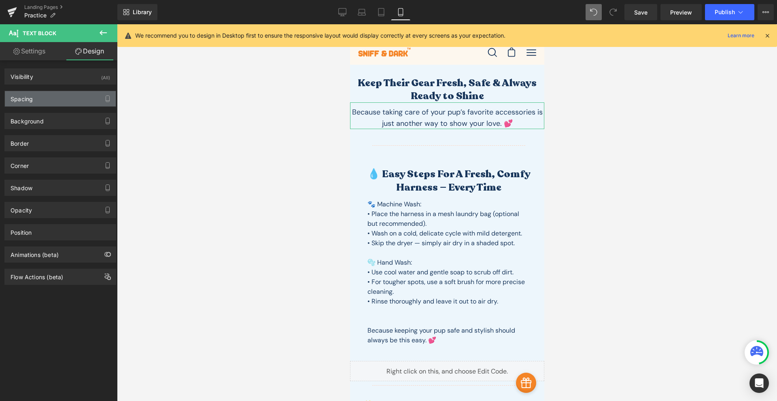
click at [63, 98] on div "Spacing" at bounding box center [60, 98] width 111 height 15
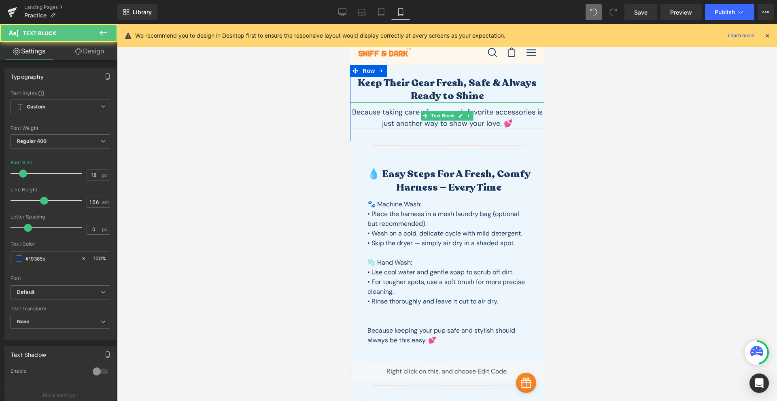
click at [360, 116] on p "Because taking care of your pup’s favorite accessories is just another way to s…" at bounding box center [446, 117] width 194 height 23
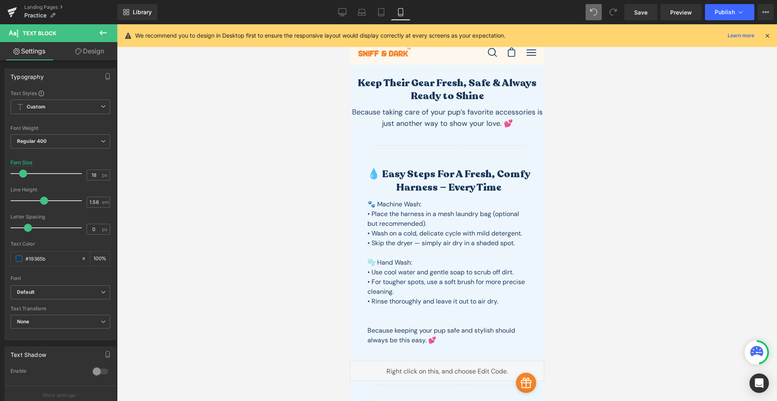
click at [93, 53] on link "Design" at bounding box center [89, 51] width 59 height 18
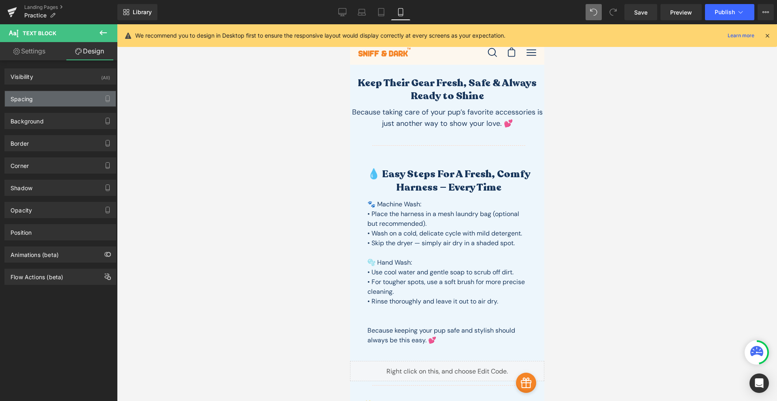
click at [34, 101] on div "Spacing" at bounding box center [60, 98] width 111 height 15
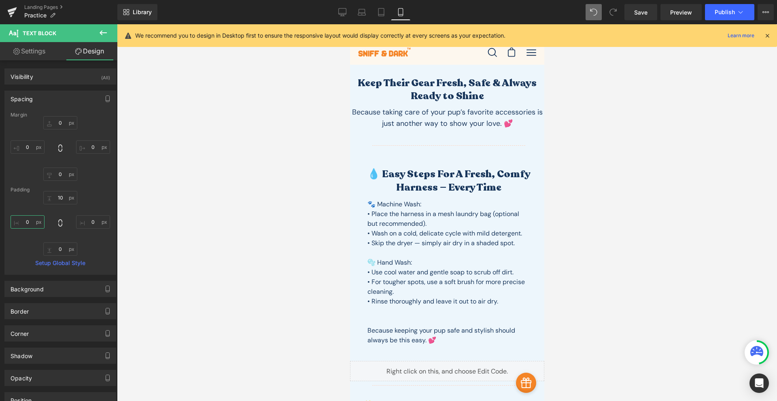
click at [32, 220] on input "0" at bounding box center [28, 221] width 34 height 13
type input "50"
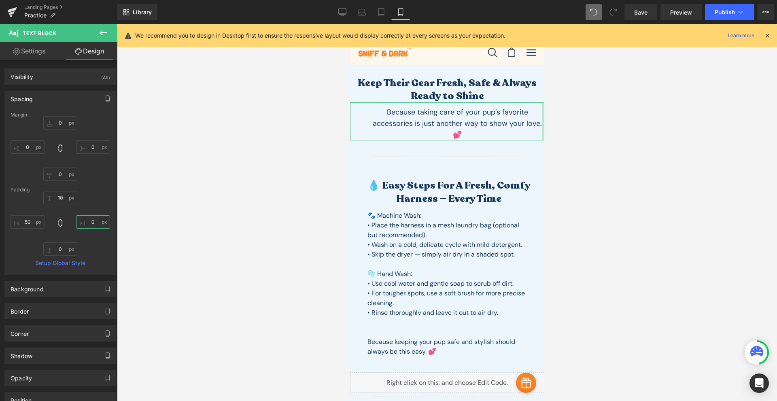
click at [87, 225] on input "0" at bounding box center [93, 221] width 34 height 13
type input "50"
click at [444, 130] on p "Because taking care of your pup’s favorite accessories is just another way to s…" at bounding box center [447, 123] width 154 height 34
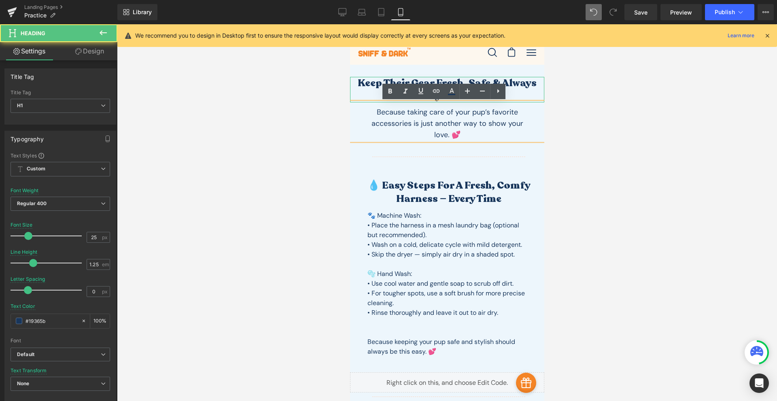
click at [375, 81] on h1 "Keep Their Gear Fresh, Safe & Always Ready to Shine" at bounding box center [446, 89] width 194 height 25
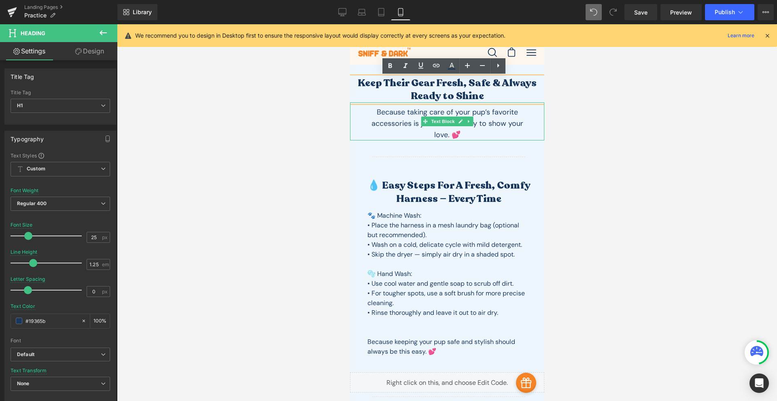
click at [401, 113] on p "Because taking care of your pup’s favorite accessories is just another way to s…" at bounding box center [447, 123] width 154 height 34
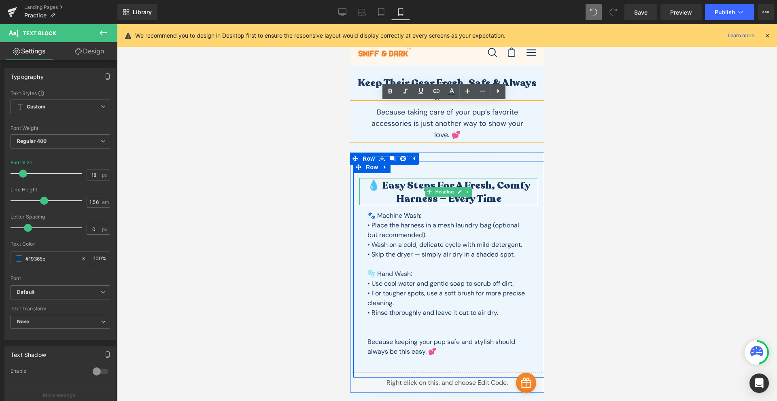
click at [404, 192] on h2 "💧 Easy Steps for a Fresh, Comfy Harness — Every Time" at bounding box center [448, 192] width 179 height 26
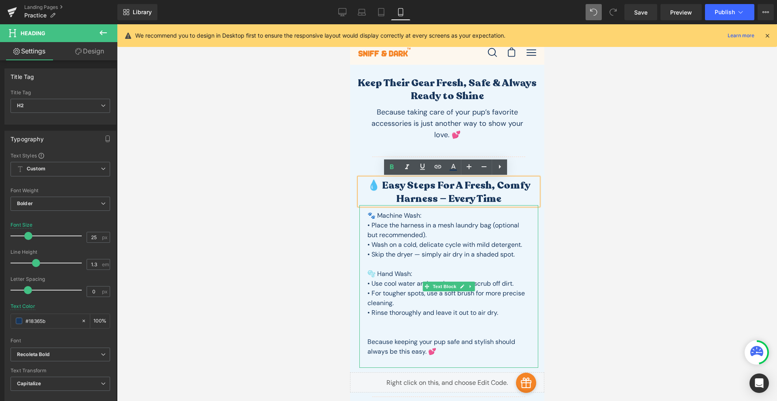
click at [413, 242] on p "• Wash on a cold, delicate cycle with mild detergent." at bounding box center [448, 245] width 163 height 10
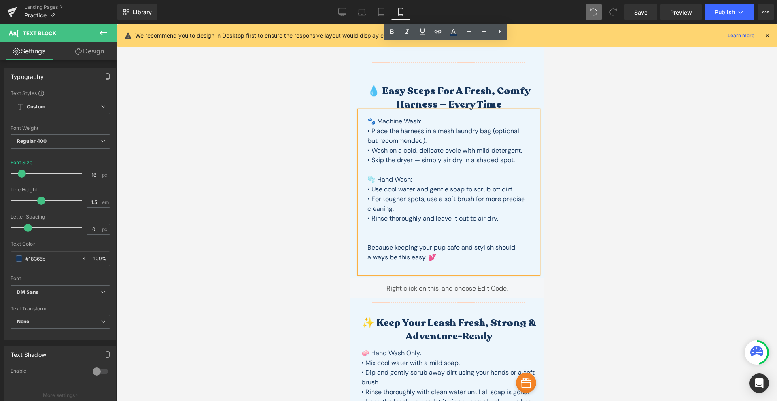
scroll to position [189, 0]
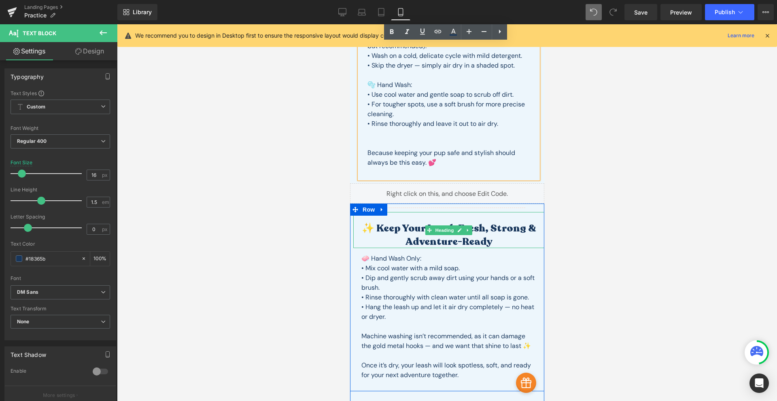
click at [434, 243] on h2 "✨ Keep Your Leash Fresh, Strong & Adventure-Ready" at bounding box center [448, 235] width 191 height 26
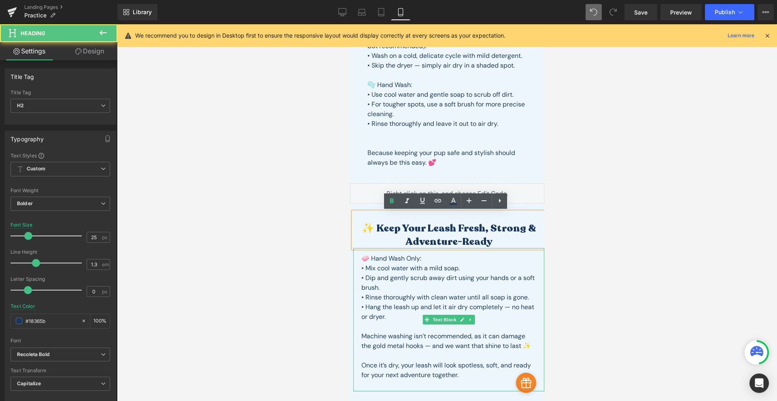
click at [430, 309] on p "• Hang the leash up and let it air dry completely — no heat or dryer." at bounding box center [448, 311] width 175 height 19
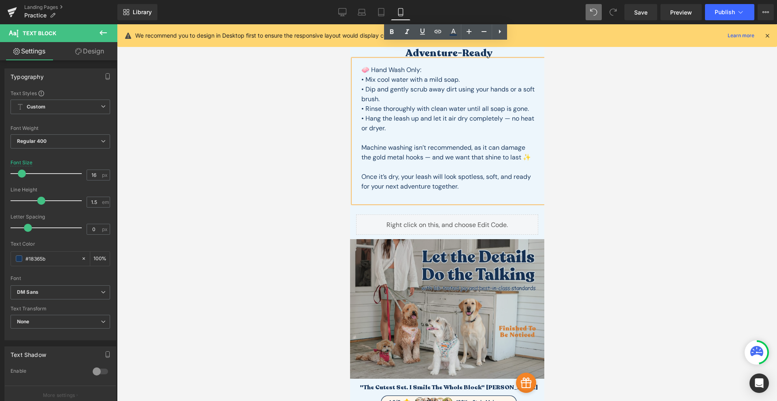
scroll to position [472, 0]
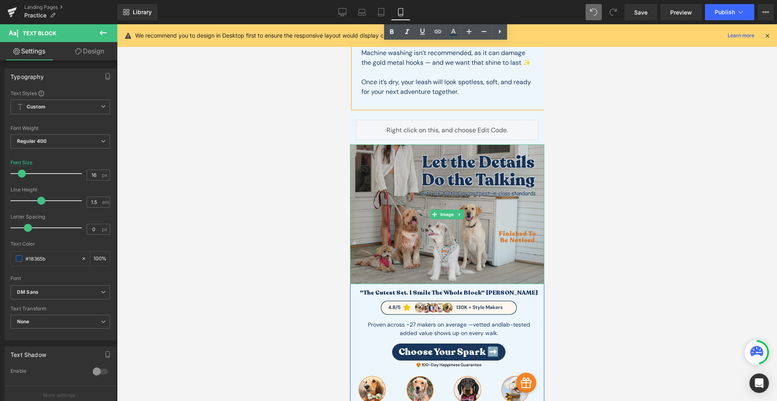
click at [494, 180] on img at bounding box center [446, 214] width 194 height 140
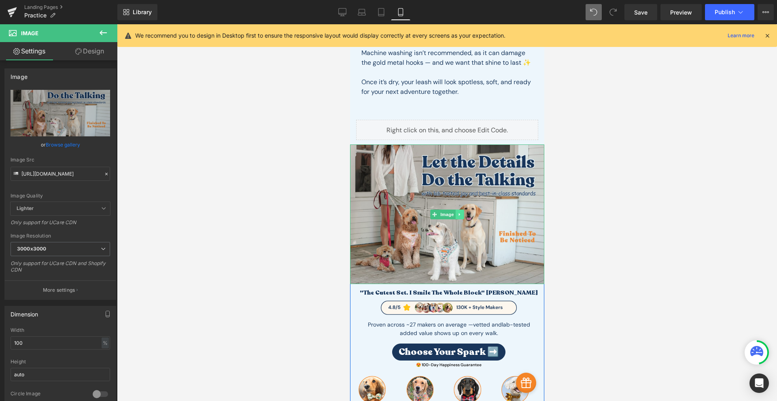
click at [460, 211] on link at bounding box center [459, 215] width 8 height 10
click at [461, 217] on link at bounding box center [463, 215] width 8 height 10
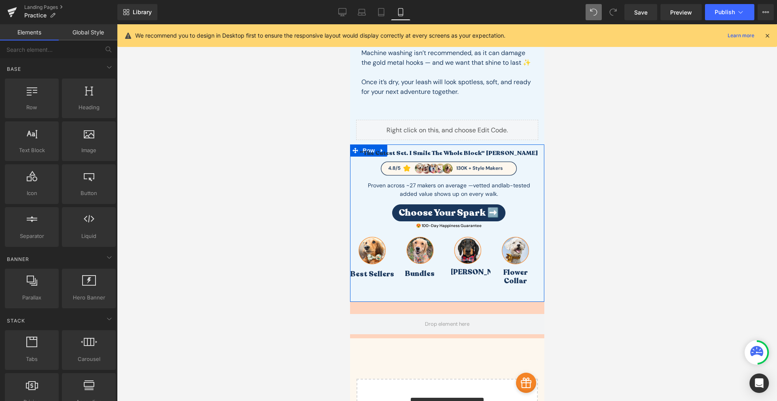
click at [381, 147] on div ""The cutest set. I smile the whole block" [PERSON_NAME] Heading Image Proven ac…" at bounding box center [446, 222] width 194 height 157
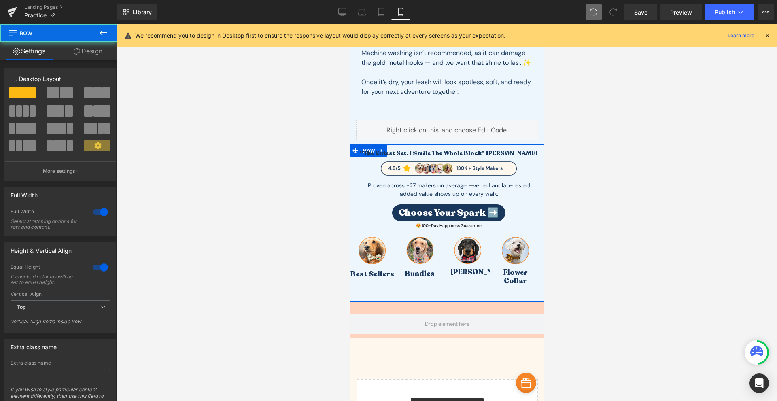
click at [378, 148] on div ""The cutest set. I smile the whole block" [PERSON_NAME] Heading Image Proven ac…" at bounding box center [446, 222] width 194 height 157
click at [377, 147] on div ""The cutest set. I smile the whole block" [PERSON_NAME] Heading Image Proven ac…" at bounding box center [446, 222] width 194 height 157
click at [381, 147] on div ""The cutest set. I smile the whole block" [PERSON_NAME] Heading Image Proven ac…" at bounding box center [446, 222] width 194 height 157
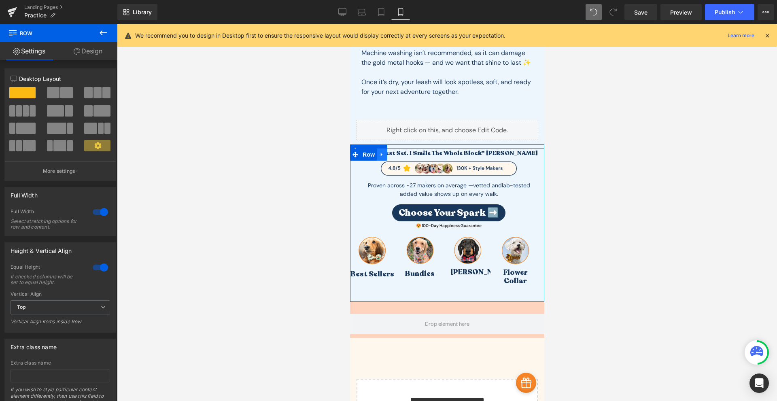
click at [383, 154] on link at bounding box center [381, 154] width 11 height 12
click at [404, 157] on link at bounding box center [402, 154] width 11 height 12
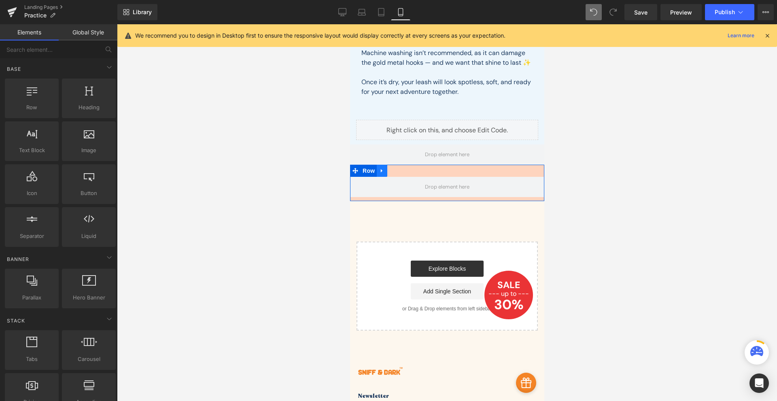
click at [379, 170] on icon at bounding box center [382, 171] width 6 height 6
click at [400, 170] on icon at bounding box center [403, 171] width 6 height 6
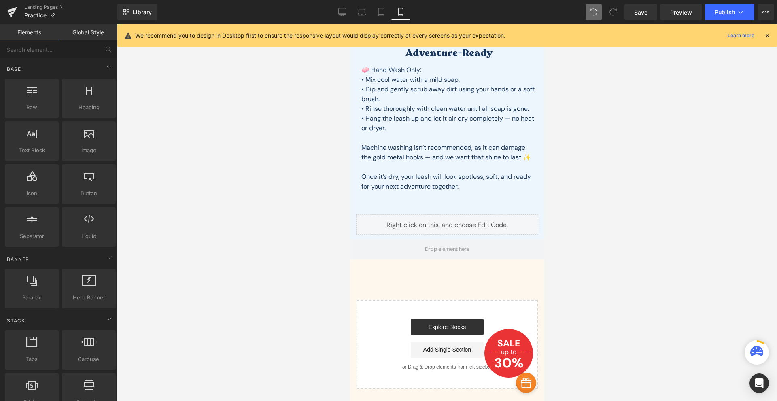
scroll to position [283, 0]
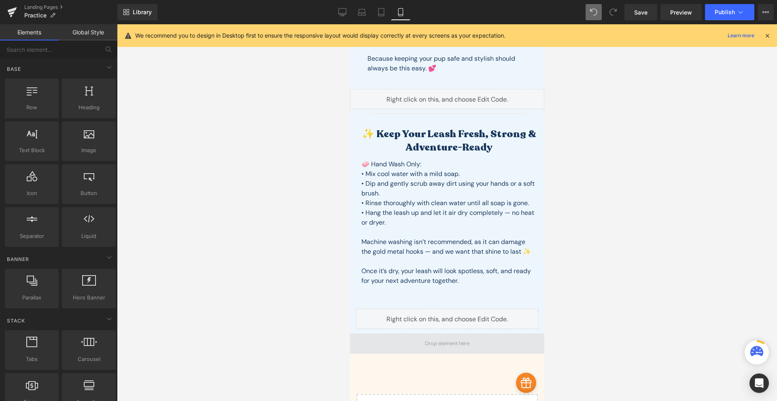
click at [465, 339] on span at bounding box center [446, 343] width 50 height 12
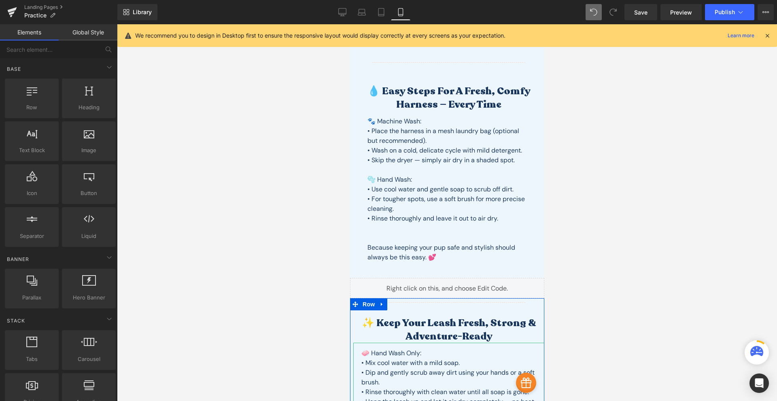
scroll to position [0, 0]
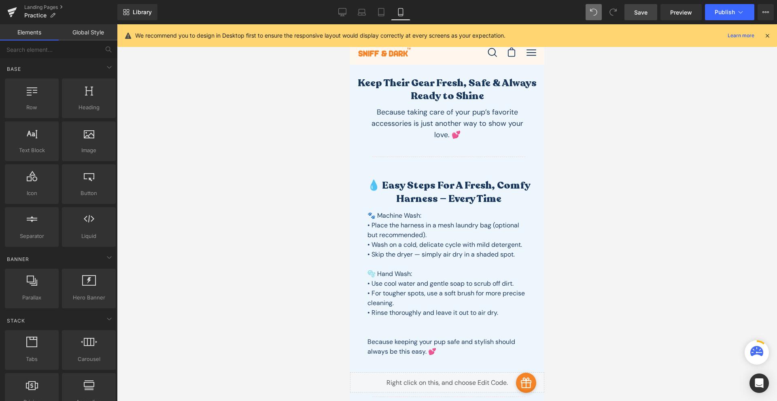
click at [638, 10] on span "Save" at bounding box center [640, 12] width 13 height 8
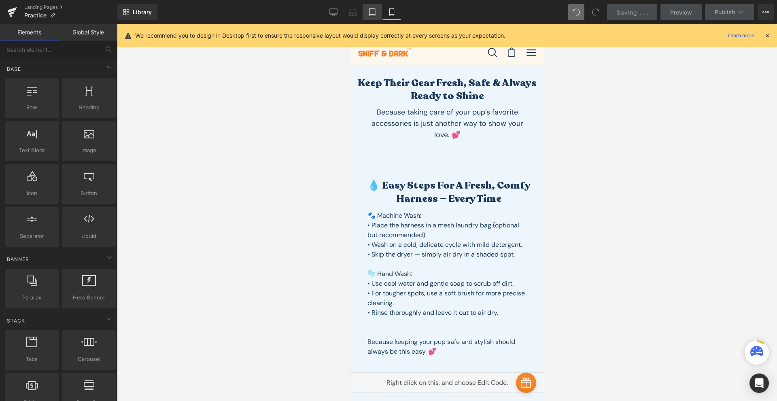
click at [378, 13] on link "Tablet" at bounding box center [371, 12] width 19 height 16
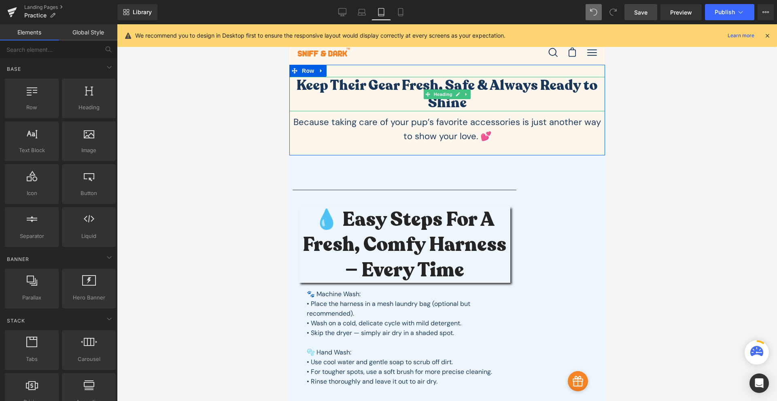
click at [455, 85] on h1 "Keep Their Gear Fresh, Safe & Always Ready to Shine" at bounding box center [447, 94] width 316 height 34
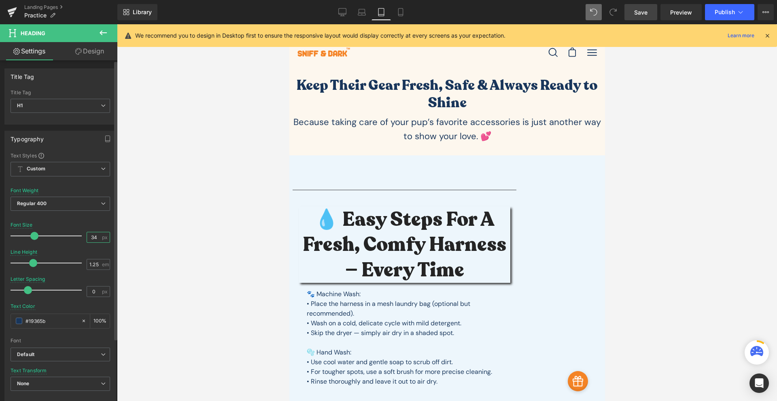
click at [95, 235] on input "34" at bounding box center [94, 237] width 14 height 10
type input "25"
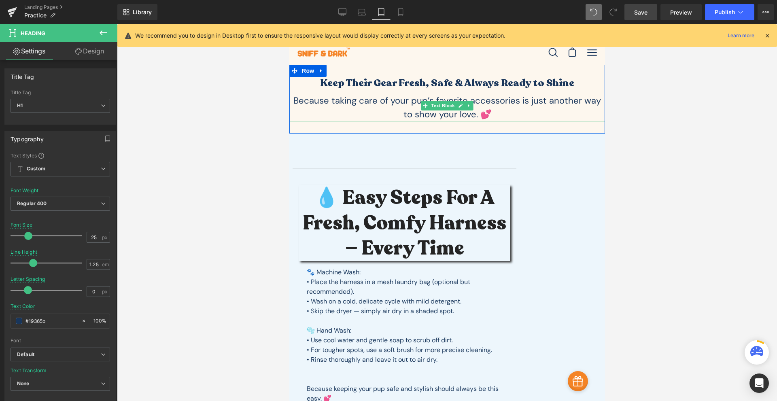
click at [447, 106] on span "Text Block" at bounding box center [442, 106] width 27 height 10
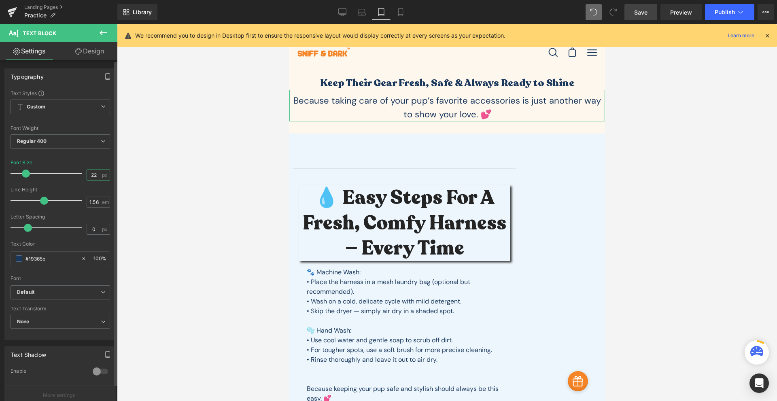
click at [90, 179] on input "22" at bounding box center [94, 175] width 14 height 10
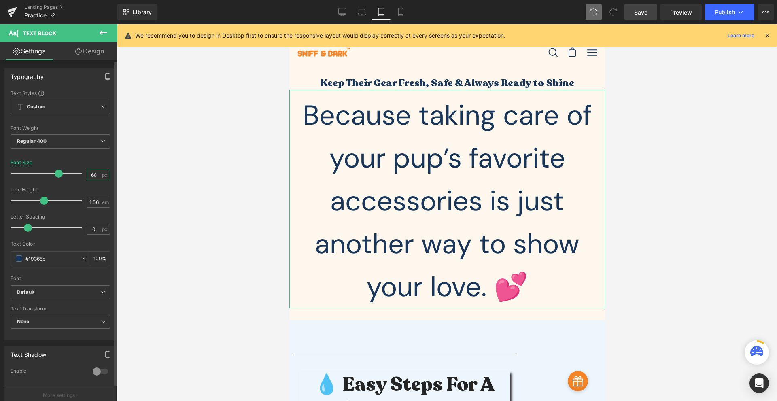
click at [93, 174] on input "68" at bounding box center [94, 175] width 14 height 10
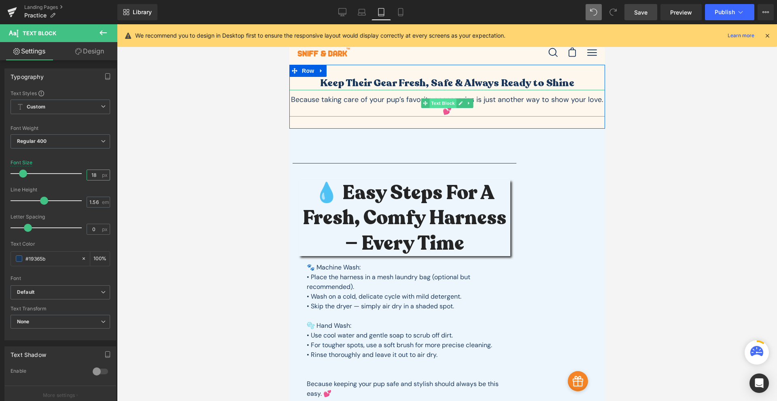
click at [435, 100] on span "Text Block" at bounding box center [442, 103] width 27 height 10
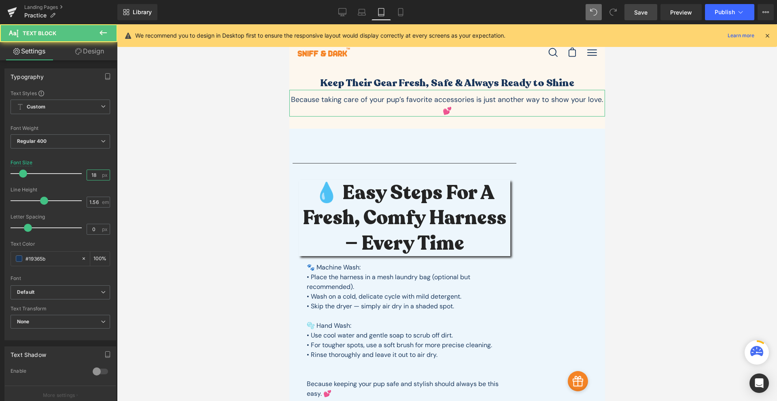
type input "18"
click at [91, 48] on link "Design" at bounding box center [89, 51] width 59 height 18
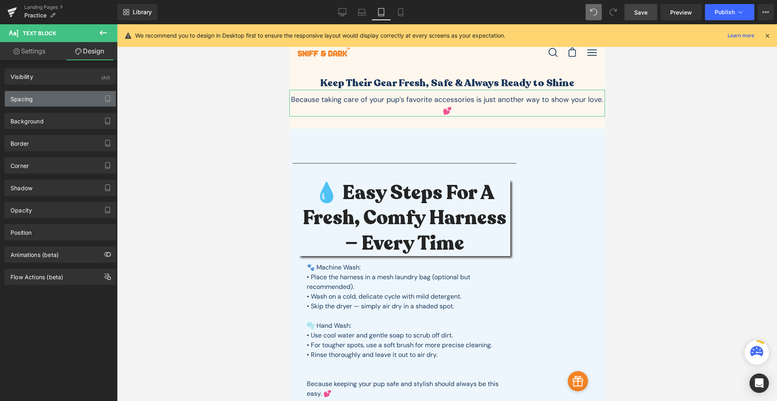
click at [44, 100] on div "Spacing" at bounding box center [60, 98] width 111 height 15
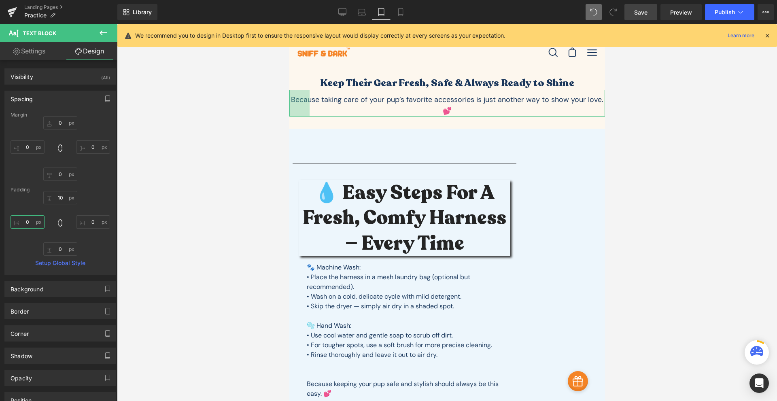
click at [31, 223] on input "0" at bounding box center [28, 221] width 34 height 13
type input "60"
click at [92, 224] on input "0" at bounding box center [93, 221] width 34 height 13
type input "60"
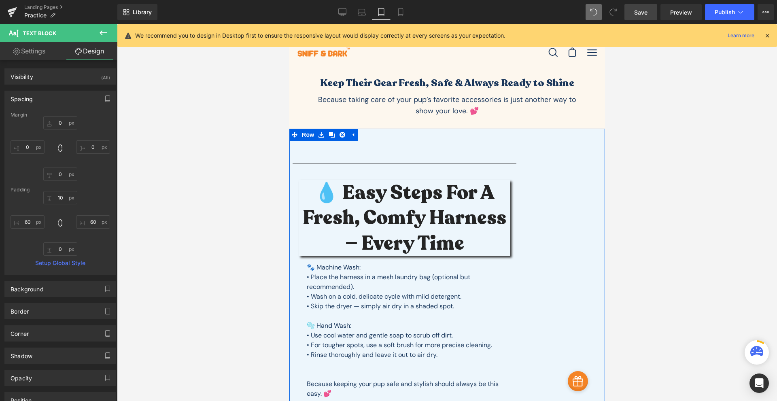
click at [534, 185] on div "Separator 💧 Easy Steps for a Fresh, Comfy Harness — Every Time Heading 🐾 Machin…" at bounding box center [447, 272] width 316 height 287
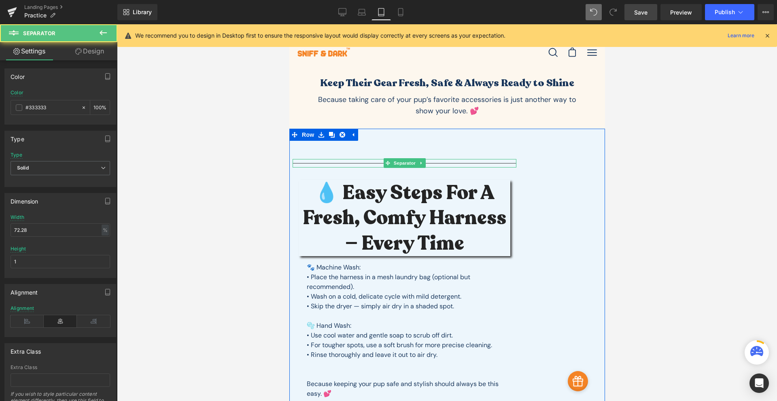
click at [438, 164] on hr at bounding box center [404, 165] width 224 height 4
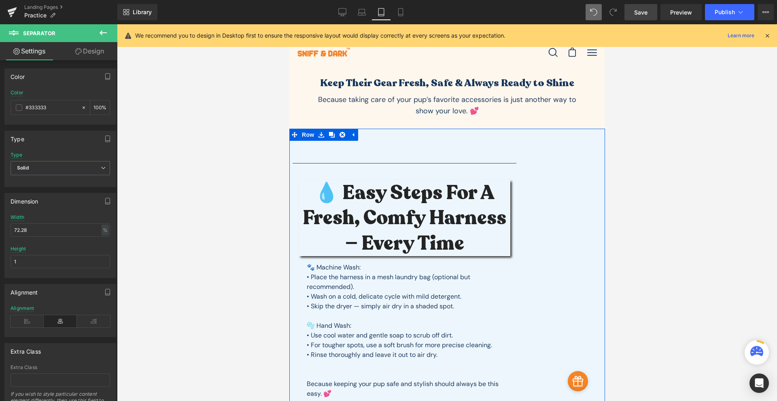
click at [411, 203] on h2 "💧 Easy Steps for a Fresh, Comfy Harness — Every Time" at bounding box center [404, 218] width 212 height 76
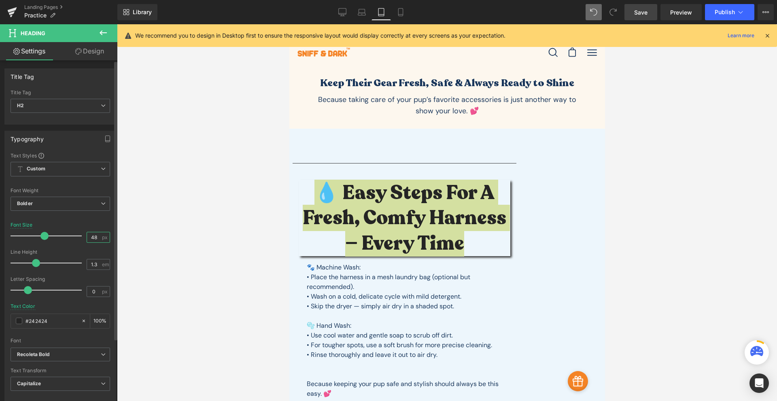
click at [94, 239] on input "48" at bounding box center [94, 237] width 14 height 10
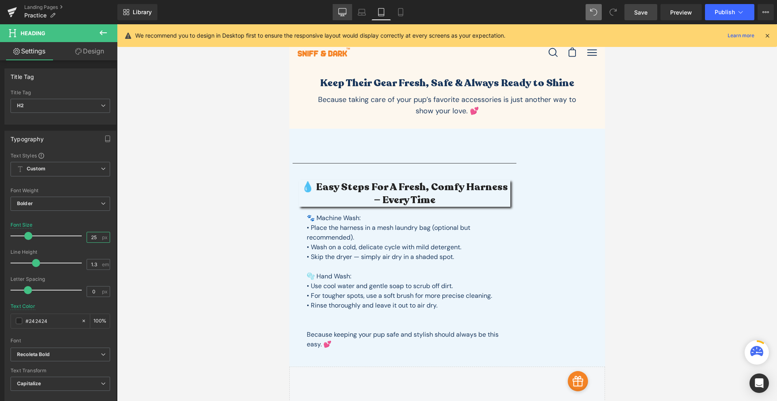
type input "25"
click at [337, 12] on link "Desktop" at bounding box center [341, 12] width 19 height 16
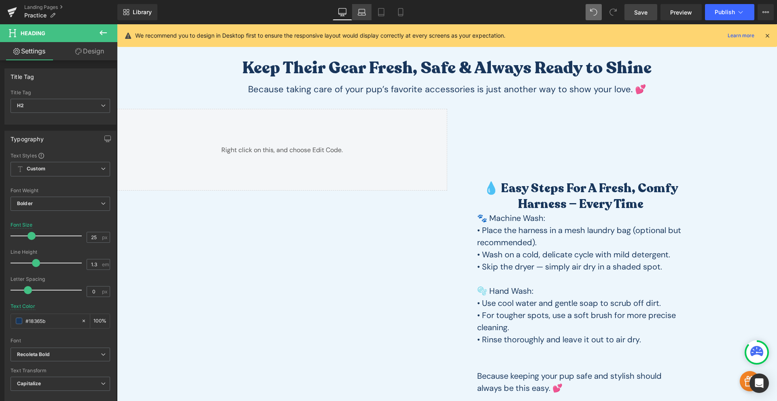
click at [364, 13] on icon at bounding box center [362, 12] width 8 height 8
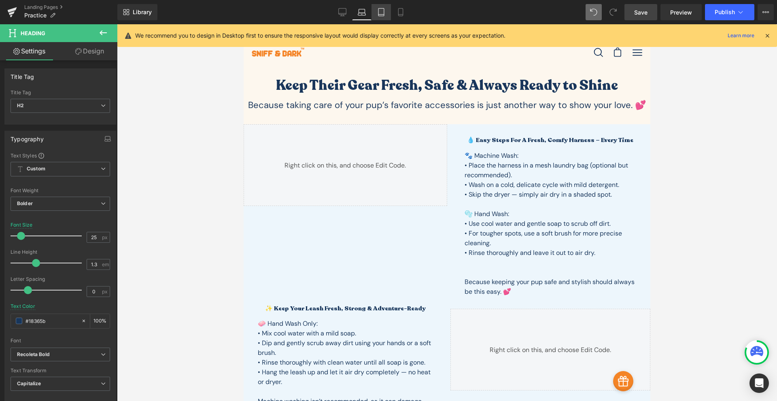
click at [383, 15] on icon at bounding box center [381, 15] width 6 height 0
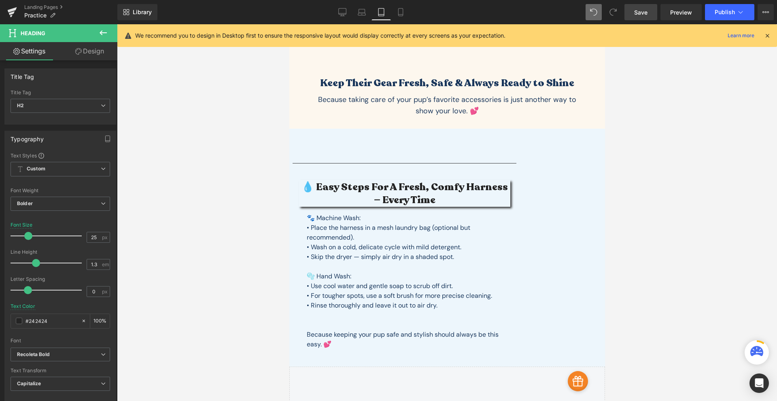
scroll to position [44, 0]
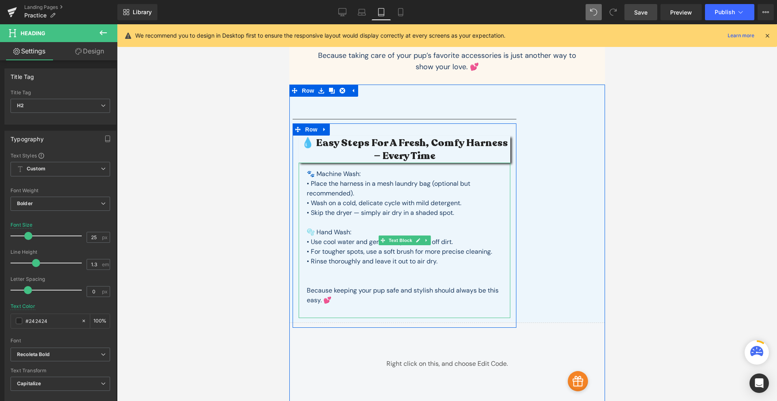
click at [341, 203] on p "• Wash on a cold, delicate cycle with mild detergent." at bounding box center [403, 203] width 195 height 10
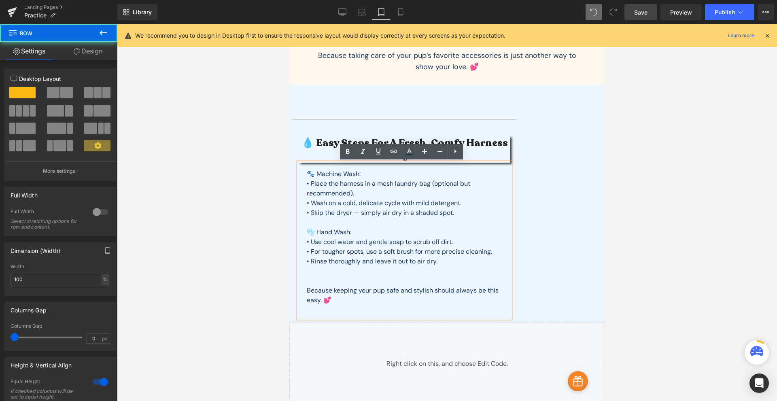
click at [550, 164] on div "Separator 💧 Easy Steps for a Fresh, Comfy Harness — Every Time Heading 🐾 Machin…" at bounding box center [447, 204] width 316 height 238
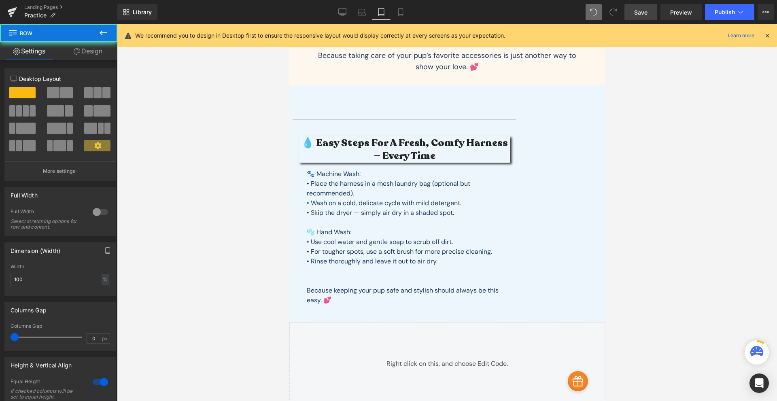
drag, startPoint x: 552, startPoint y: 173, endPoint x: 557, endPoint y: 179, distance: 8.0
click at [552, 174] on div "Separator 💧 Easy Steps for a Fresh, Comfy Harness — Every Time Heading 🐾 Machin…" at bounding box center [447, 204] width 316 height 238
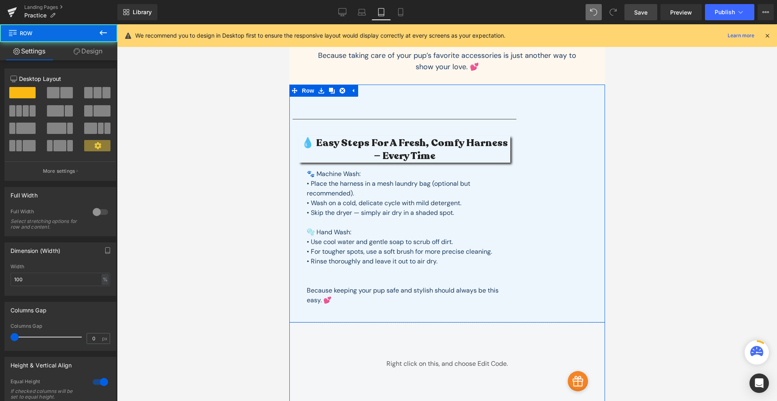
click at [548, 192] on div "Separator 💧 Easy Steps for a Fresh, Comfy Harness — Every Time Heading 🐾 Machin…" at bounding box center [447, 204] width 316 height 238
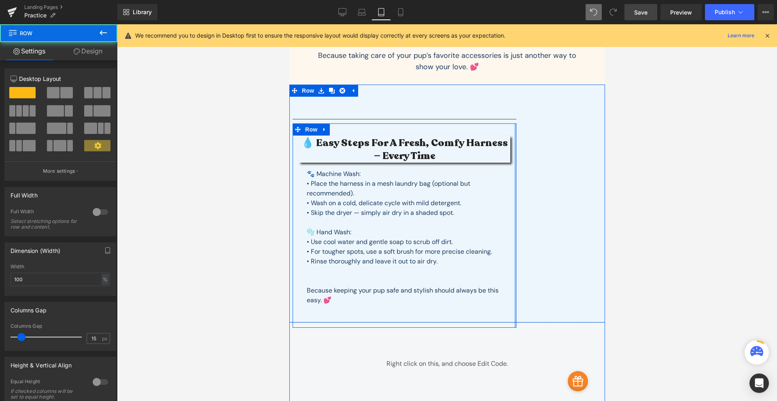
drag, startPoint x: 511, startPoint y: 195, endPoint x: 551, endPoint y: 200, distance: 40.0
click at [551, 200] on div "Separator 💧 Easy Steps for a Fresh, Comfy Harness — Every Time Heading 🐾 Machin…" at bounding box center [447, 204] width 316 height 238
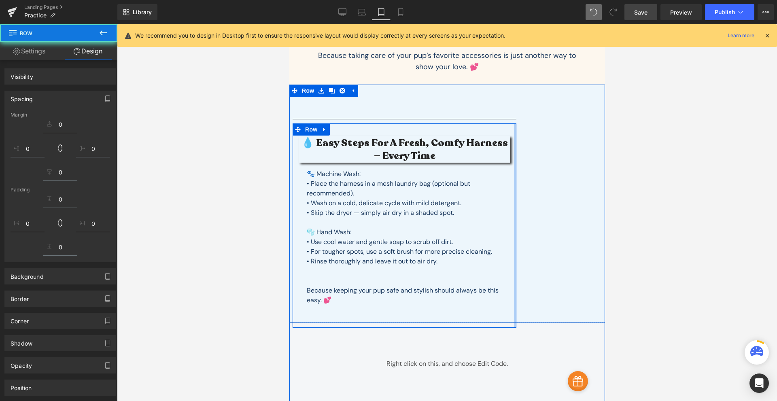
click at [562, 199] on div "Separator 💧 Easy Steps for a Fresh, Comfy Harness — Every Time Heading 🐾 Machin…" at bounding box center [447, 204] width 316 height 238
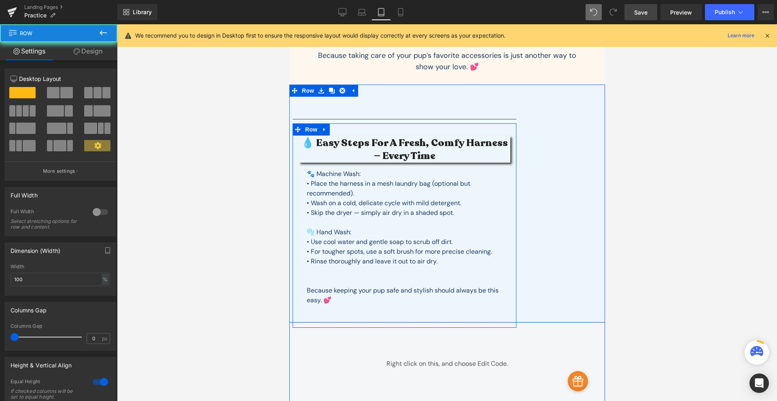
click at [586, 200] on div "Separator 💧 Easy Steps for a Fresh, Comfy Harness — Every Time Heading 🐾 Machin…" at bounding box center [447, 204] width 316 height 238
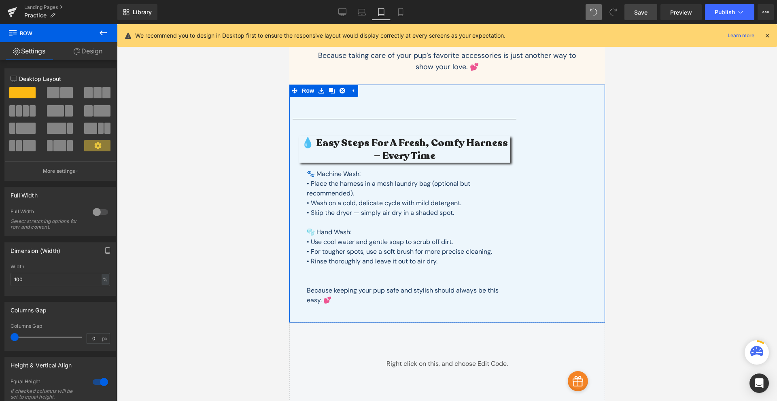
click at [82, 51] on link "Design" at bounding box center [88, 51] width 59 height 18
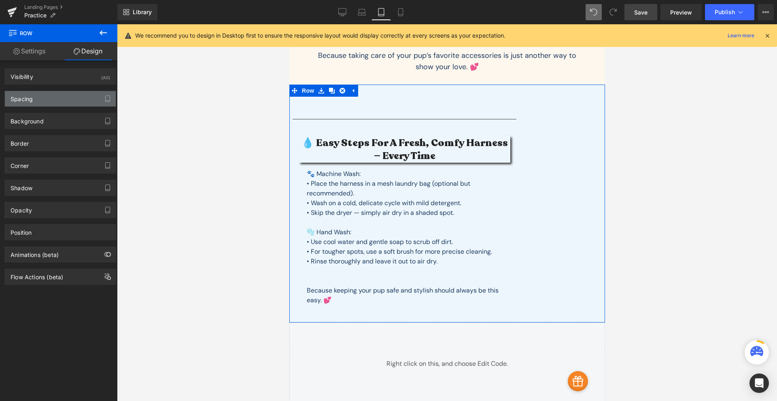
click at [42, 104] on div "Spacing" at bounding box center [60, 98] width 111 height 15
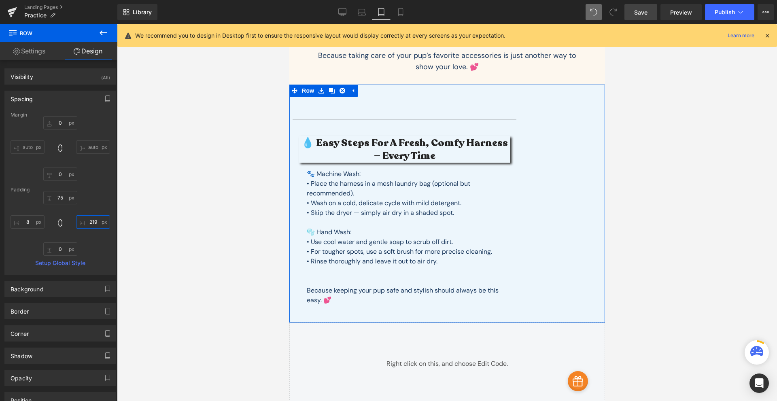
click at [90, 218] on input "219" at bounding box center [93, 221] width 34 height 13
type input "0"
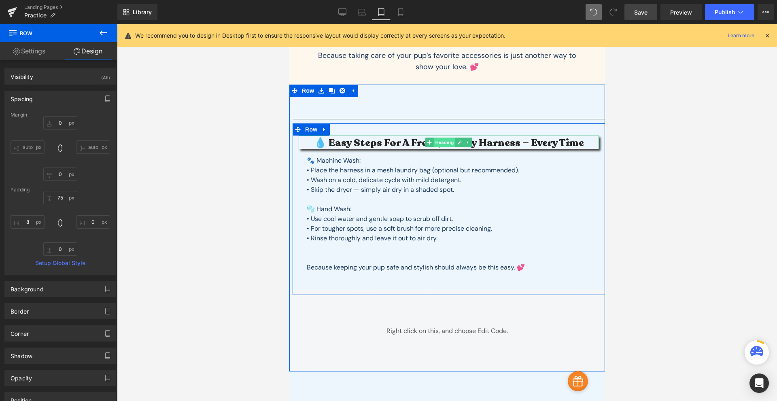
click at [439, 144] on span "Heading" at bounding box center [444, 143] width 22 height 10
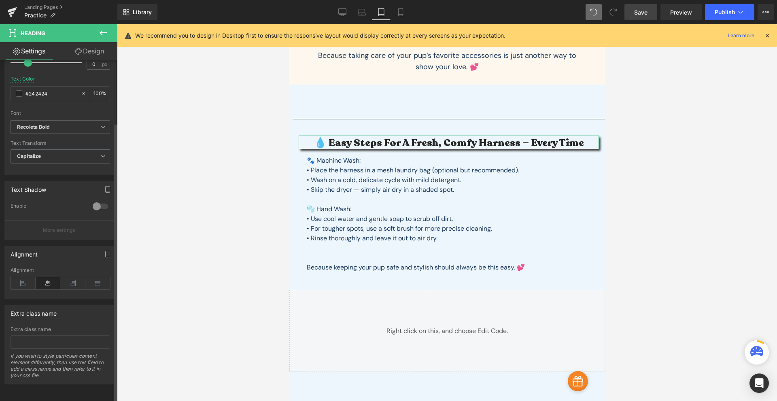
scroll to position [0, 0]
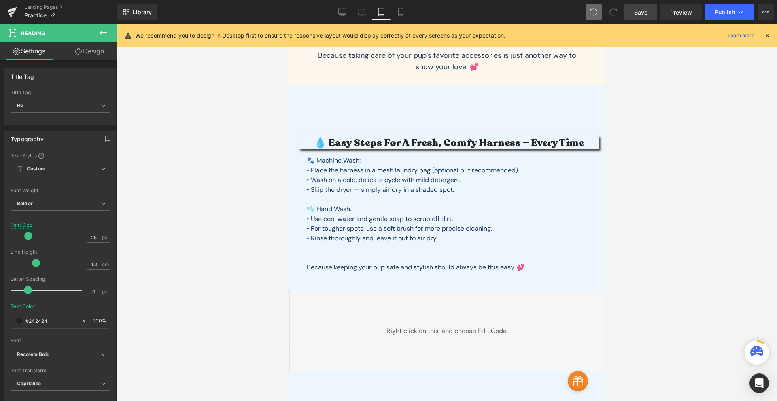
click at [87, 54] on link "Design" at bounding box center [89, 51] width 59 height 18
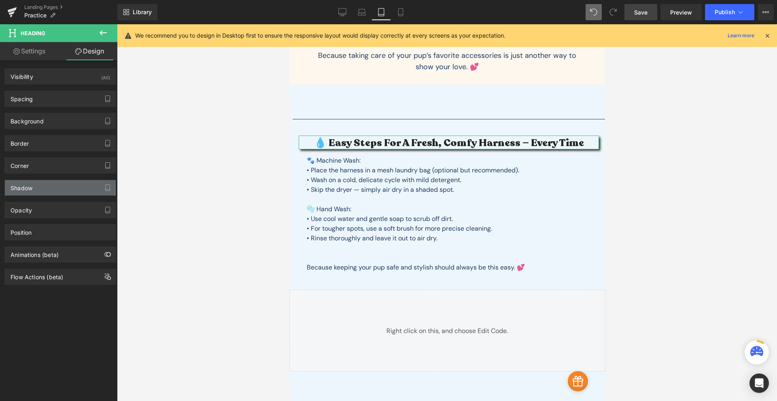
click at [62, 188] on div "Shadow" at bounding box center [60, 187] width 111 height 15
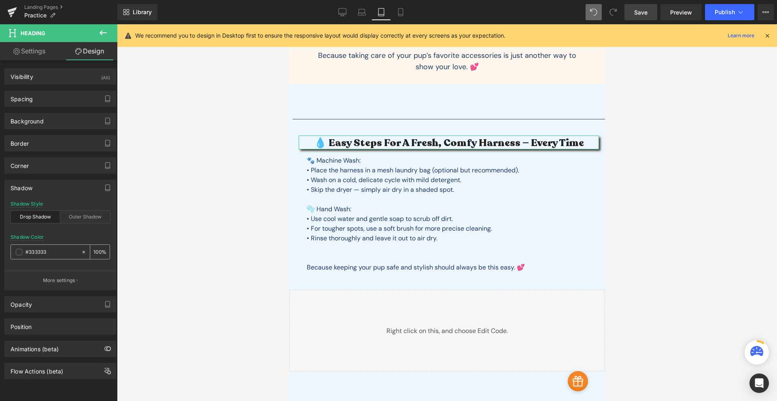
click at [83, 252] on icon at bounding box center [84, 251] width 2 height 2
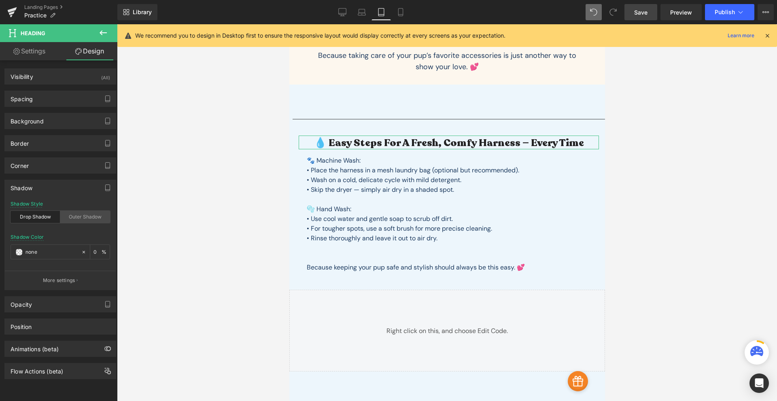
click at [69, 214] on div "Outer Shadow" at bounding box center [85, 217] width 50 height 12
click at [81, 251] on icon at bounding box center [84, 252] width 6 height 6
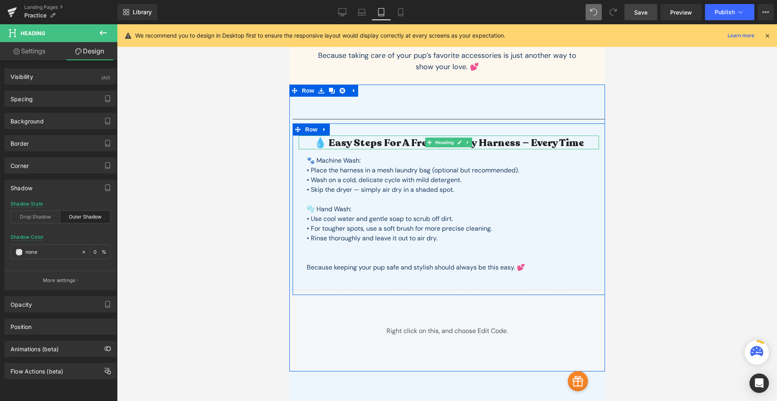
click at [371, 146] on h2 "💧 Easy Steps for a Fresh, Comfy Harness — Every Time" at bounding box center [448, 142] width 300 height 13
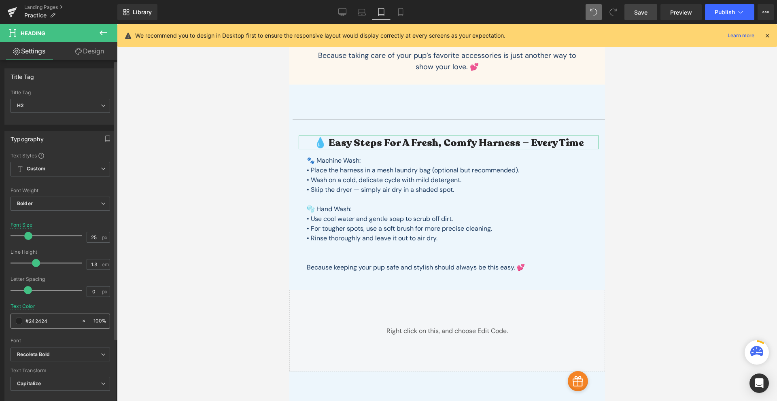
click at [37, 320] on input "#242424" at bounding box center [51, 320] width 52 height 9
type input "#18365b"
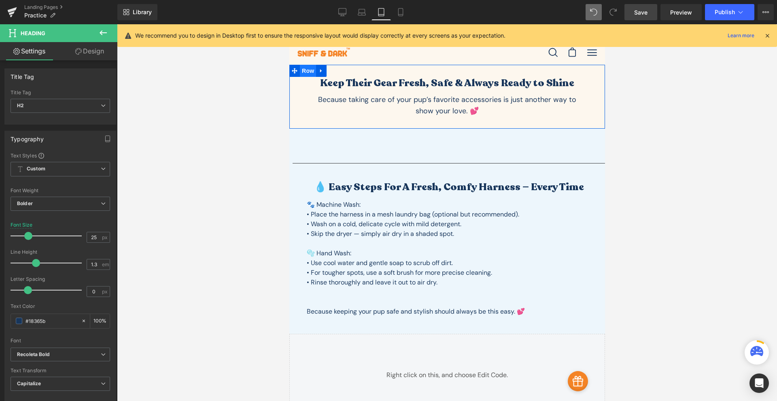
click at [304, 74] on span "Row" at bounding box center [307, 71] width 16 height 12
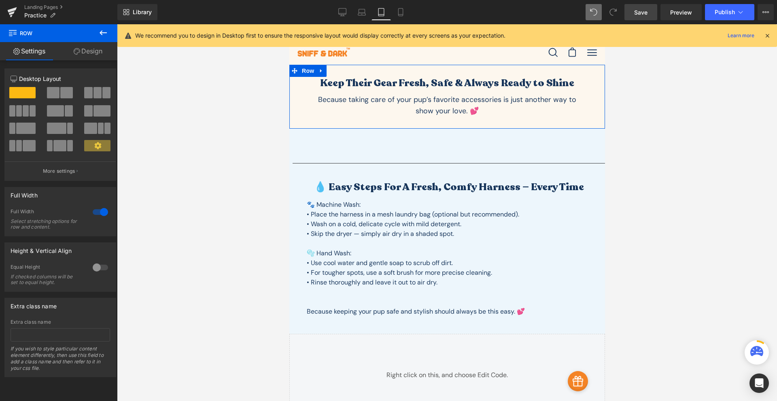
drag, startPoint x: 90, startPoint y: 50, endPoint x: 66, endPoint y: 98, distance: 53.2
click at [90, 50] on link "Design" at bounding box center [88, 51] width 59 height 18
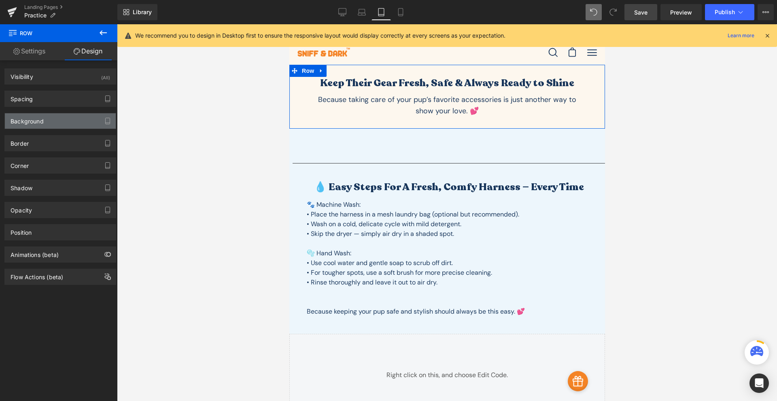
click at [46, 121] on div "Background" at bounding box center [60, 120] width 111 height 15
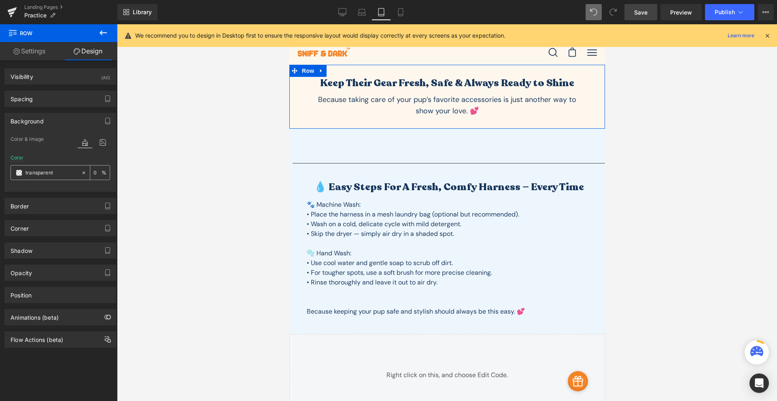
click at [44, 169] on input "transparent" at bounding box center [51, 172] width 52 height 9
paste input "edf6fc"
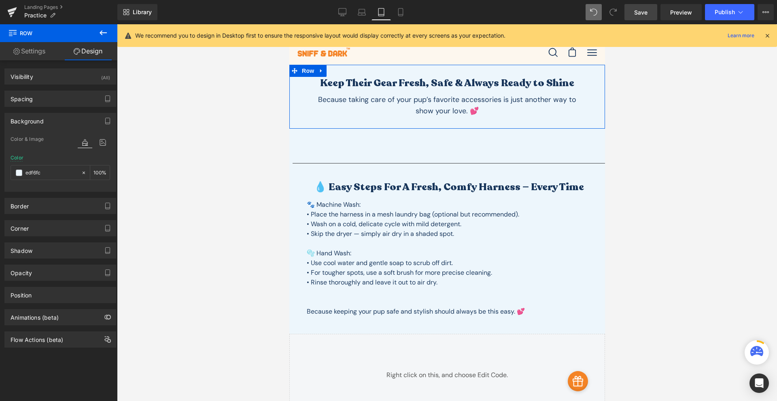
type input "edf6fc"
click at [68, 186] on div at bounding box center [61, 186] width 100 height 5
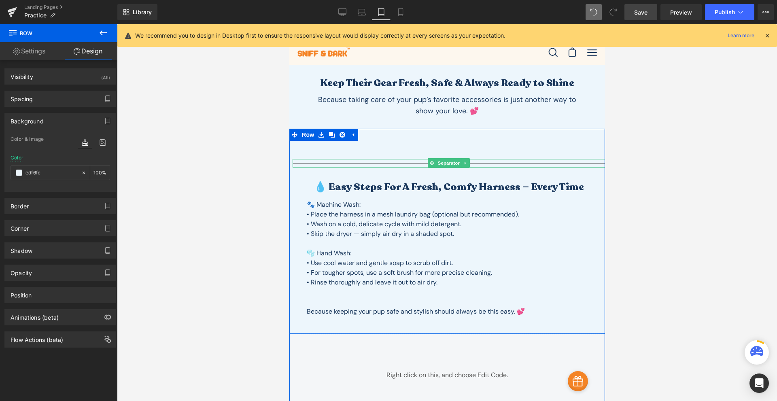
click at [485, 165] on hr at bounding box center [448, 165] width 312 height 4
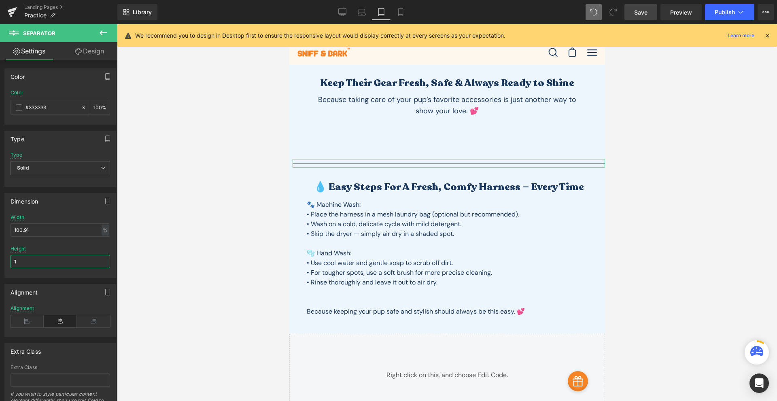
click at [57, 265] on input "1" at bounding box center [61, 261] width 100 height 13
click at [38, 225] on input "100.91" at bounding box center [61, 229] width 100 height 13
click at [39, 226] on input "100.91" at bounding box center [61, 229] width 100 height 13
type input "80"
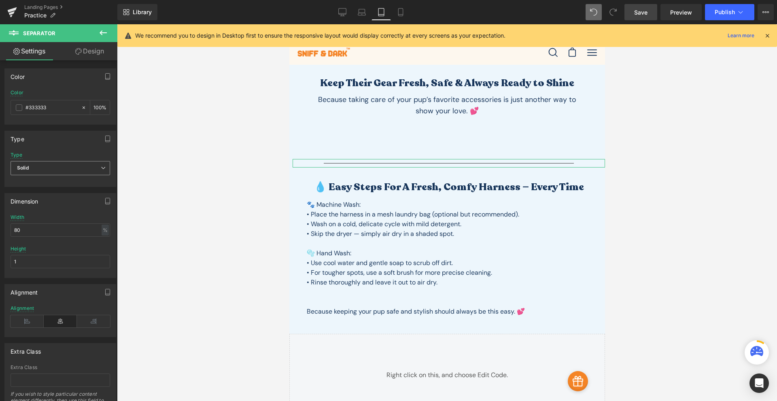
click at [55, 171] on span "Solid" at bounding box center [61, 168] width 100 height 14
click at [46, 190] on li "Dashed" at bounding box center [59, 194] width 96 height 12
click at [54, 109] on input "#333333" at bounding box center [51, 107] width 52 height 9
click at [40, 106] on input "#333333" at bounding box center [51, 107] width 52 height 9
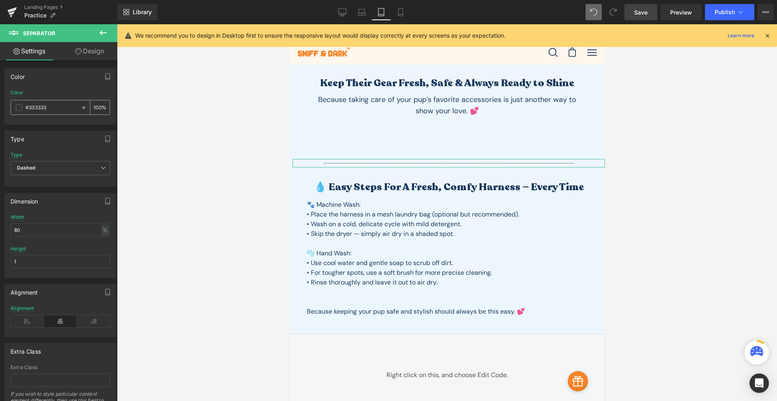
paste input "fed4be"
type input "#fed4be"
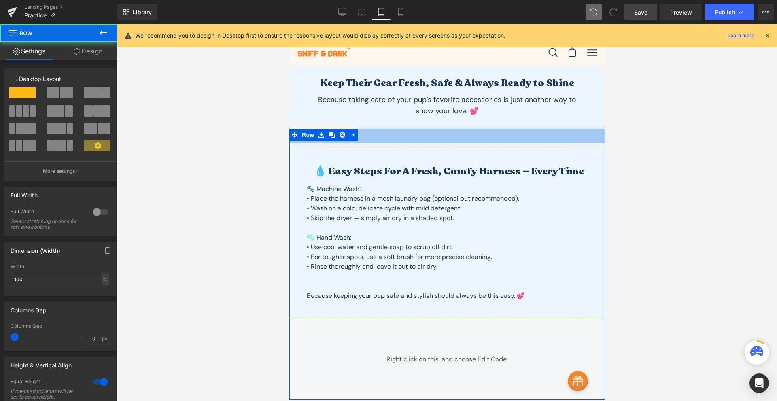
drag, startPoint x: 434, startPoint y: 137, endPoint x: 426, endPoint y: 121, distance: 17.9
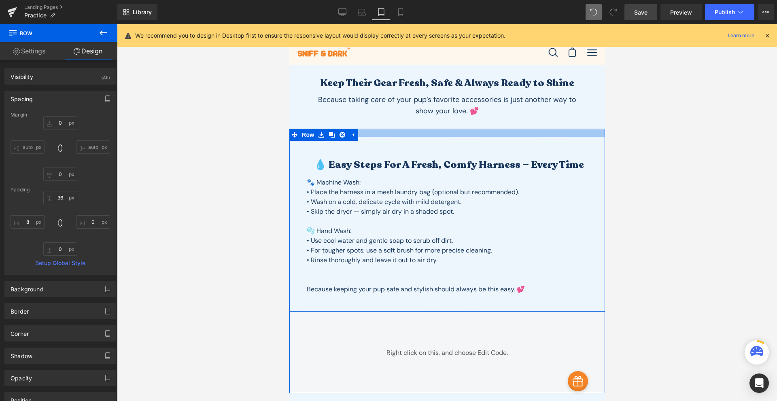
drag, startPoint x: 451, startPoint y: 141, endPoint x: 446, endPoint y: 134, distance: 8.1
click at [446, 134] on div at bounding box center [447, 133] width 316 height 8
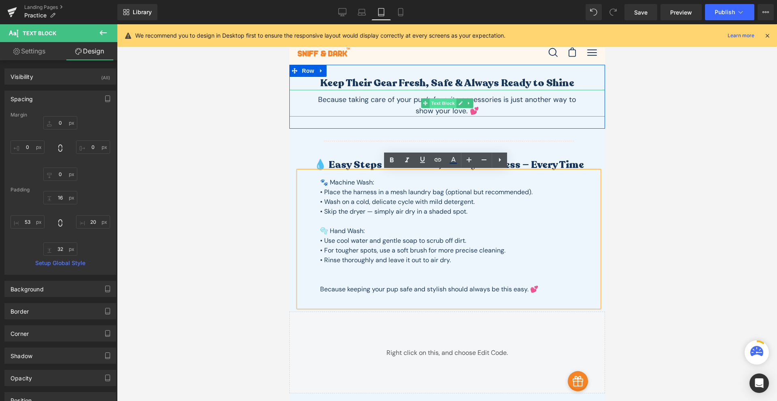
click at [436, 106] on span "Text Block" at bounding box center [442, 103] width 27 height 10
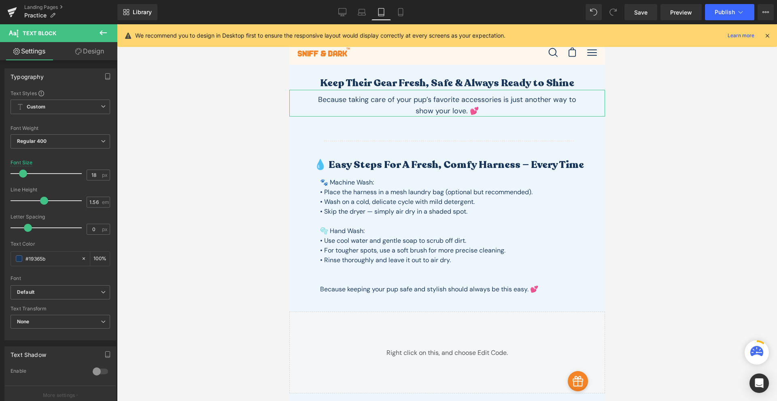
click at [93, 58] on link "Design" at bounding box center [89, 51] width 59 height 18
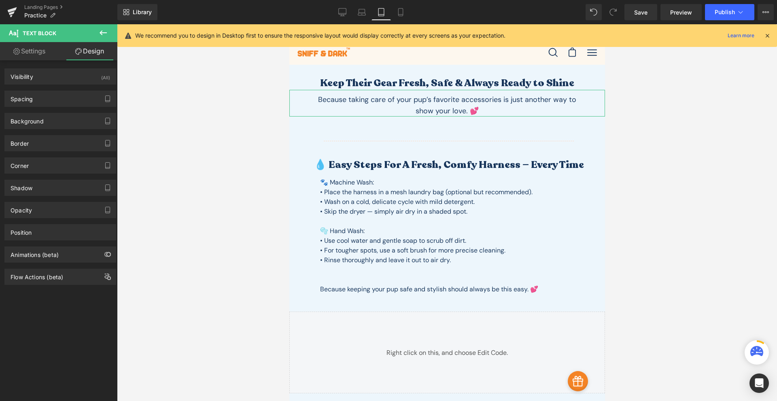
type input "0"
type input "10"
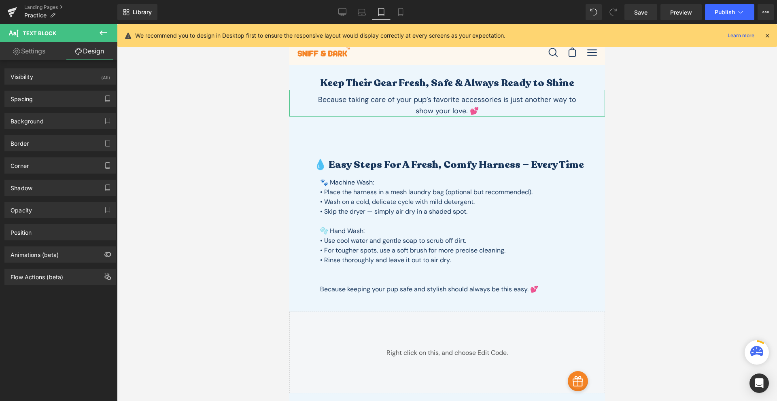
type input "60"
type input "0"
type input "60"
click at [61, 100] on div "Spacing" at bounding box center [60, 98] width 111 height 15
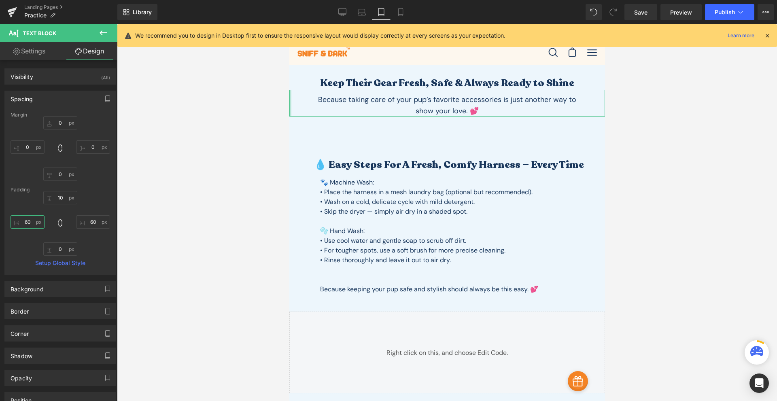
click at [34, 226] on input "60" at bounding box center [28, 221] width 34 height 13
click at [25, 142] on input "0" at bounding box center [28, 146] width 34 height 13
type input "60"
click at [88, 150] on input "0" at bounding box center [93, 146] width 34 height 13
type input "60"
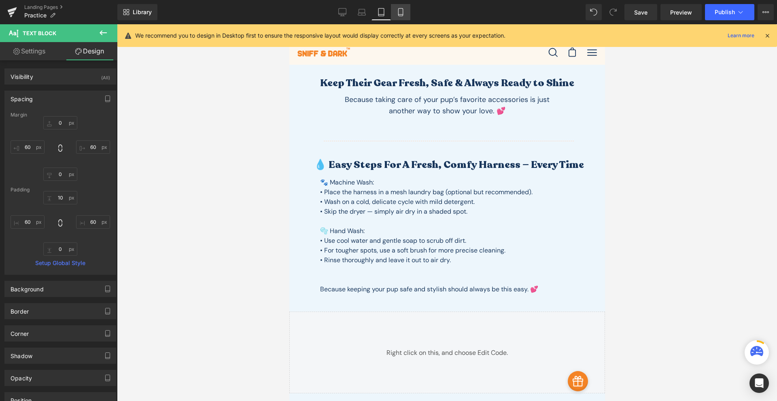
click at [399, 15] on icon at bounding box center [400, 15] width 4 height 0
type input "0"
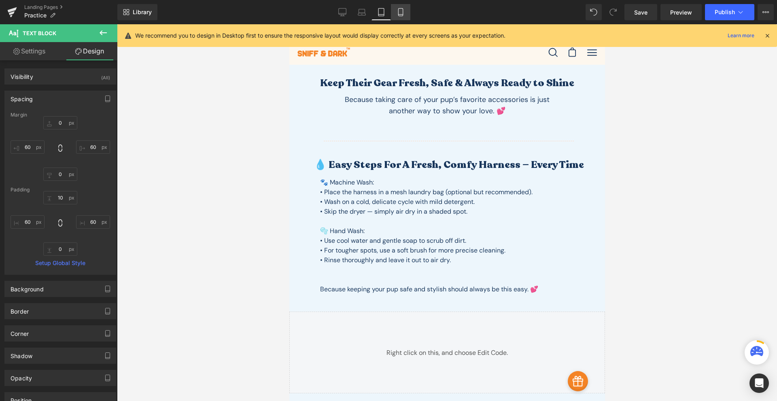
type input "10"
type input "50"
type input "0"
type input "50"
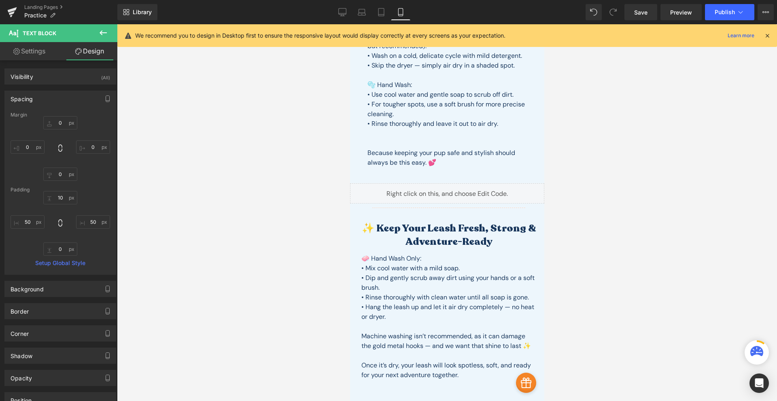
scroll to position [283, 0]
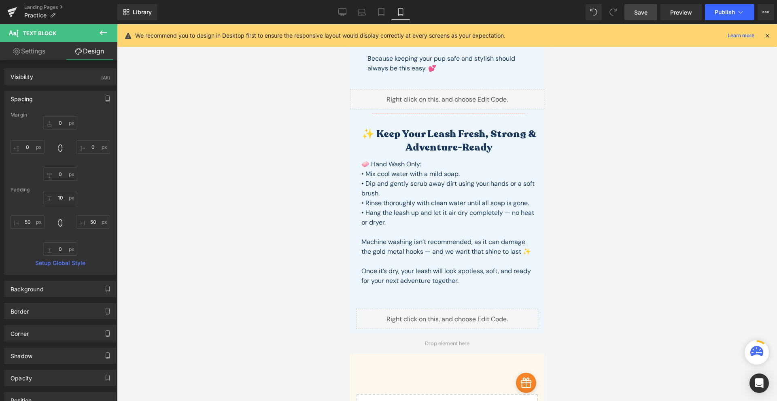
click at [631, 10] on link "Save" at bounding box center [640, 12] width 33 height 16
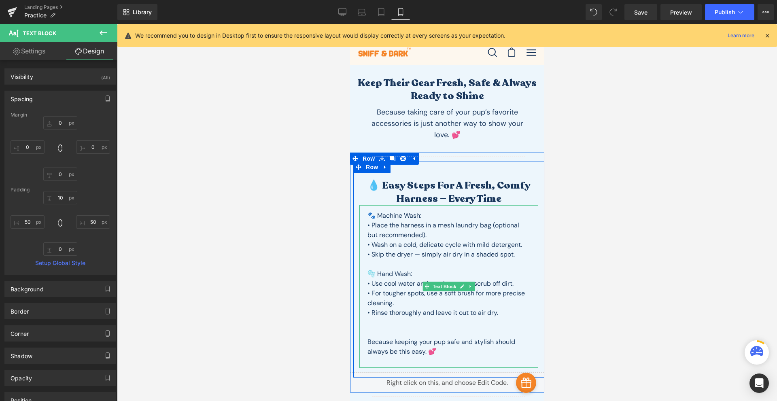
click at [390, 322] on p at bounding box center [448, 323] width 163 height 10
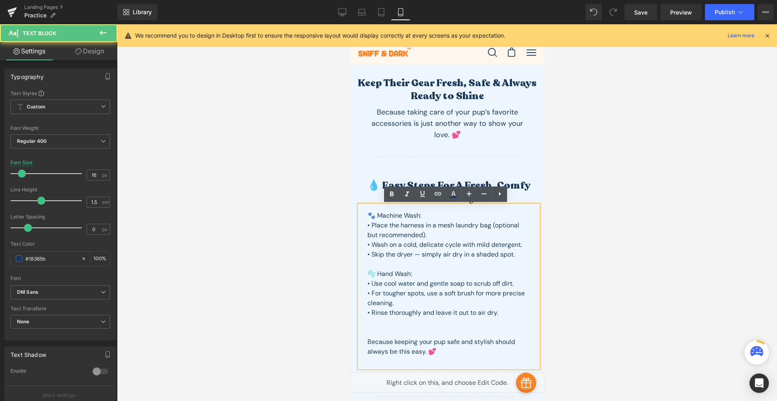
click at [382, 330] on p at bounding box center [448, 332] width 163 height 10
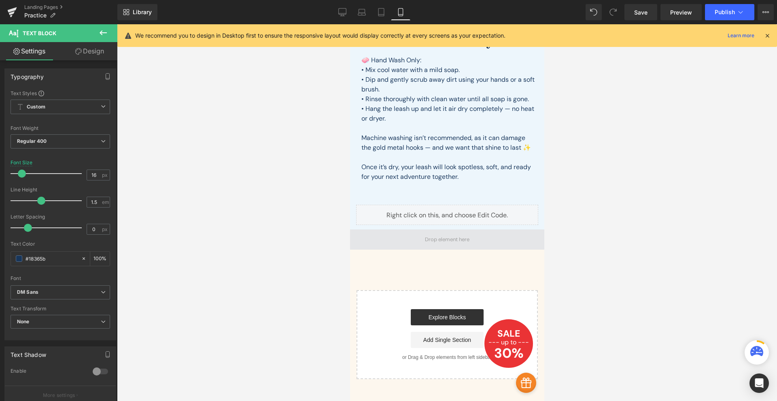
scroll to position [283, 0]
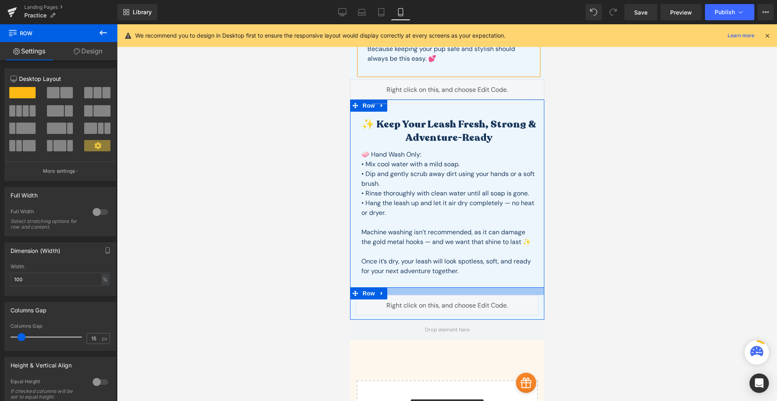
drag, startPoint x: 428, startPoint y: 290, endPoint x: 428, endPoint y: 286, distance: 4.1
click at [428, 286] on div "Separator ✨ Keep Your Leash Fresh, Strong & Adventure-Ready Heading 🧼 Hand Wash…" at bounding box center [446, 210] width 194 height 220
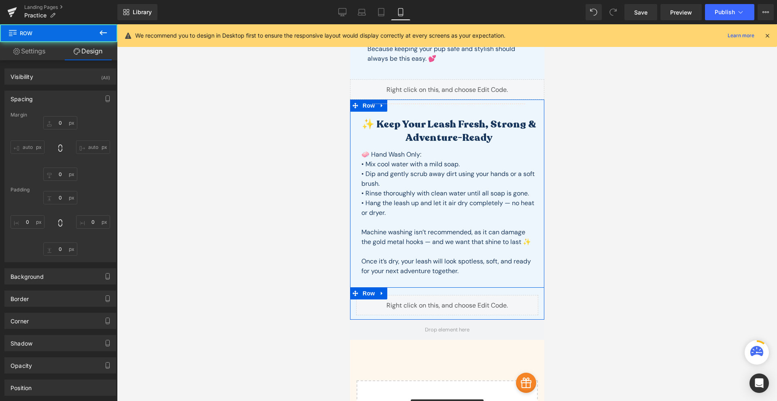
type input "0"
type input "-13"
type input "19"
type input "0"
type input "24"
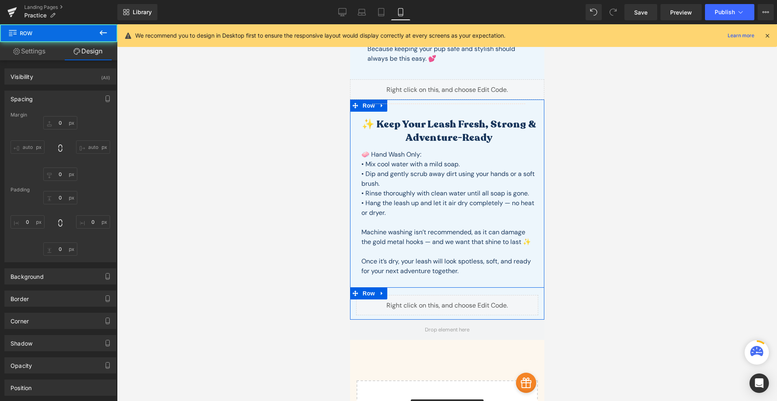
type input "0"
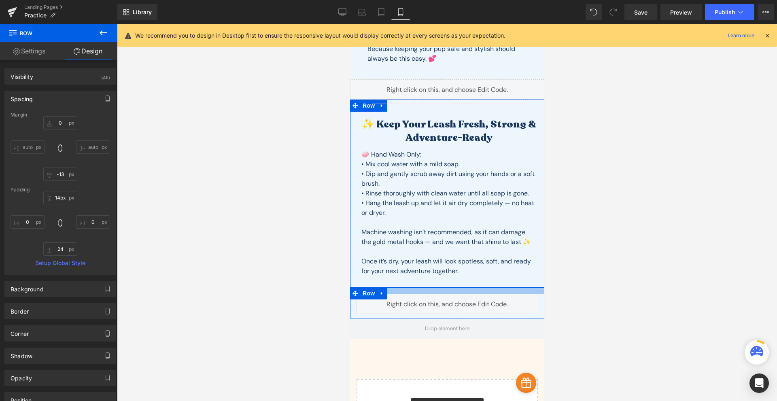
type input "13px"
click at [412, 290] on div at bounding box center [446, 289] width 194 height 5
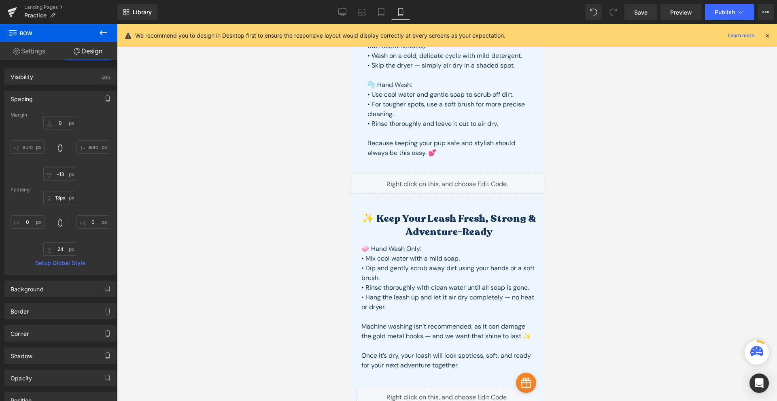
scroll to position [377, 0]
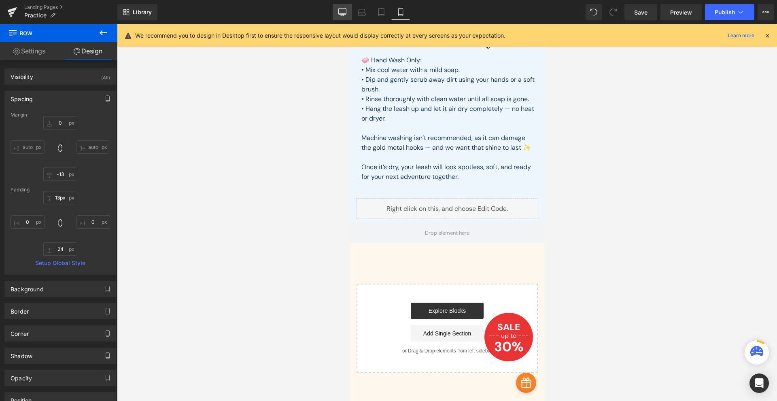
click at [339, 15] on icon at bounding box center [342, 12] width 8 height 8
type input "0"
type input "-13"
type input "8"
type input "18"
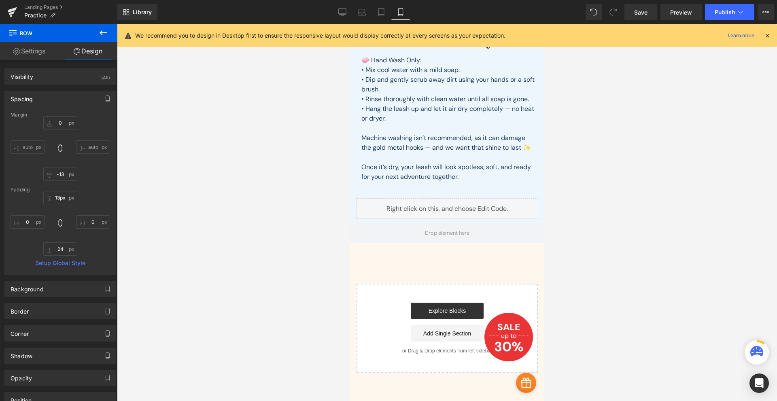
type input "0"
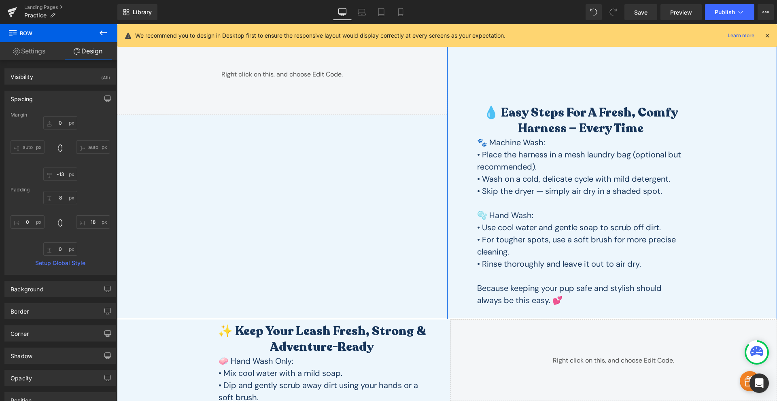
scroll to position [0, 0]
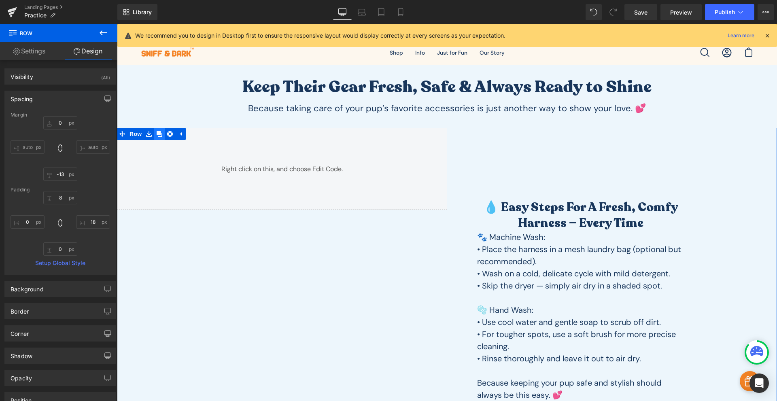
click at [157, 136] on icon at bounding box center [160, 134] width 6 height 6
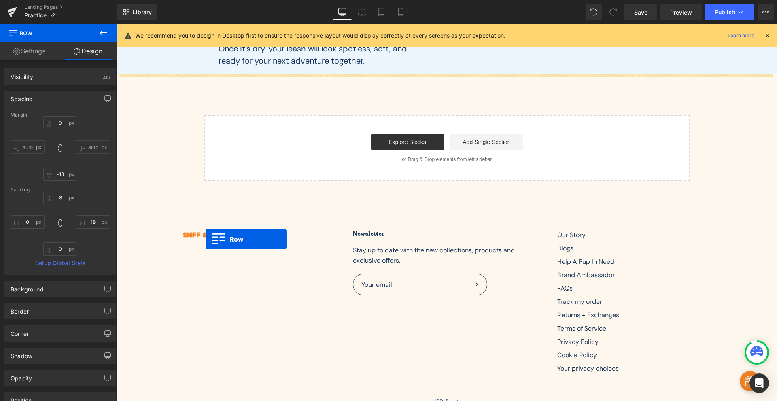
scroll to position [490, 0]
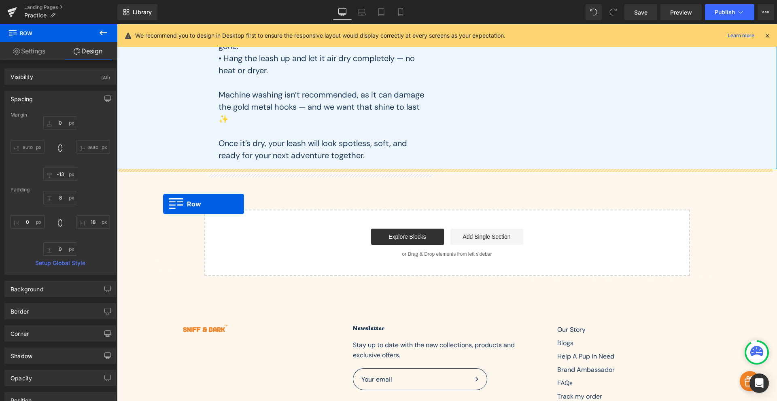
drag, startPoint x: 120, startPoint y: 158, endPoint x: 163, endPoint y: 204, distance: 63.0
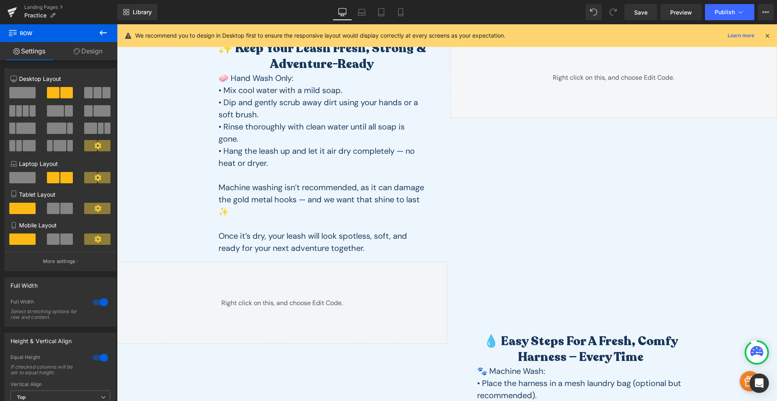
scroll to position [283, 0]
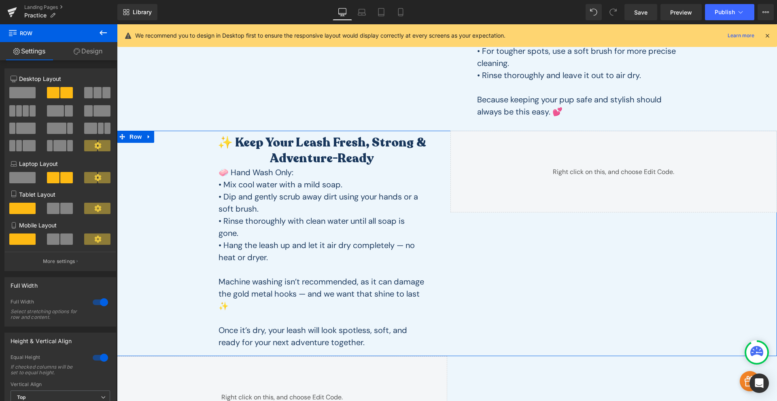
click at [147, 137] on icon at bounding box center [149, 136] width 6 height 6
click at [160, 140] on link at bounding box center [159, 137] width 11 height 12
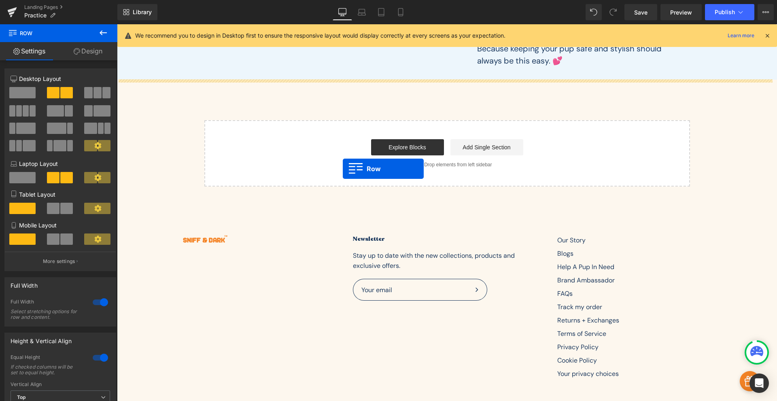
scroll to position [771, 0]
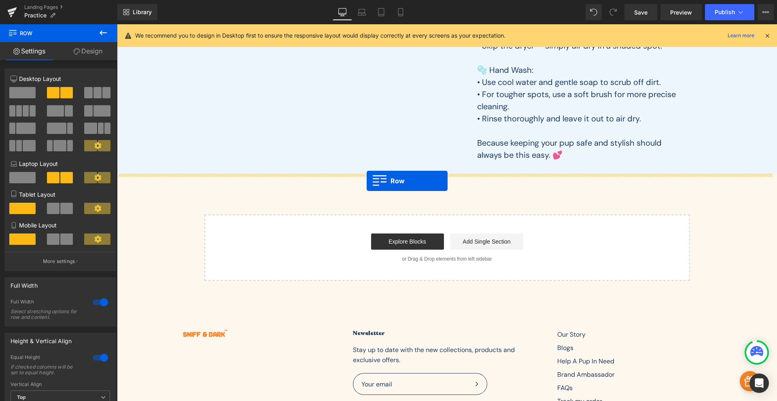
drag, startPoint x: 121, startPoint y: 157, endPoint x: 366, endPoint y: 181, distance: 246.6
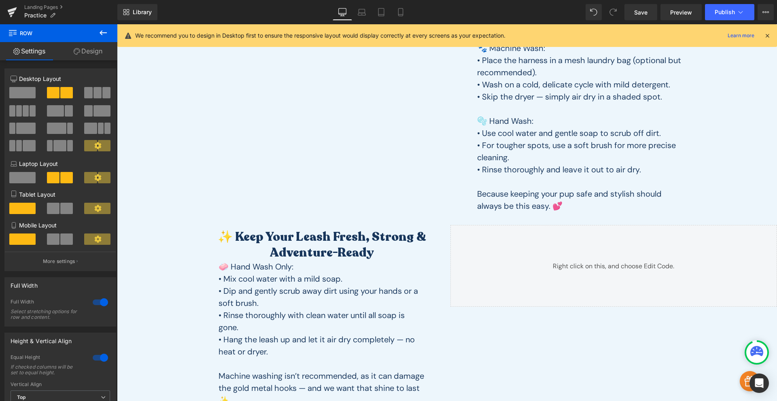
scroll to position [283, 0]
